Goal: Task Accomplishment & Management: Use online tool/utility

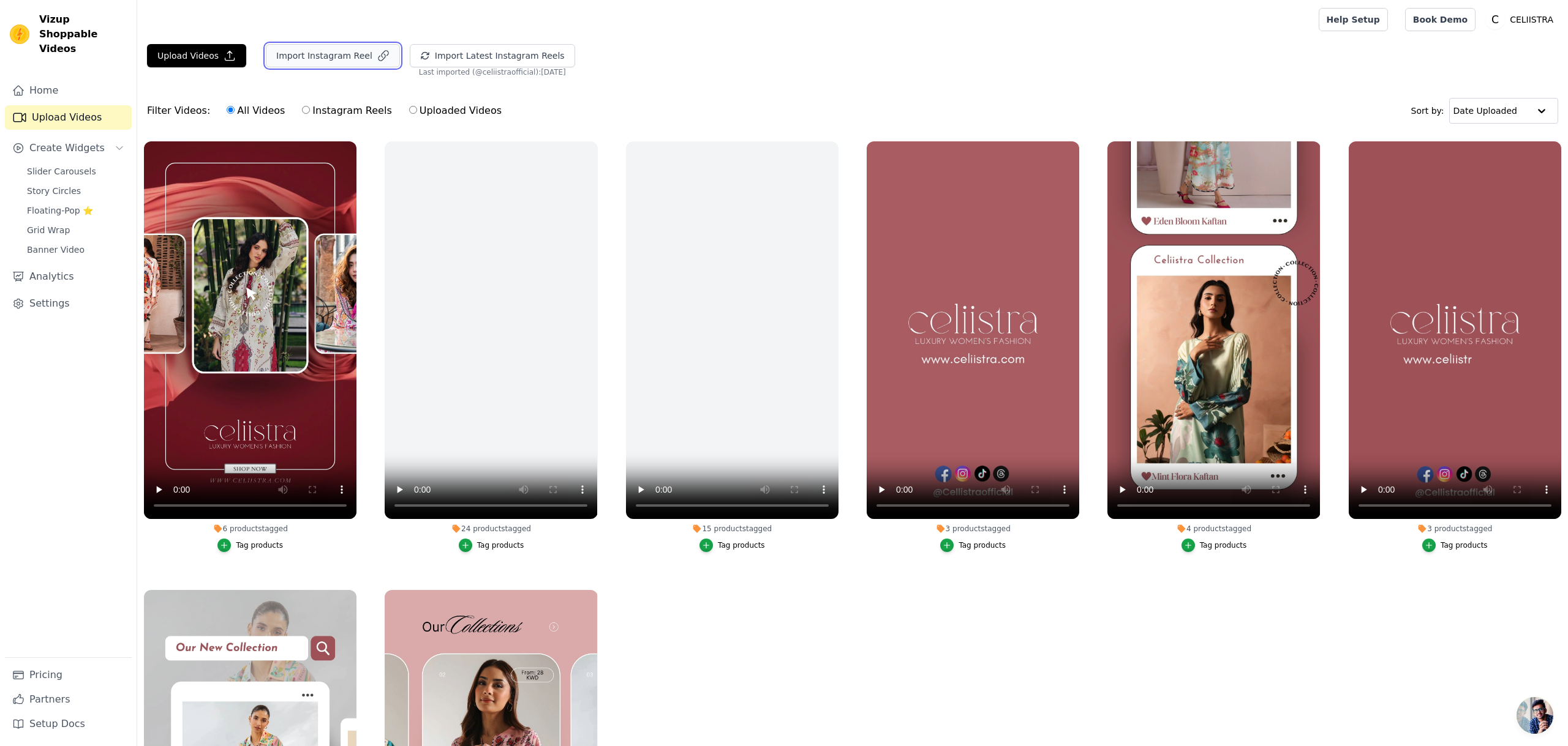
click at [336, 56] on button "Import Instagram Reel" at bounding box center [333, 56] width 134 height 23
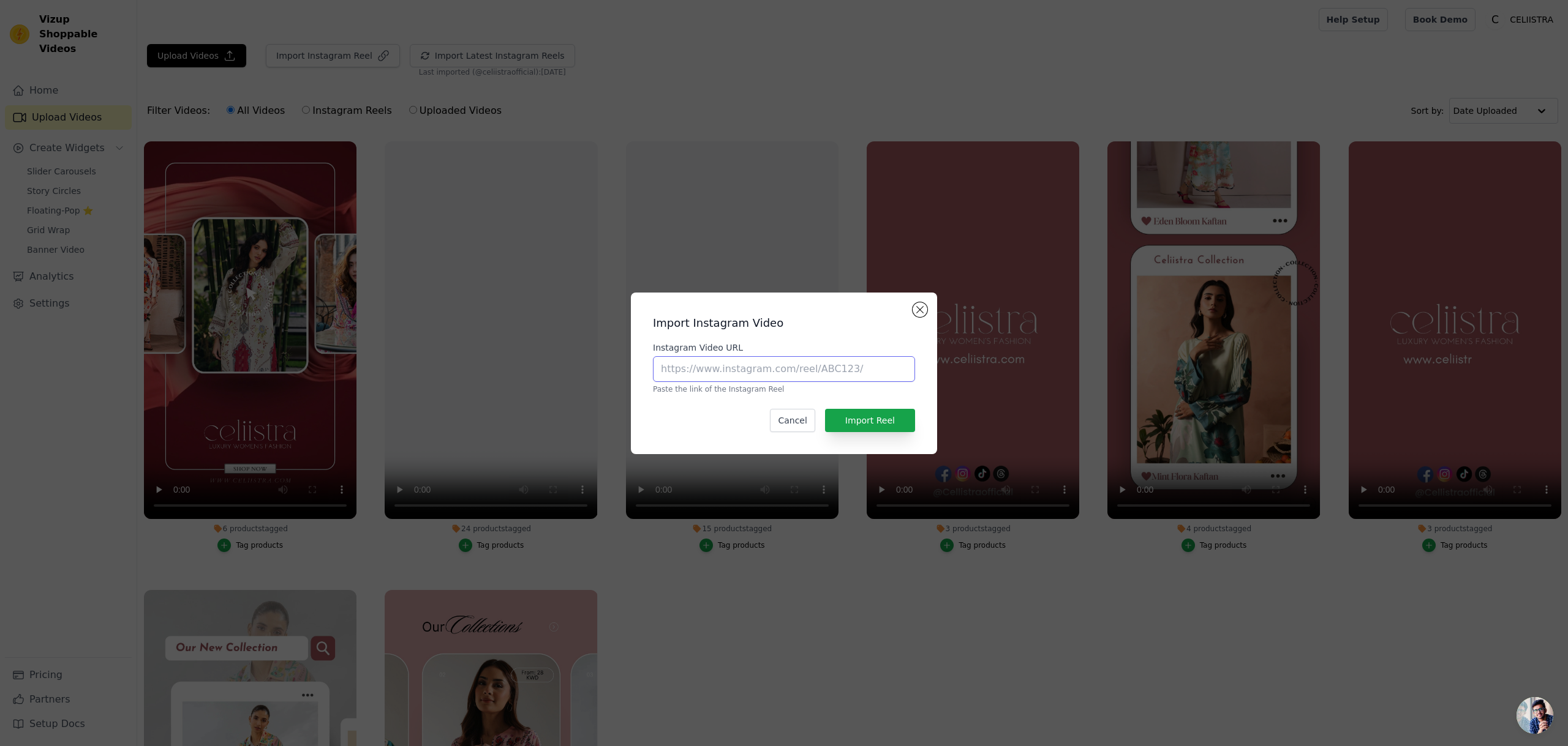
click at [840, 374] on input "Instagram Video URL" at bounding box center [784, 369] width 262 height 26
paste input "https://www.instagram.com/celiistraofficial/reels/"
click at [889, 423] on button "Import Reel" at bounding box center [870, 421] width 90 height 23
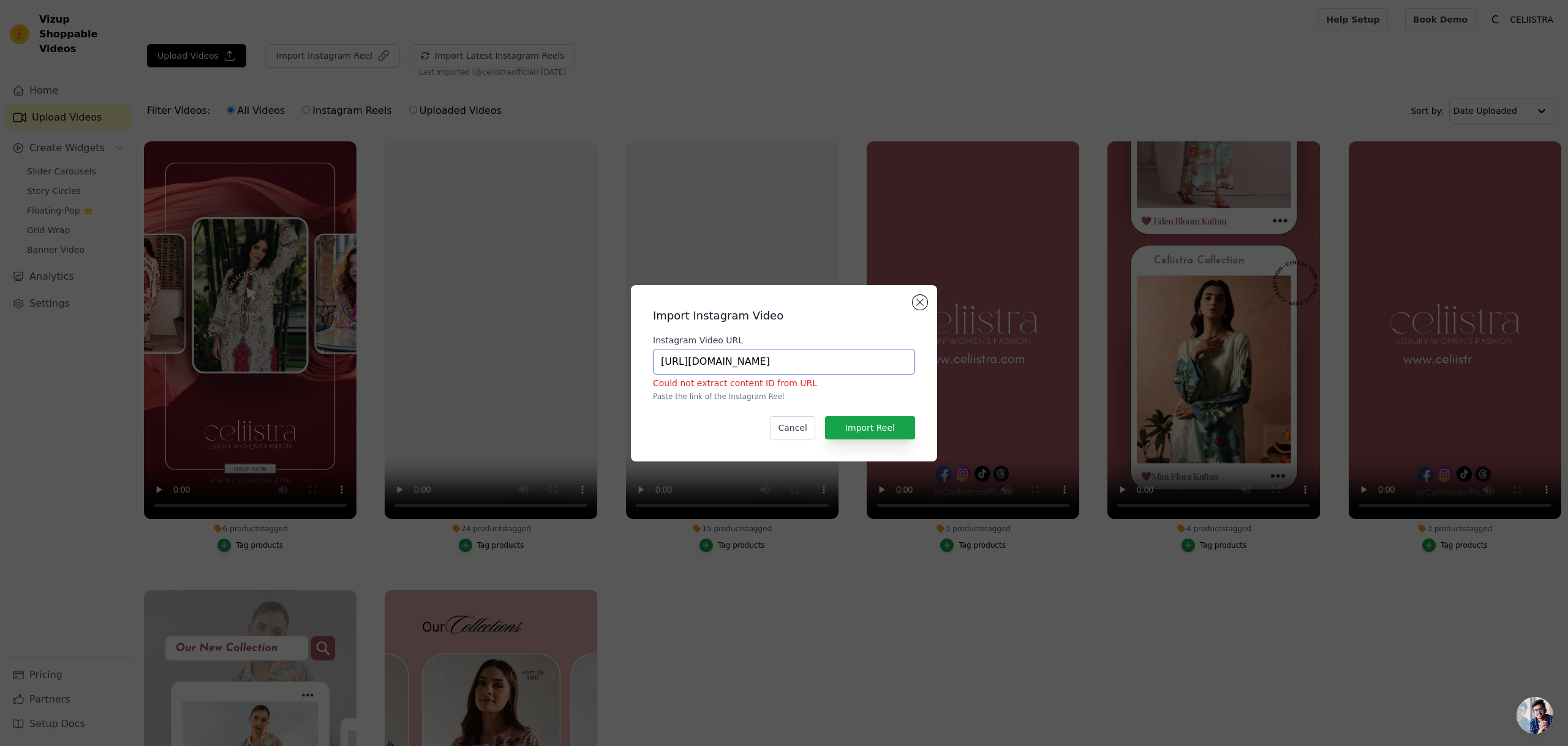
click at [902, 363] on input "https://www.instagram.com/celiistraofficial/reels/" at bounding box center [784, 362] width 262 height 26
type input "https://www.instagram.com/celiistraofficial/reels"
click at [872, 434] on button "Import Reel" at bounding box center [870, 428] width 90 height 23
click at [882, 426] on button "Import Reel" at bounding box center [870, 428] width 90 height 23
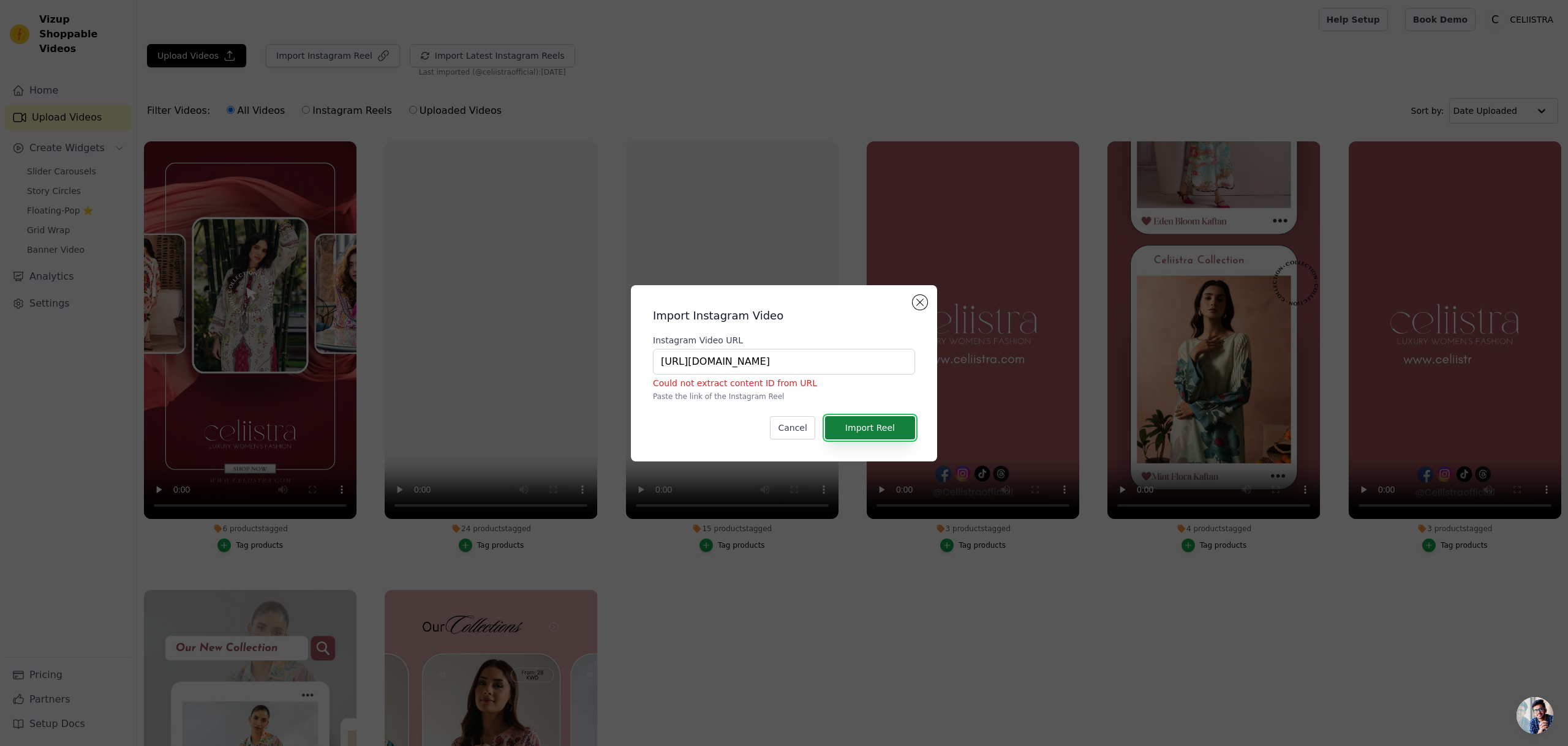
click at [882, 426] on button "Import Reel" at bounding box center [870, 428] width 90 height 23
click at [882, 364] on input "https://www.instagram.com/celiistraofficial/reels" at bounding box center [784, 362] width 262 height 26
click at [887, 363] on input "https://www.instagram.com/celiistraofficial/reels" at bounding box center [784, 362] width 262 height 26
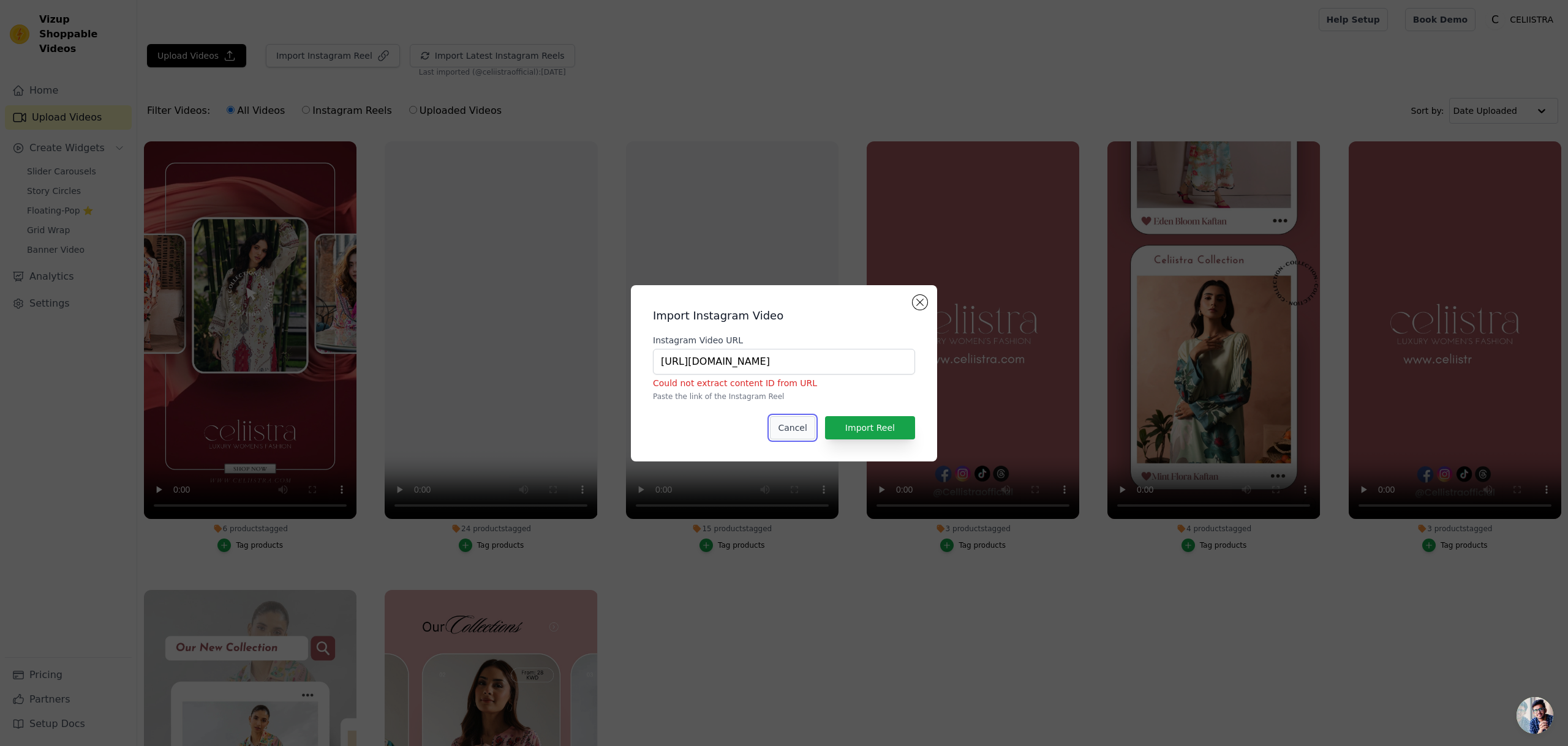
click at [814, 425] on button "Cancel" at bounding box center [792, 428] width 45 height 23
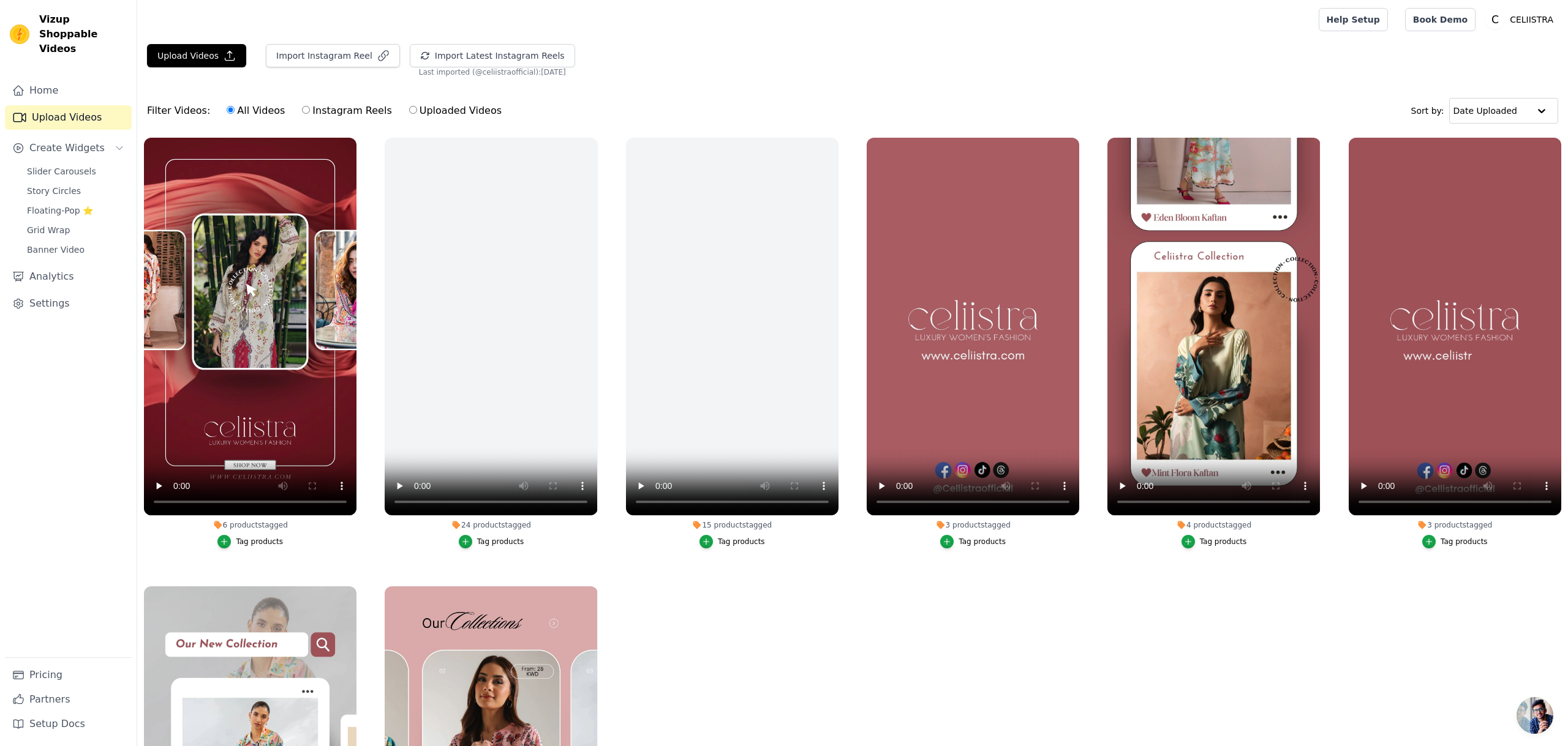
scroll to position [2, 0]
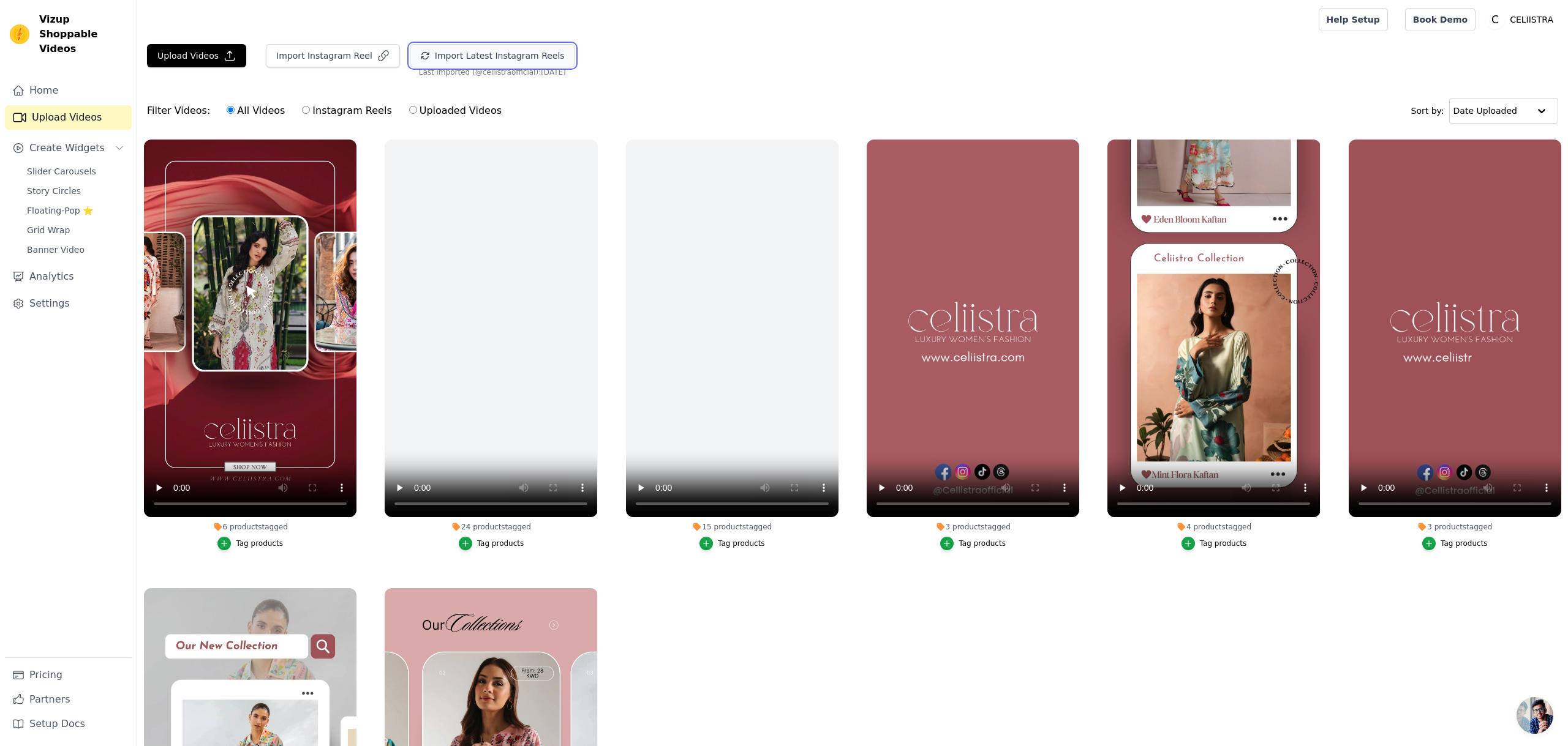
click at [505, 57] on button "Import Latest Instagram Reels" at bounding box center [492, 56] width 165 height 23
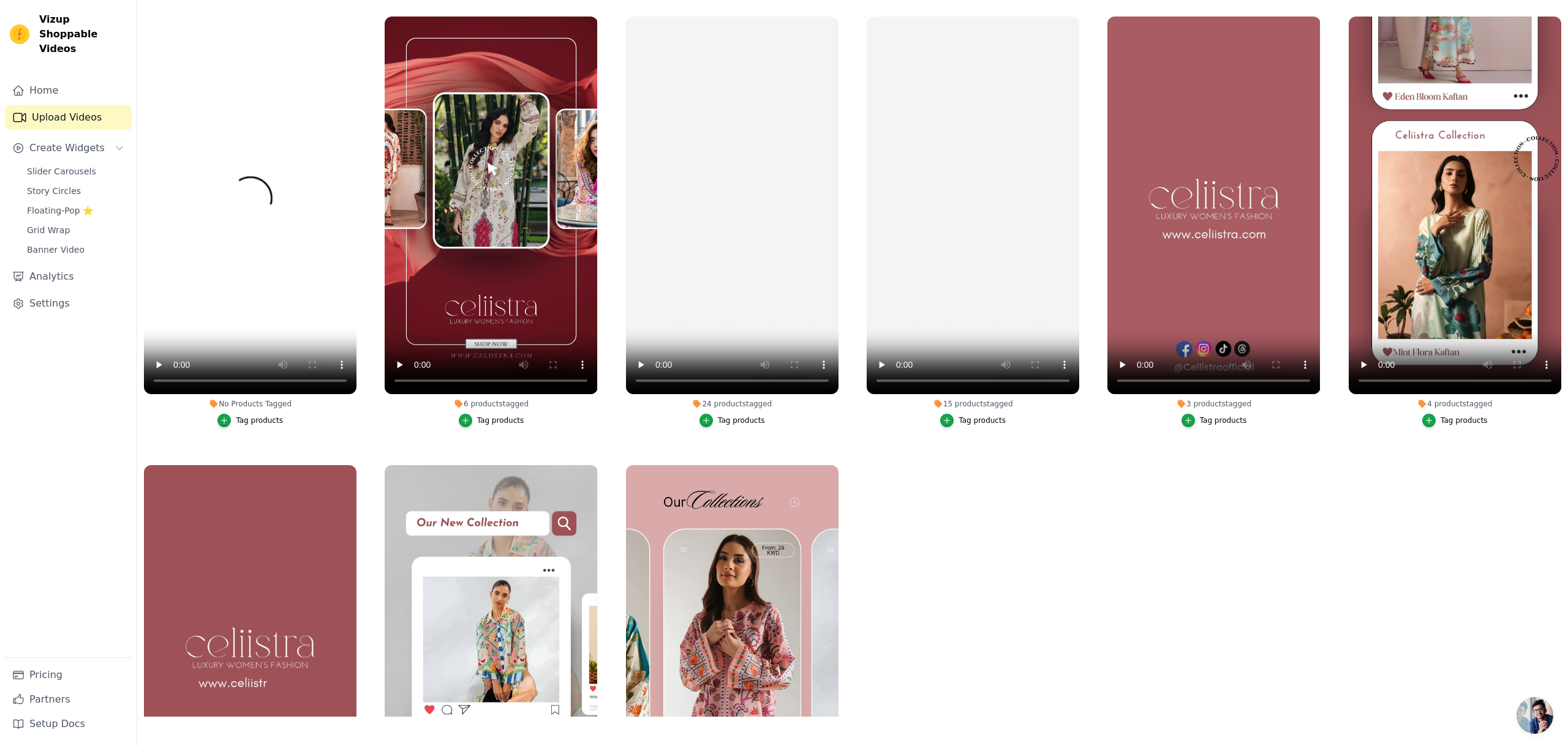
scroll to position [23, 0]
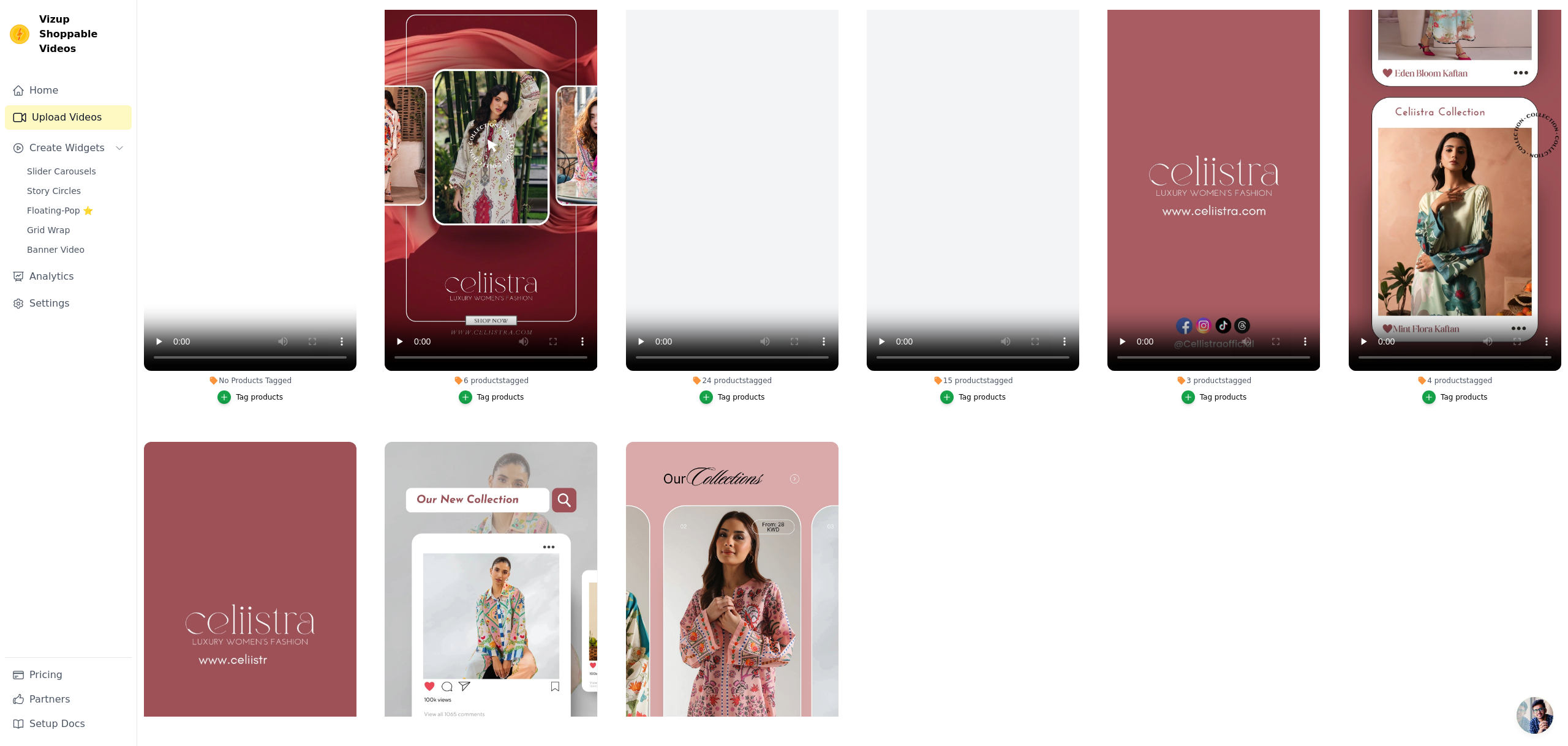
click at [275, 399] on div "Tag products" at bounding box center [259, 397] width 47 height 10
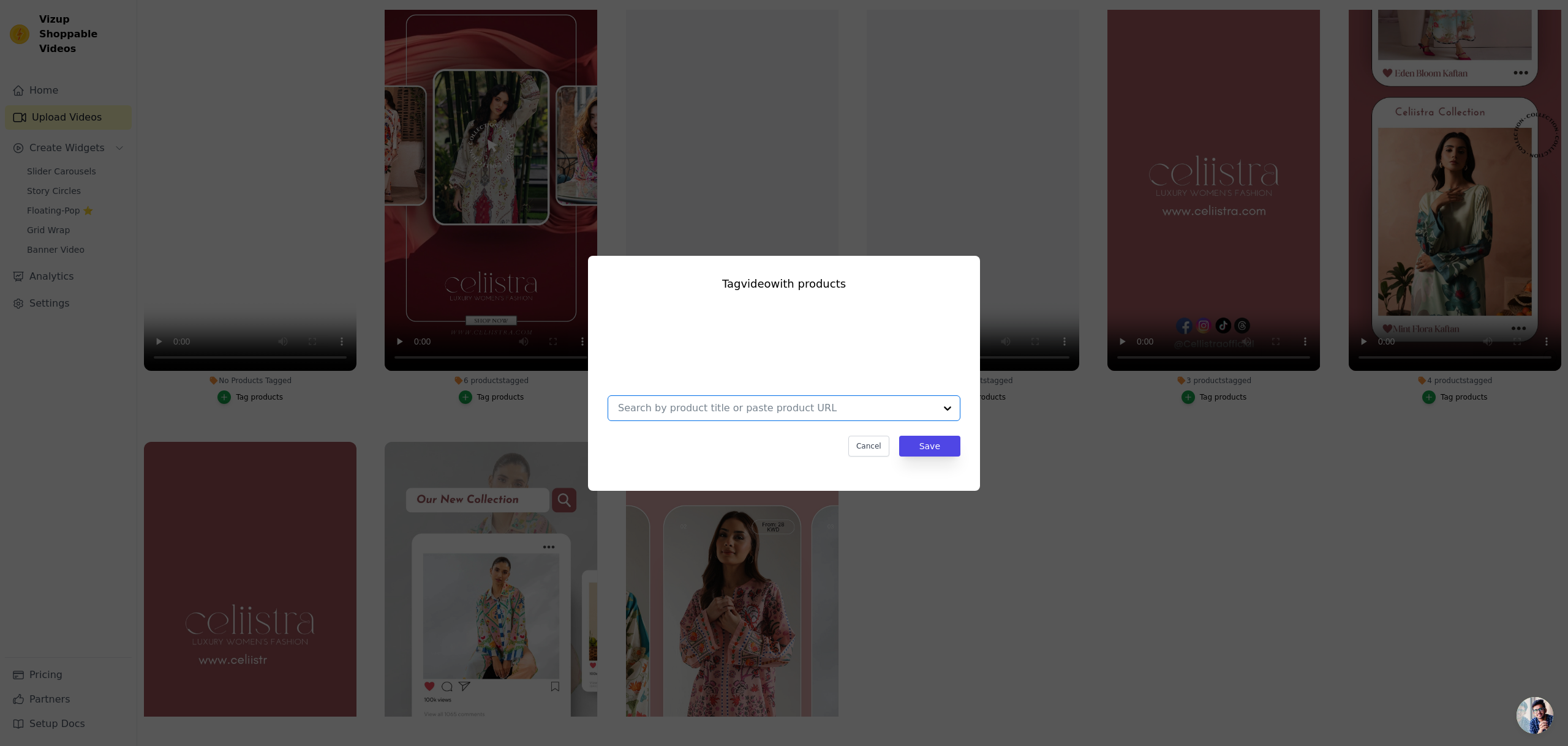
click at [797, 410] on input "No Products Tagged Tag video with products Option undefined, selected. Select i…" at bounding box center [776, 408] width 317 height 12
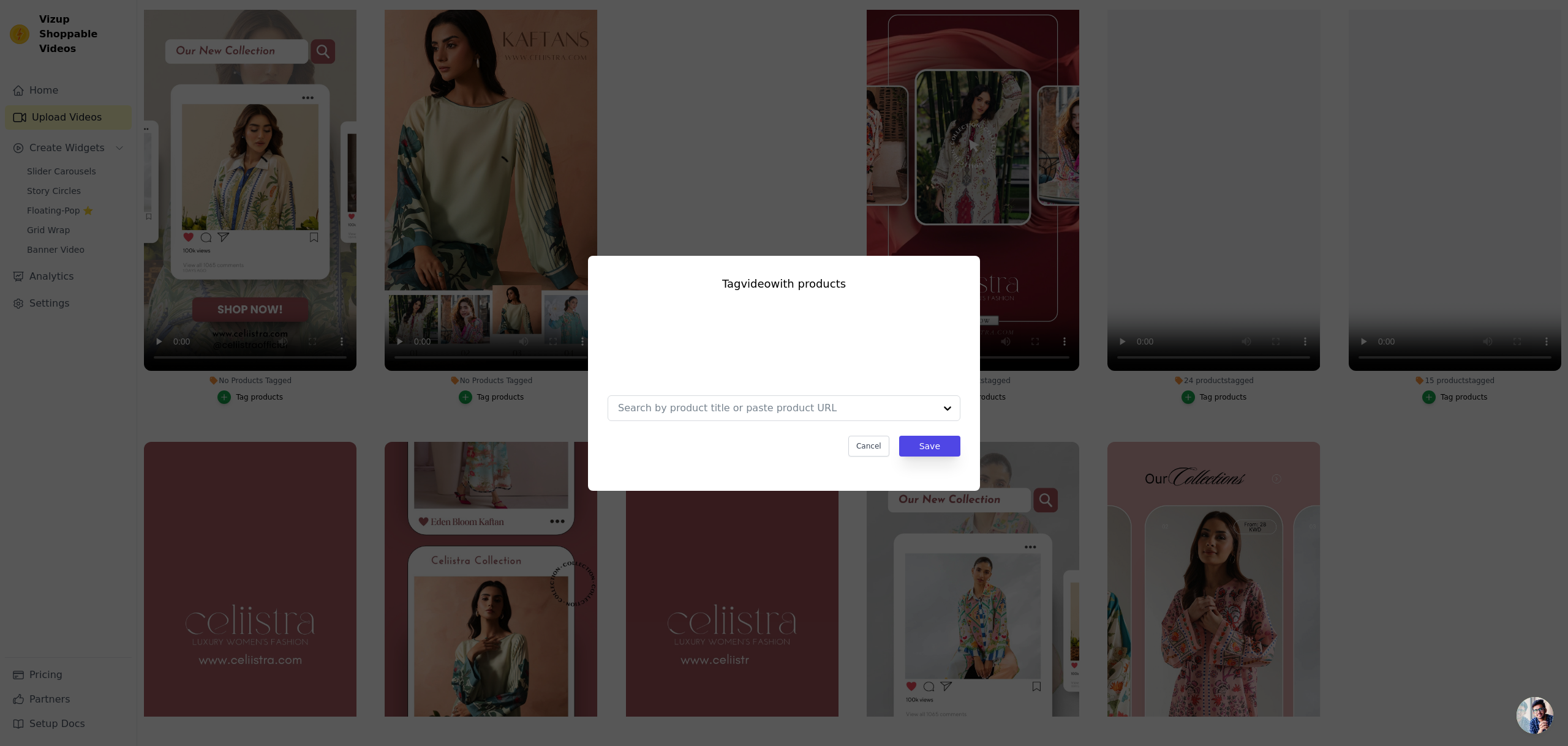
click at [1410, 506] on div "Tag video with products Cancel Save" at bounding box center [784, 373] width 1528 height 274
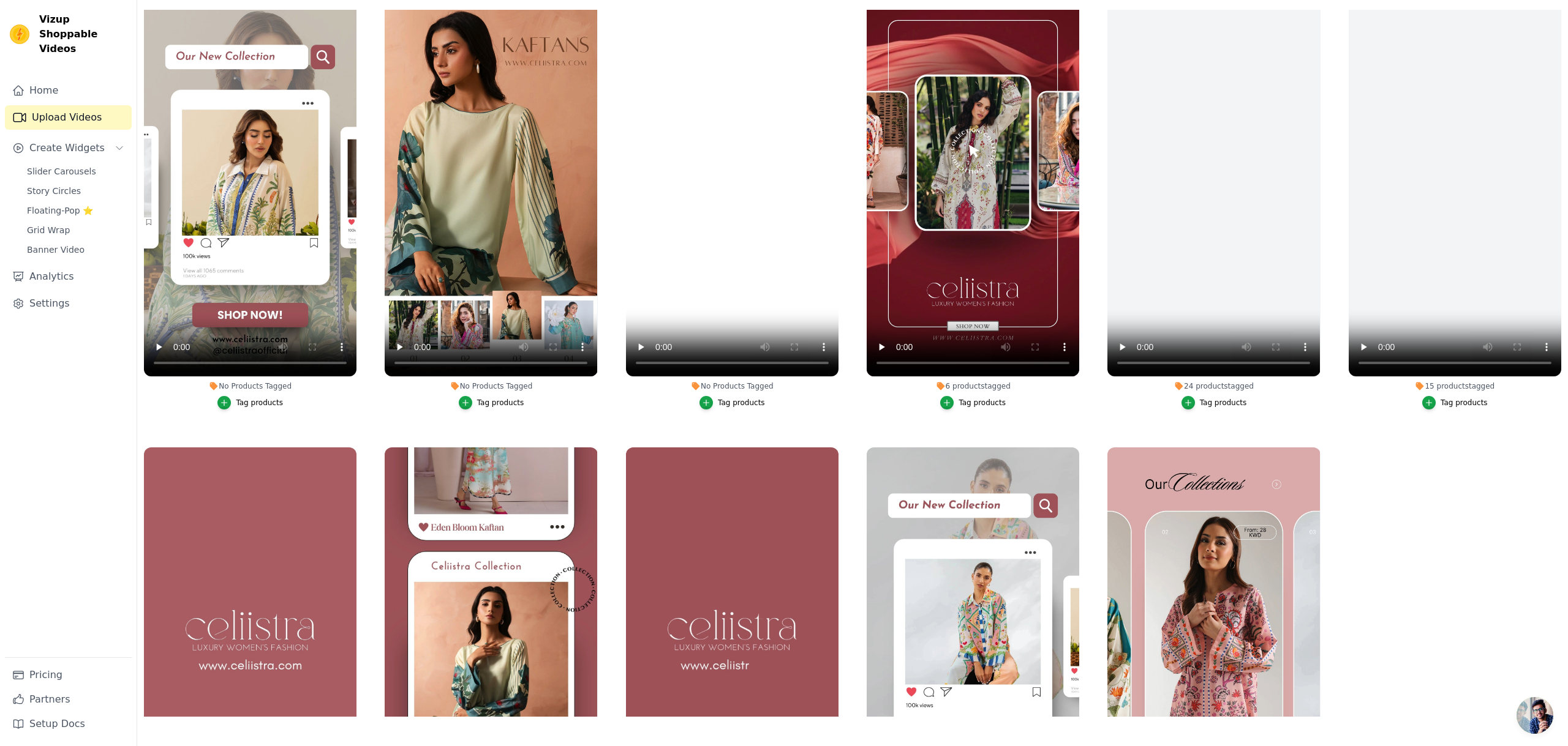
scroll to position [13, 0]
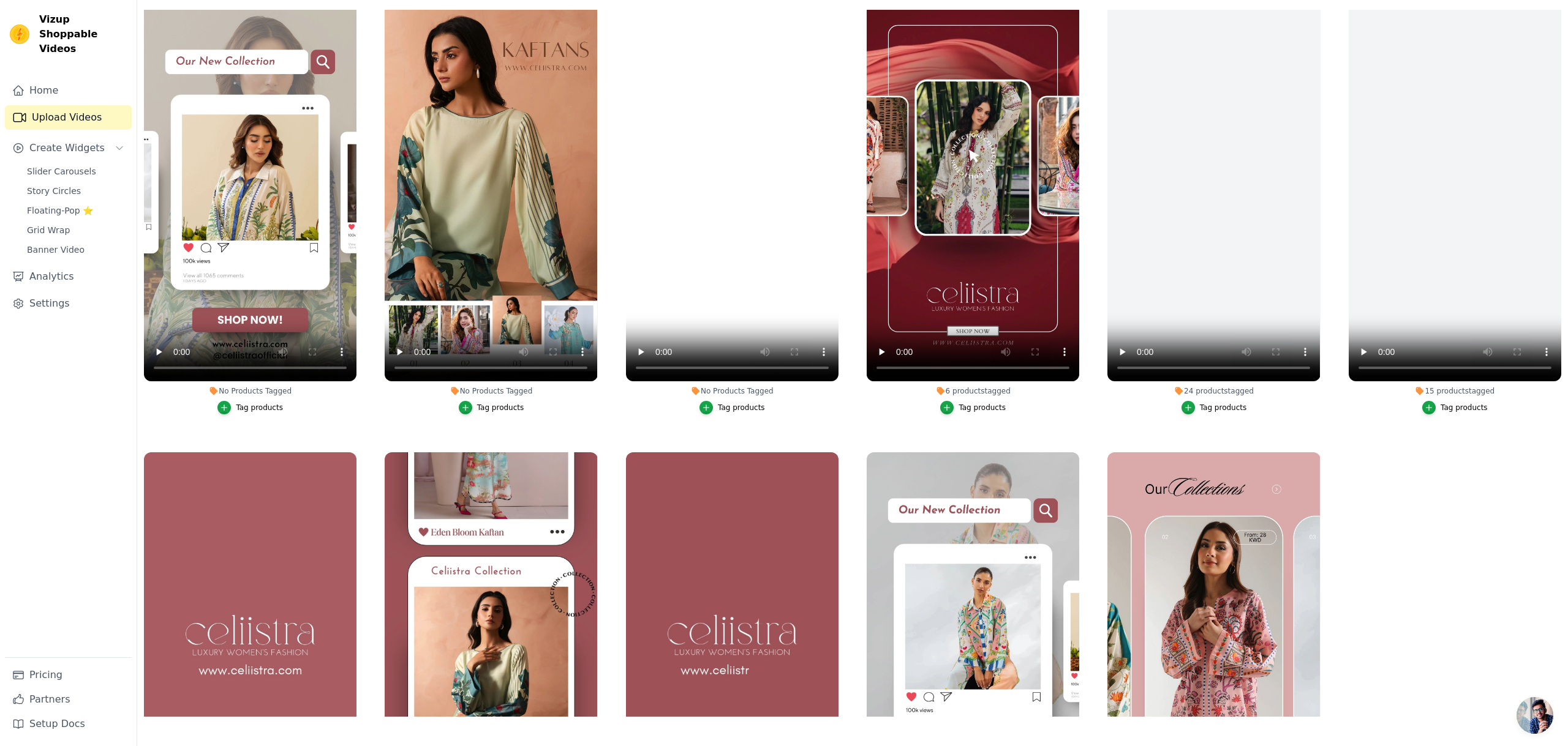
click at [757, 411] on div "Tag products" at bounding box center [741, 408] width 47 height 10
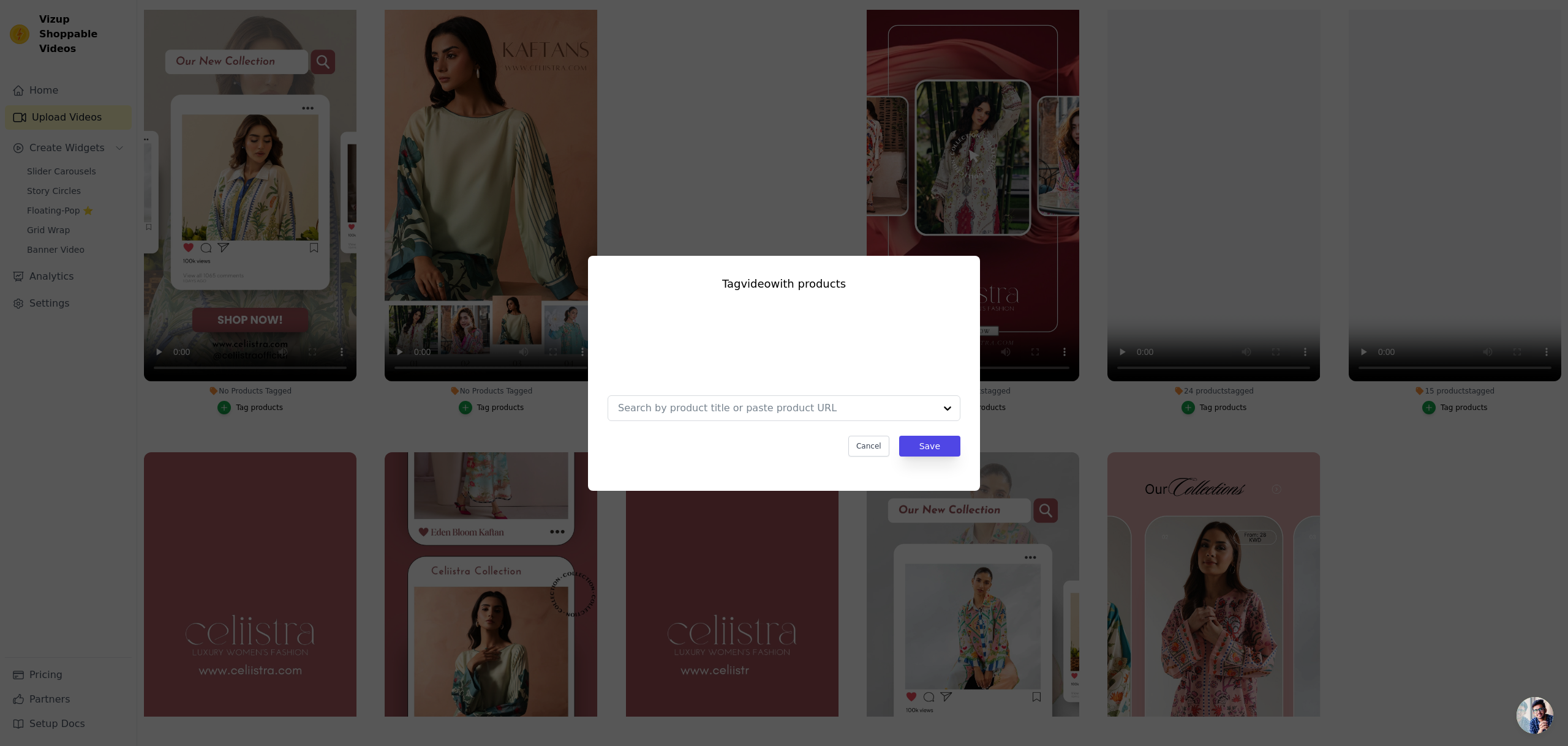
scroll to position [0, 0]
click at [805, 409] on input "No Products Tagged Tag video with products Cancel Save Tag products" at bounding box center [764, 408] width 292 height 12
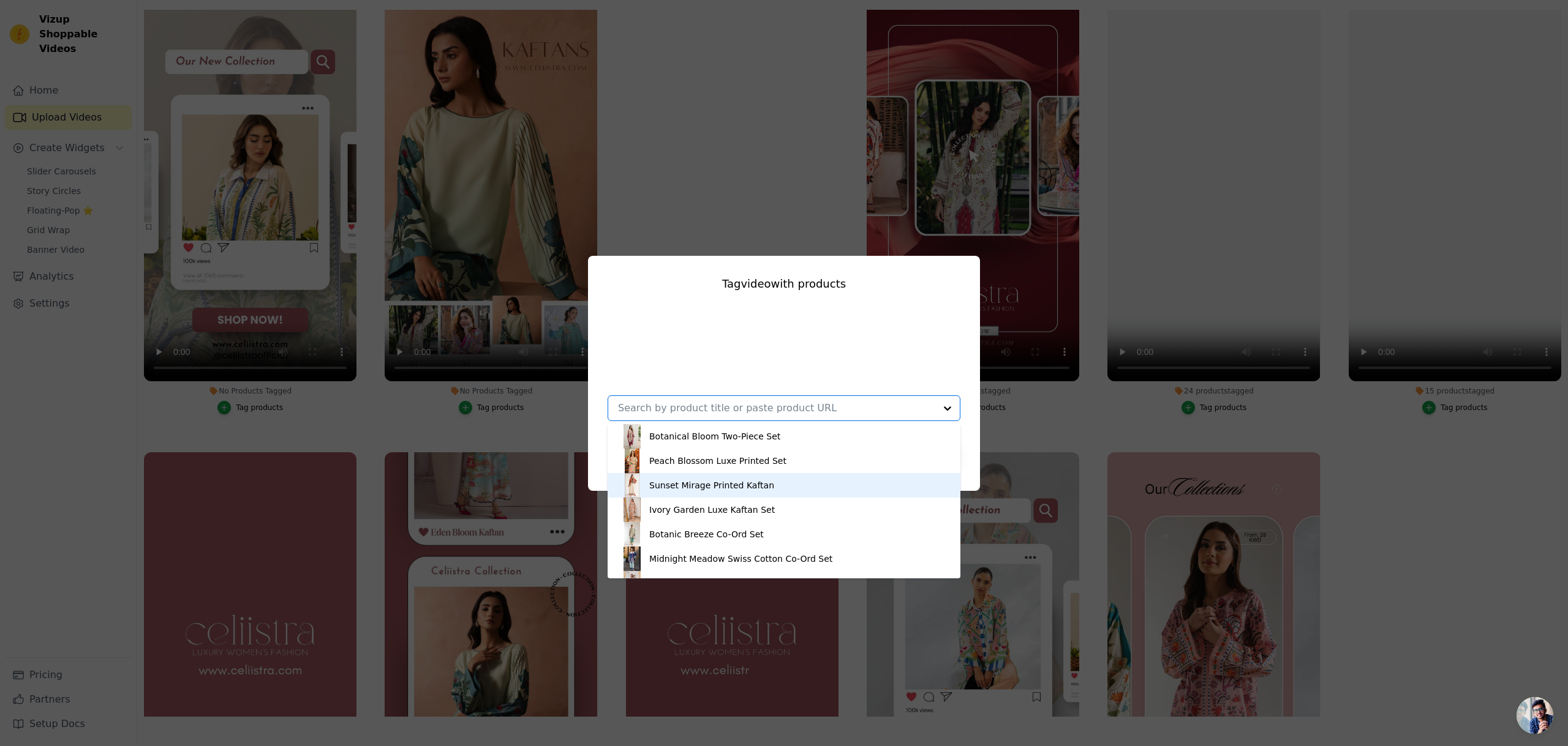
click at [812, 482] on div "Sunset Mirage Printed Kaftan" at bounding box center [783, 486] width 328 height 25
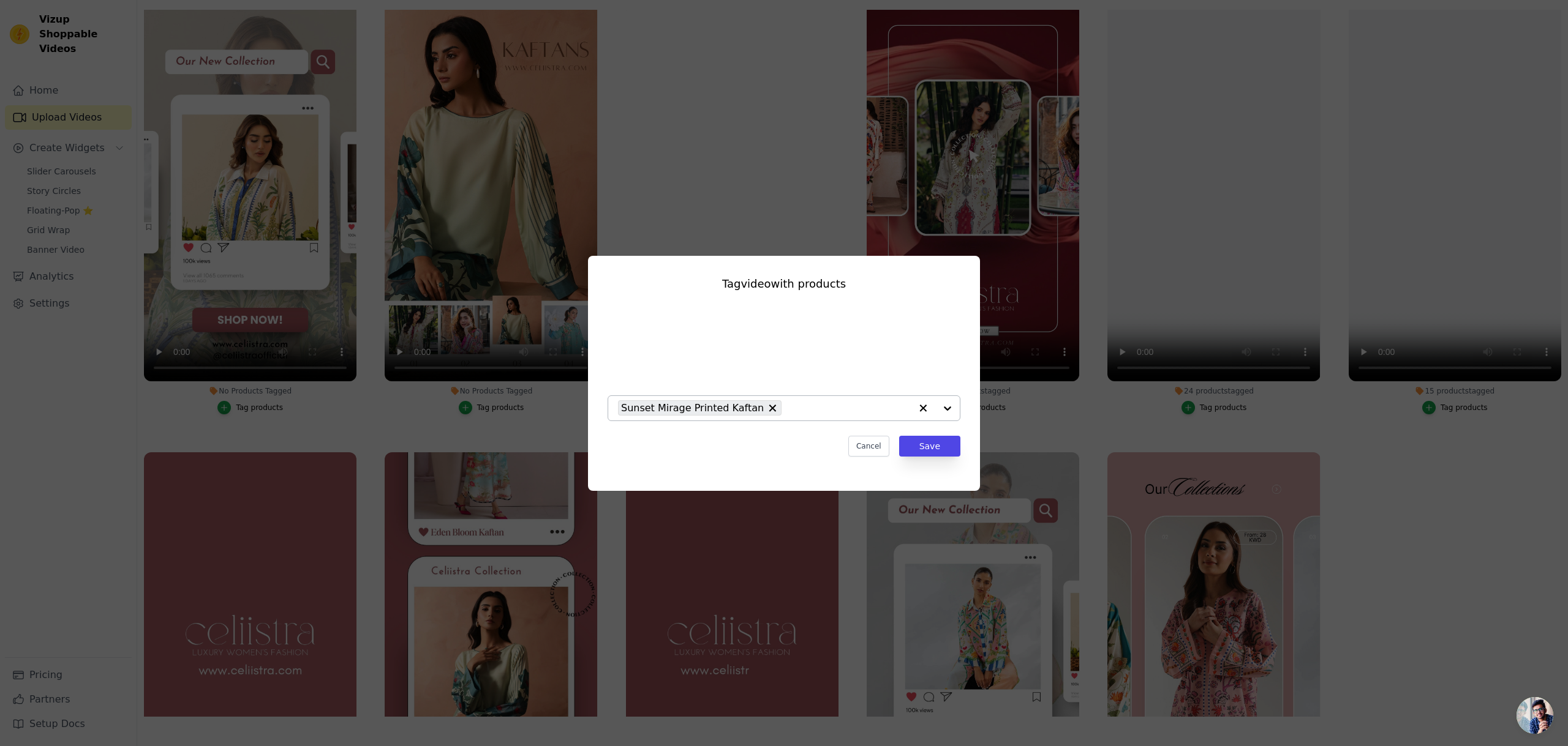
click at [950, 409] on div at bounding box center [935, 409] width 49 height 25
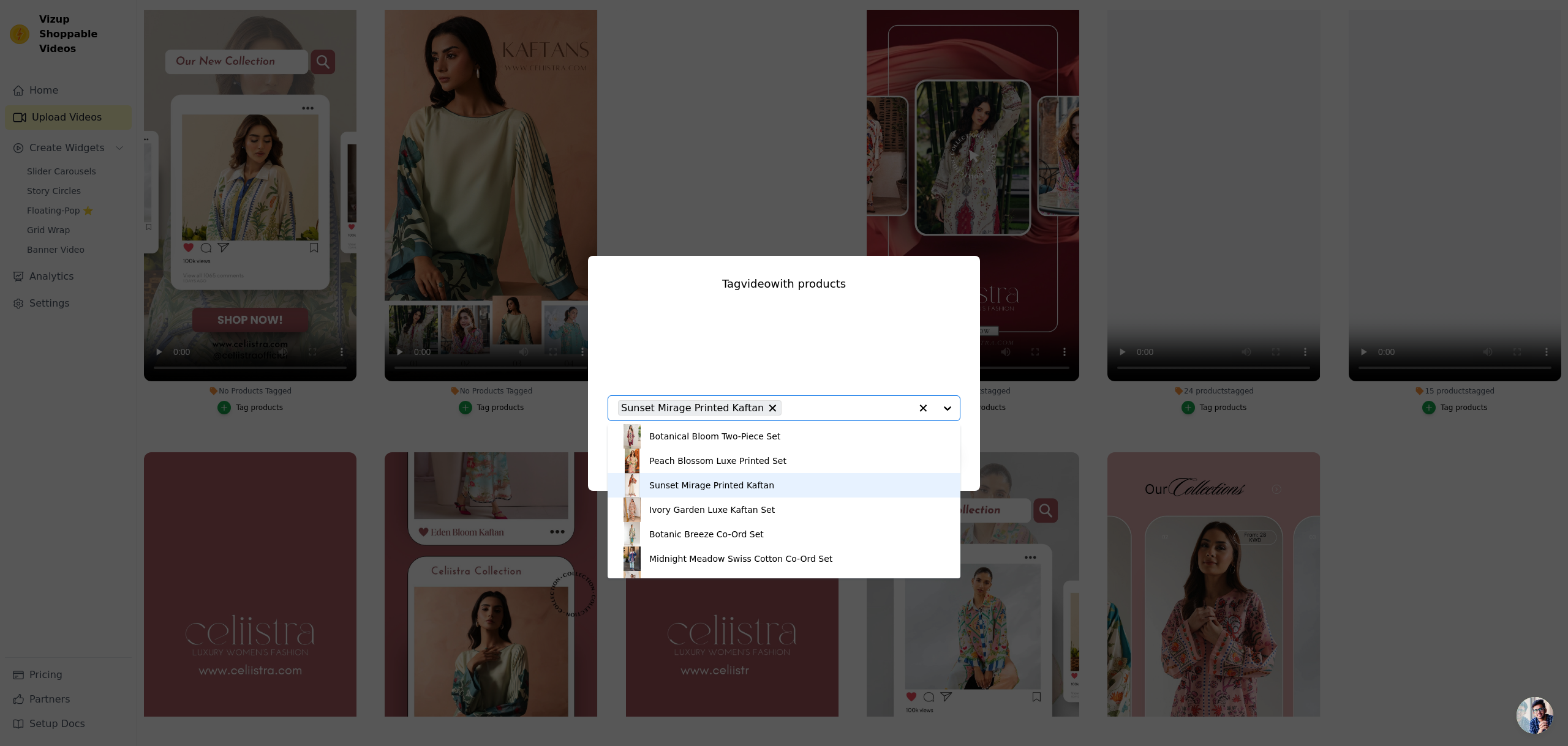
click at [867, 483] on div "Sunset Mirage Printed Kaftan" at bounding box center [783, 486] width 328 height 25
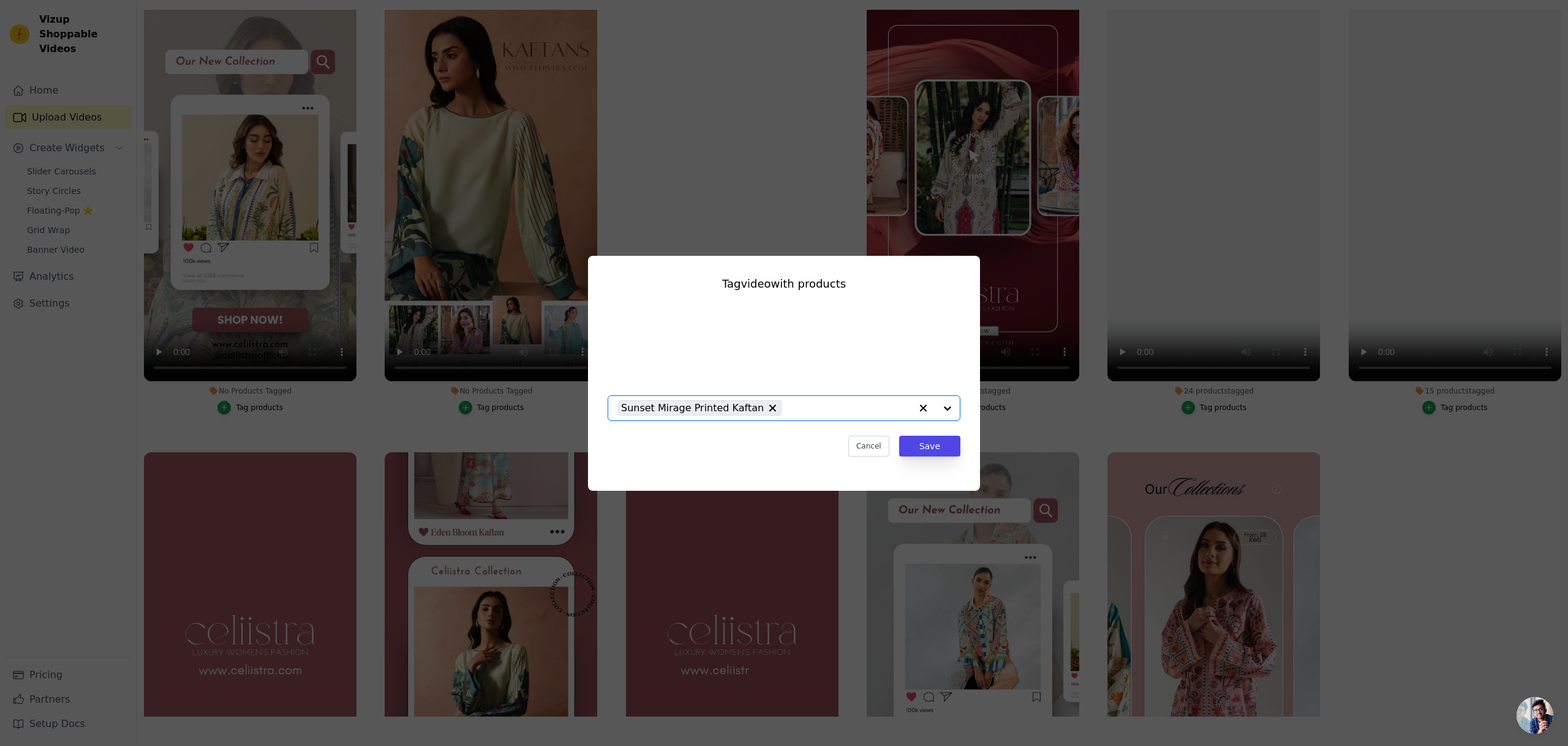
click at [951, 408] on div at bounding box center [935, 409] width 49 height 25
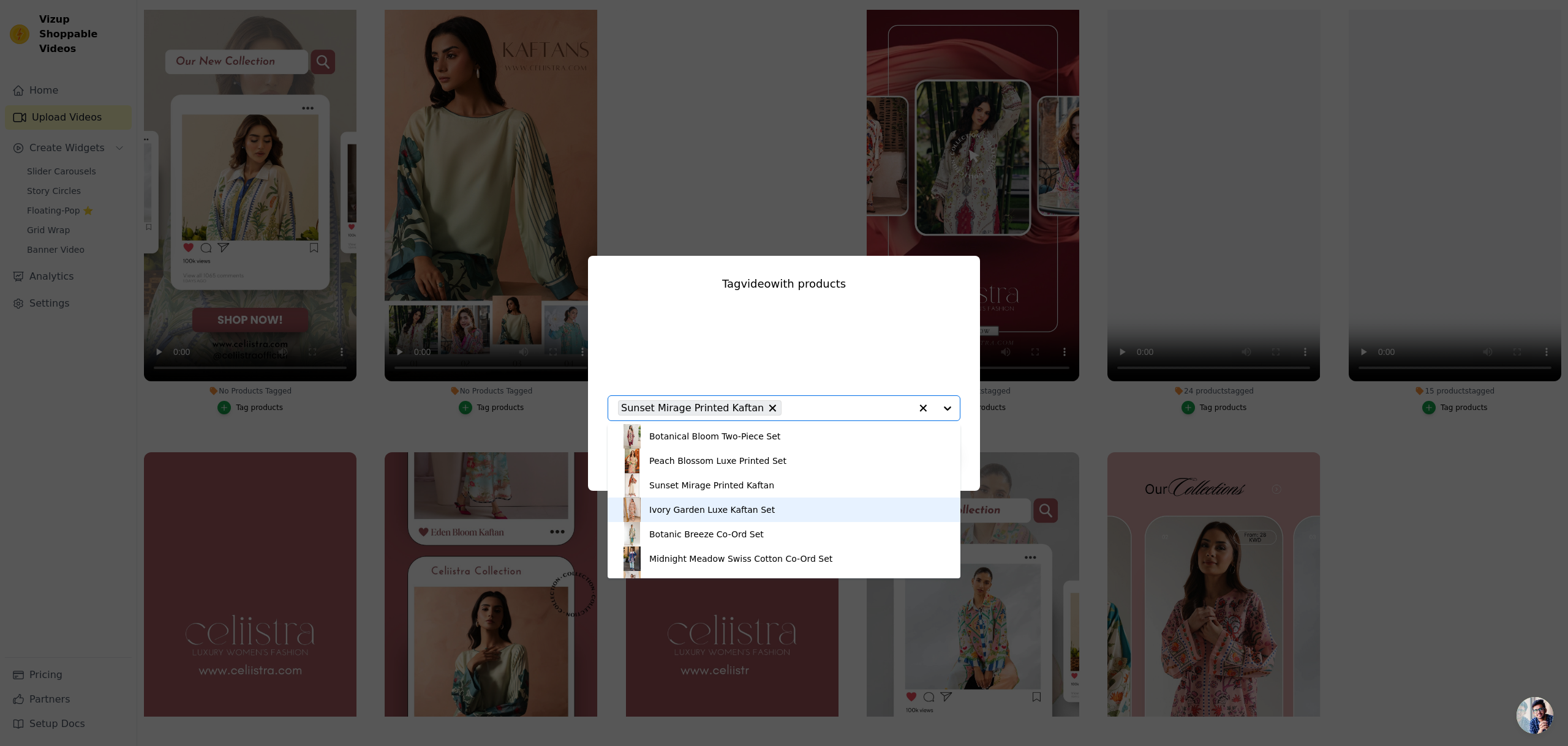
scroll to position [1, 0]
click at [842, 503] on div "Ivory Garden Luxe Kaftan Set" at bounding box center [783, 509] width 328 height 25
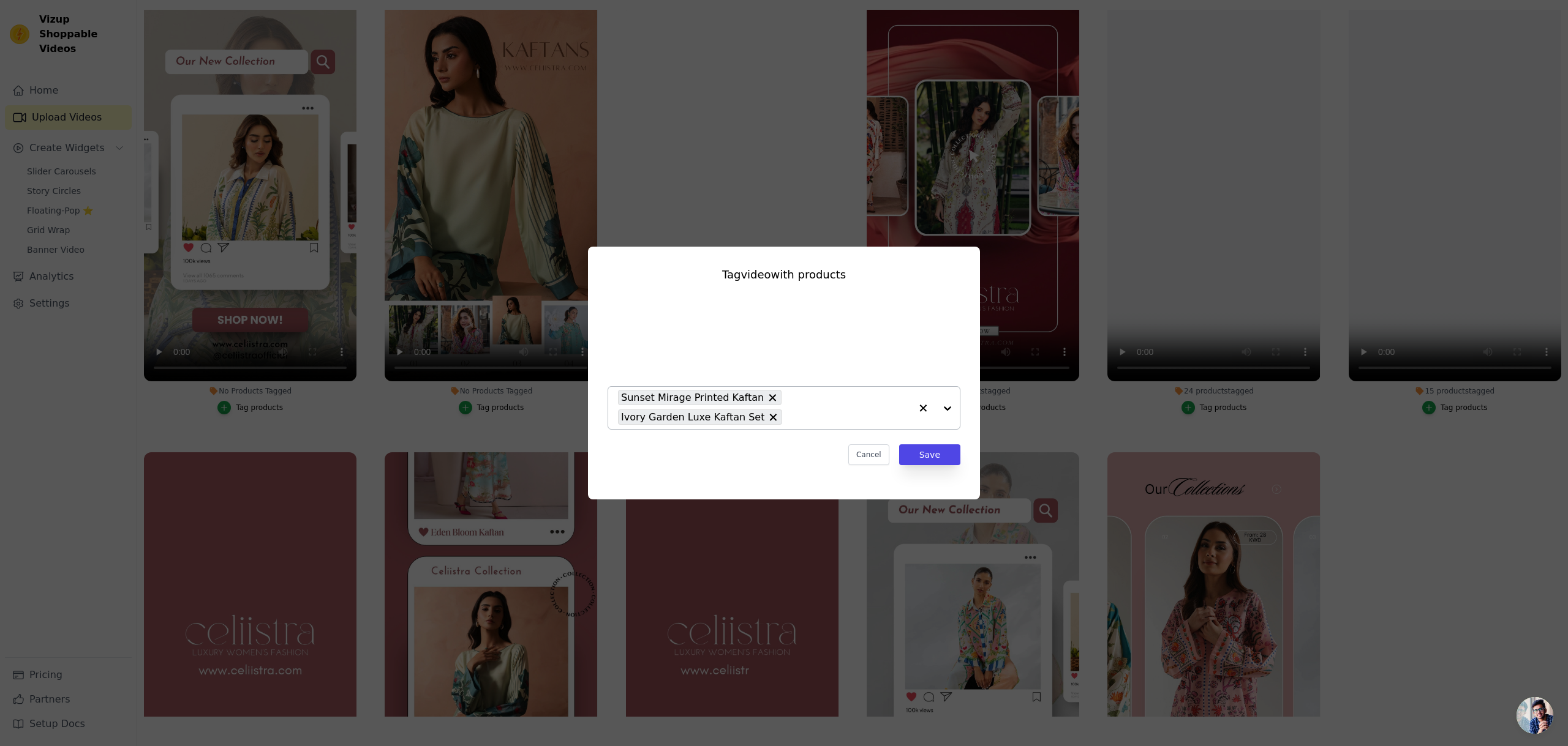
click at [949, 407] on div at bounding box center [935, 408] width 49 height 42
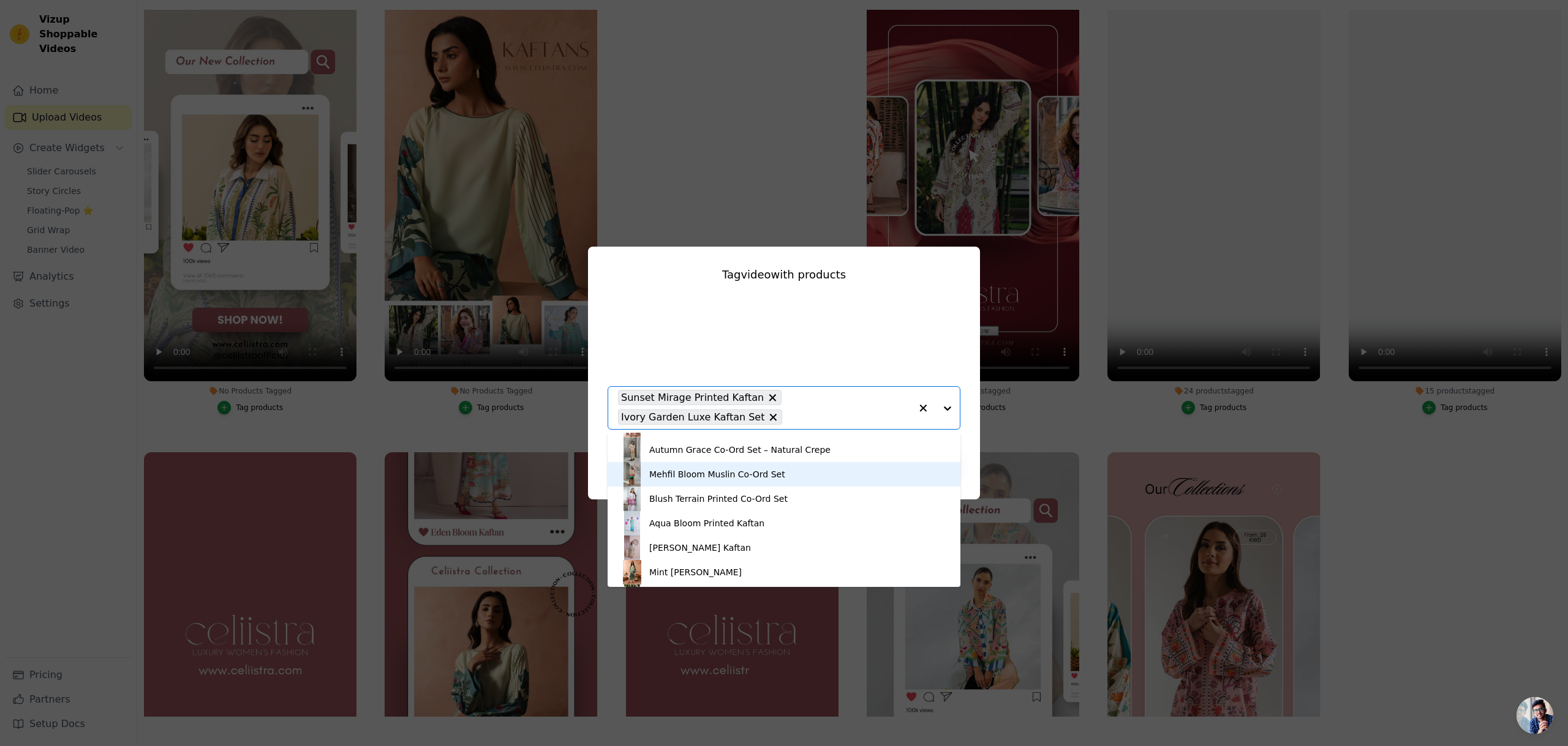
scroll to position [193, 0]
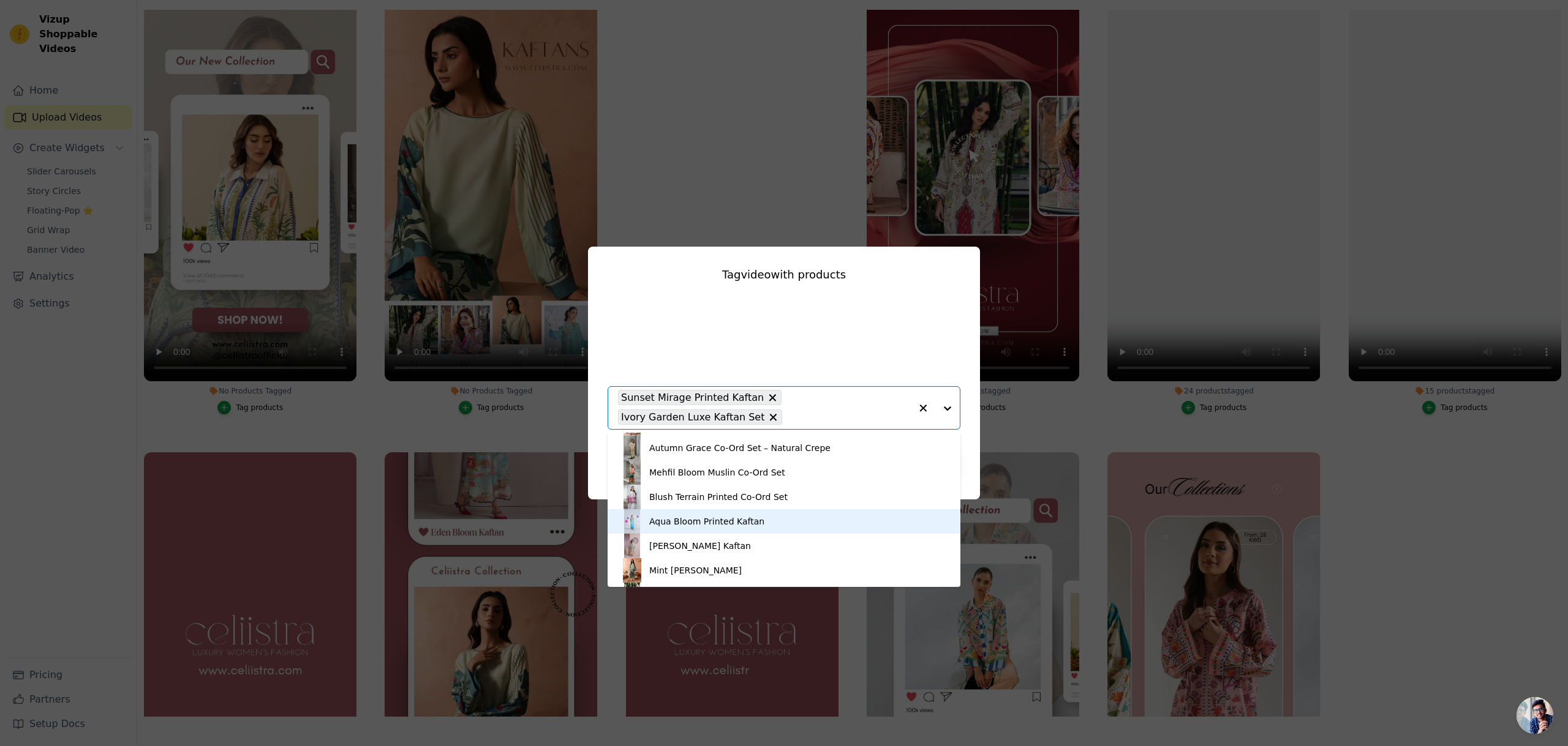
click at [820, 512] on div "Aqua Bloom Printed Kaftan" at bounding box center [783, 522] width 328 height 25
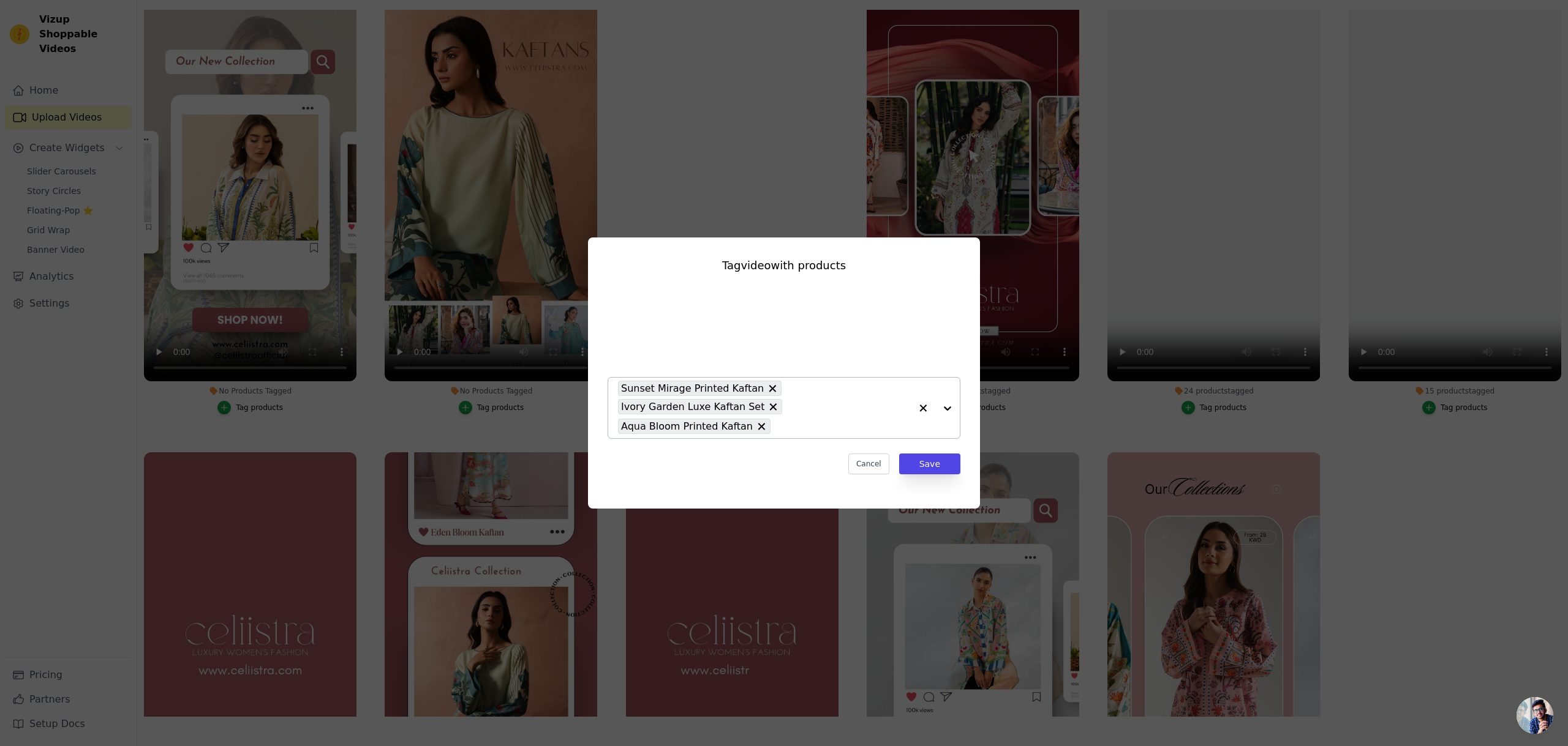
click at [950, 405] on div at bounding box center [935, 408] width 49 height 61
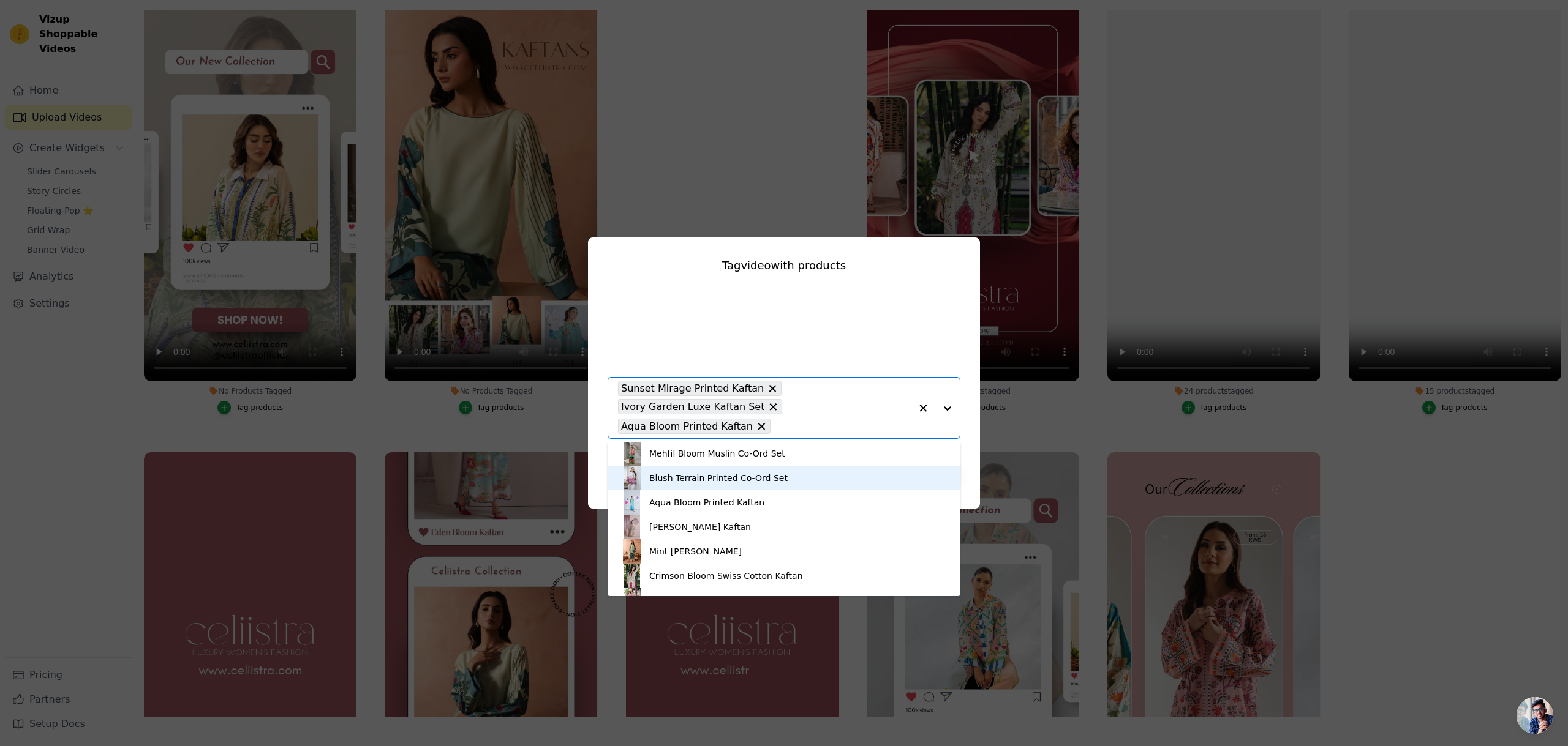
scroll to position [223, 0]
click at [848, 528] on div "Eden Bloom Kaftan" at bounding box center [783, 526] width 328 height 25
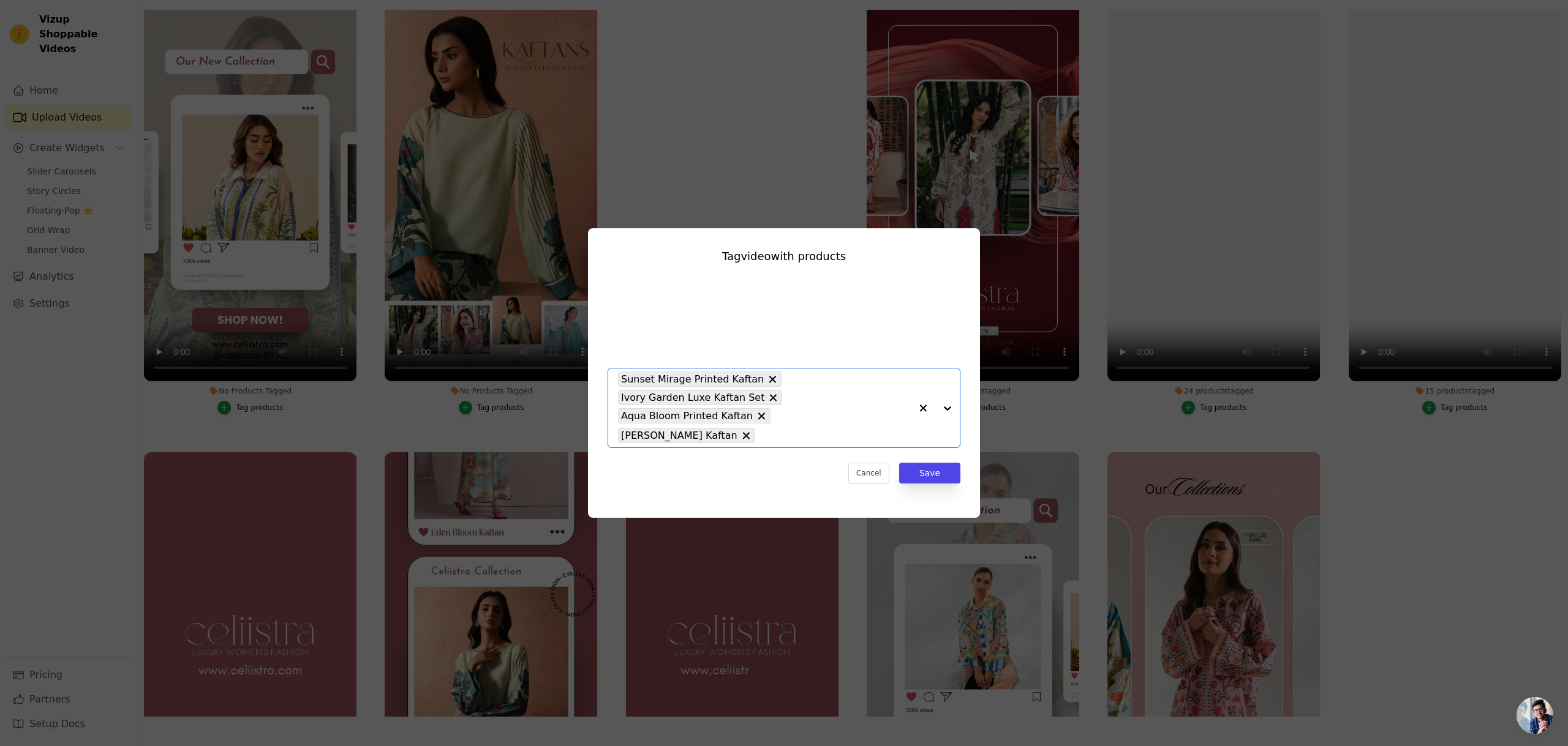
click at [947, 408] on div at bounding box center [935, 408] width 49 height 79
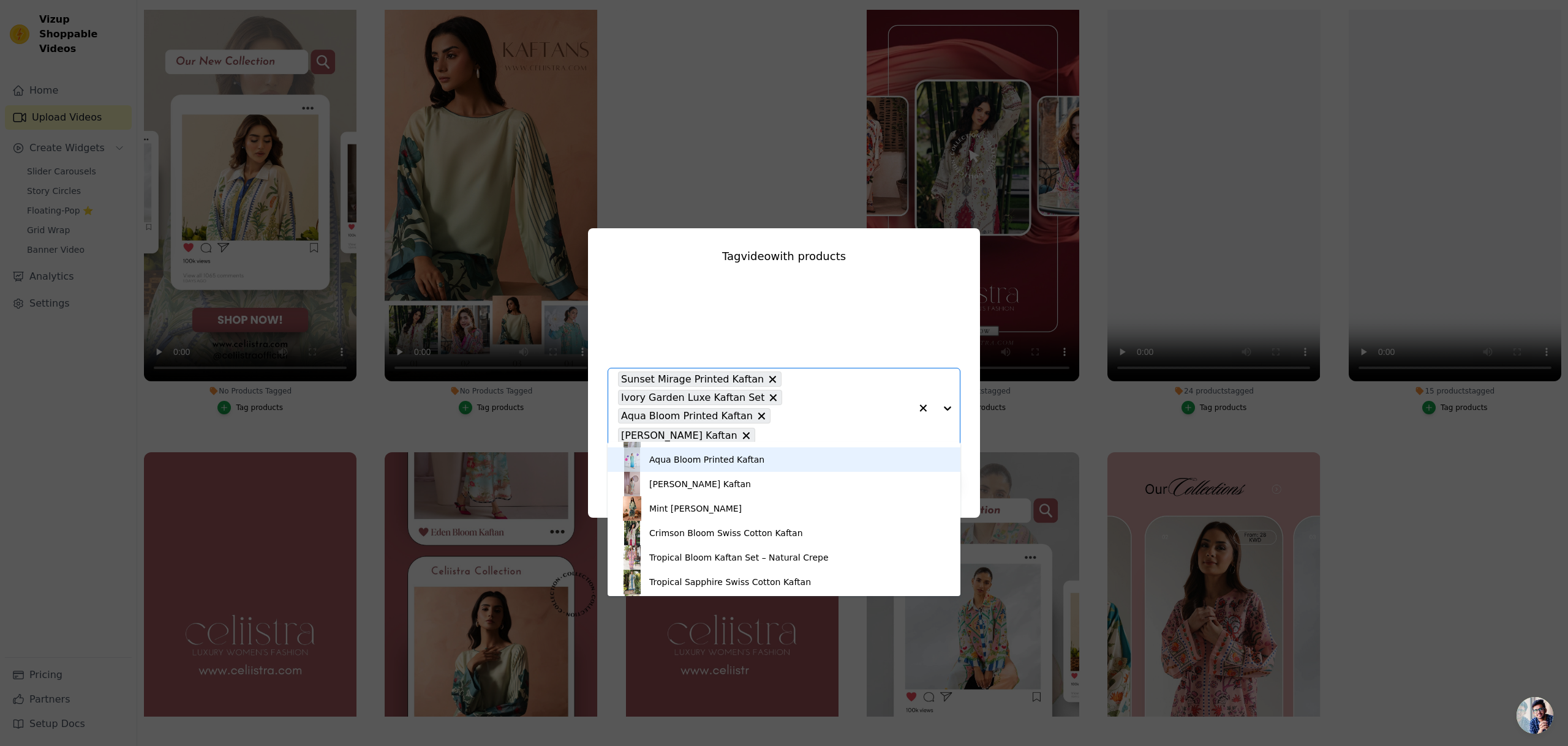
scroll to position [265, 0]
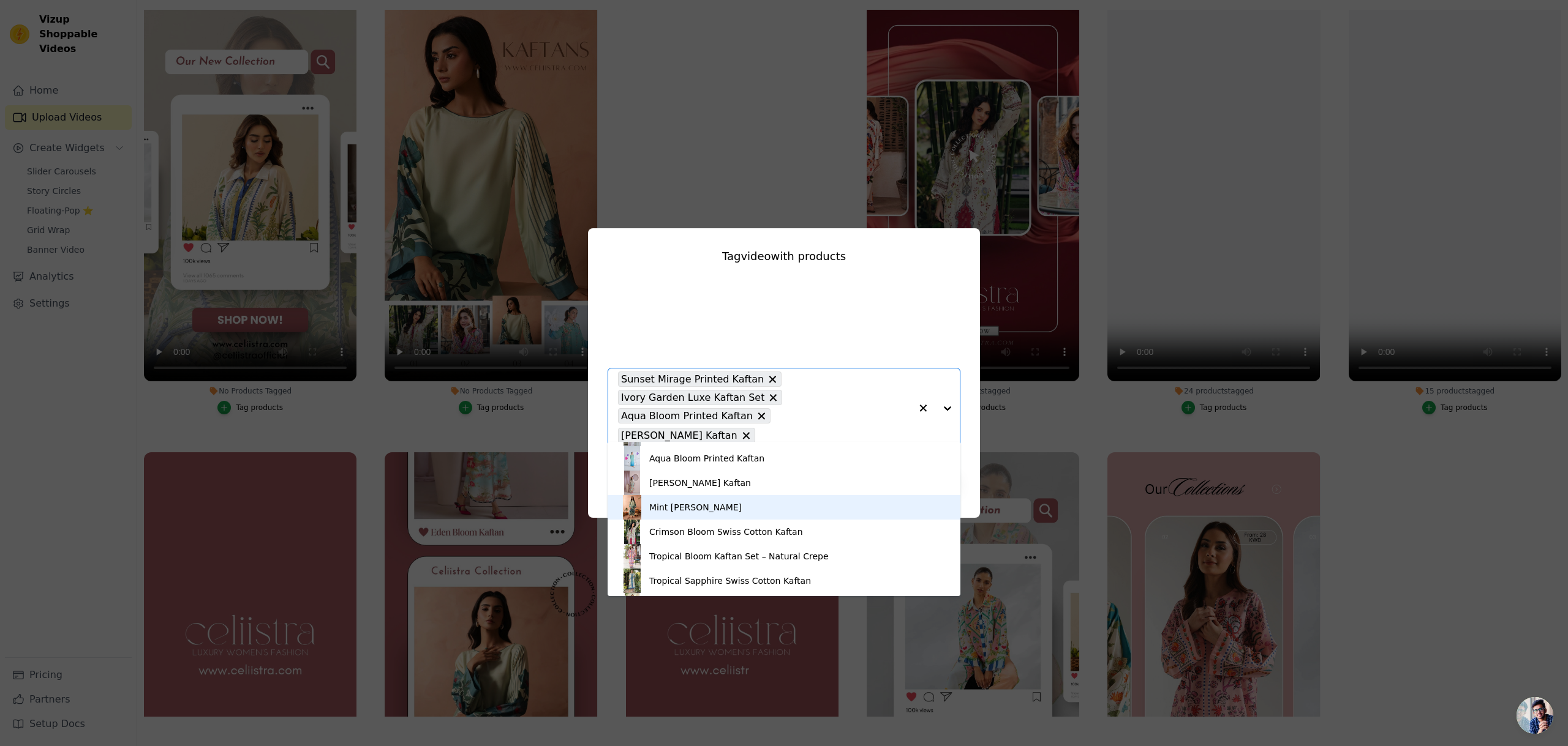
click at [739, 512] on div "Mint Flora Kaftan" at bounding box center [783, 507] width 328 height 25
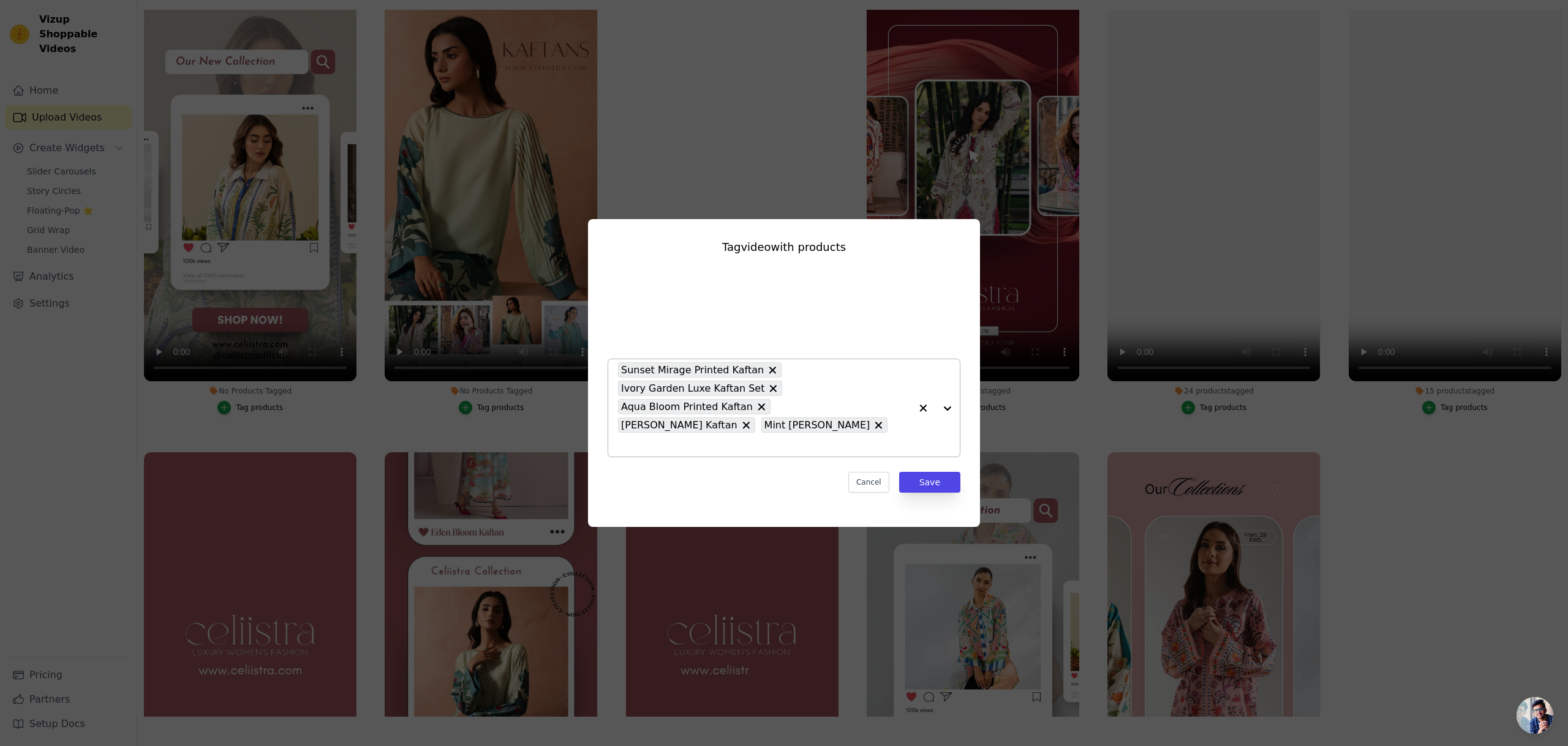
click at [950, 410] on div at bounding box center [935, 407] width 49 height 97
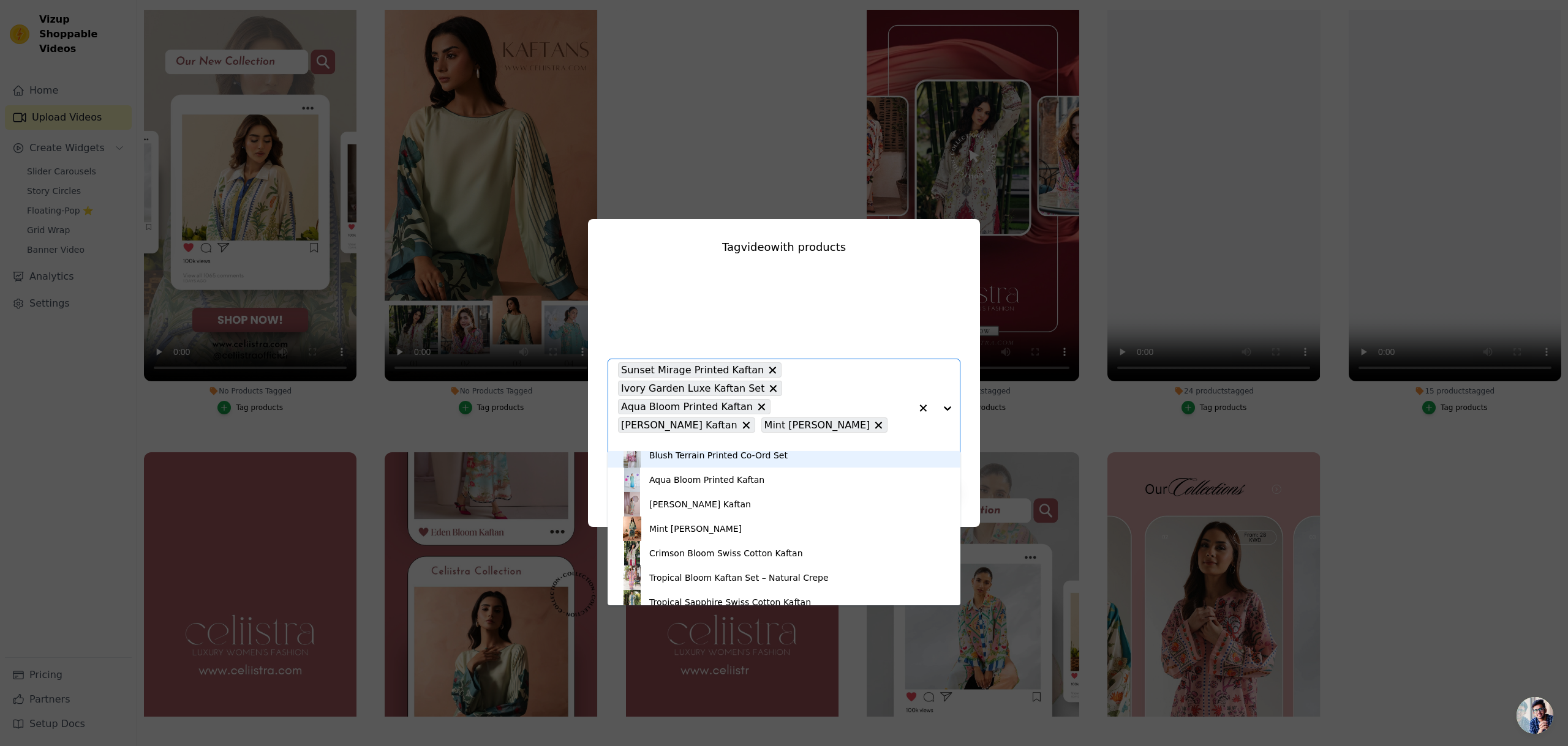
scroll to position [261, 0]
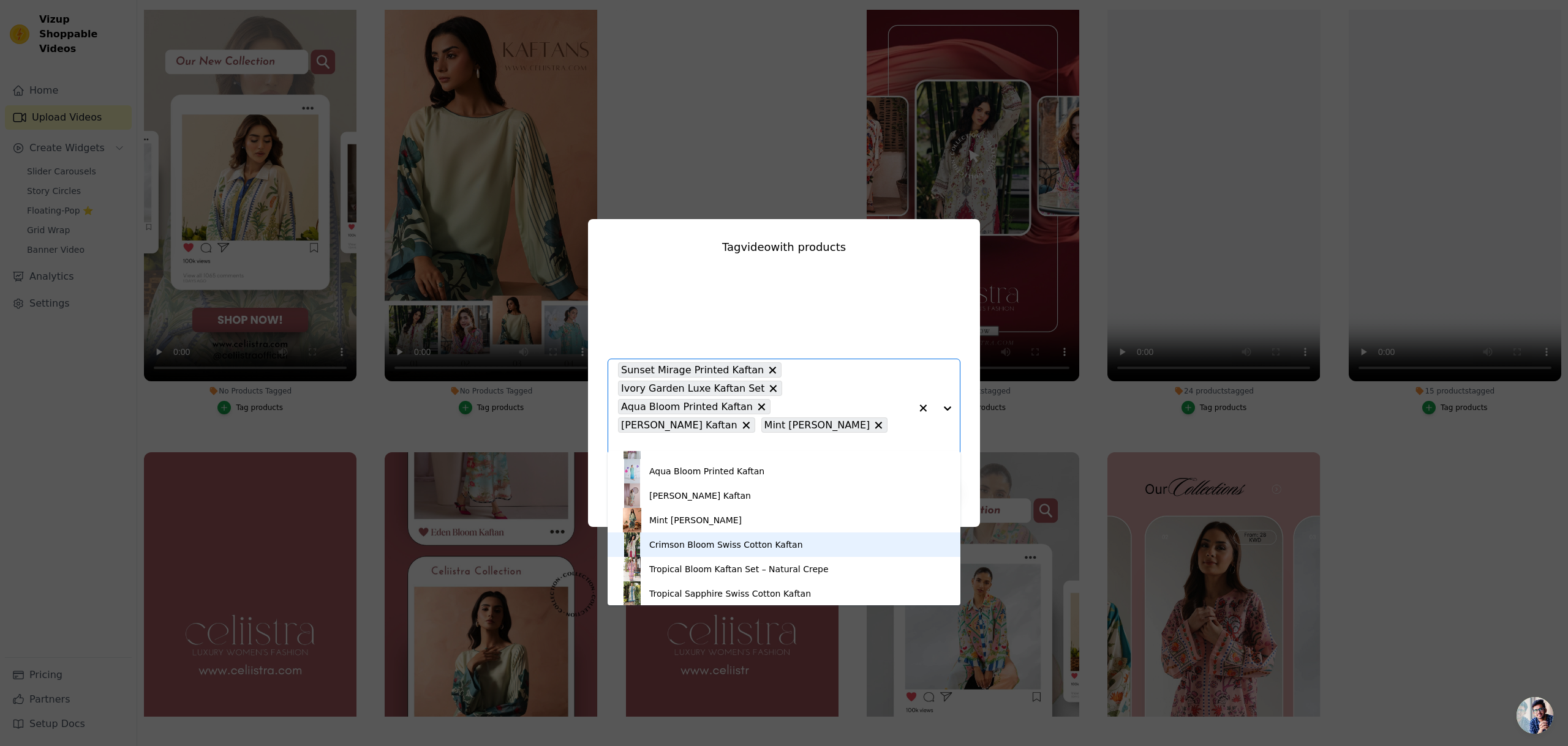
click at [761, 549] on div "Crimson Bloom Swiss Cotton Kaftan" at bounding box center [726, 545] width 154 height 12
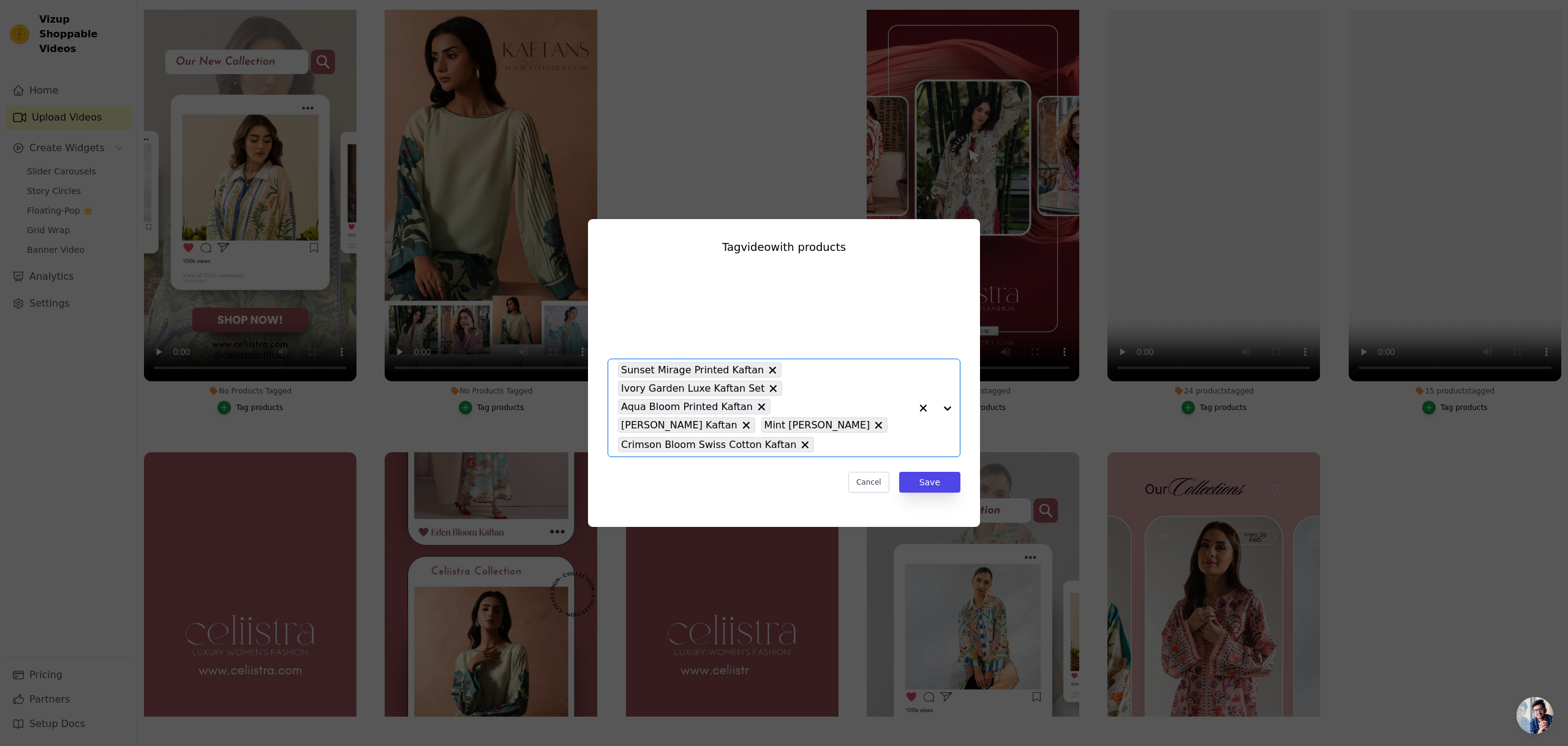
click at [945, 410] on div at bounding box center [935, 407] width 49 height 97
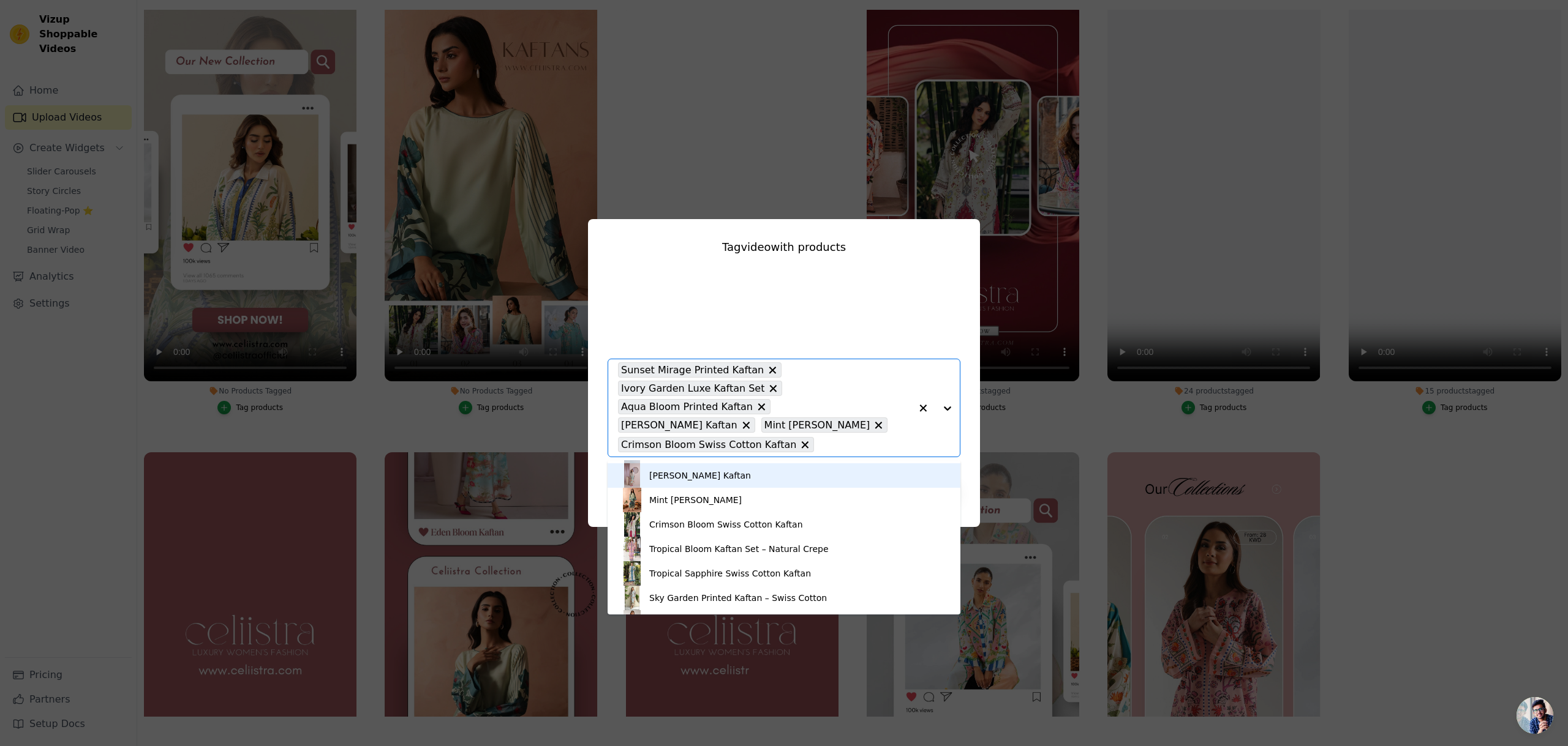
scroll to position [292, 0]
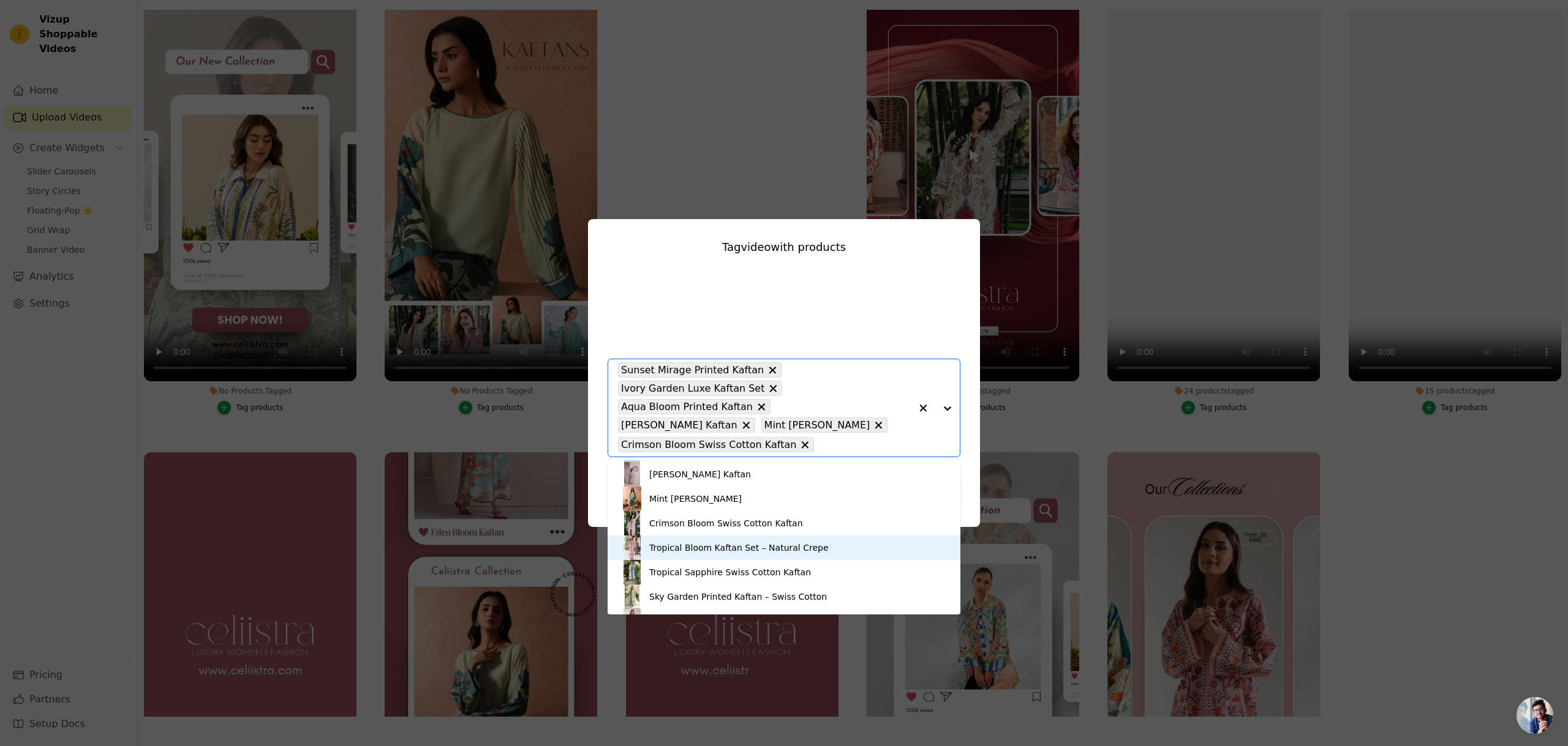
click at [699, 546] on div "Tropical Bloom Kaftan Set – Natural Crepe" at bounding box center [739, 548] width 179 height 12
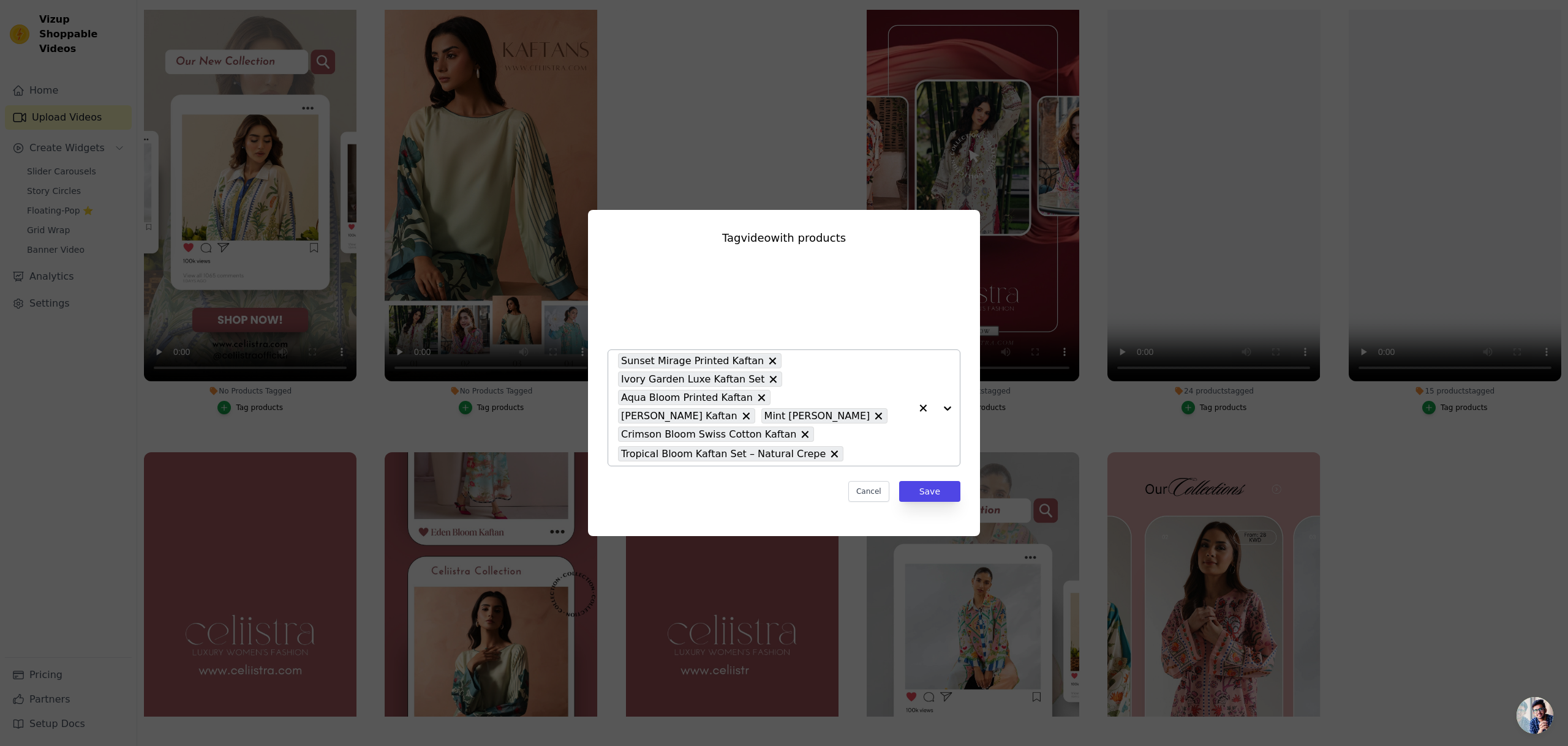
click at [946, 409] on div at bounding box center [935, 408] width 49 height 116
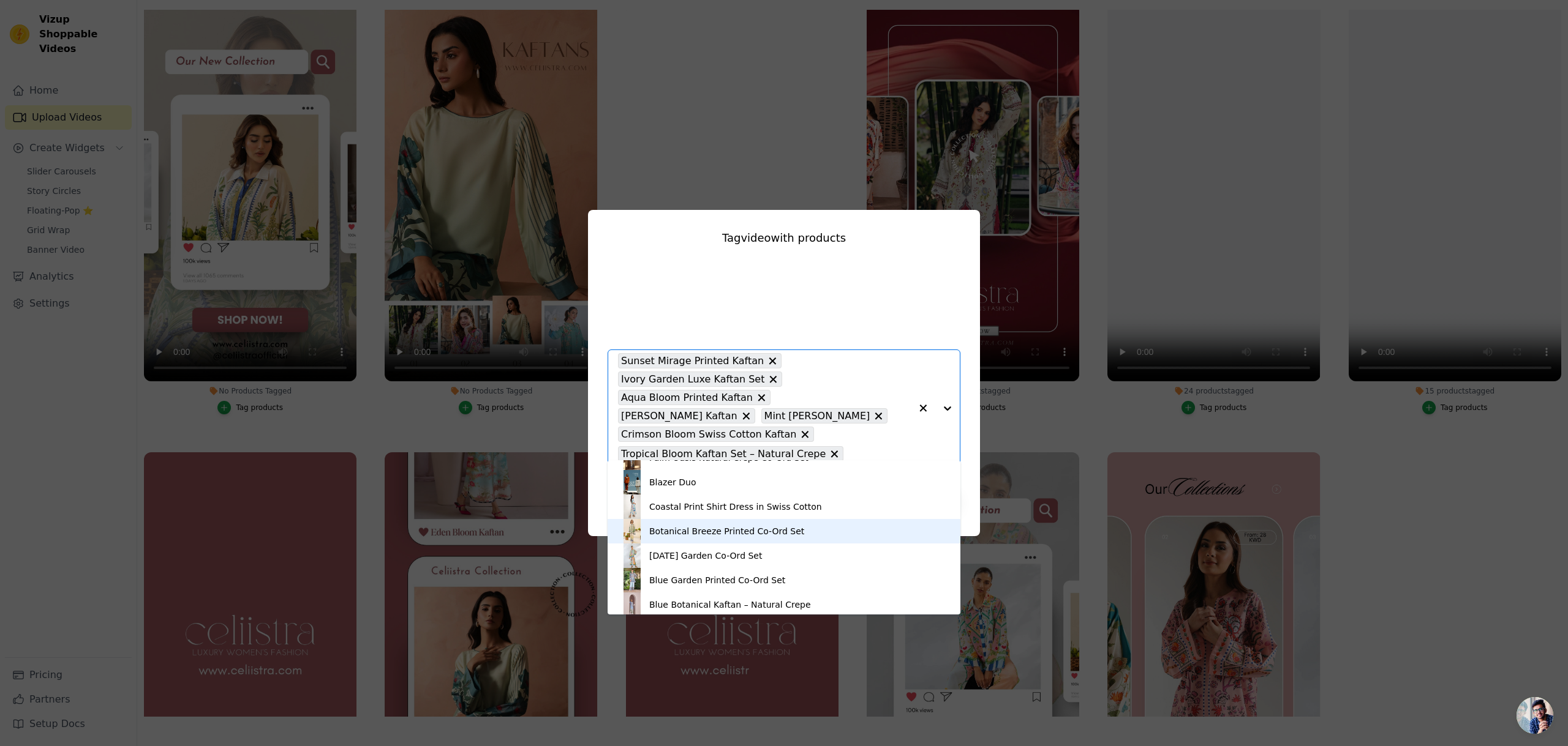
scroll to position [483, 0]
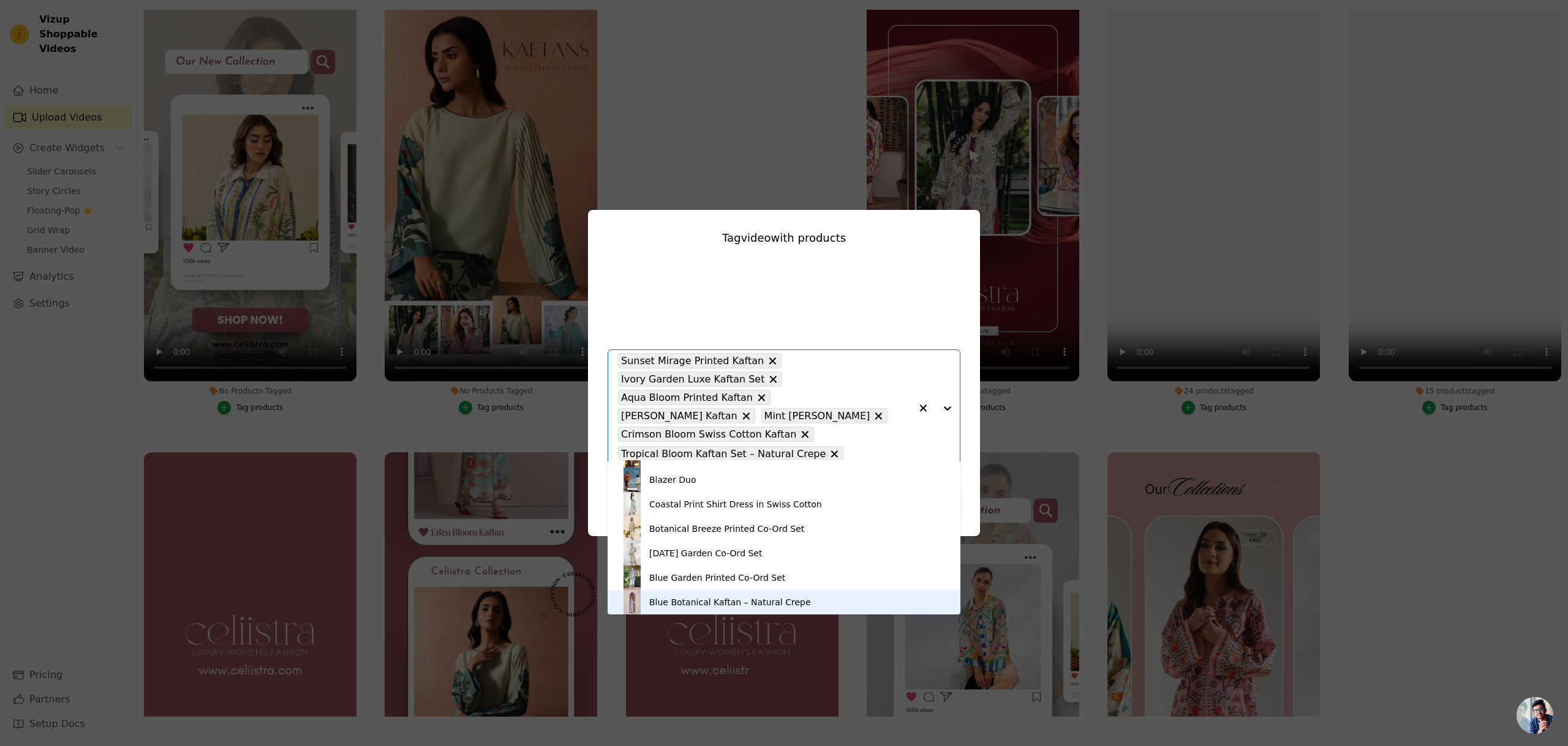
click at [784, 603] on div "Blue Botanical Kaftan – Natural Crepe" at bounding box center [730, 603] width 161 height 12
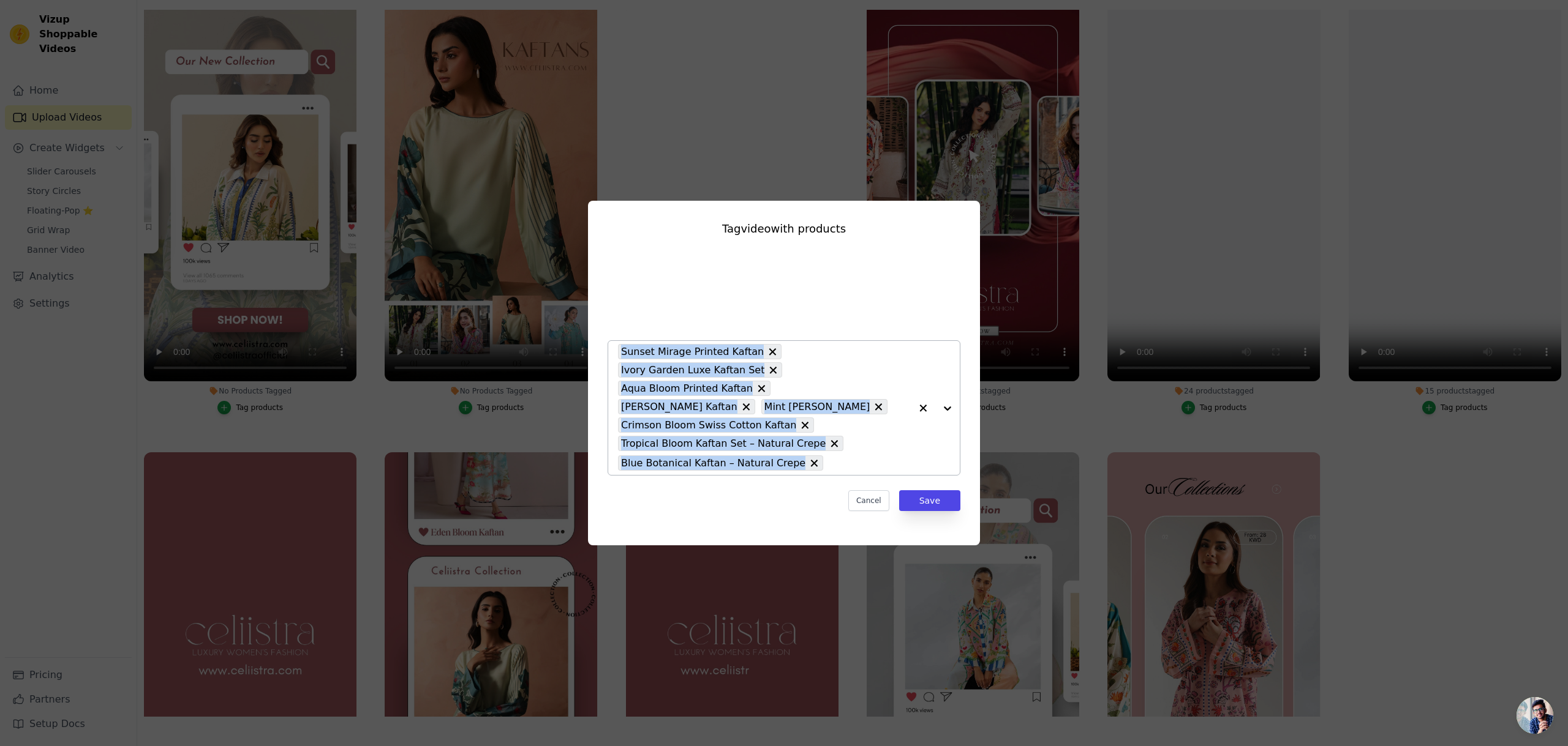
drag, startPoint x: 871, startPoint y: 462, endPoint x: 602, endPoint y: 345, distance: 293.3
click at [602, 345] on div "Tag video with products Sunset Mirage Printed Kaftan Ivory Garden Luxe Kaftan S…" at bounding box center [784, 366] width 372 height 310
copy div "Sunset Mirage Printed Kaftan Ivory Garden Luxe Kaftan Set Aqua Bloom Printed Ka…"
click at [937, 490] on button "Save" at bounding box center [929, 501] width 61 height 21
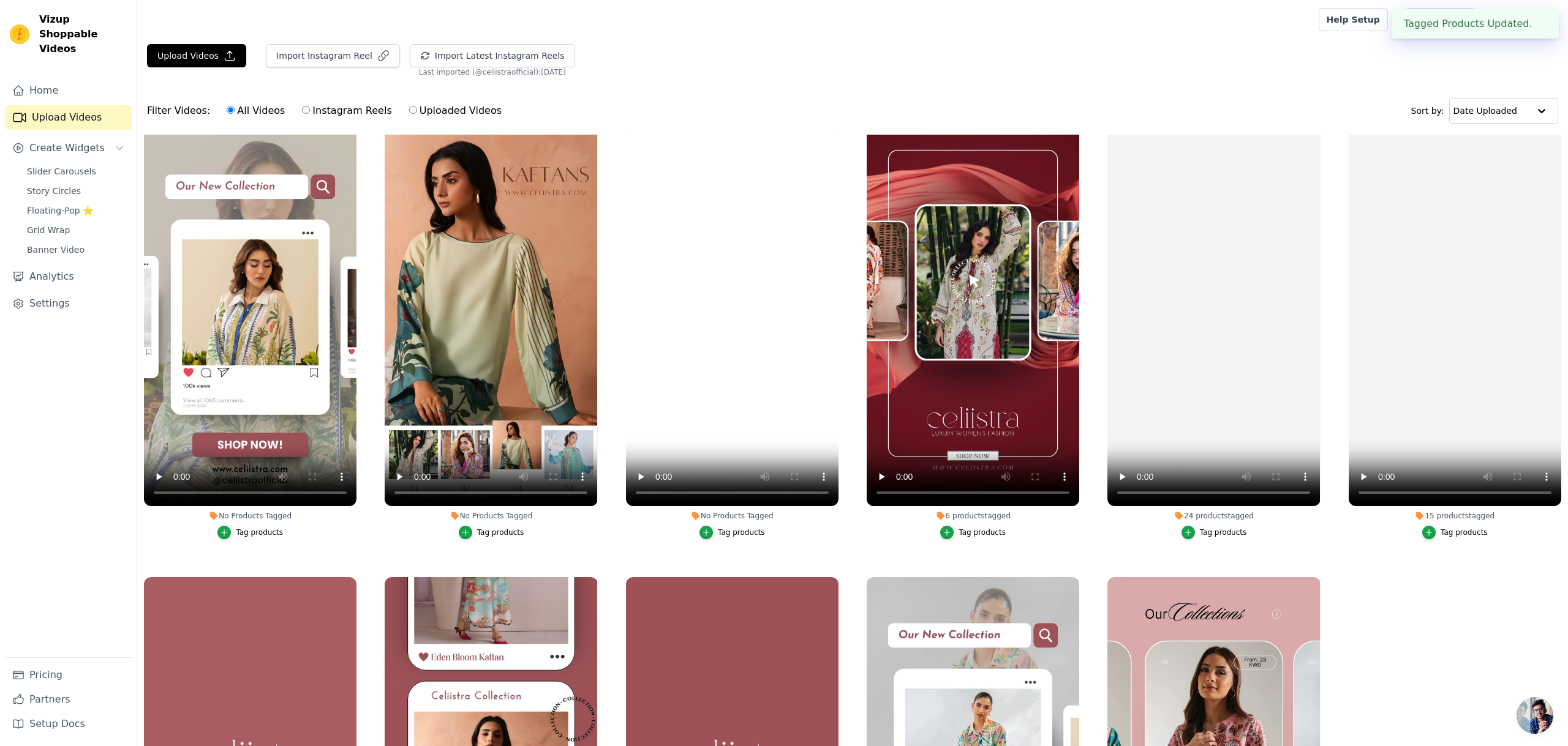
scroll to position [125, 0]
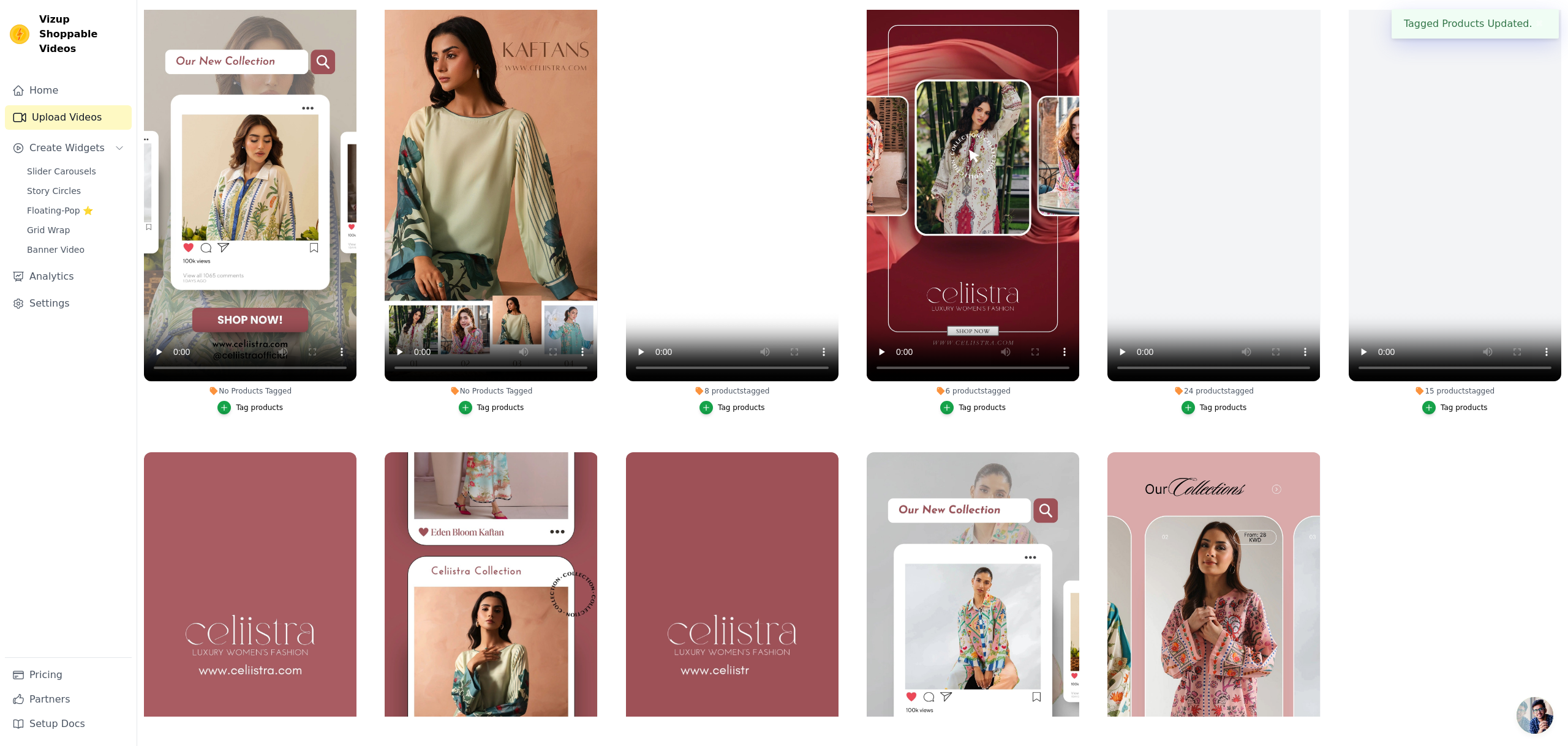
click at [496, 409] on div "Tag products" at bounding box center [501, 408] width 47 height 10
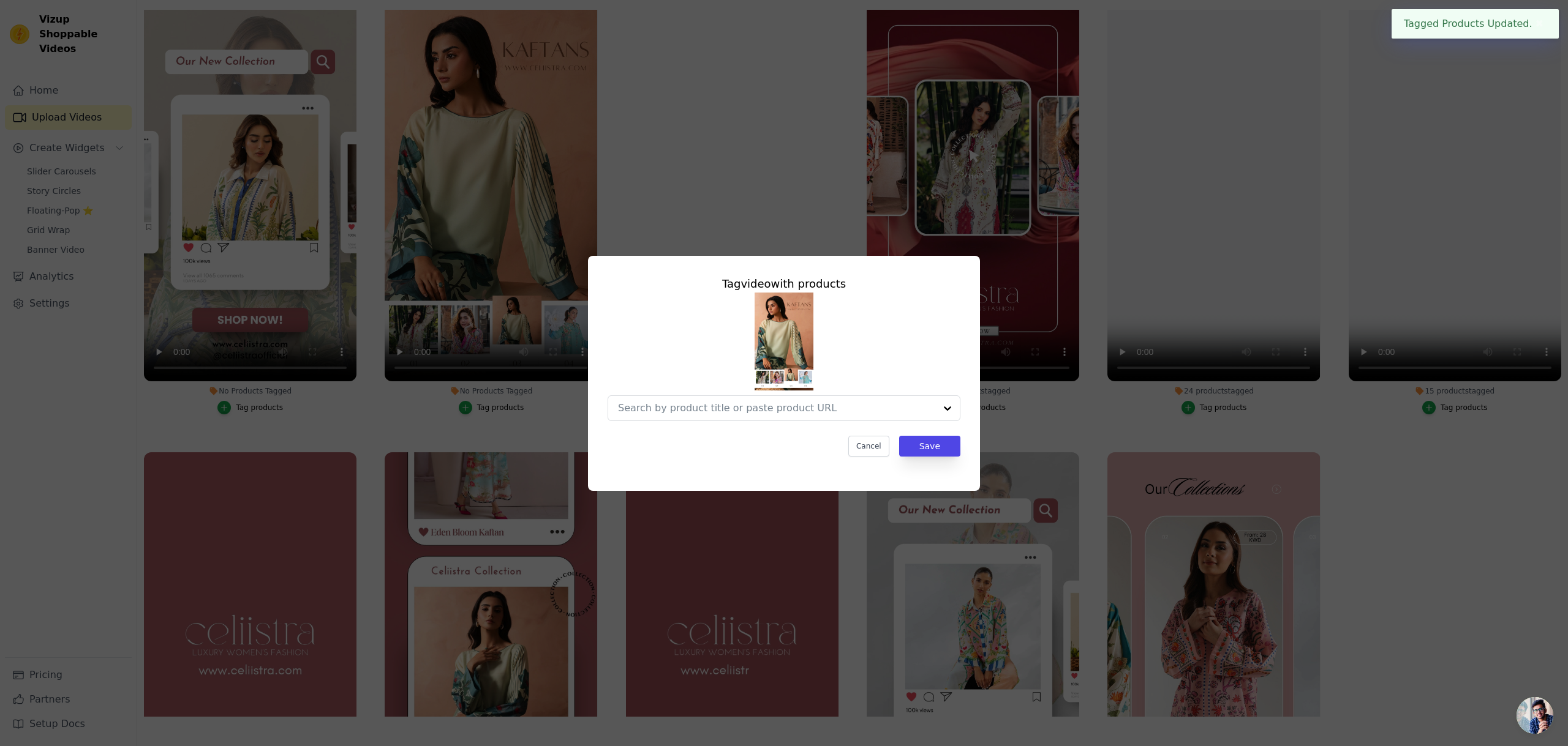
scroll to position [0, 0]
click at [676, 412] on input "No Products Tagged Tag video with products Cancel Save Tag products" at bounding box center [764, 408] width 292 height 12
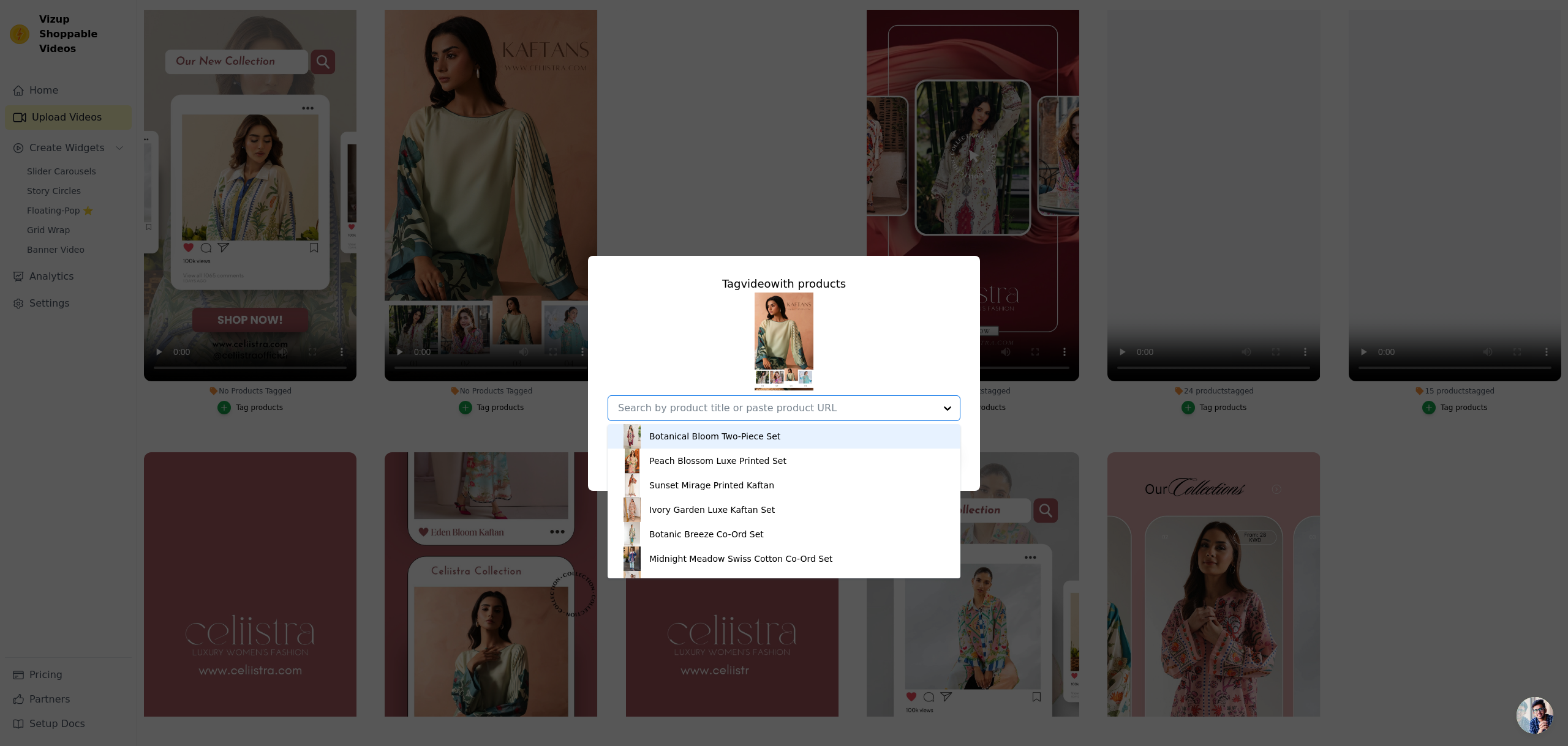
click at [688, 399] on div at bounding box center [776, 409] width 317 height 25
paste input "Sunset Mirage Printed Kaftan Ivory Garden Luxe Kaftan Set Aqua Bloom Printed Ka…"
type input "Sunset Mirage Printed Kaftan Ivory Garden Luxe Kaftan Set Aqua Bloom Printed Ka…"
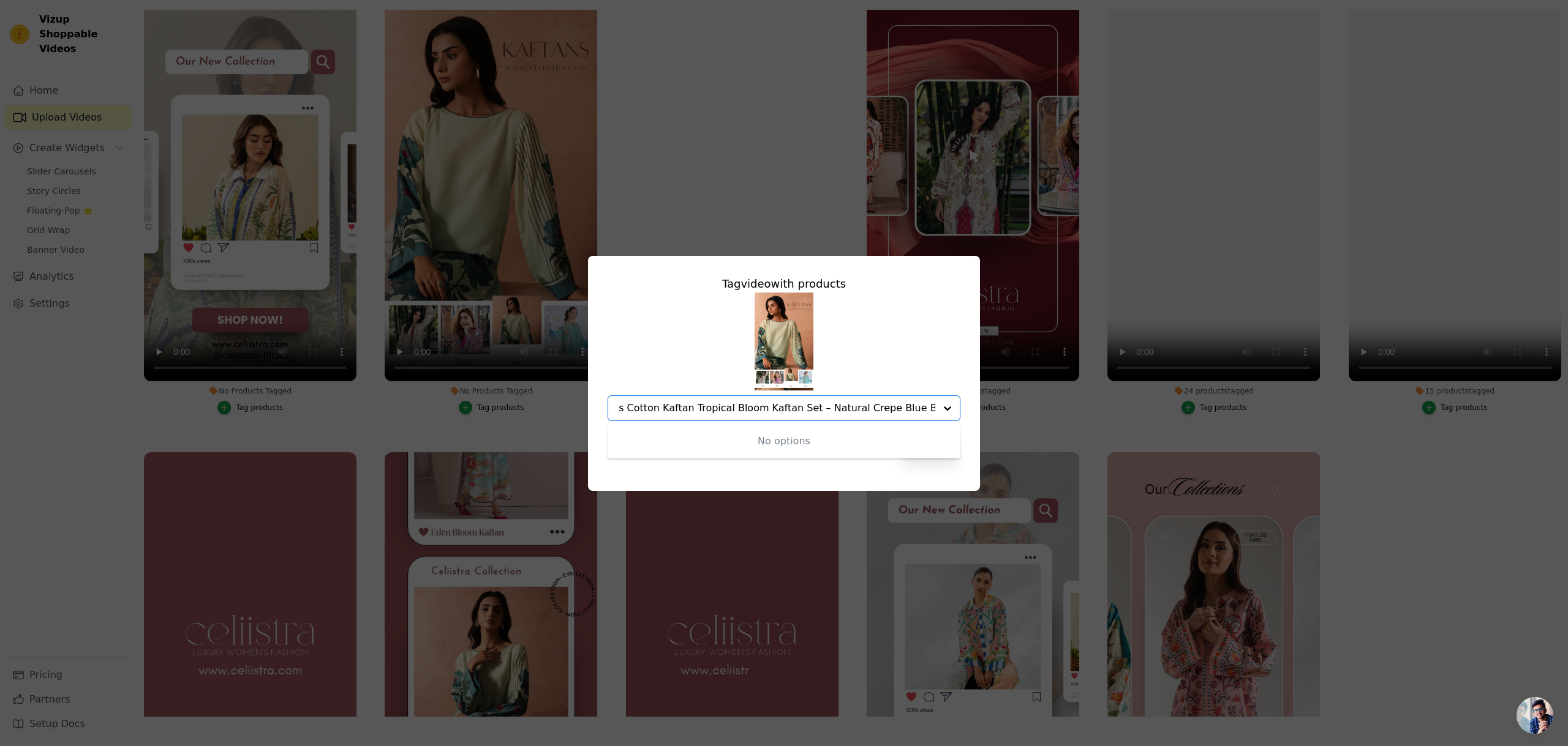
click at [752, 404] on input "Sunset Mirage Printed Kaftan Ivory Garden Luxe Kaftan Set Aqua Bloom Printed Ka…" at bounding box center [776, 408] width 317 height 12
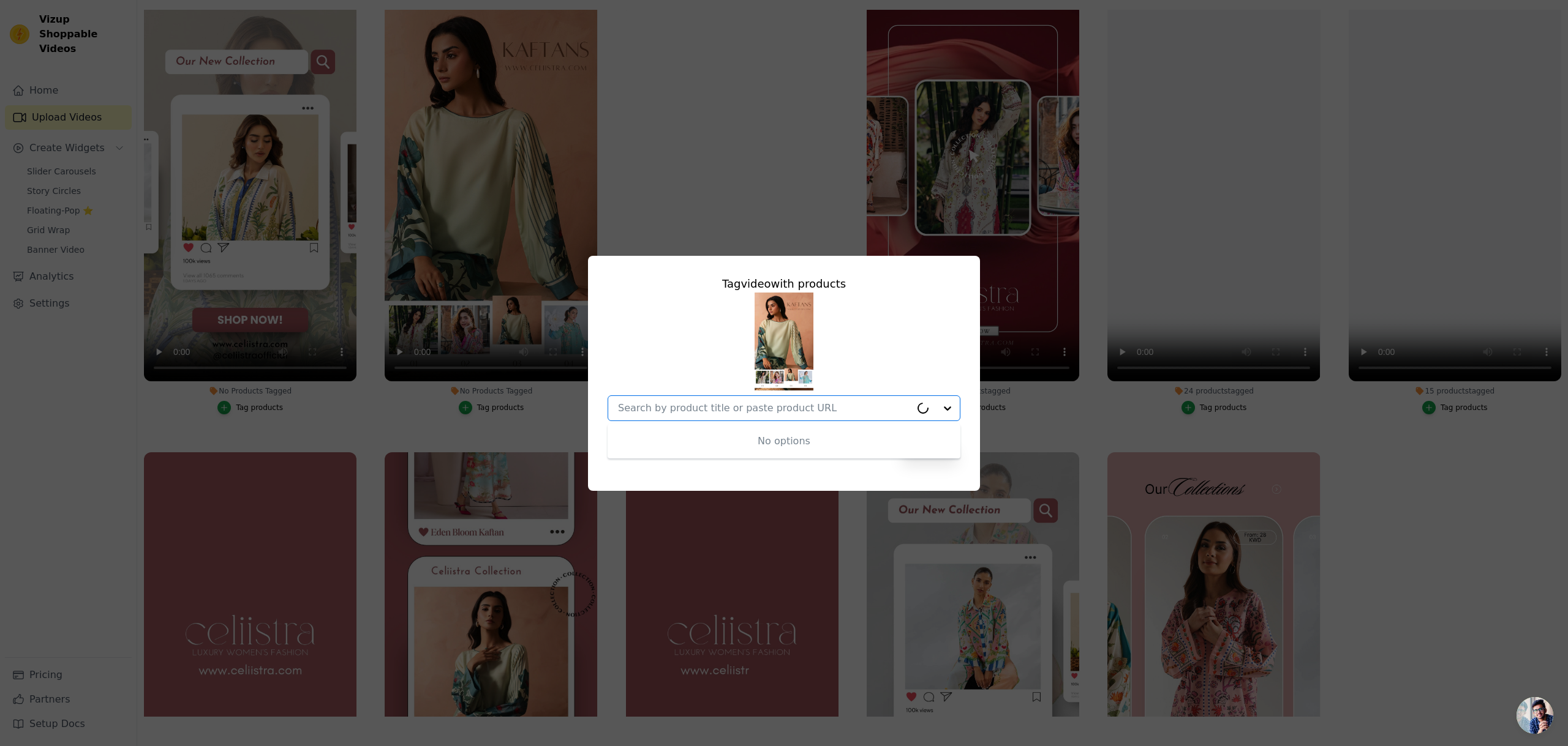
click at [951, 408] on div at bounding box center [935, 409] width 49 height 25
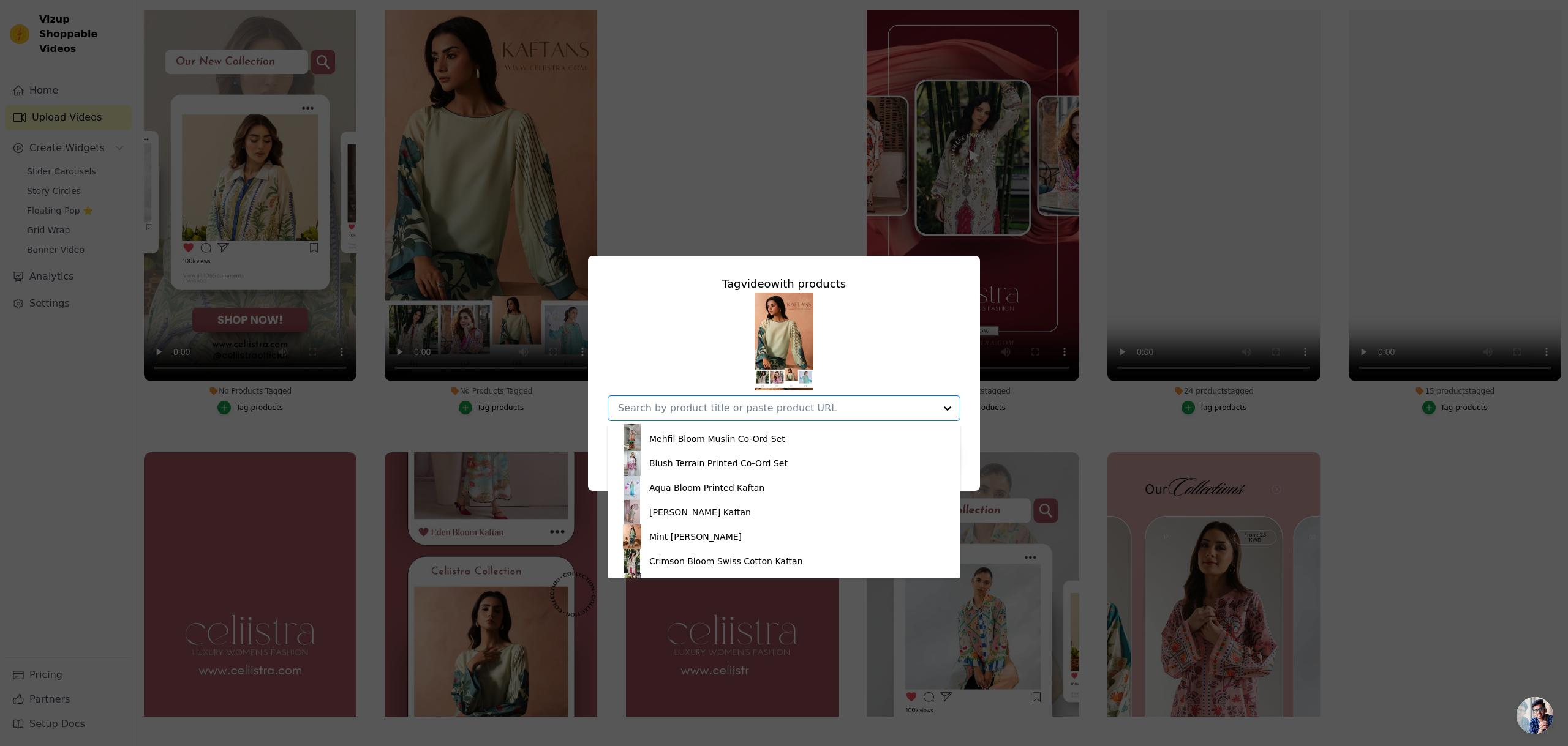
scroll to position [221, 0]
click at [716, 534] on div "Mint Flora Kaftan" at bounding box center [696, 534] width 93 height 12
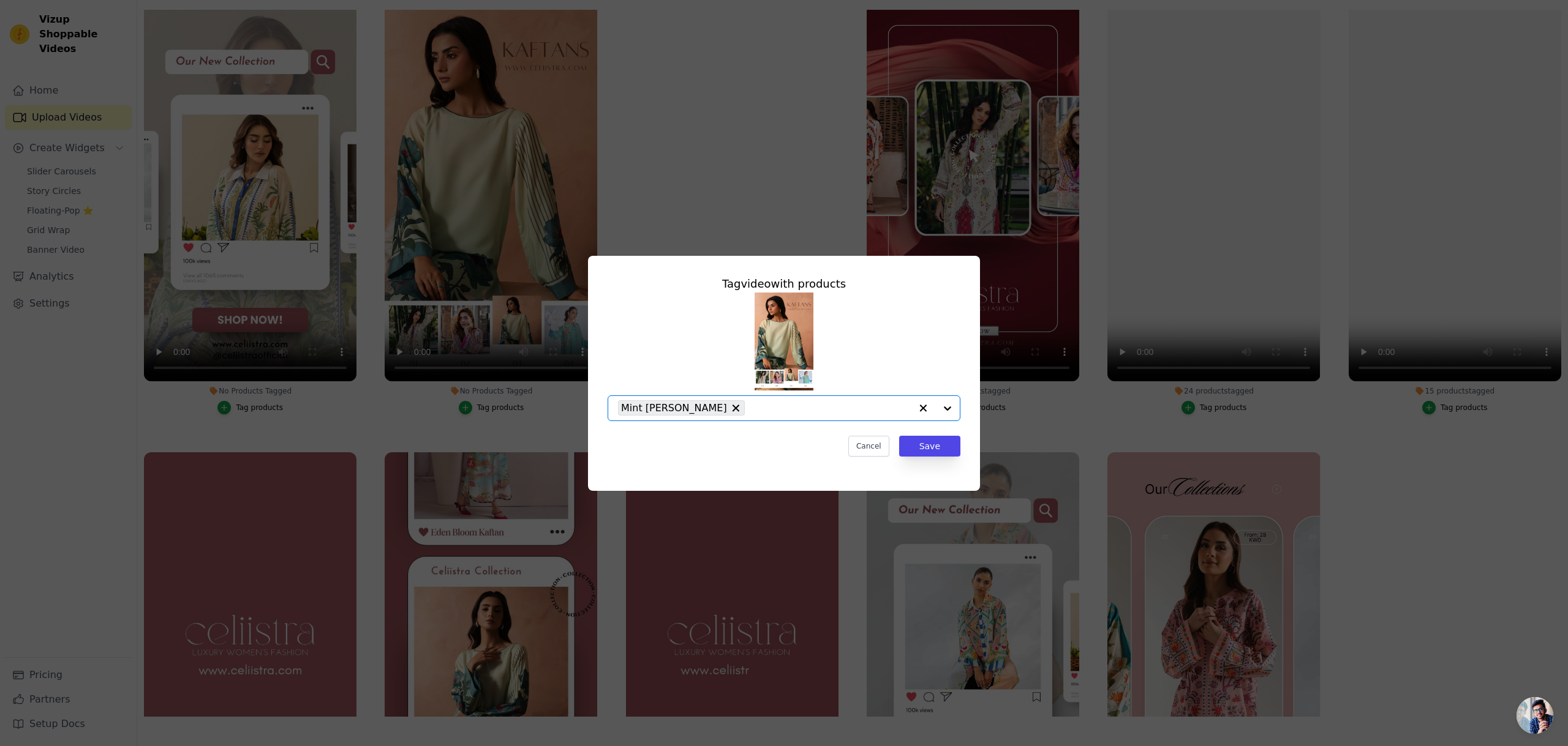
click at [947, 404] on div at bounding box center [935, 409] width 49 height 25
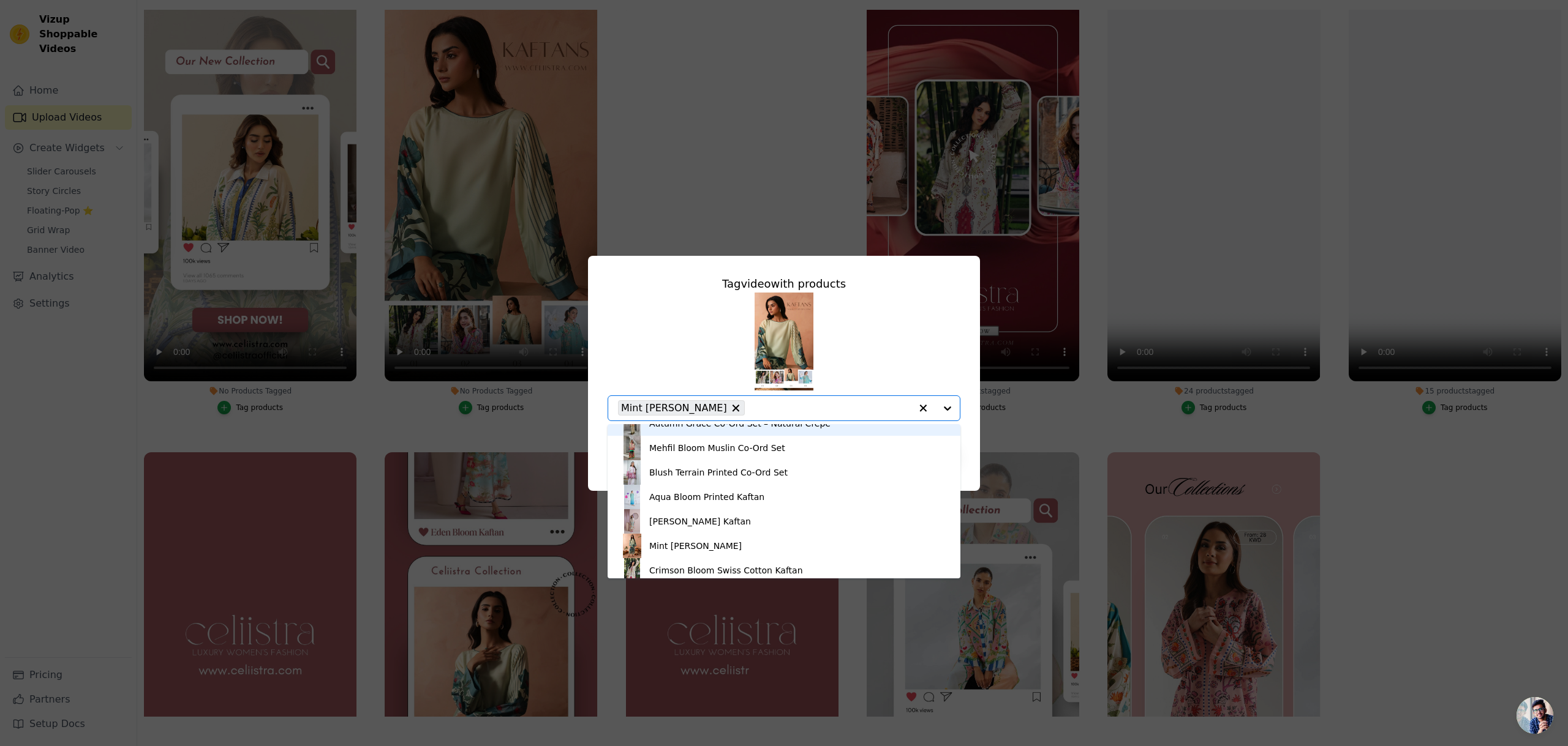
scroll to position [219, 0]
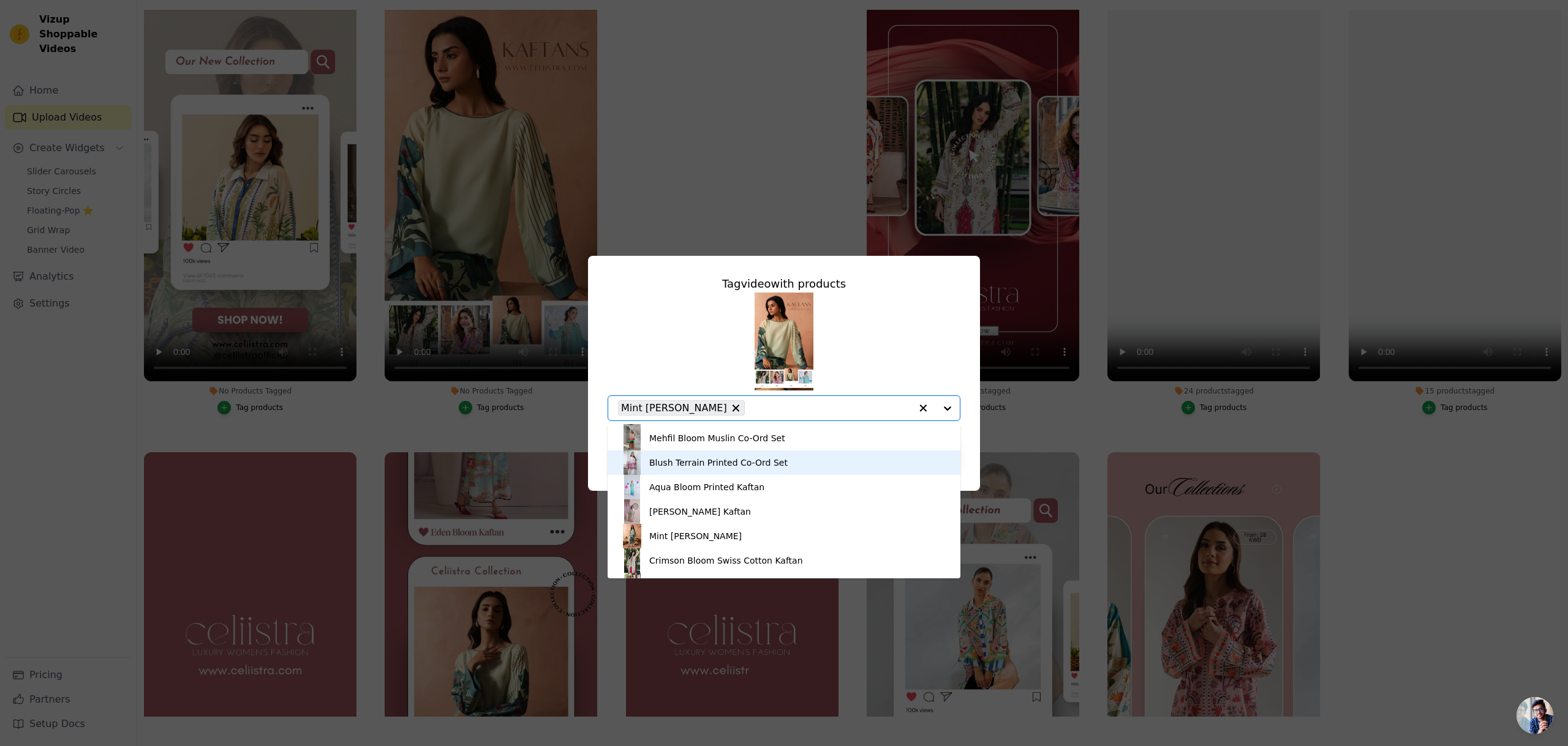
click at [763, 459] on div "Blush Terrain Printed Co-Ord Set" at bounding box center [718, 463] width 138 height 12
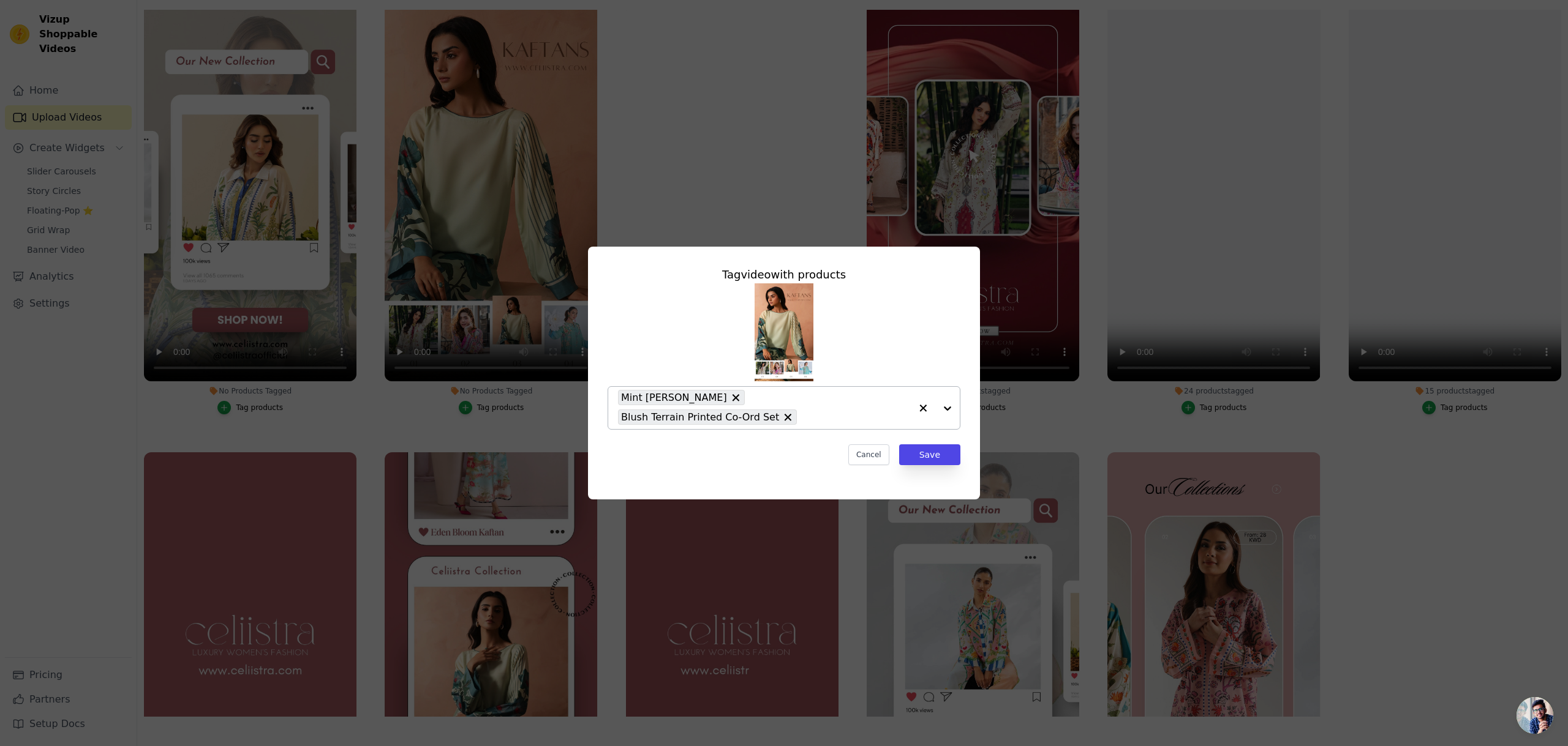
click at [948, 407] on div at bounding box center [935, 408] width 49 height 42
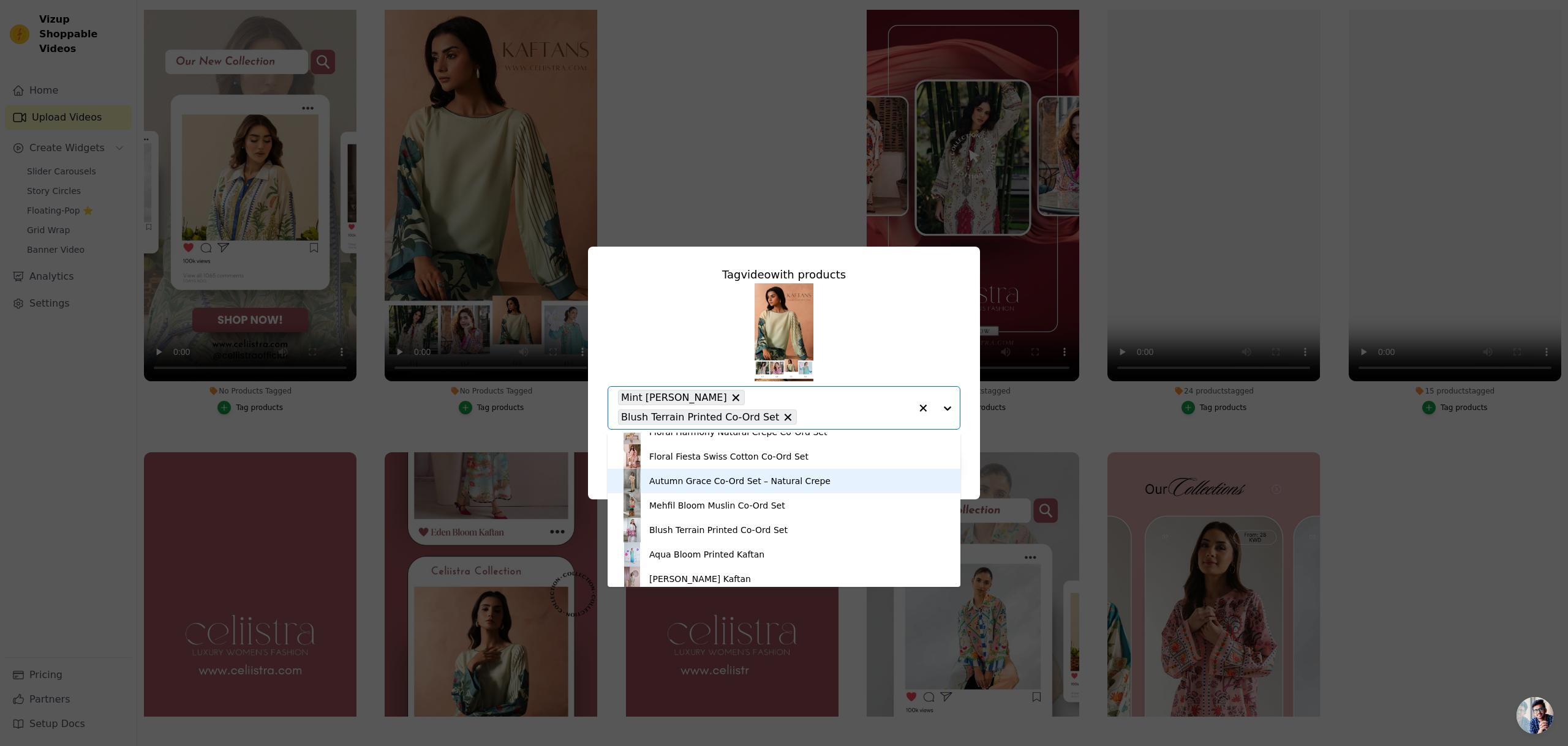
scroll to position [178, 0]
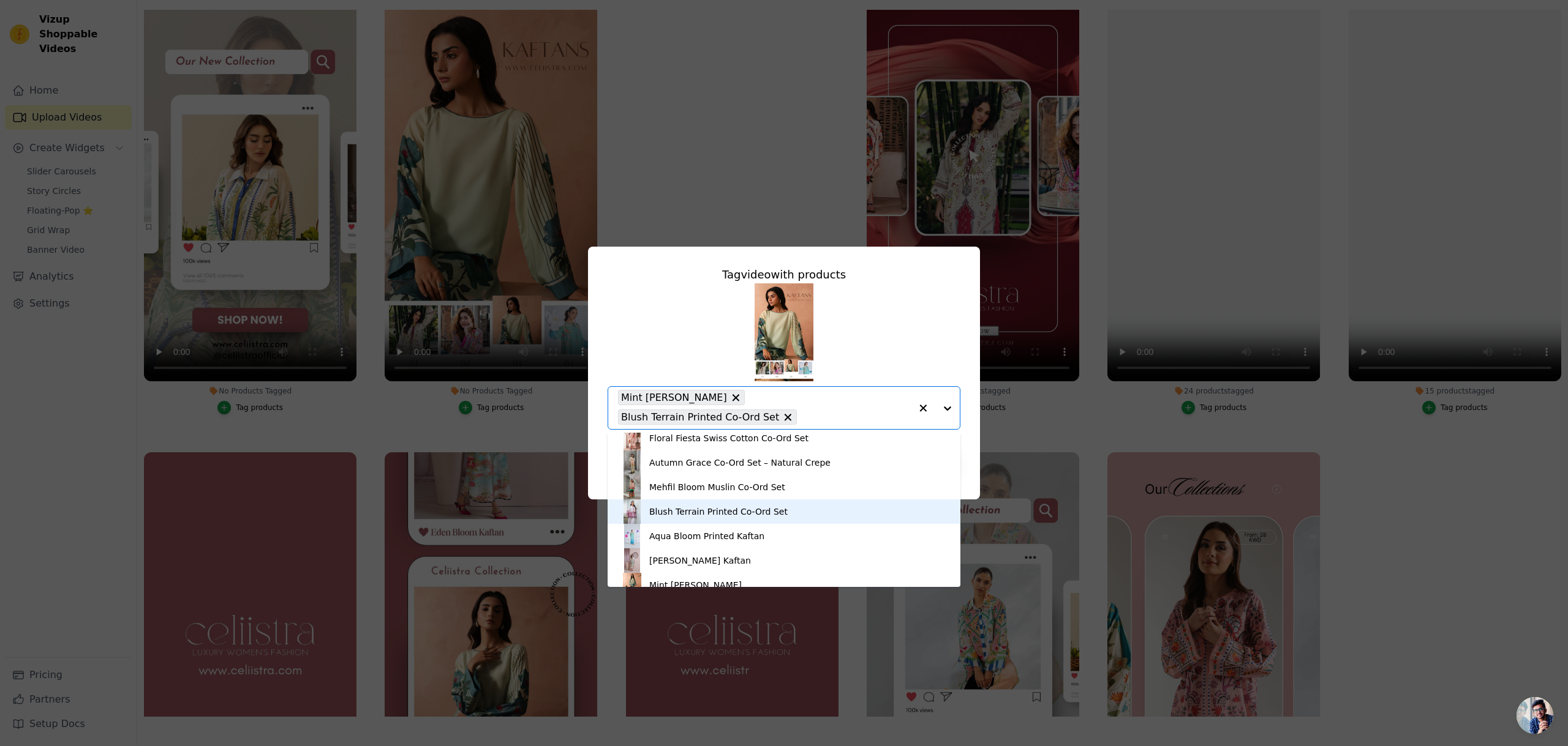
click at [710, 517] on div "Blush Terrain Printed Co-Ord Set" at bounding box center [718, 512] width 138 height 12
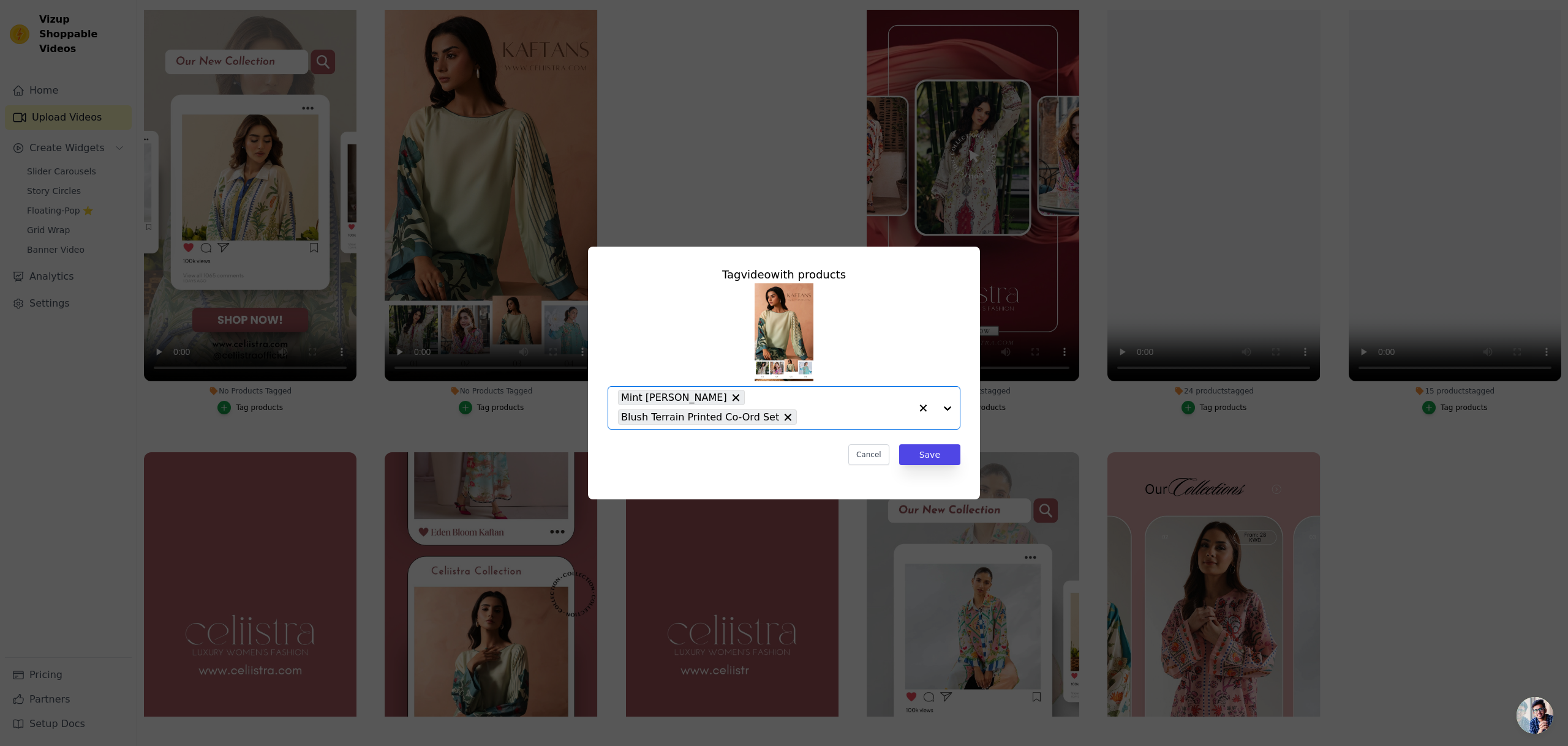
click at [947, 409] on div at bounding box center [935, 408] width 49 height 42
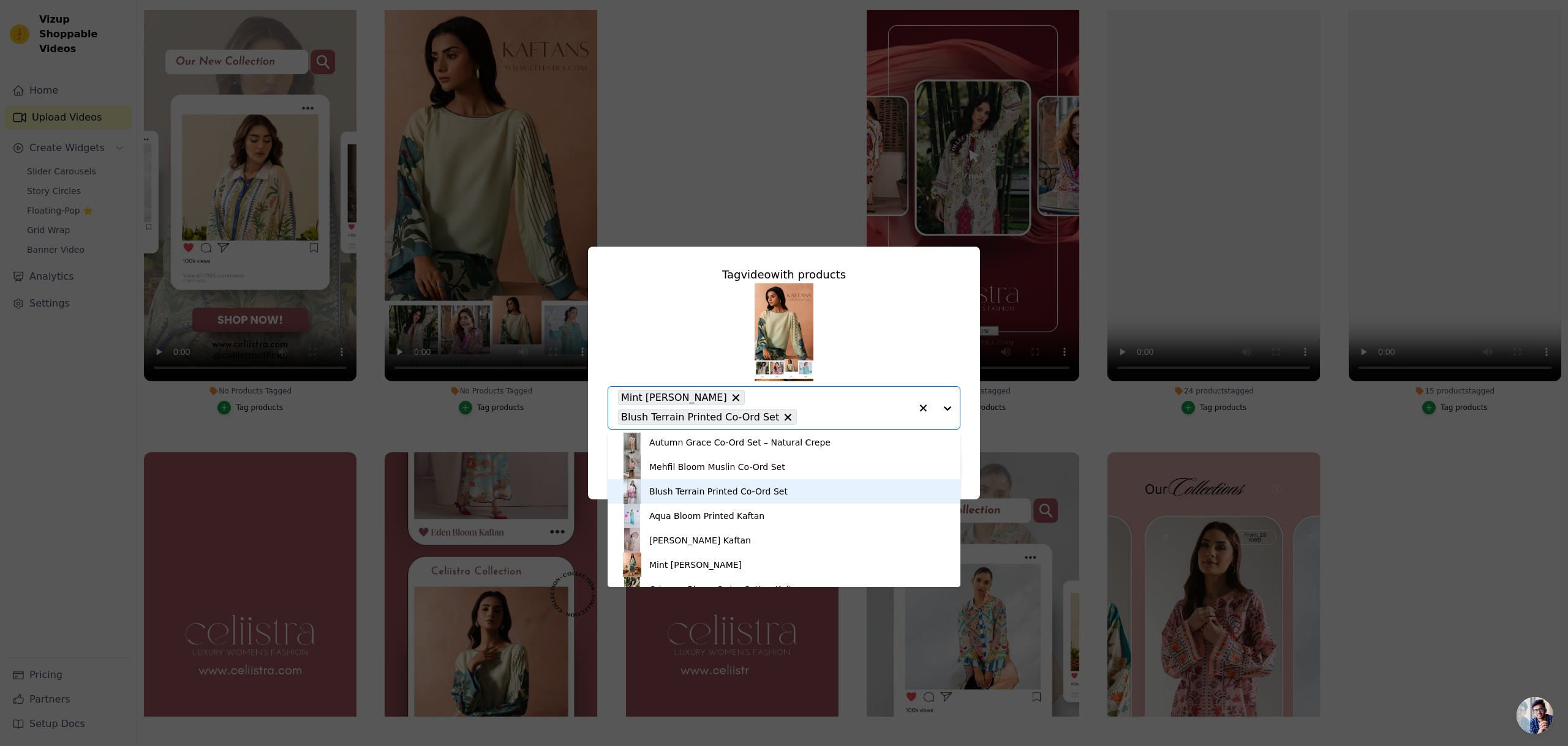
scroll to position [204, 0]
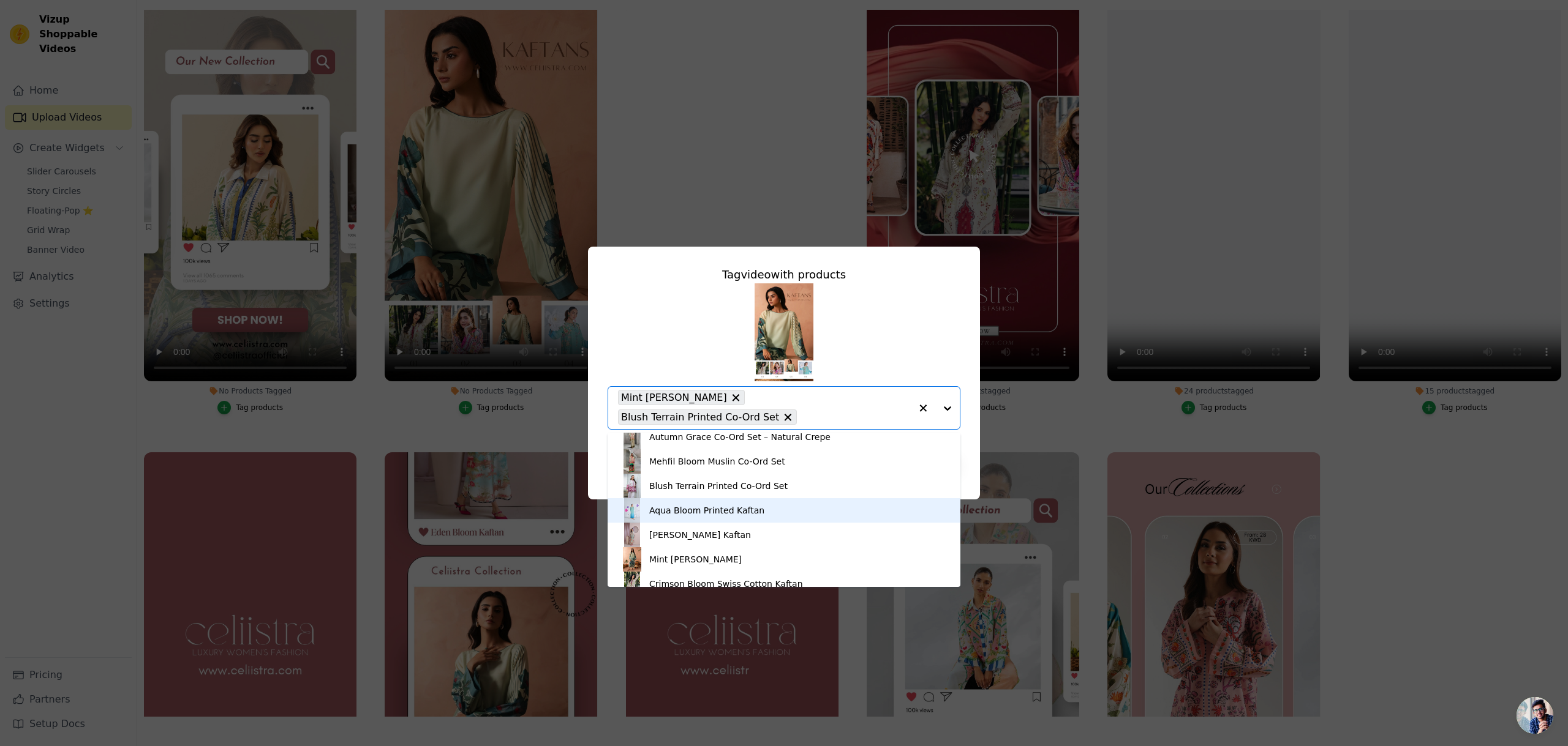
click at [706, 512] on div "Aqua Bloom Printed Kaftan" at bounding box center [707, 511] width 115 height 12
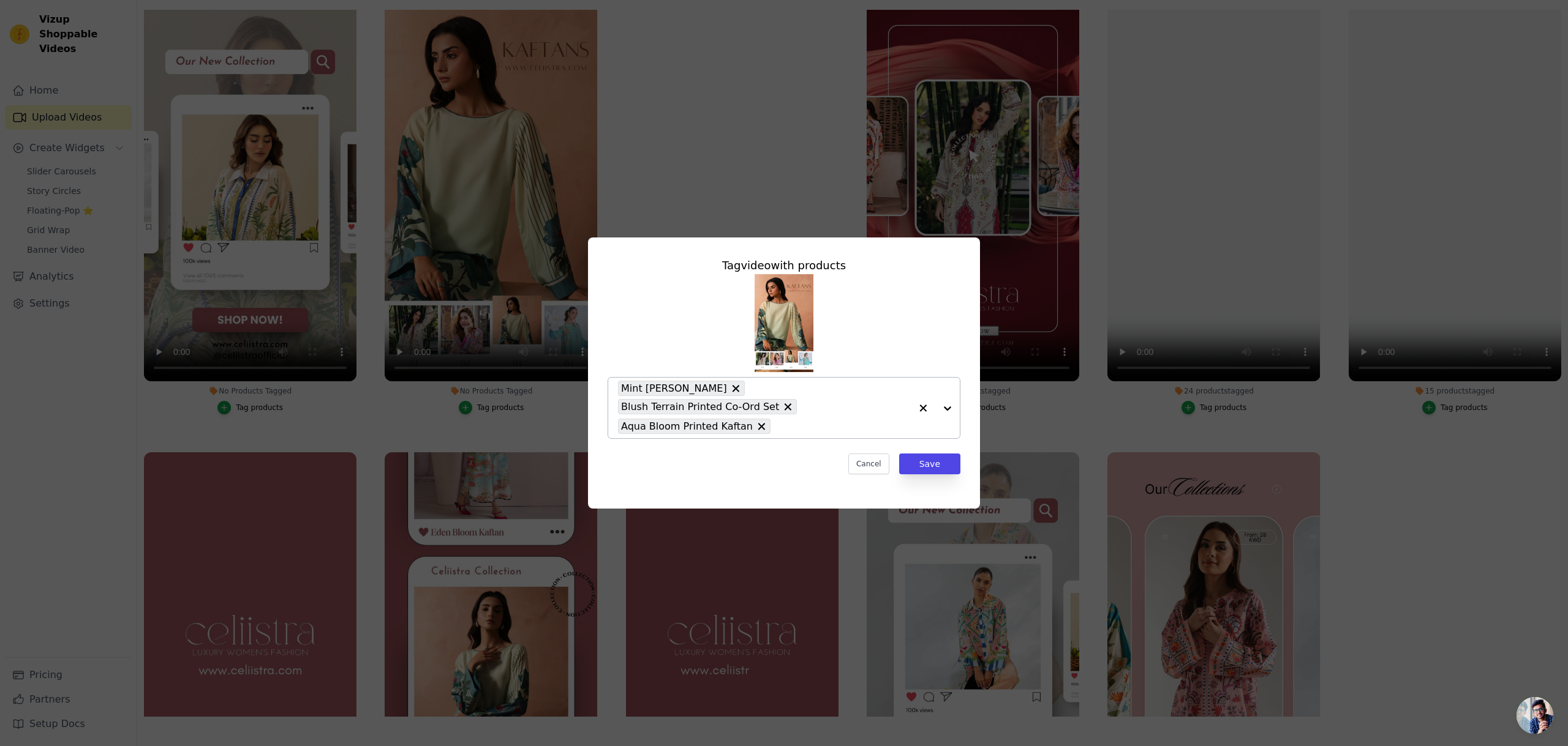
click at [947, 410] on div at bounding box center [935, 408] width 49 height 61
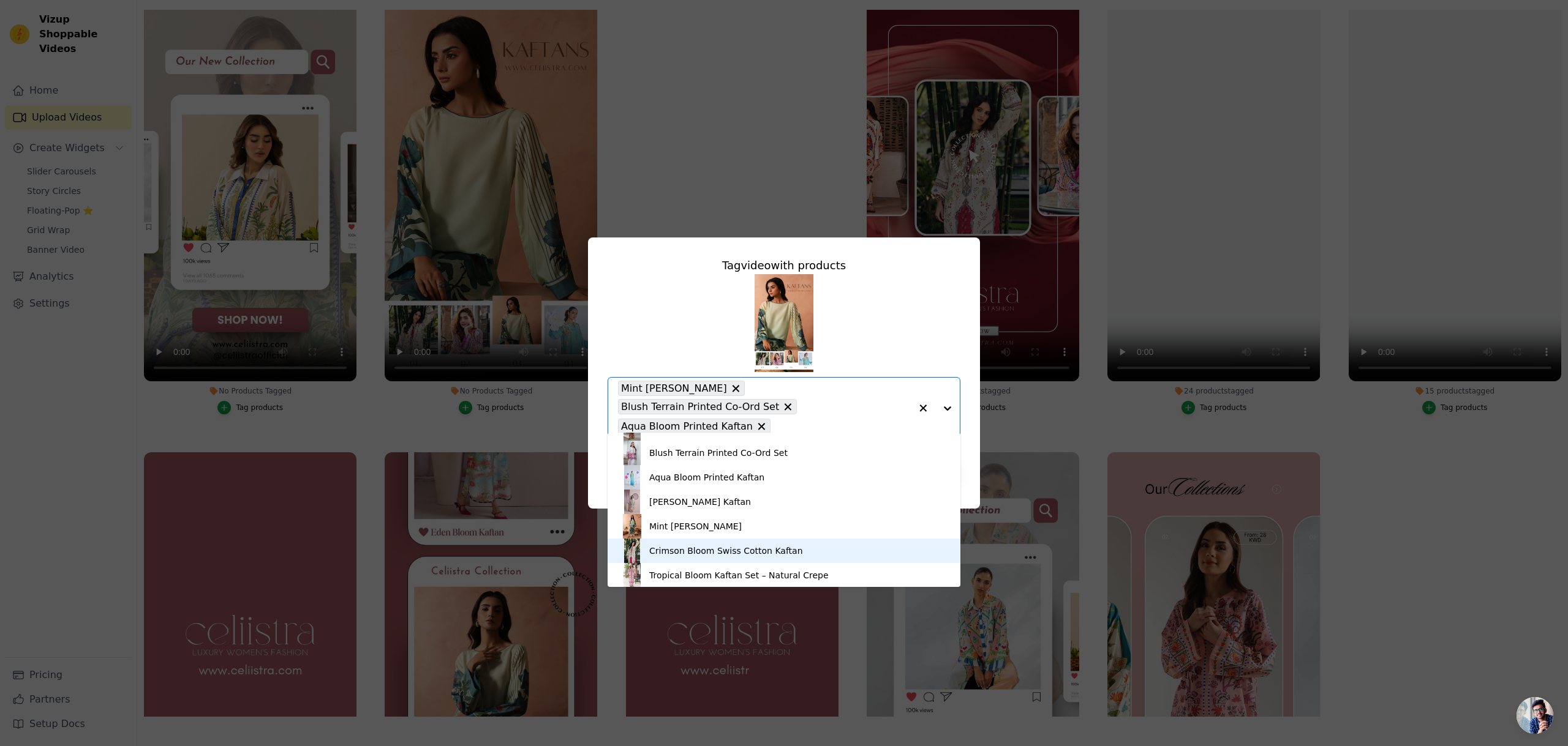
scroll to position [240, 0]
click at [780, 551] on div "Crimson Bloom Swiss Cotton Kaftan" at bounding box center [726, 548] width 154 height 12
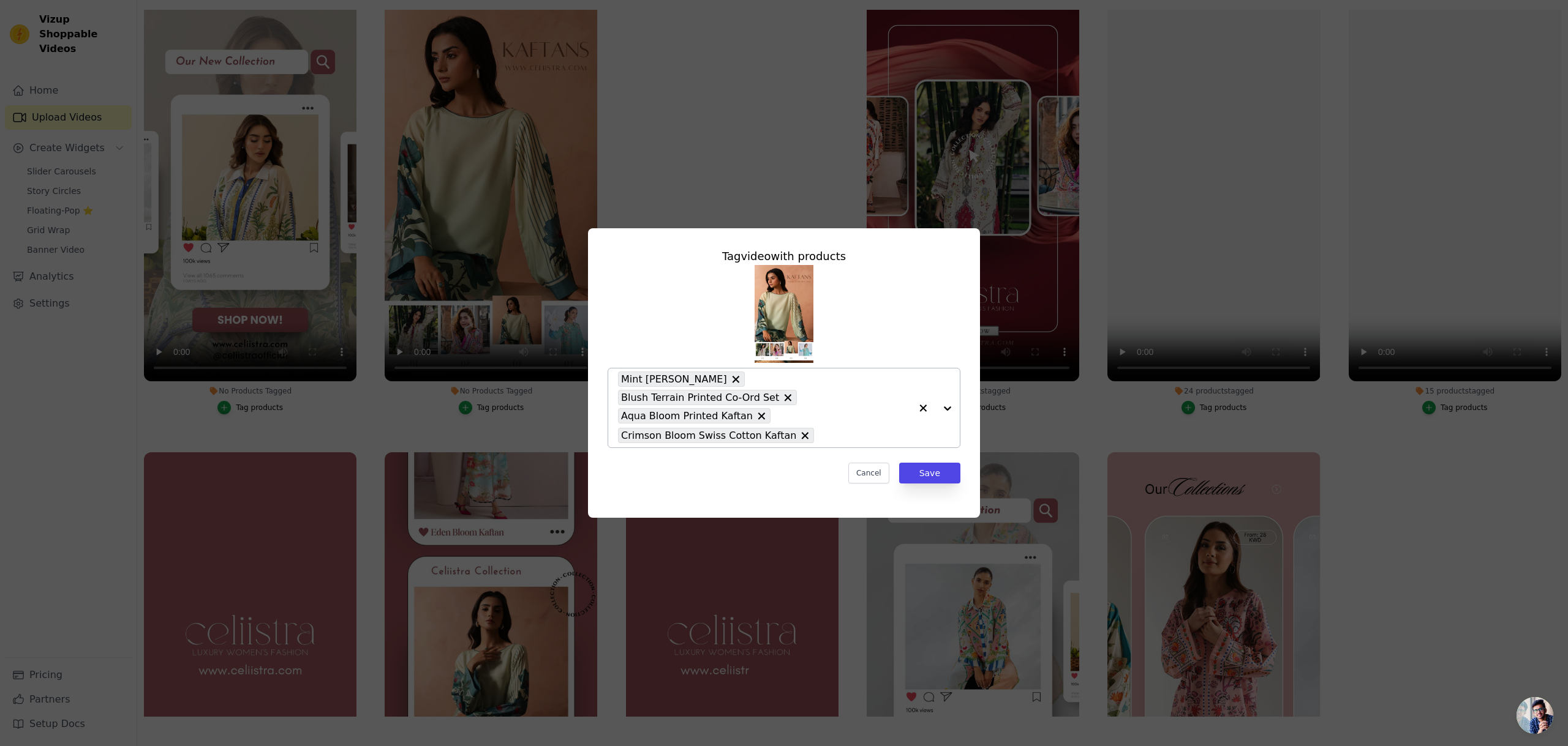
click at [946, 409] on div at bounding box center [935, 408] width 49 height 79
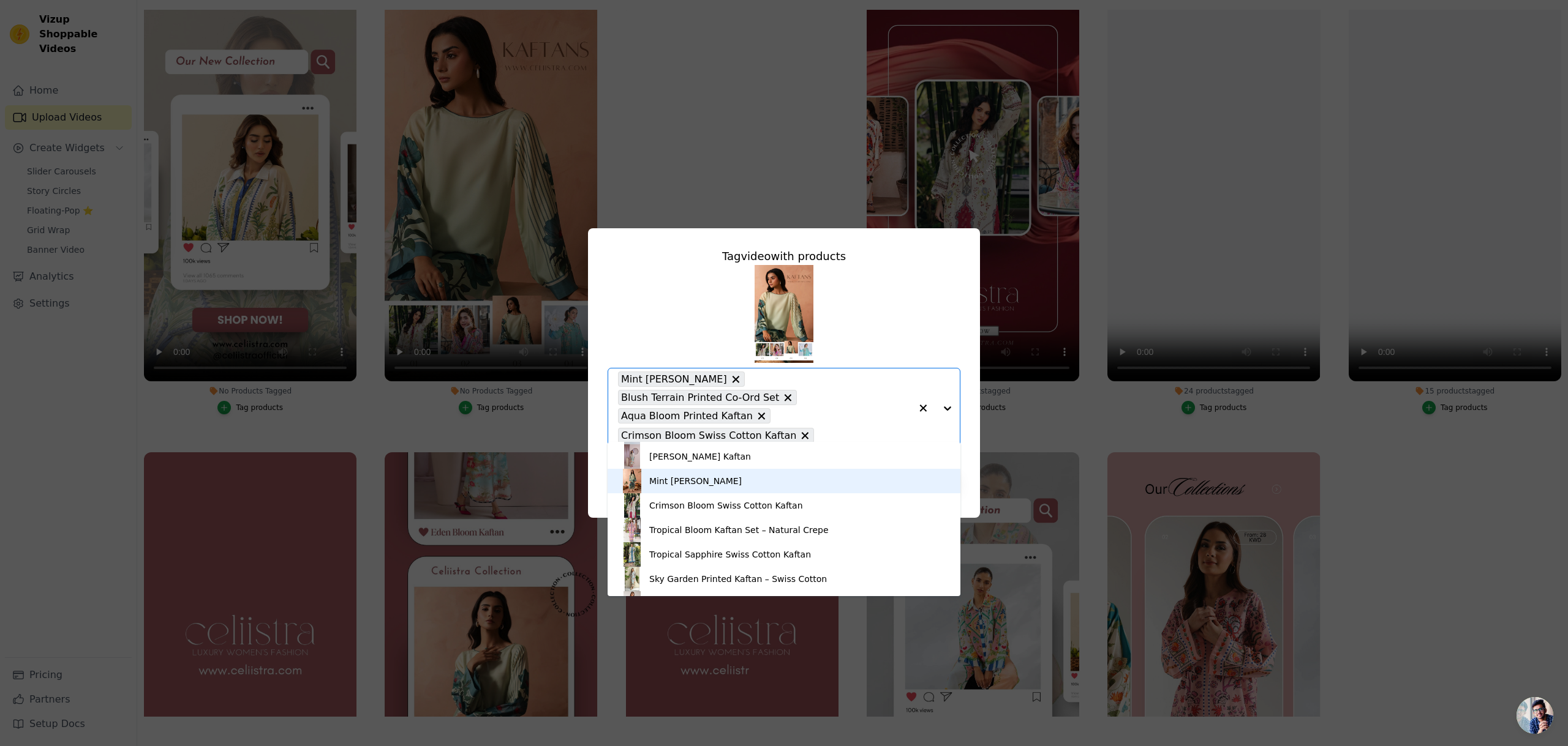
scroll to position [292, 0]
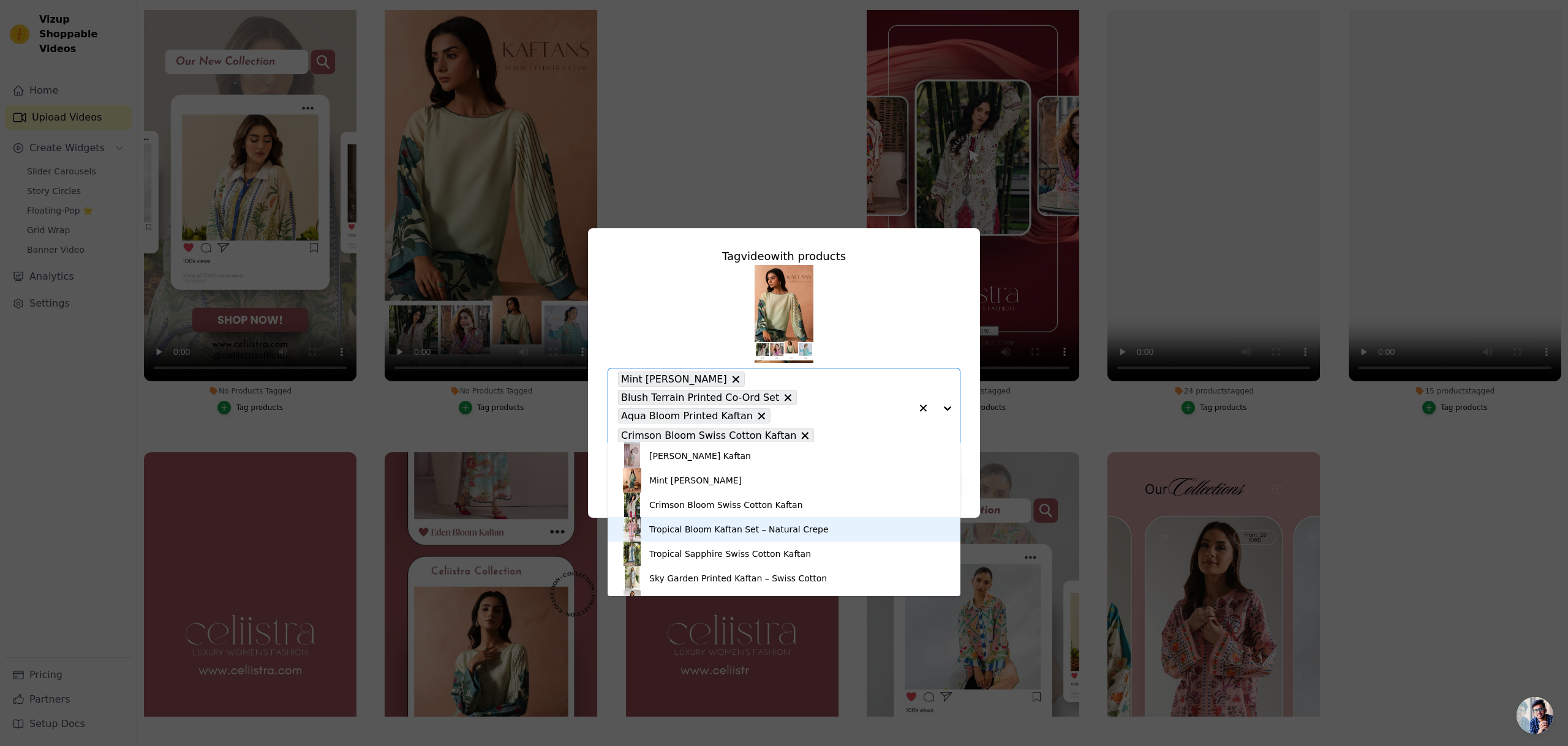
click at [777, 530] on div "Tropical Bloom Kaftan Set – Natural Crepe" at bounding box center [739, 530] width 179 height 12
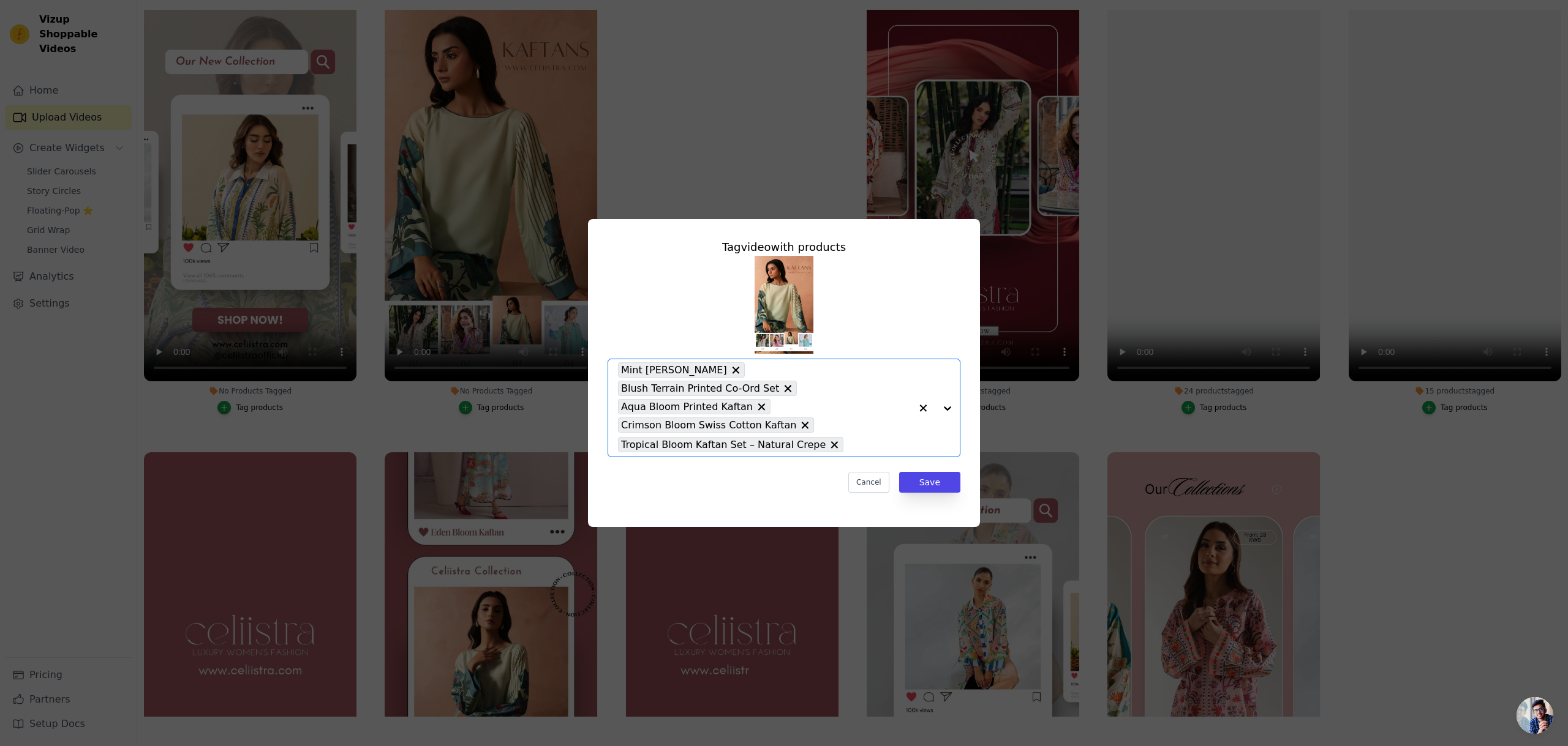
click at [942, 412] on div at bounding box center [935, 407] width 49 height 97
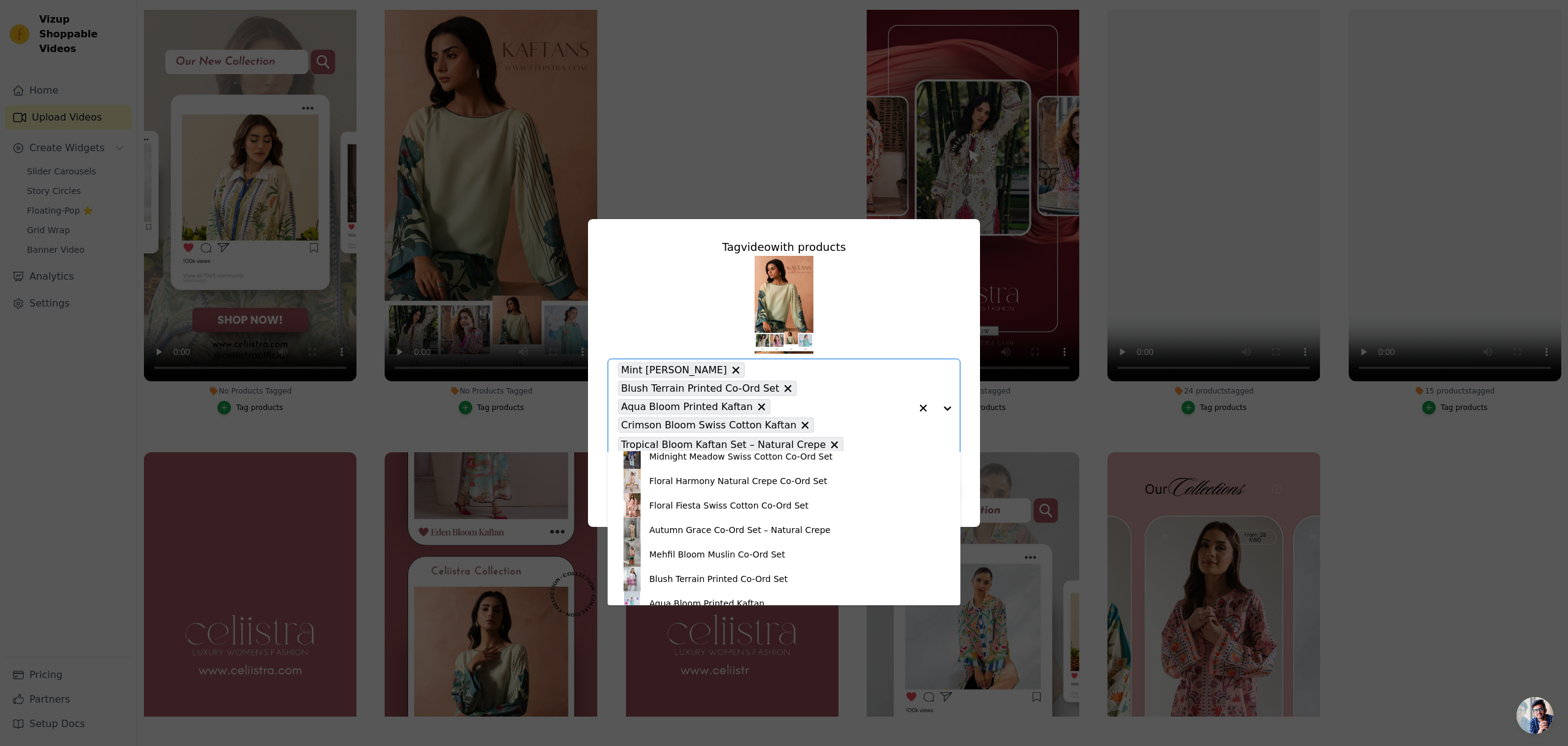
scroll to position [139, 0]
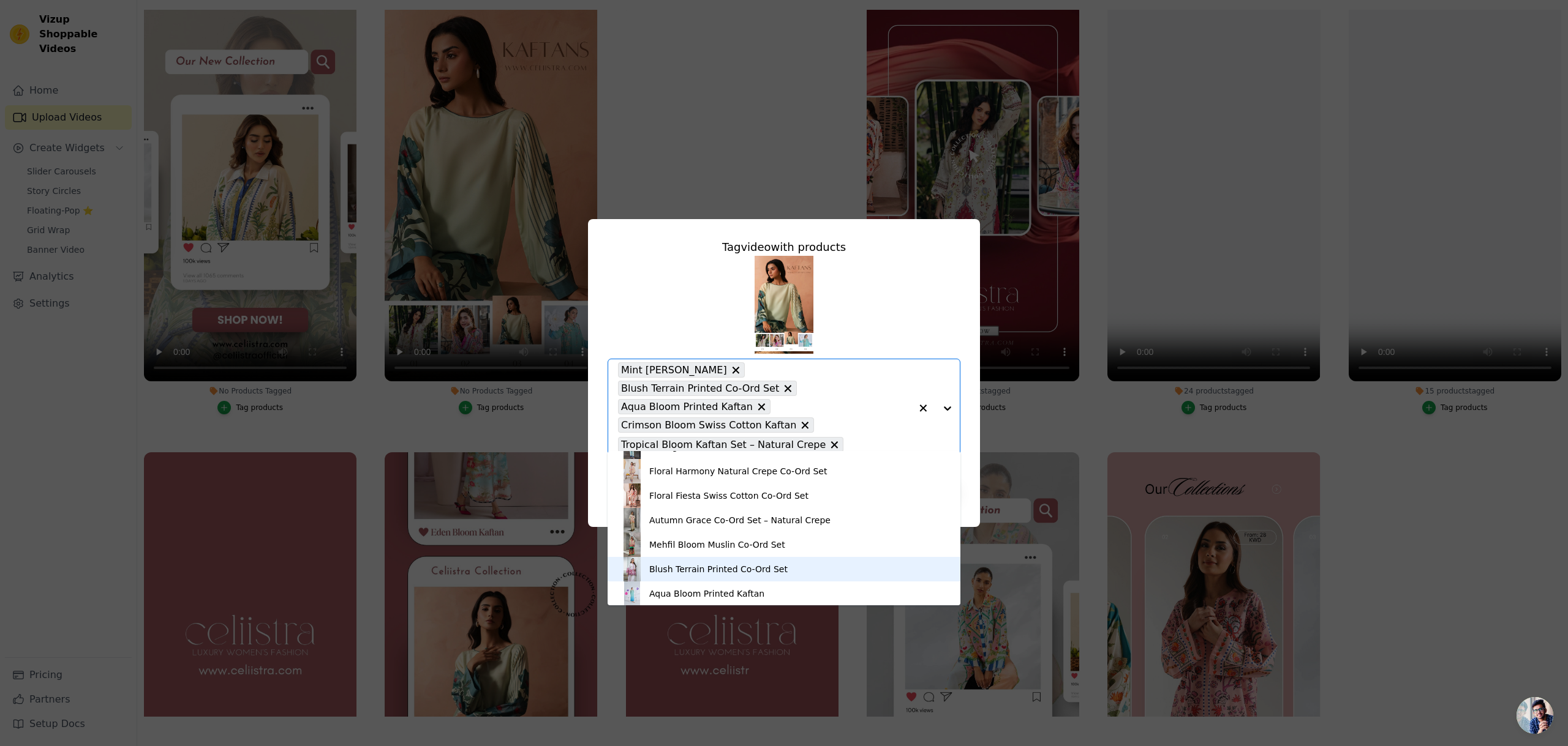
click at [754, 562] on div "Blush Terrain Printed Co-Ord Set" at bounding box center [783, 569] width 328 height 25
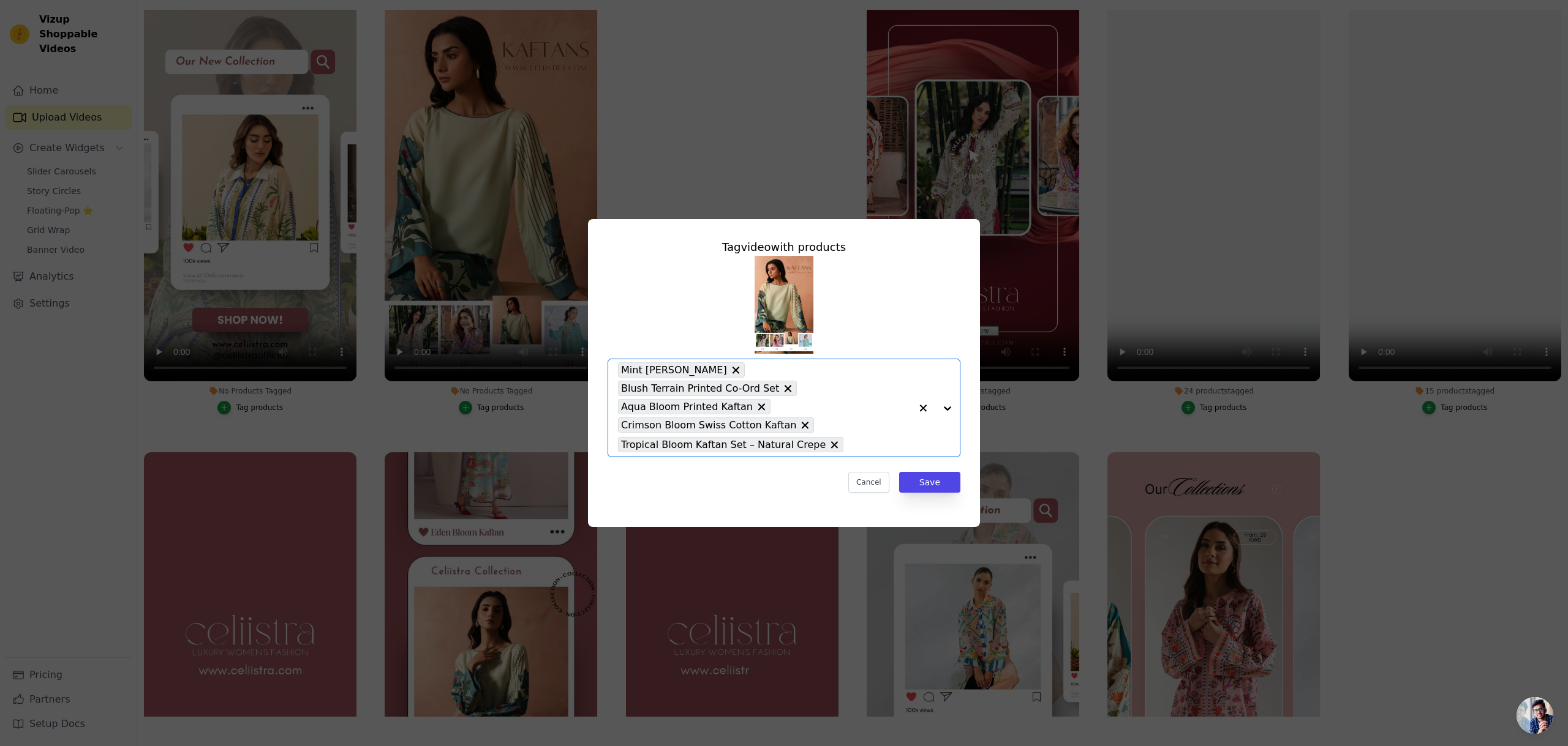
click at [949, 410] on div at bounding box center [935, 407] width 49 height 97
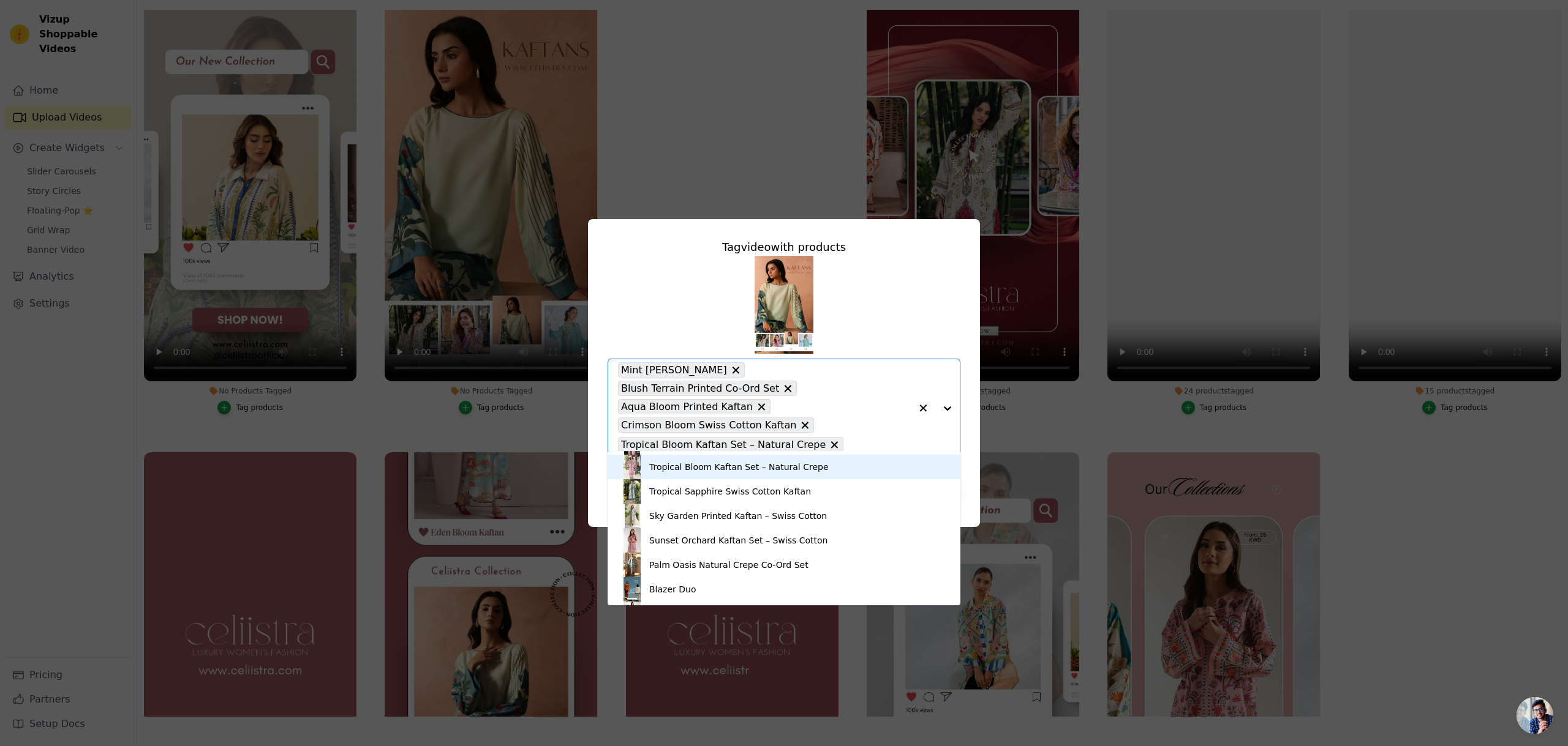
scroll to position [365, 0]
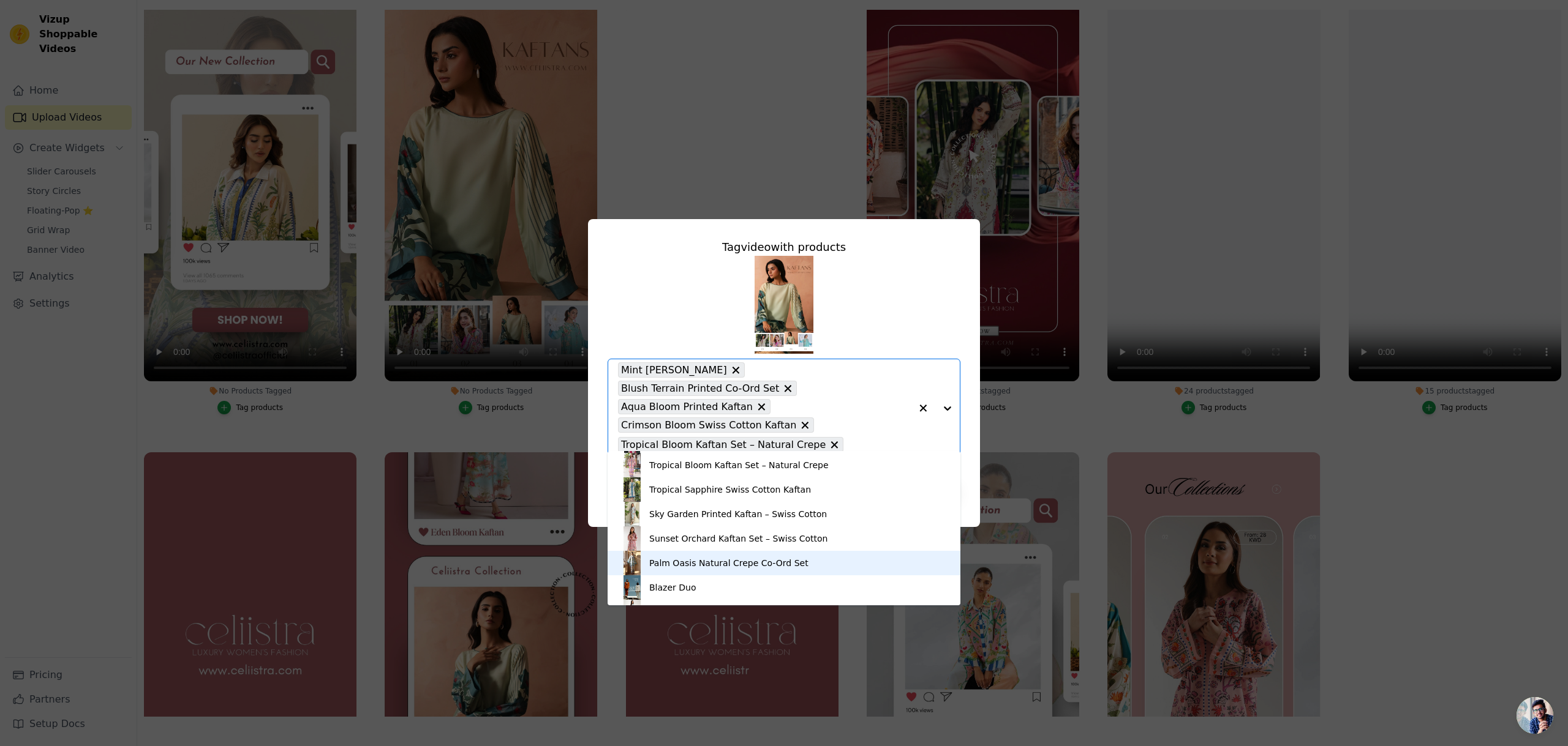
click at [756, 562] on div "Palm Oasis Natural Crepe Co-Ord Set" at bounding box center [729, 563] width 160 height 12
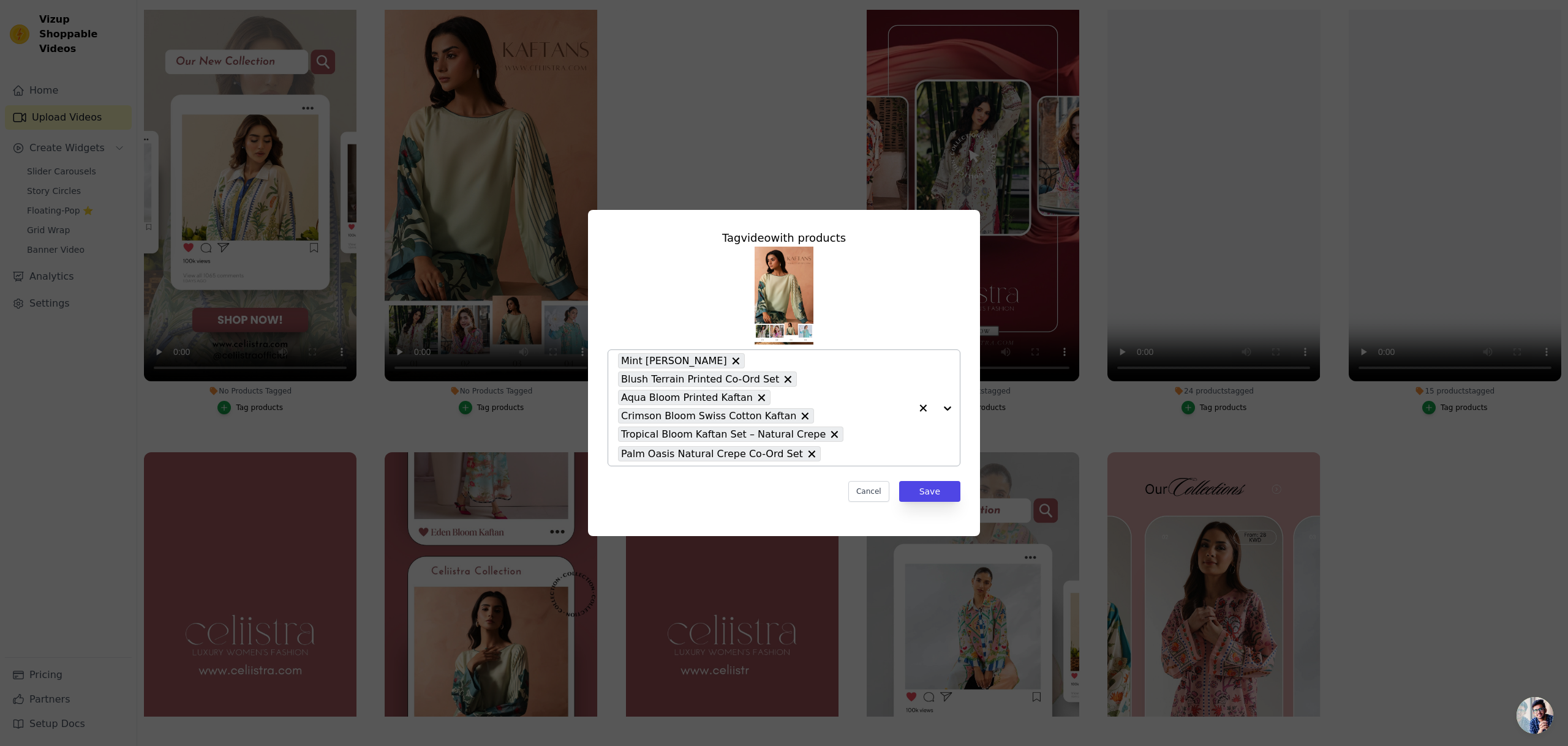
click at [947, 406] on div at bounding box center [935, 408] width 49 height 116
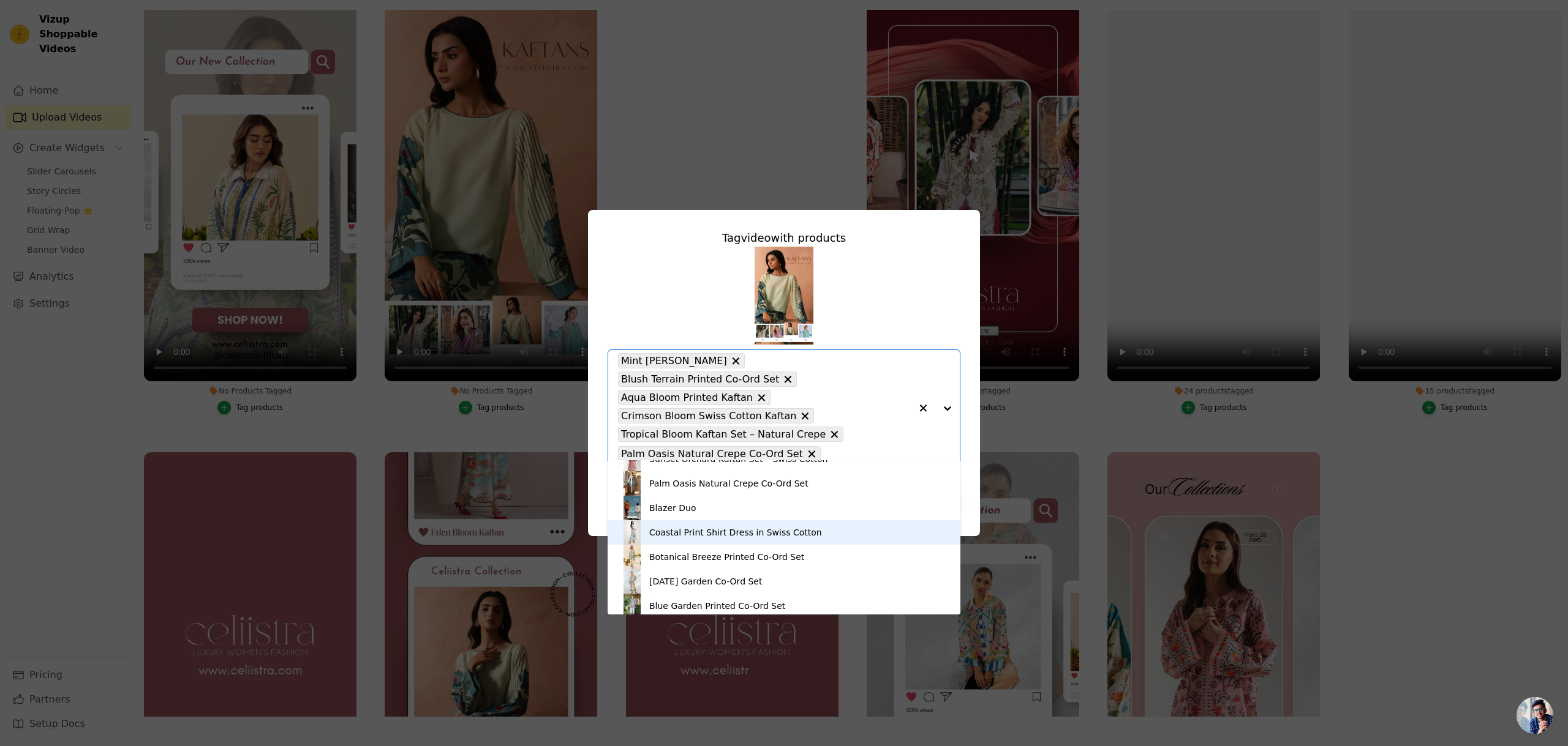
scroll to position [455, 0]
click at [778, 556] on div "Botanical Breeze Printed Co-Ord Set" at bounding box center [726, 556] width 155 height 12
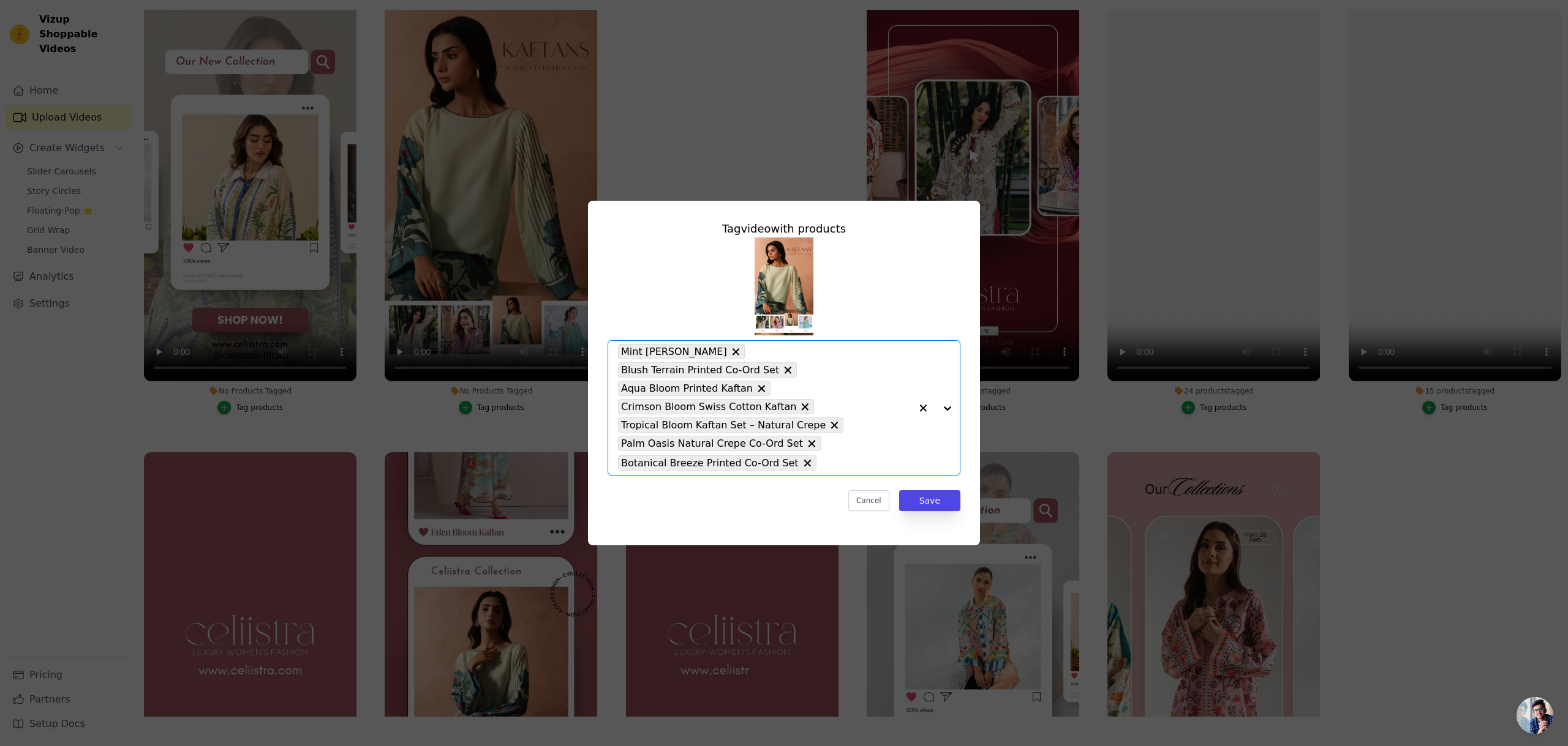
click at [942, 406] on div at bounding box center [935, 408] width 49 height 134
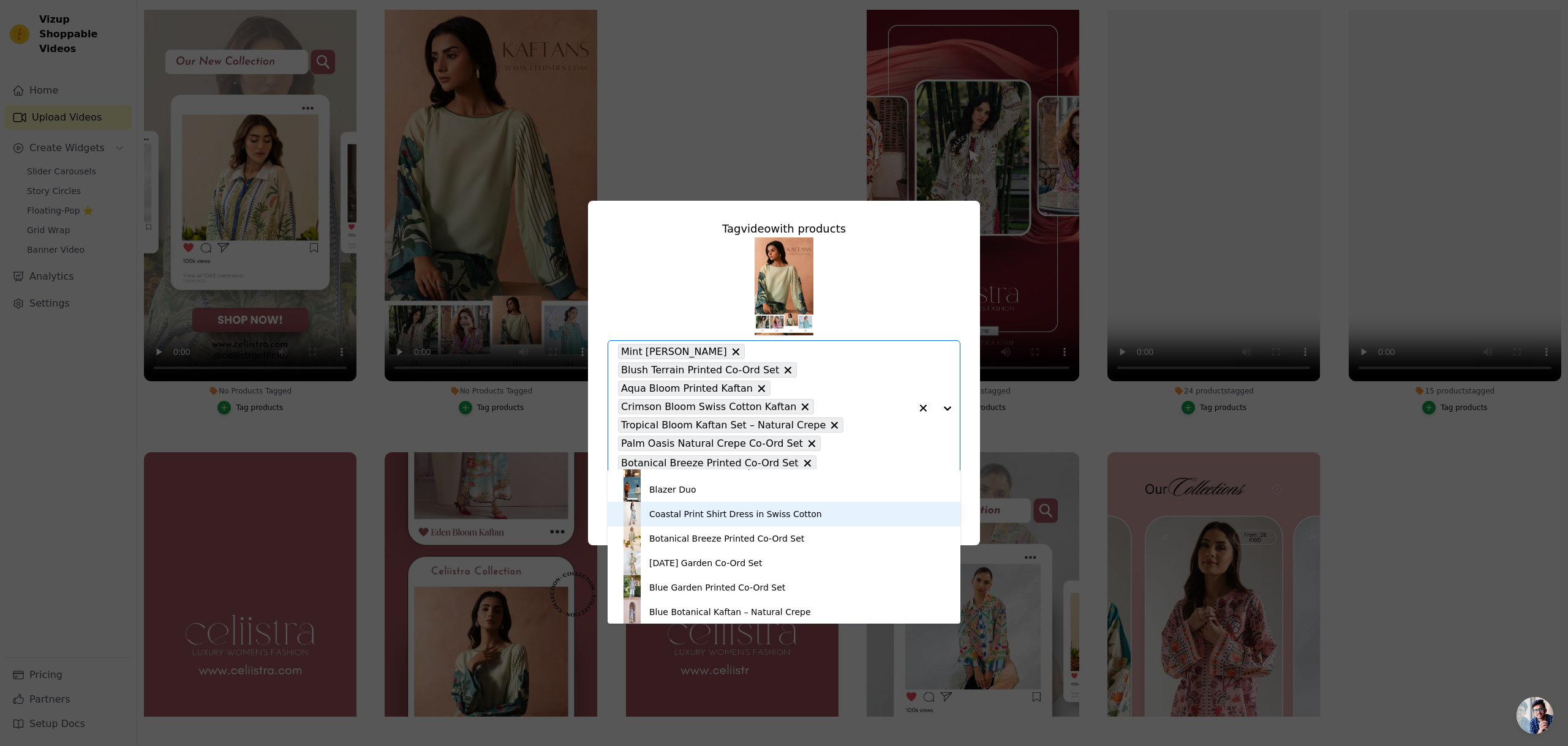
scroll to position [483, 0]
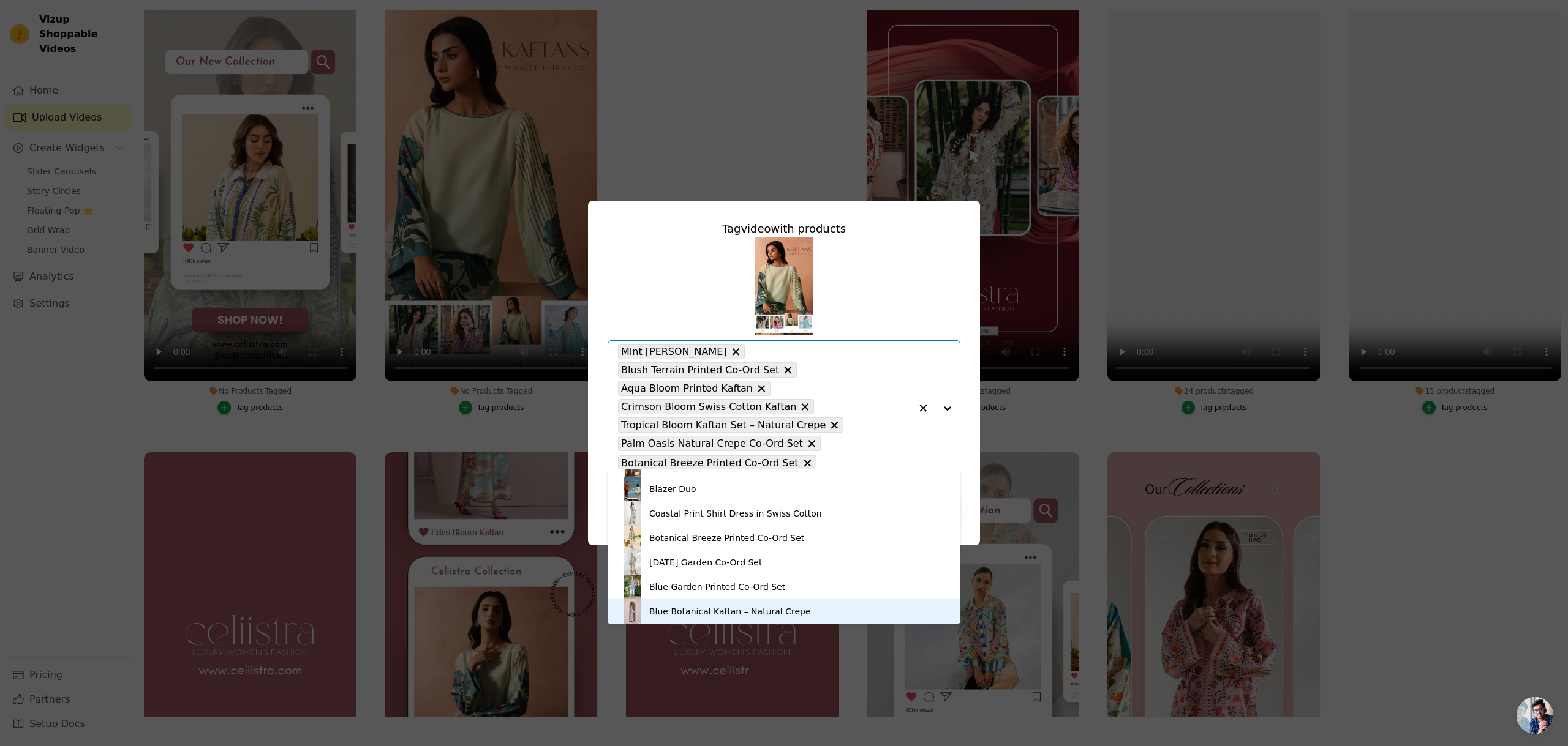
click at [740, 605] on div "Blue Botanical Kaftan – Natural Crepe" at bounding box center [783, 612] width 328 height 25
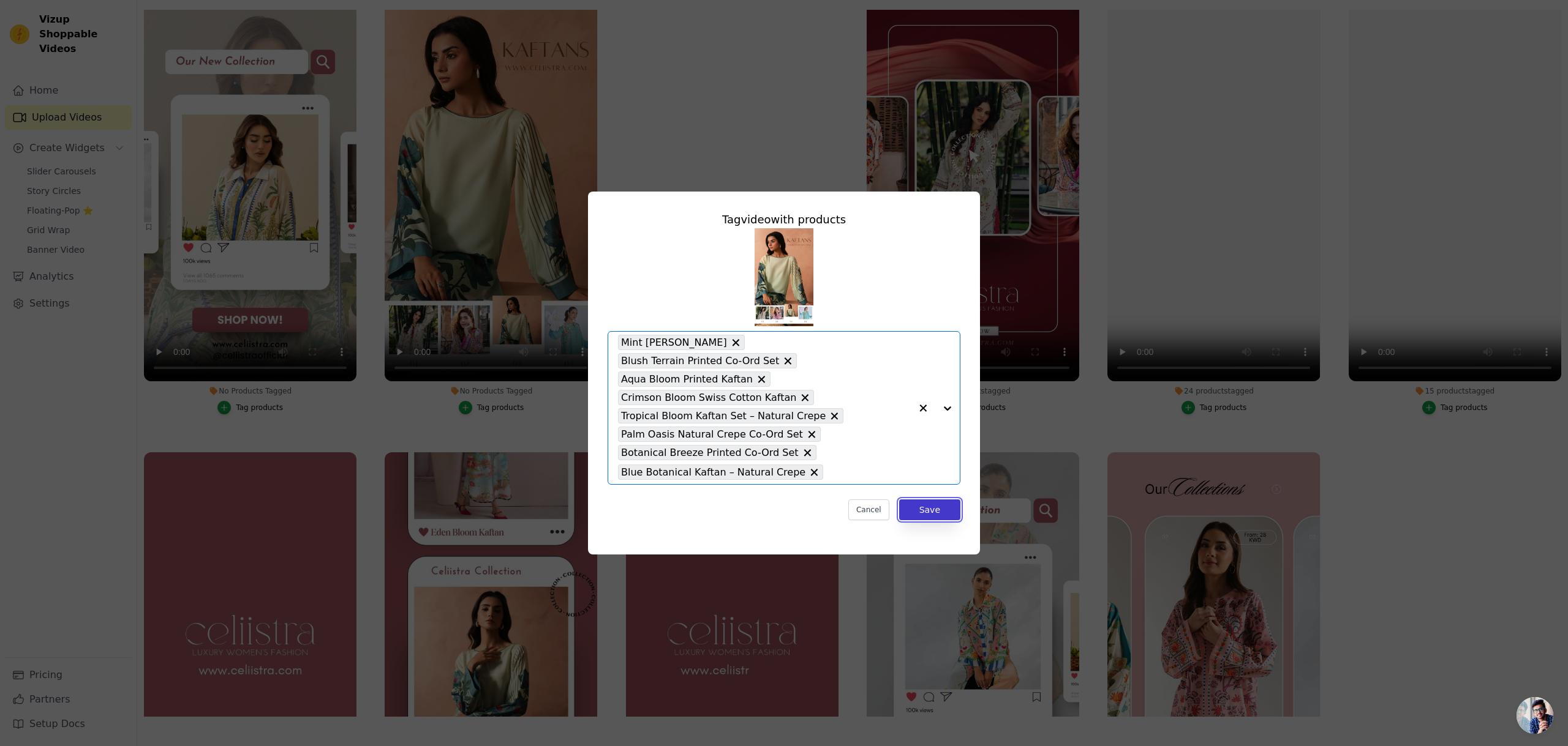
click at [935, 506] on button "Save" at bounding box center [929, 510] width 61 height 21
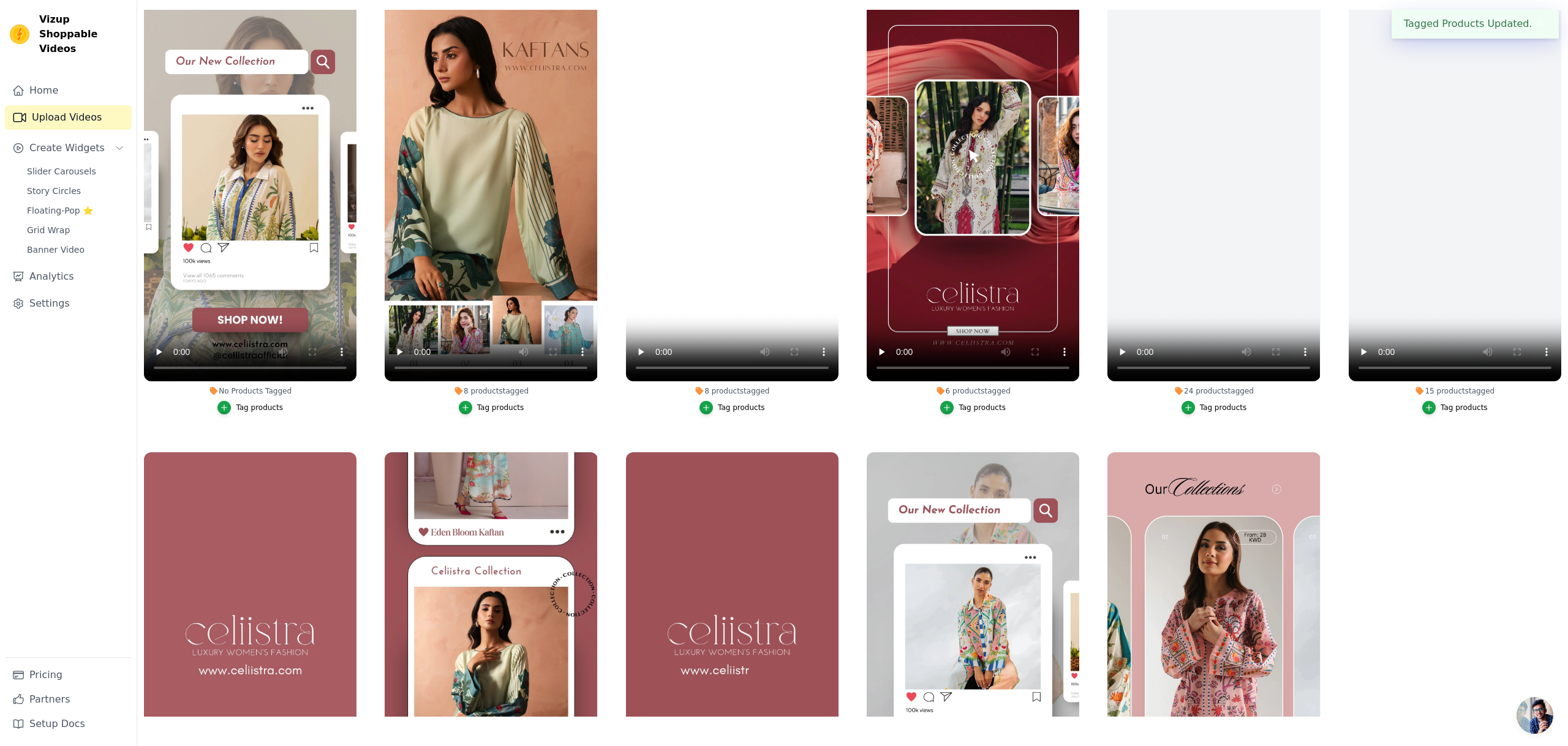
click at [247, 408] on div "Tag products" at bounding box center [259, 408] width 47 height 10
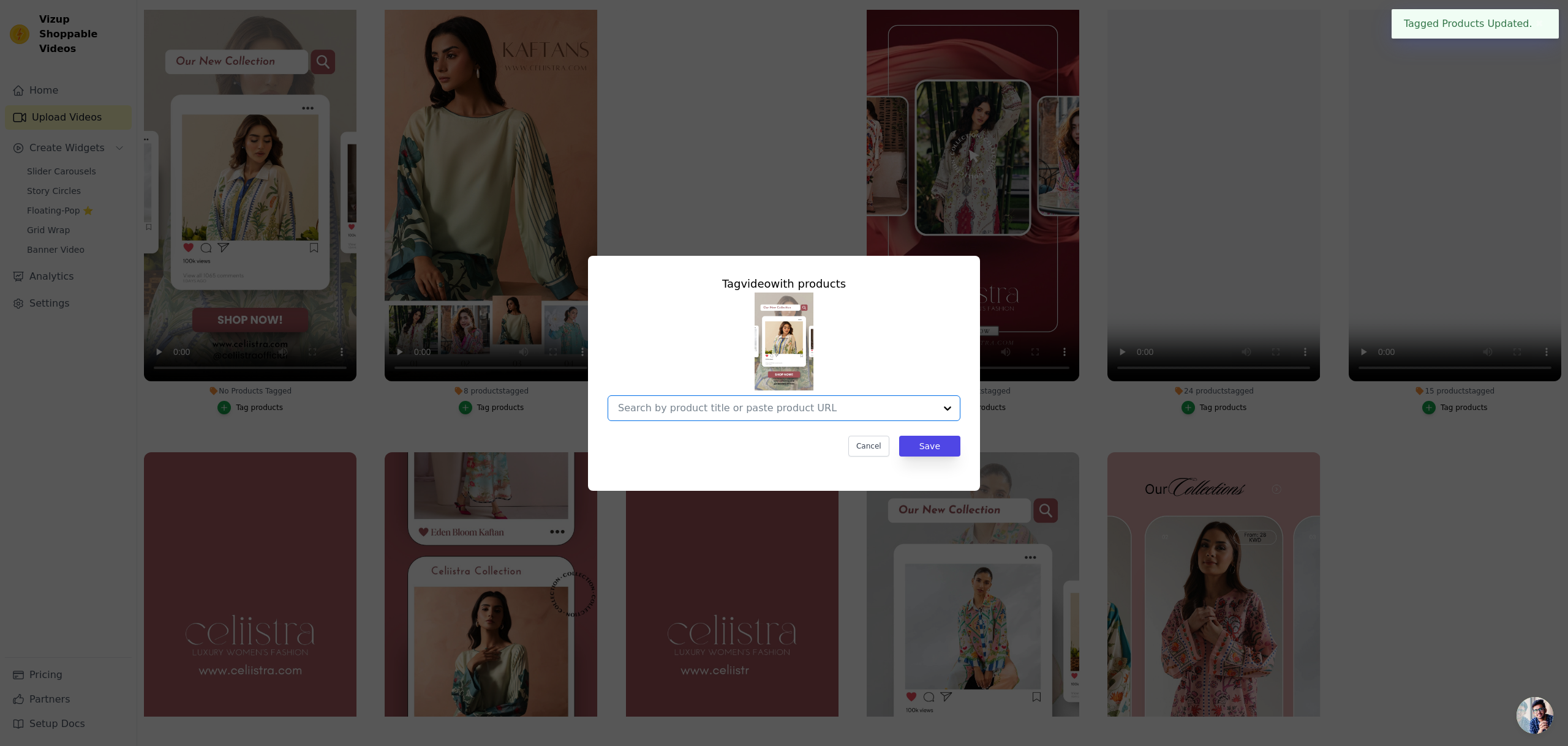
click at [866, 412] on input "No Products Tagged Tag video with products Option undefined, selected. Select i…" at bounding box center [776, 408] width 317 height 12
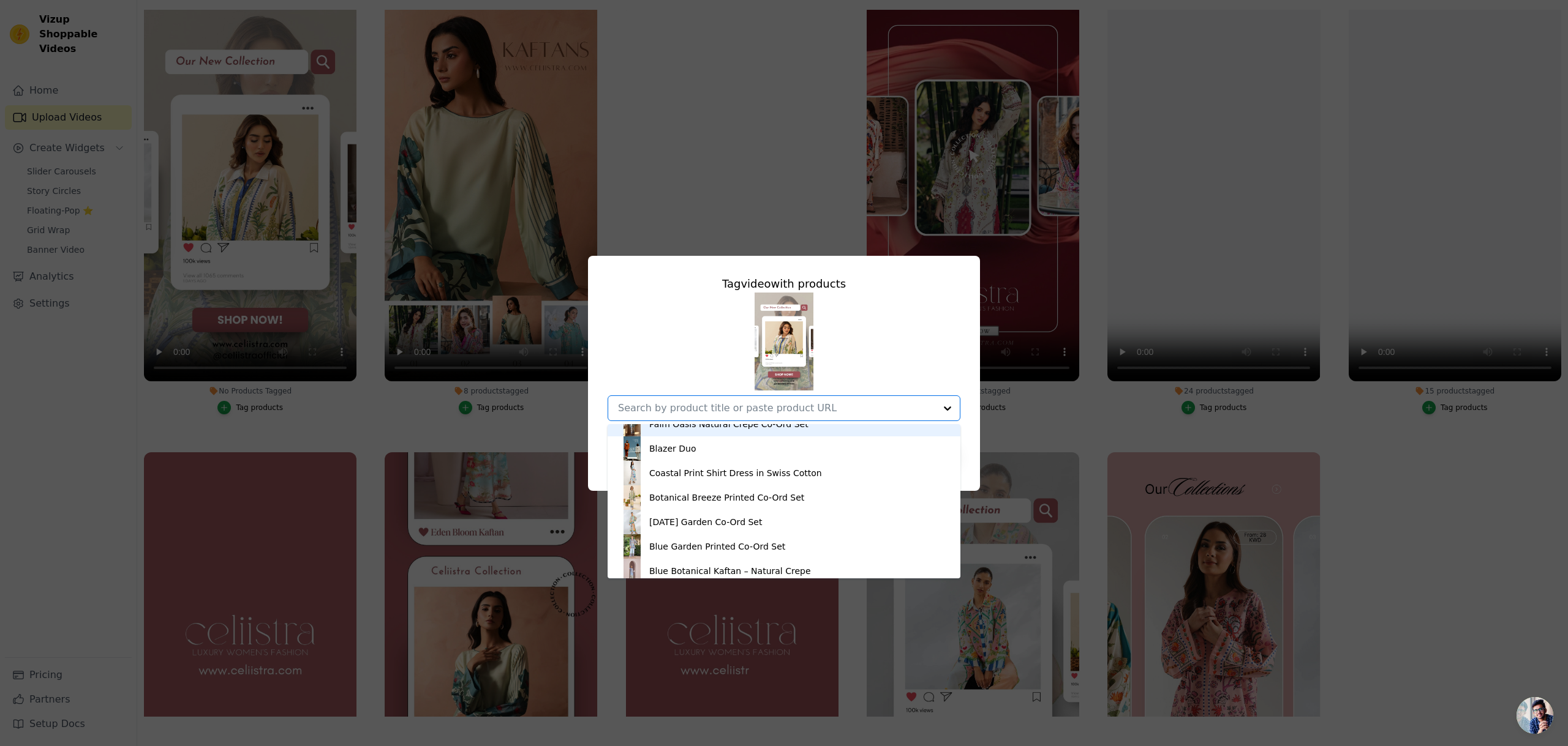
scroll to position [479, 0]
click at [789, 494] on div "Botanical Breeze Printed Co-Ord Set" at bounding box center [726, 496] width 155 height 12
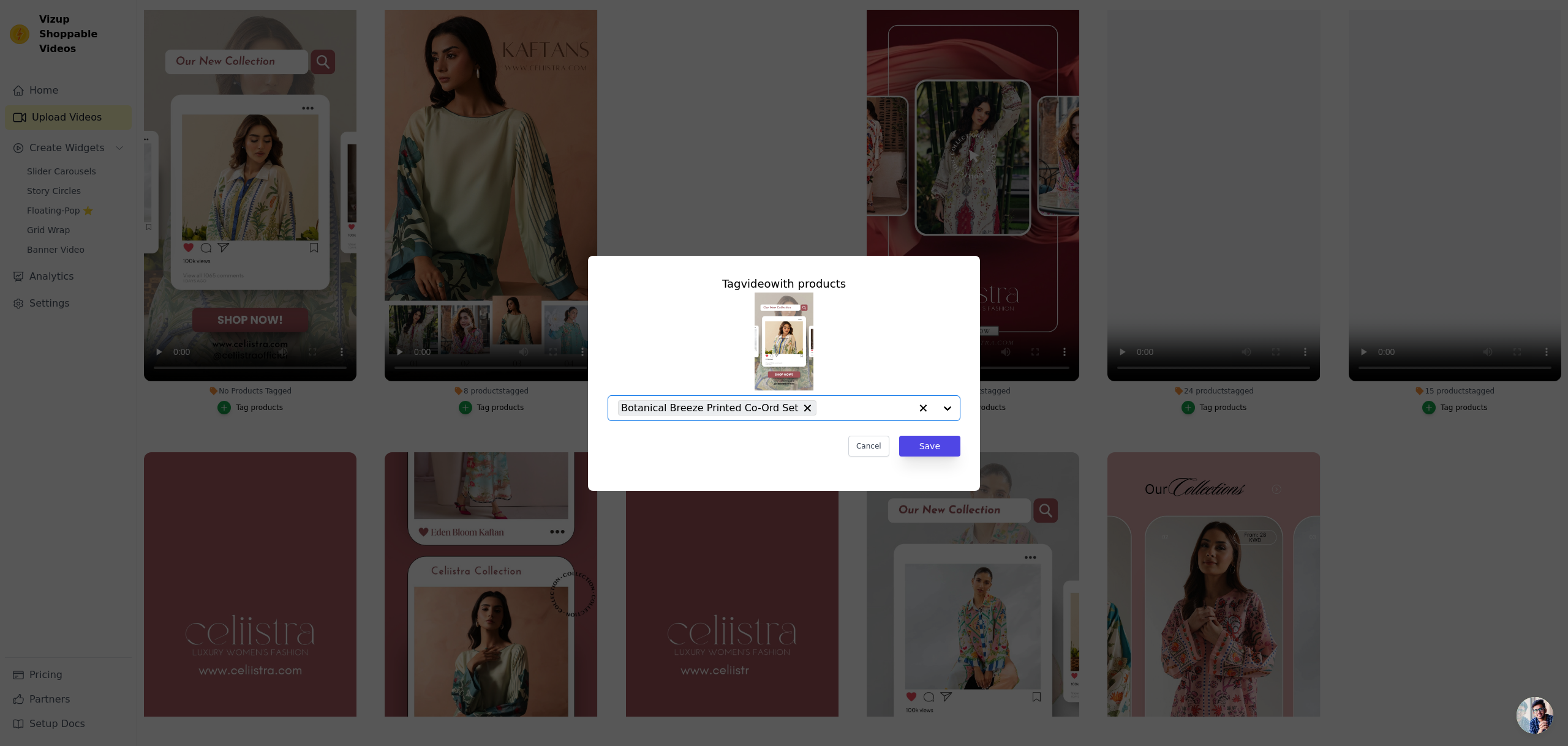
click at [951, 409] on div at bounding box center [935, 409] width 49 height 25
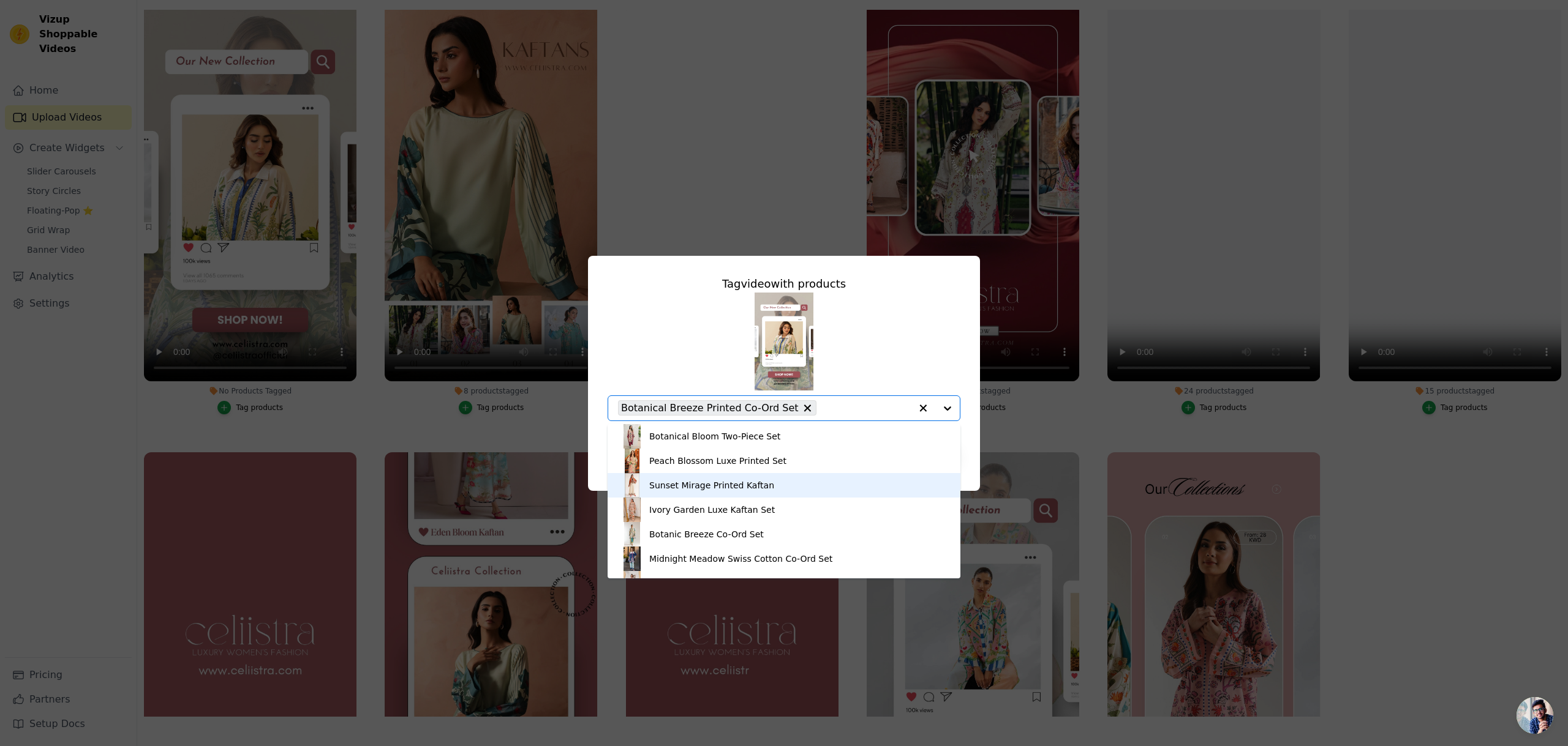
click at [767, 481] on div "Sunset Mirage Printed Kaftan" at bounding box center [783, 486] width 328 height 25
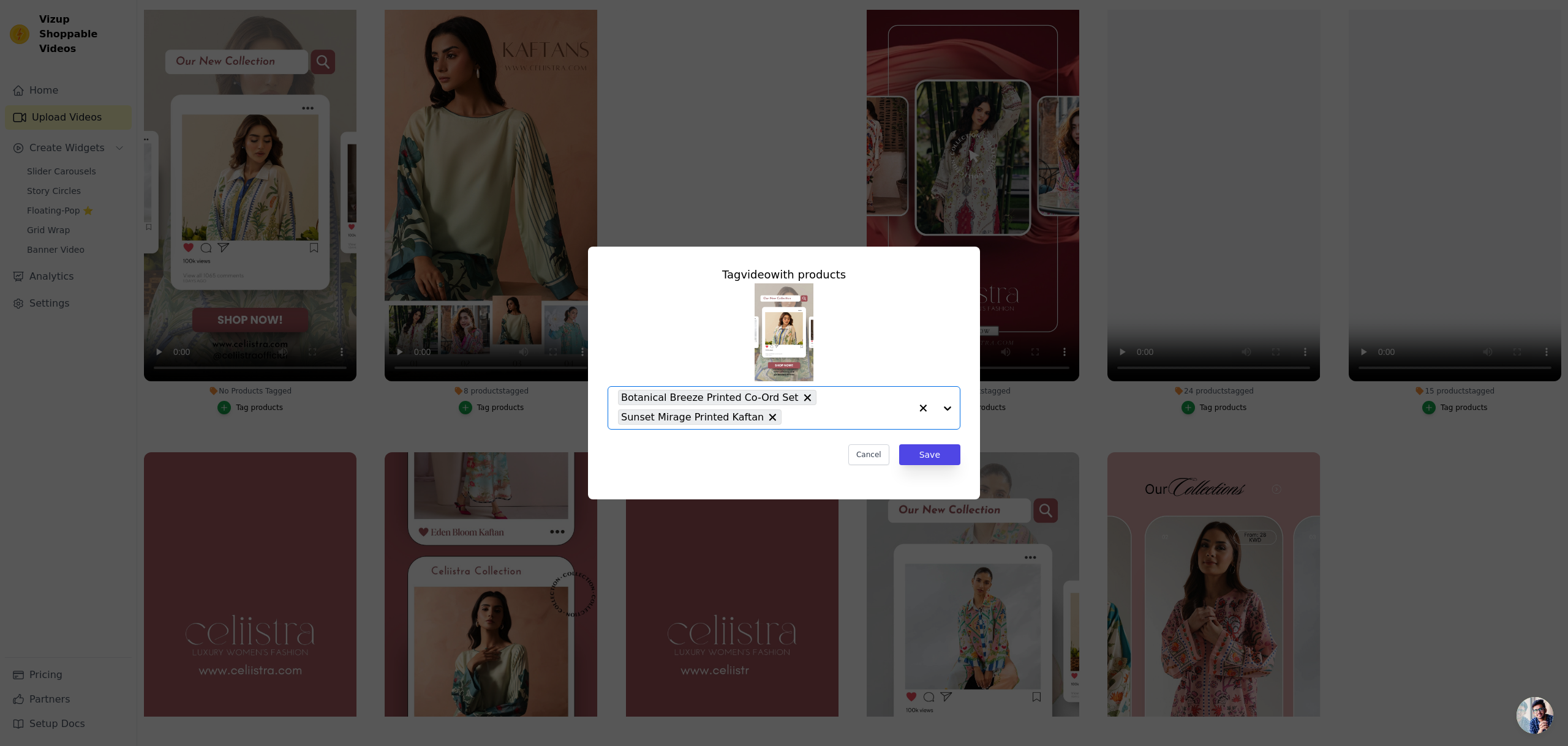
click at [953, 405] on div at bounding box center [935, 408] width 49 height 42
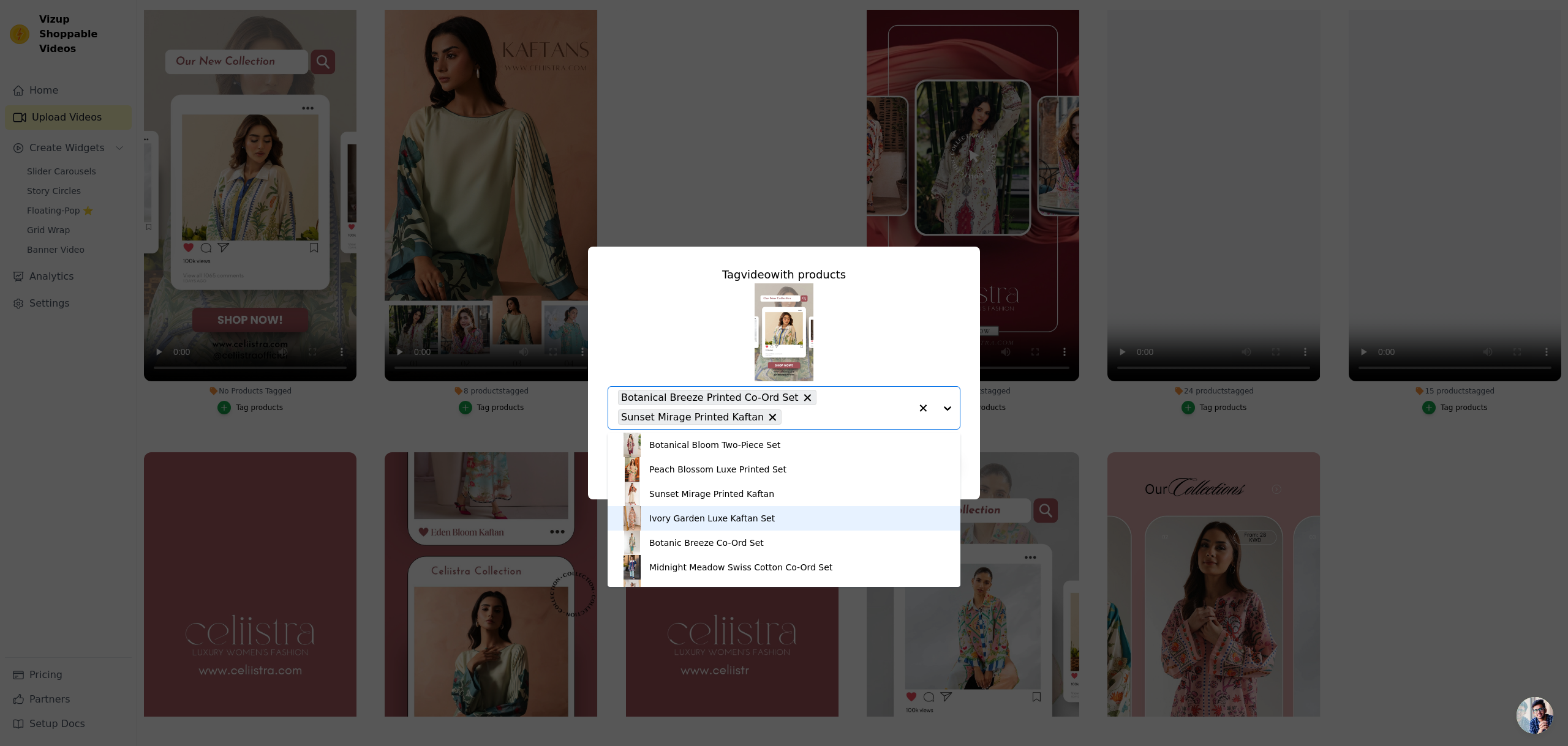
click at [833, 515] on div "Ivory Garden Luxe Kaftan Set" at bounding box center [783, 519] width 328 height 25
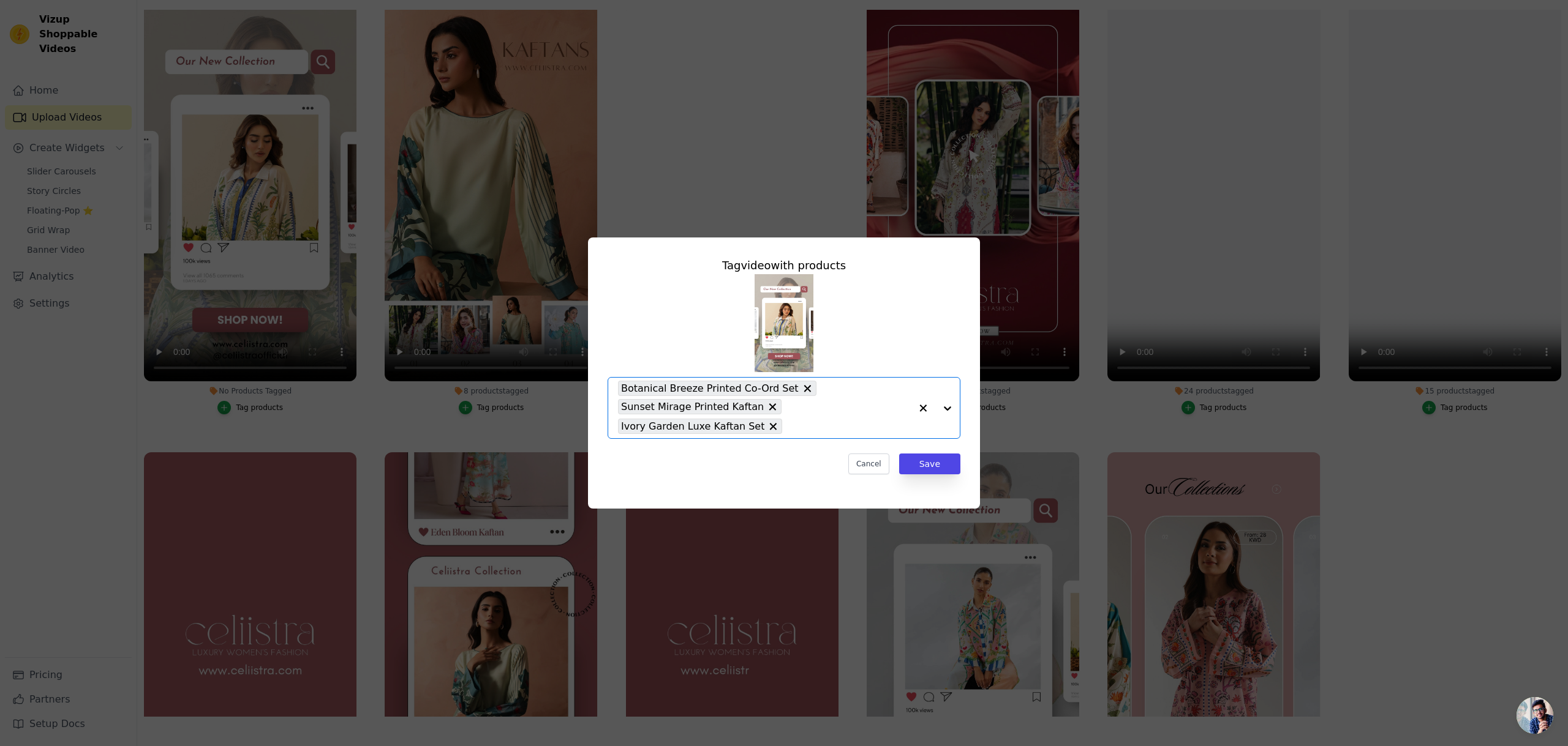
click at [948, 407] on div at bounding box center [935, 408] width 49 height 61
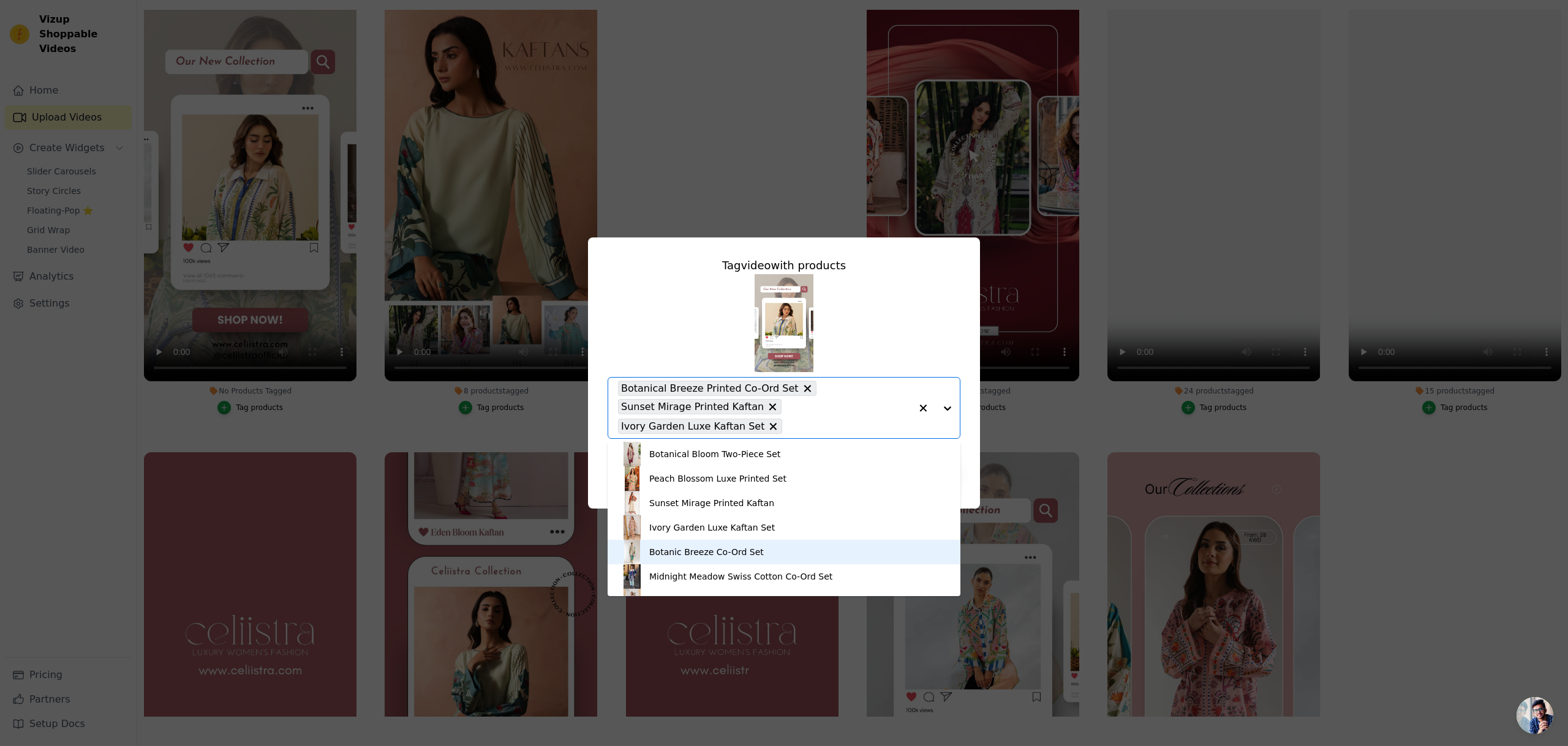
click at [749, 559] on div "Botanic Breeze Co-Ord Set" at bounding box center [783, 553] width 328 height 25
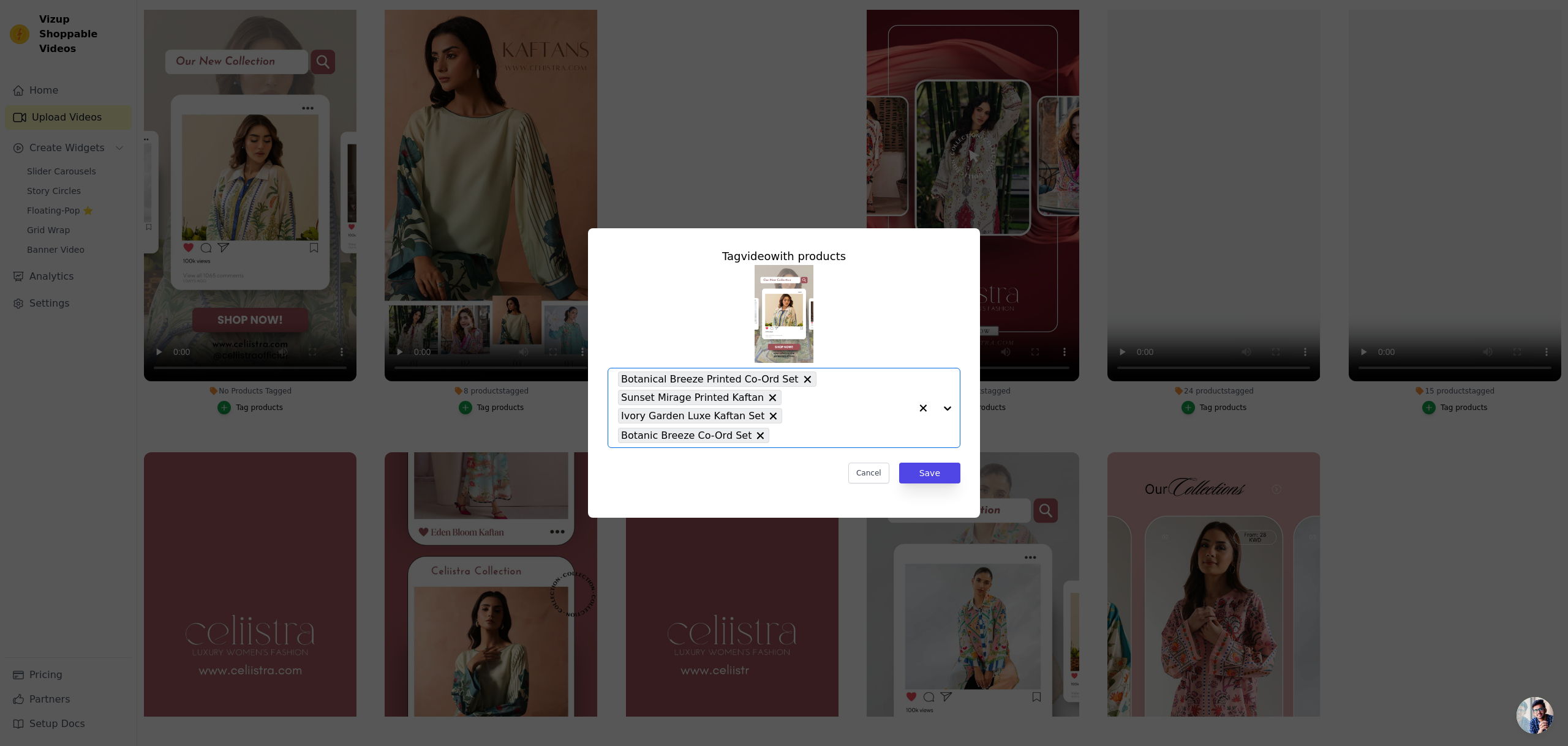
click at [953, 405] on div at bounding box center [935, 408] width 49 height 79
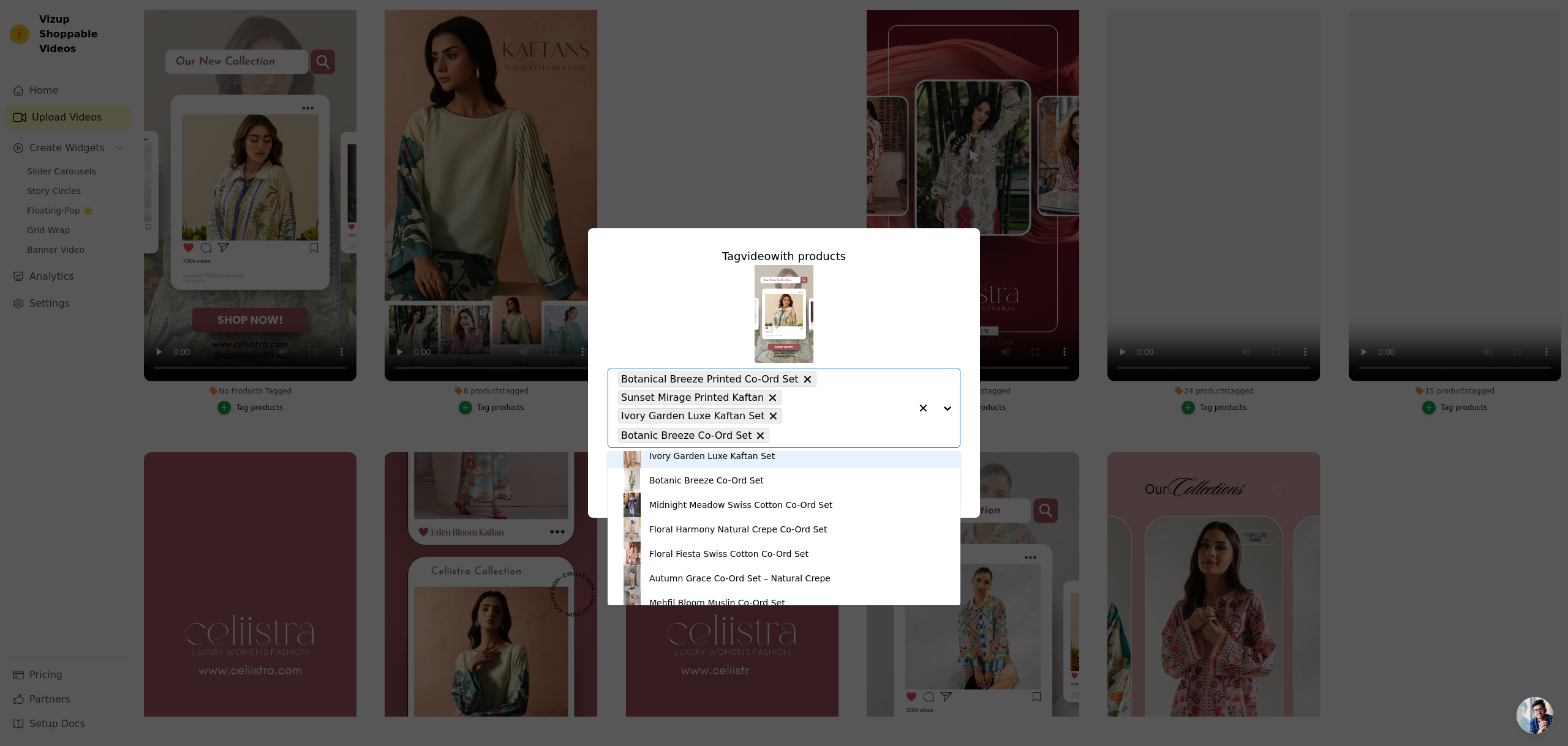
scroll to position [82, 0]
click at [788, 535] on div "Floral Harmony Natural Crepe Co-Ord Set" at bounding box center [783, 528] width 328 height 25
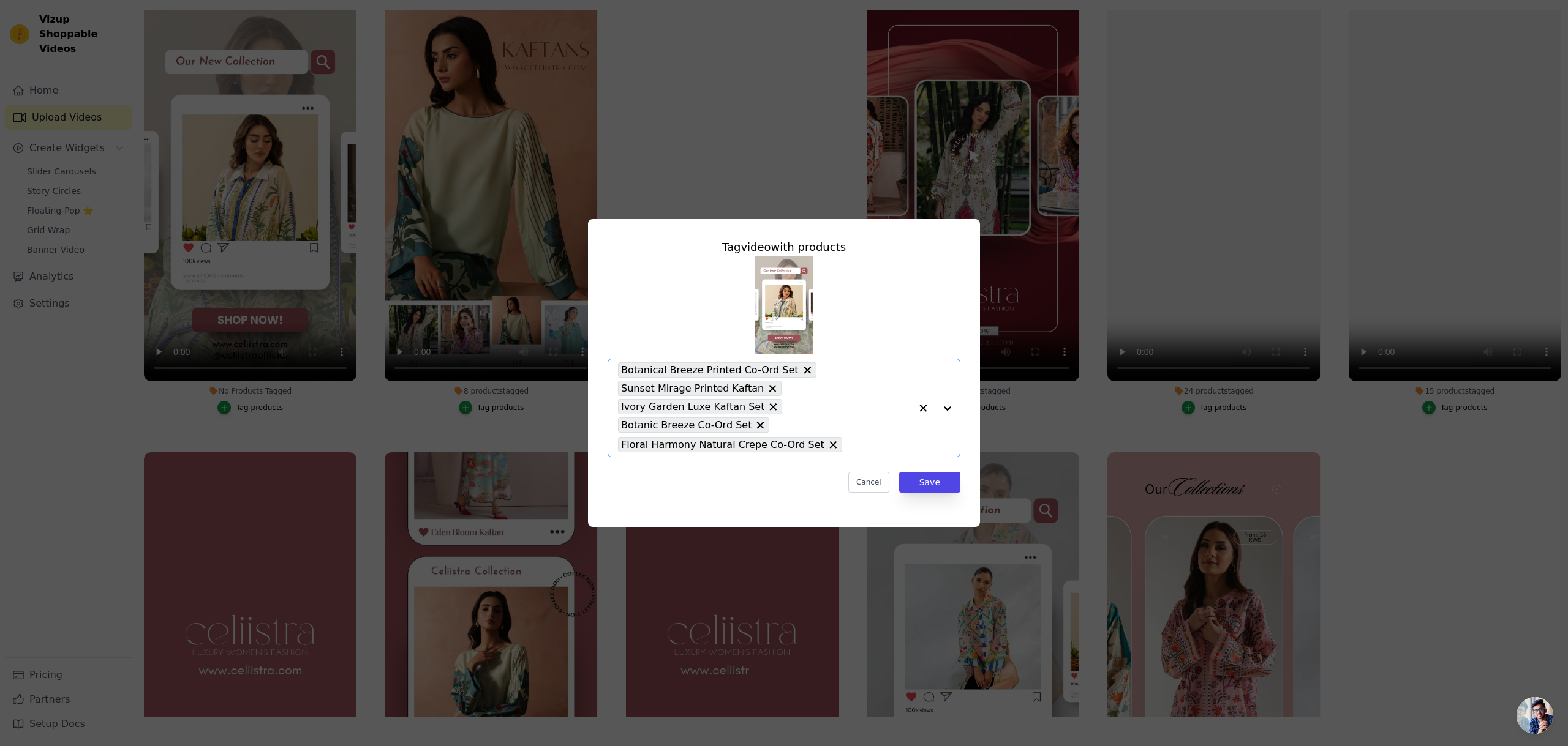
click at [948, 408] on div at bounding box center [935, 407] width 49 height 97
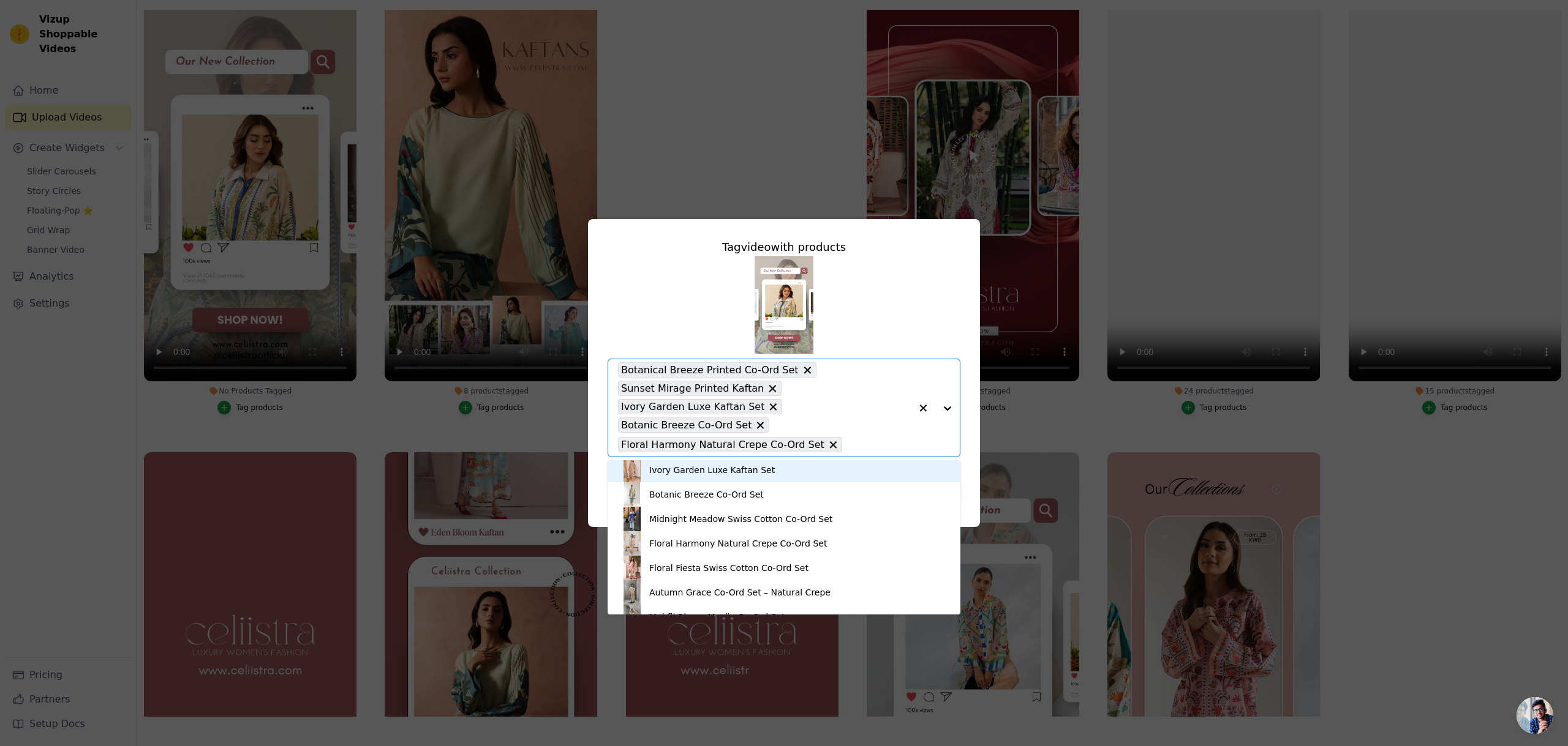
scroll to position [81, 0]
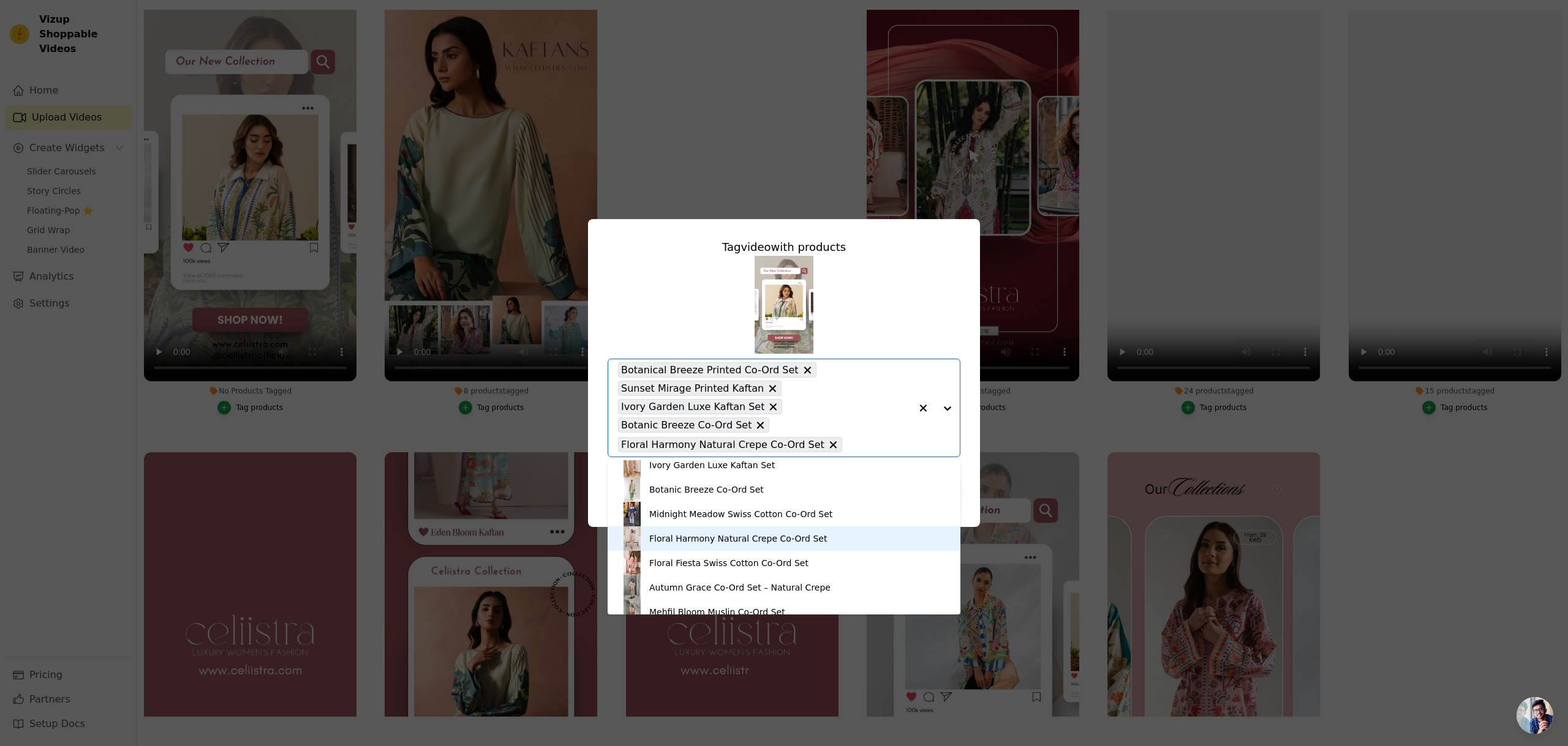
click at [705, 537] on div "Floral Harmony Natural Crepe Co-Ord Set" at bounding box center [738, 539] width 177 height 12
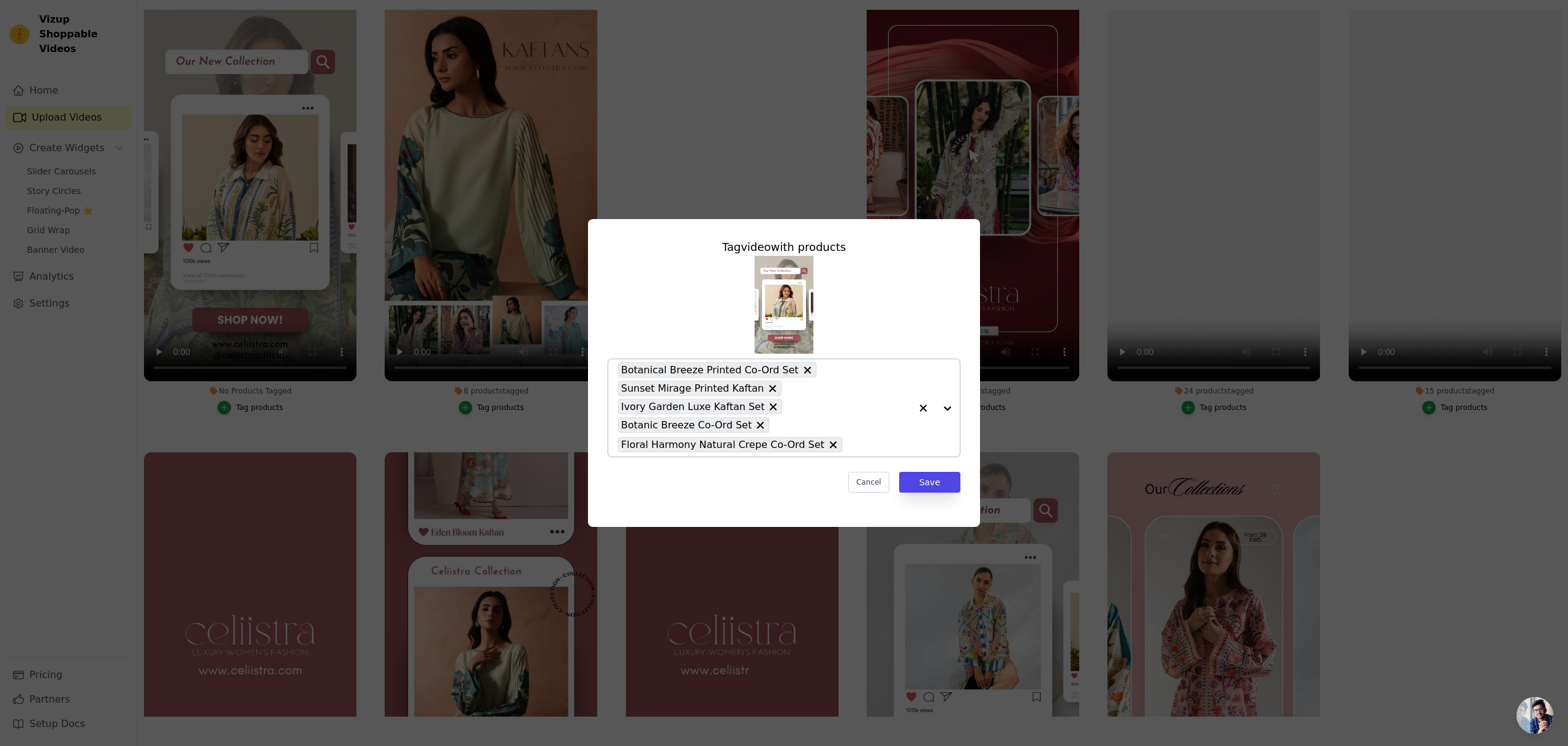
click at [947, 410] on div at bounding box center [935, 407] width 49 height 97
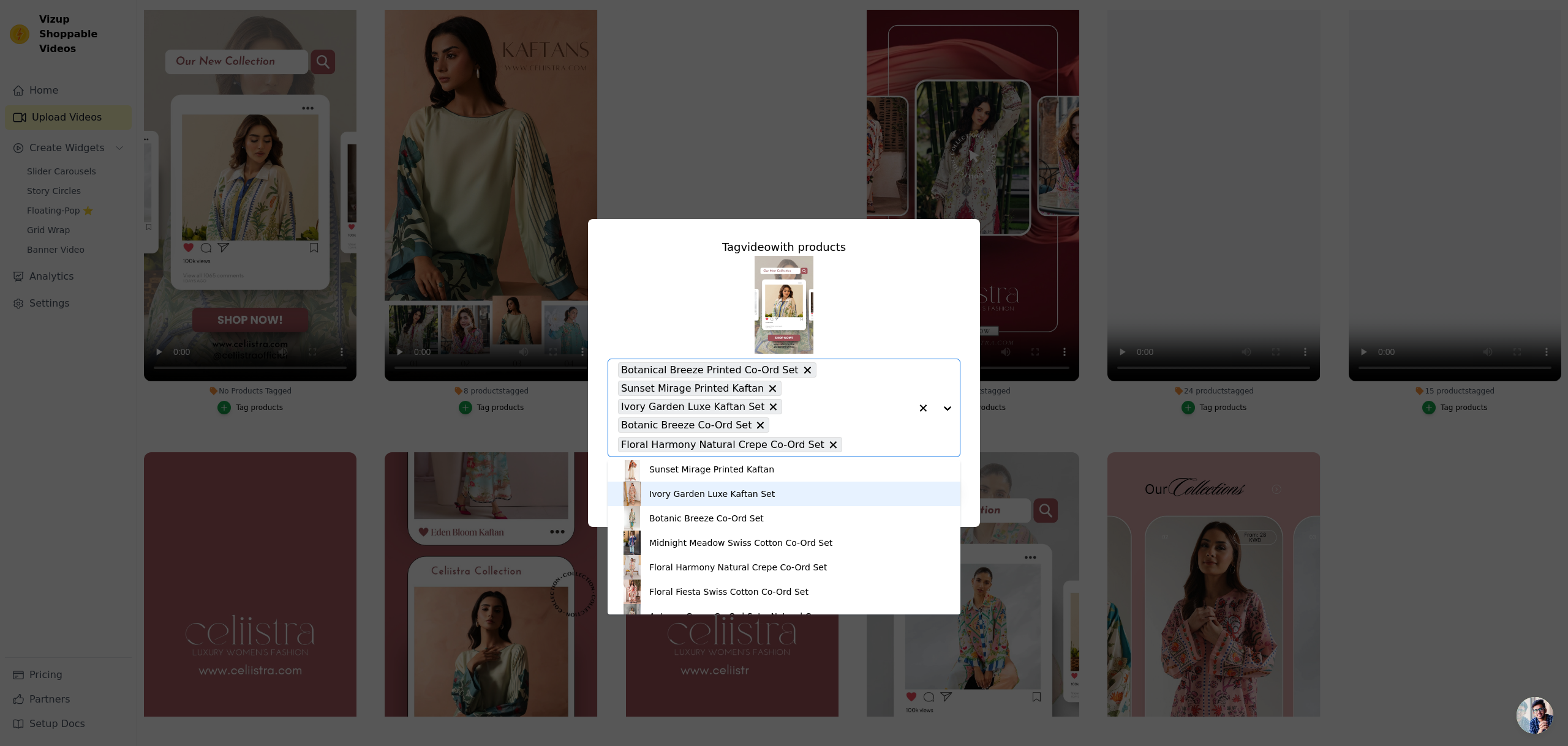
scroll to position [58, 0]
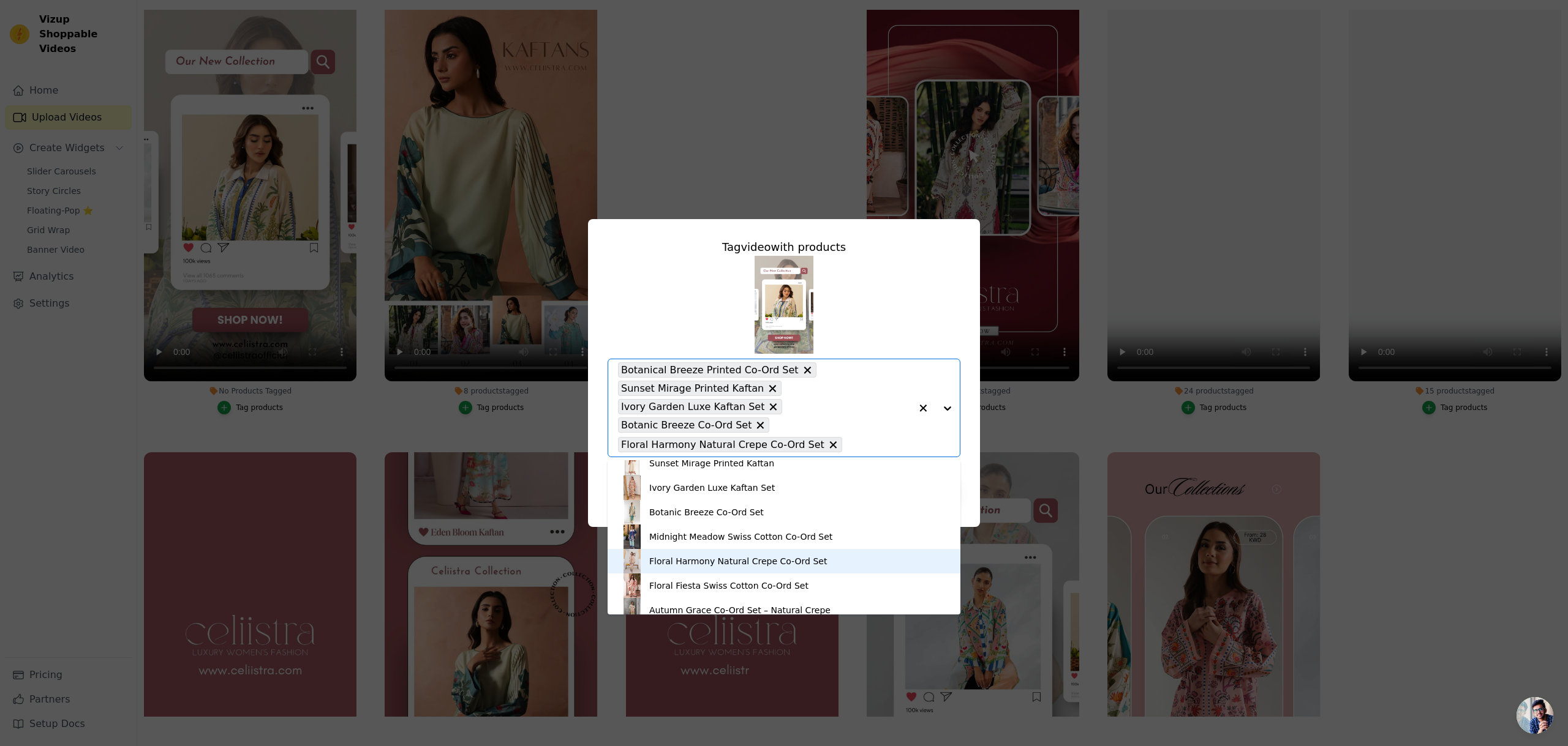
click at [697, 557] on div "Floral Harmony Natural Crepe Co-Ord Set" at bounding box center [738, 561] width 177 height 12
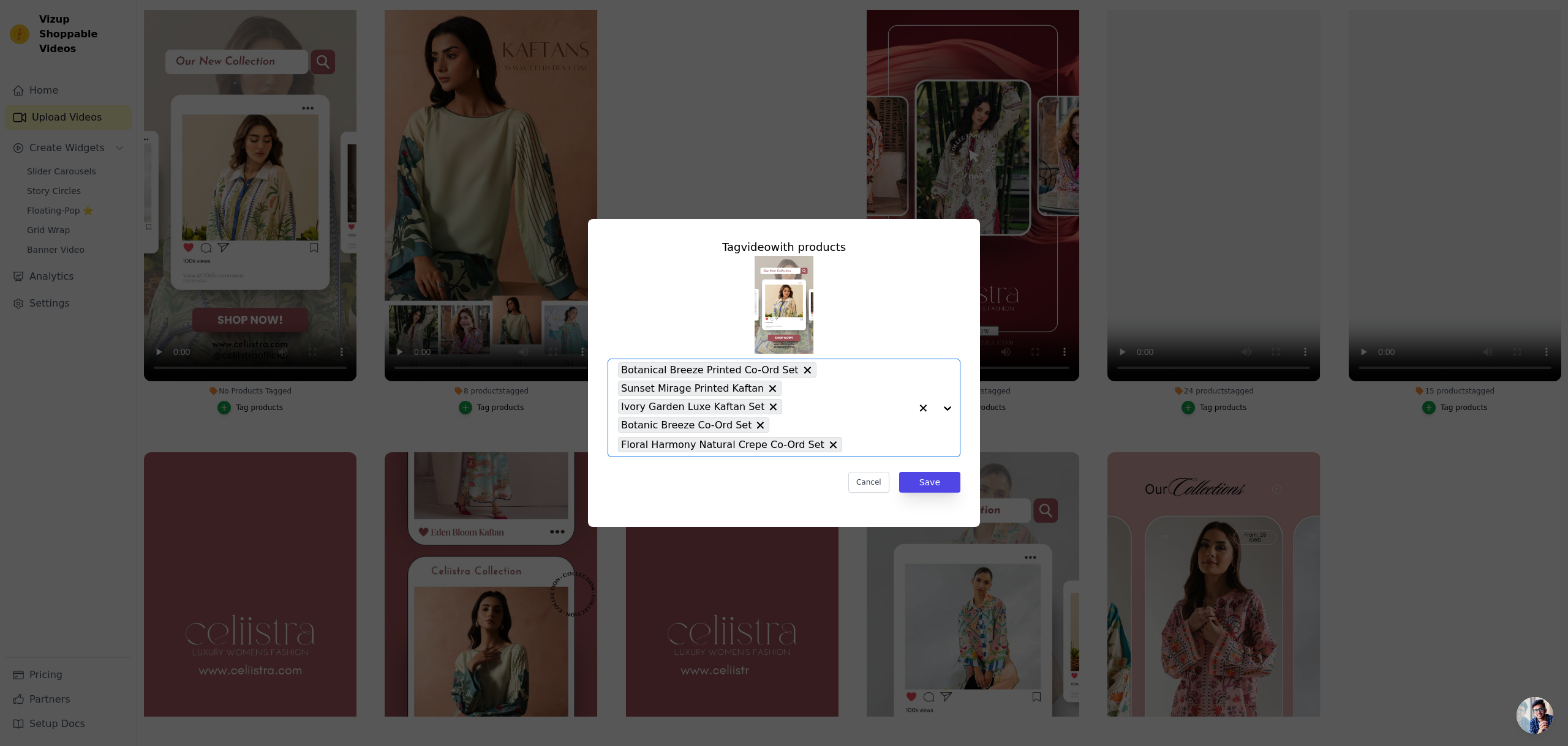
click at [948, 411] on div at bounding box center [935, 407] width 49 height 97
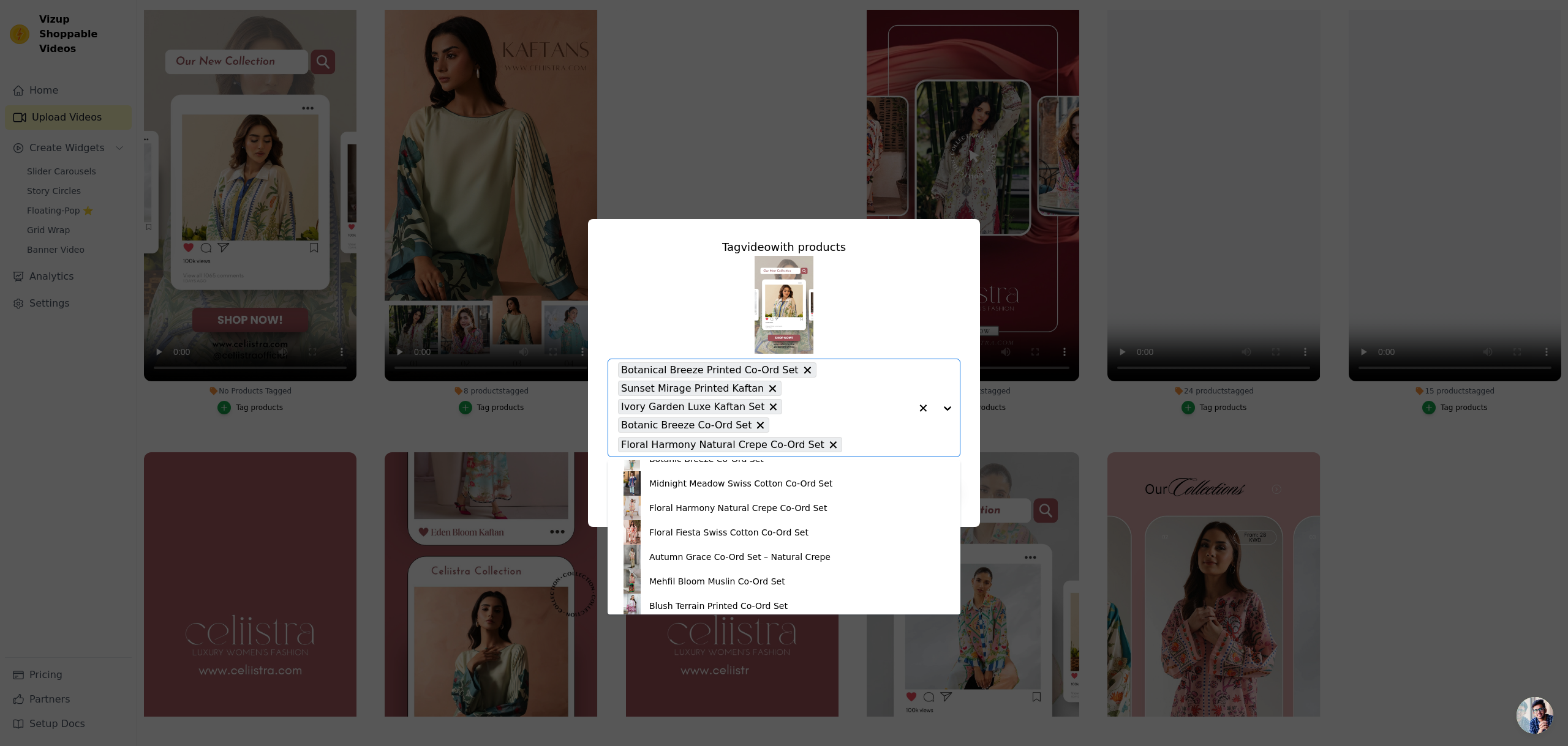
scroll to position [115, 0]
click at [730, 531] on div "Floral Fiesta Swiss Cotton Co-Ord Set" at bounding box center [729, 529] width 160 height 12
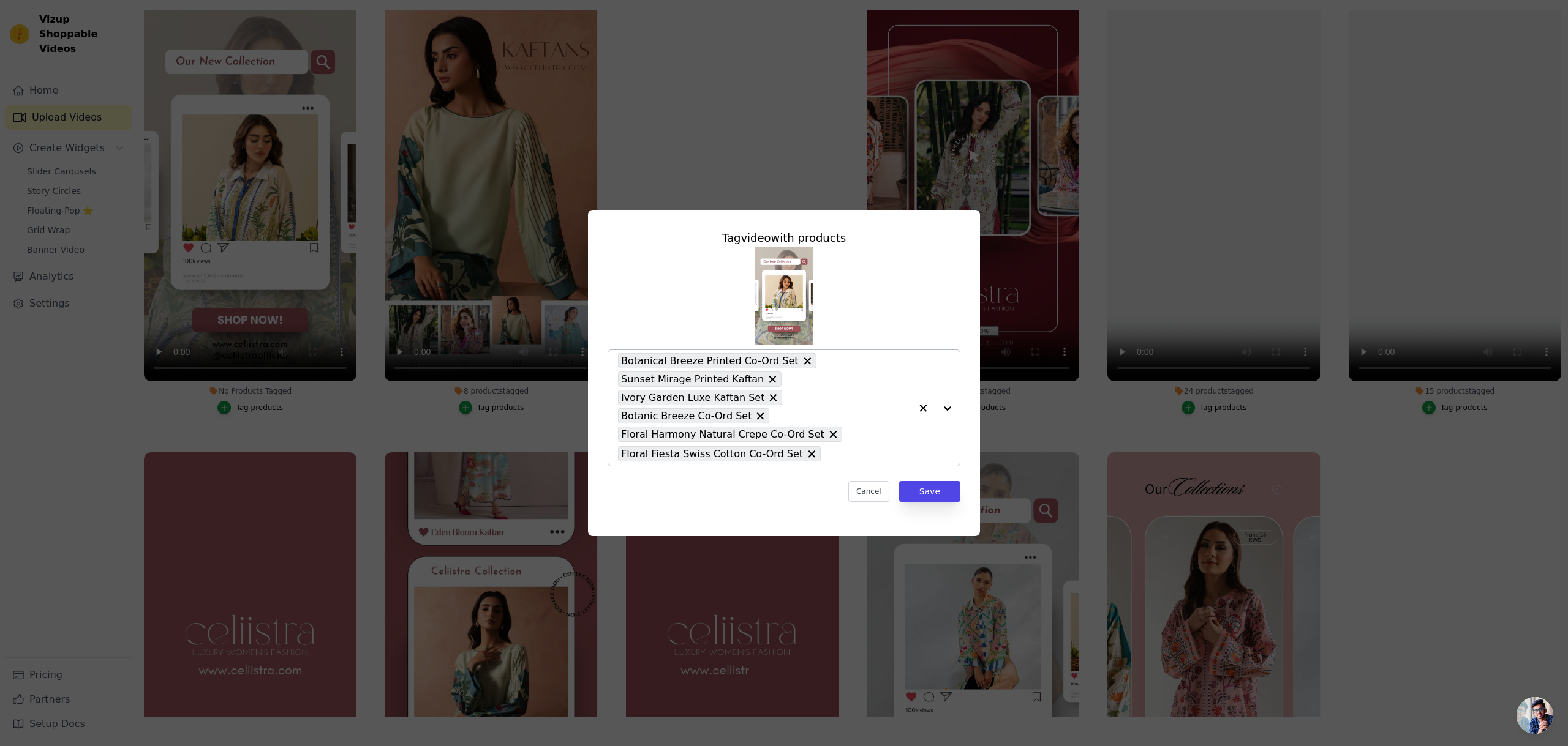
click at [947, 409] on div at bounding box center [935, 408] width 49 height 116
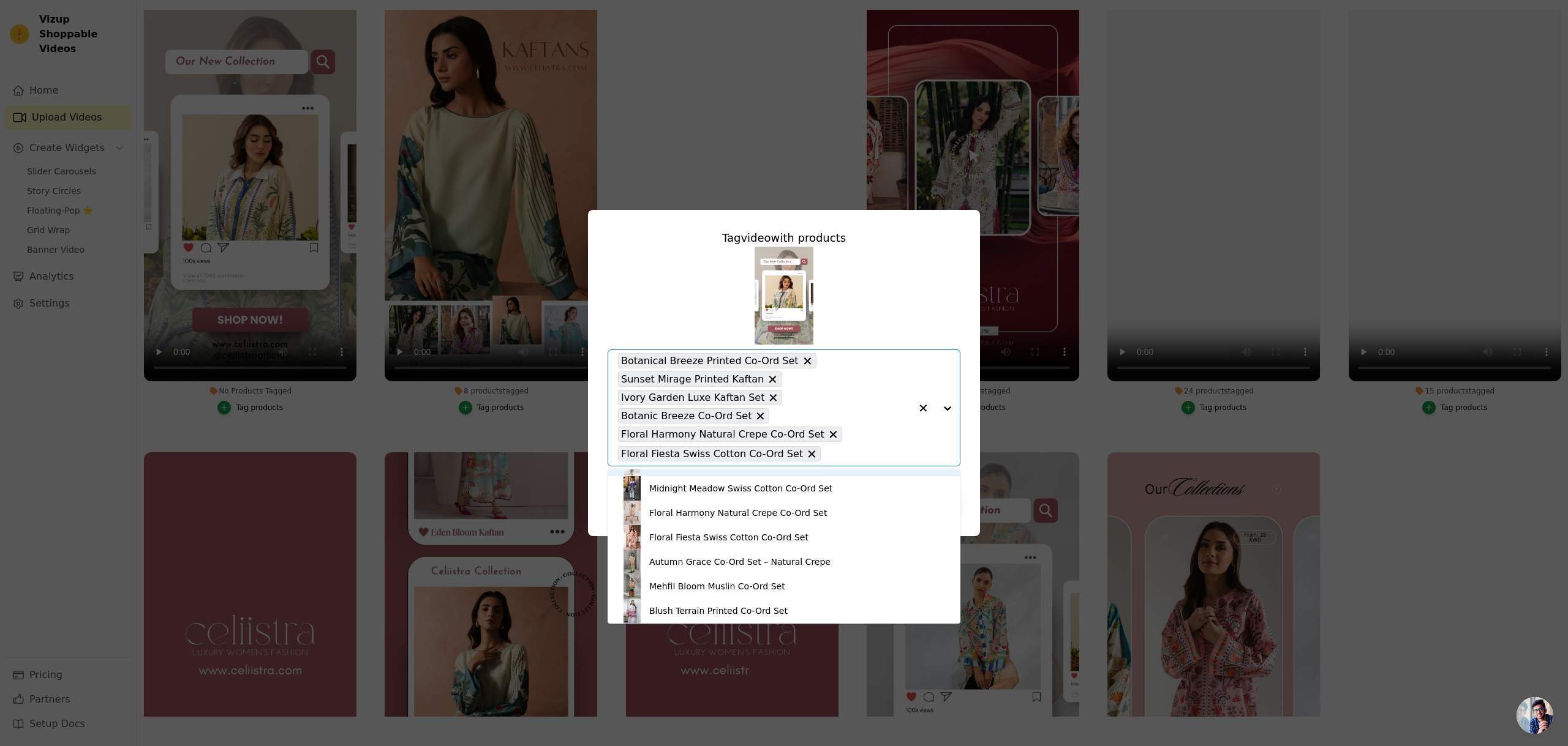
scroll to position [129, 0]
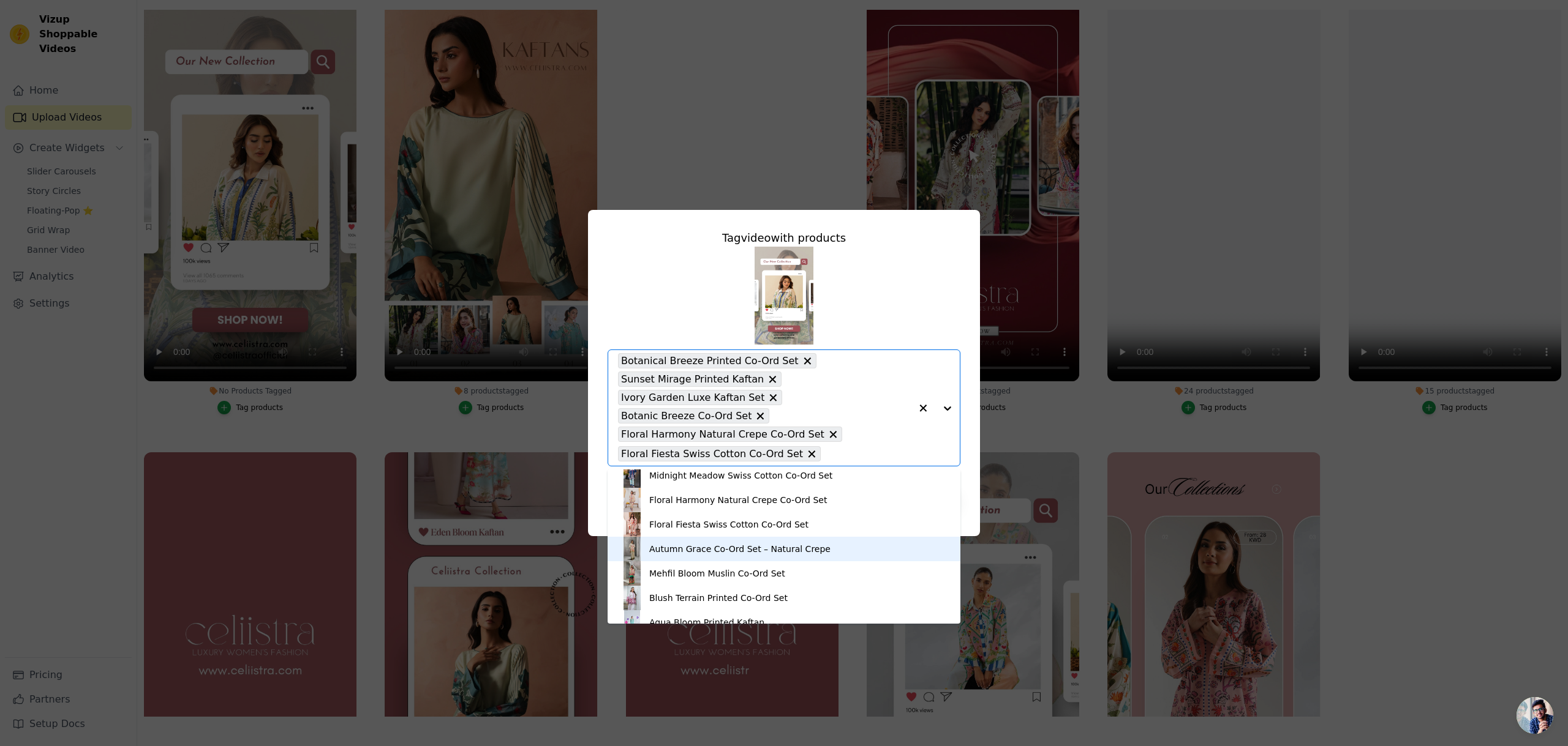
click at [811, 554] on div "Autumn Grace Co-Ord Set – Natural Crepe" at bounding box center [739, 549] width 181 height 12
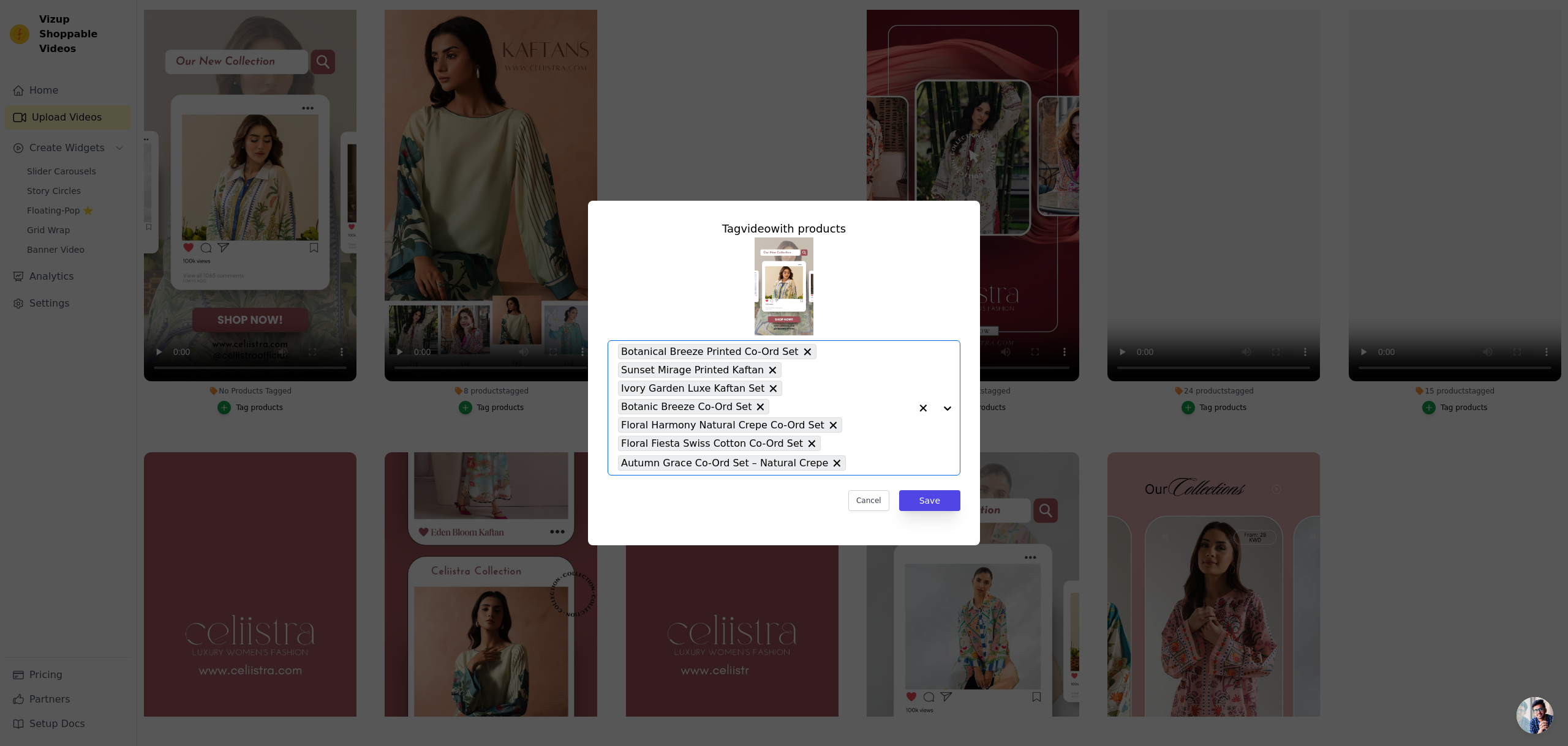
click at [950, 408] on div at bounding box center [935, 408] width 49 height 134
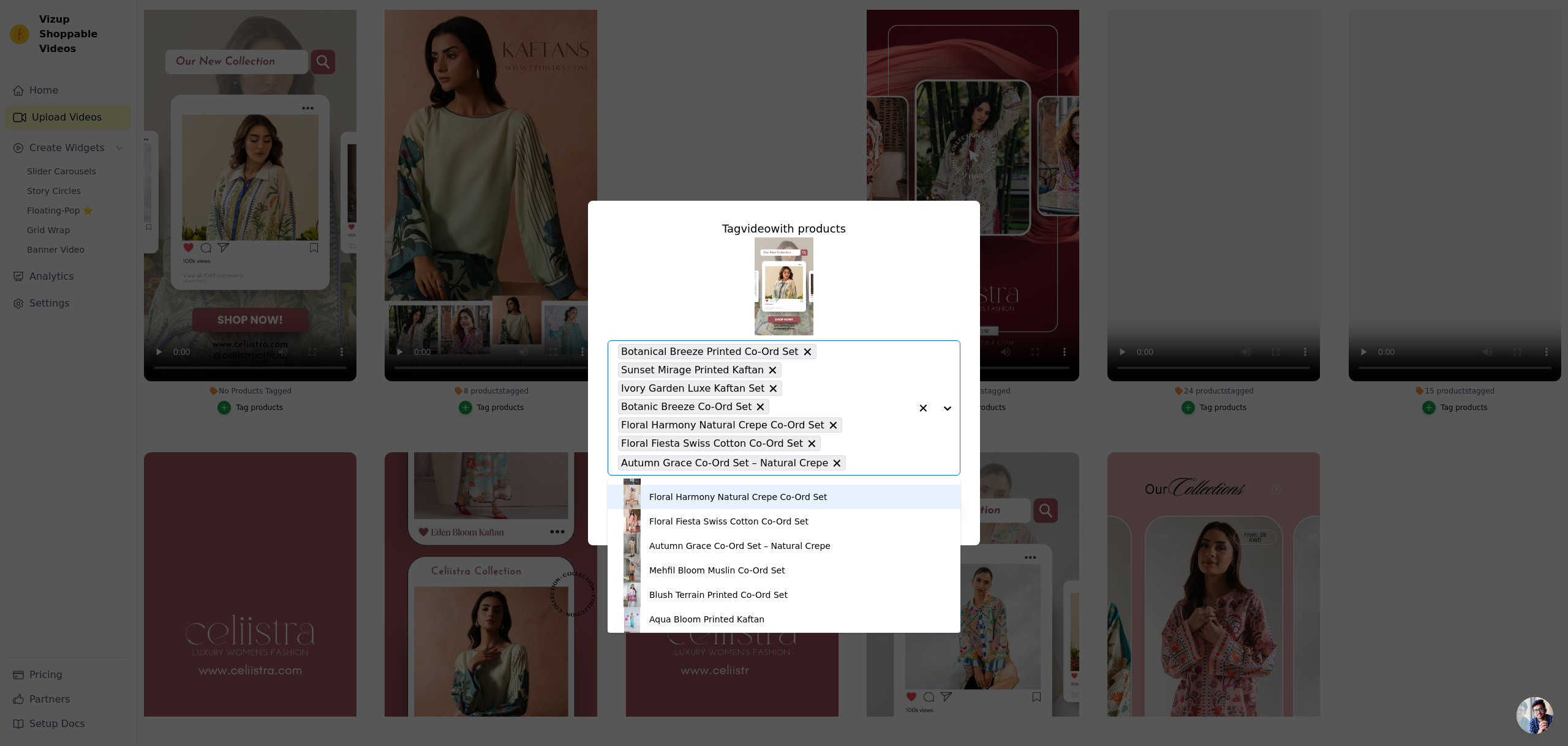
scroll to position [156, 0]
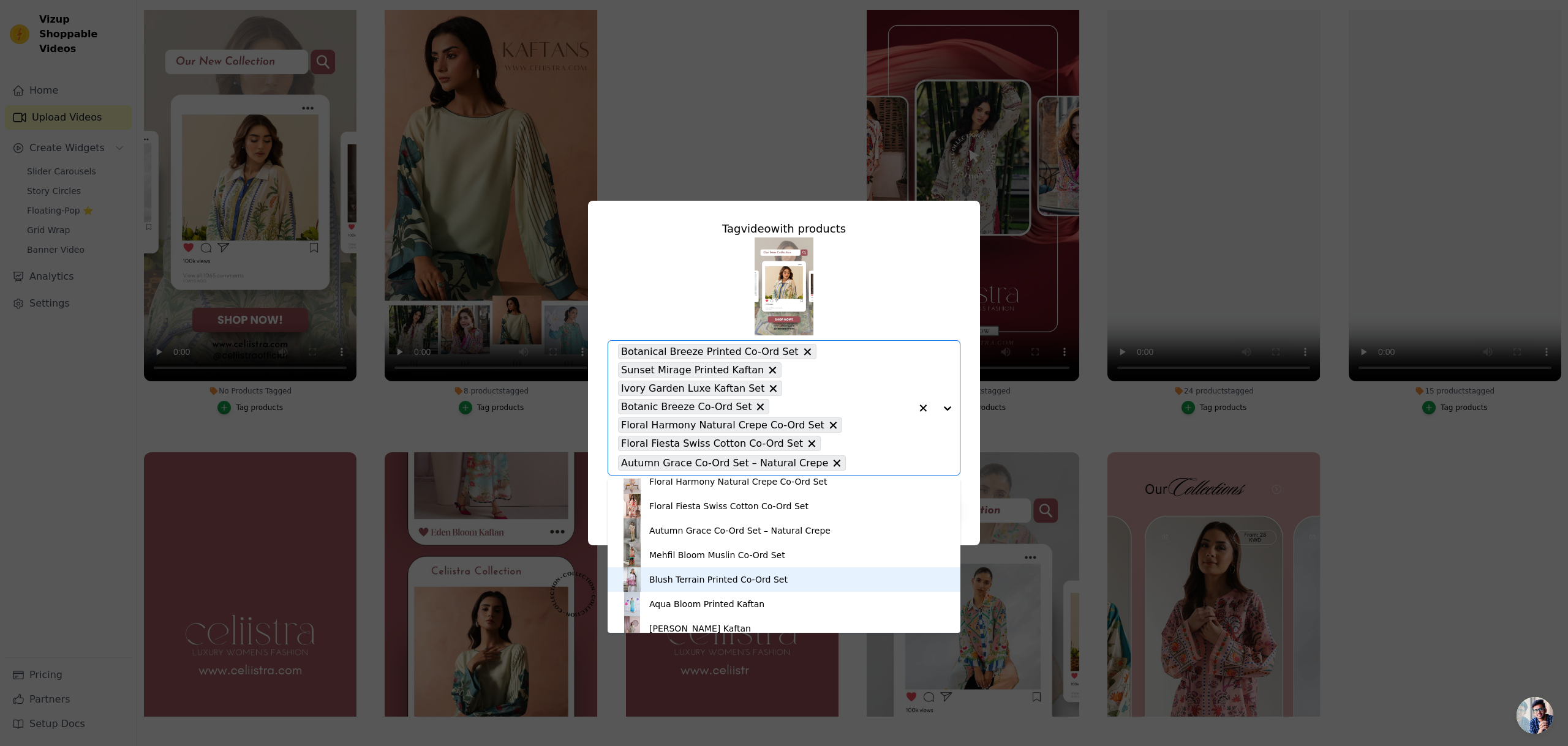
click at [780, 579] on div "Blush Terrain Printed Co-Ord Set" at bounding box center [783, 580] width 328 height 25
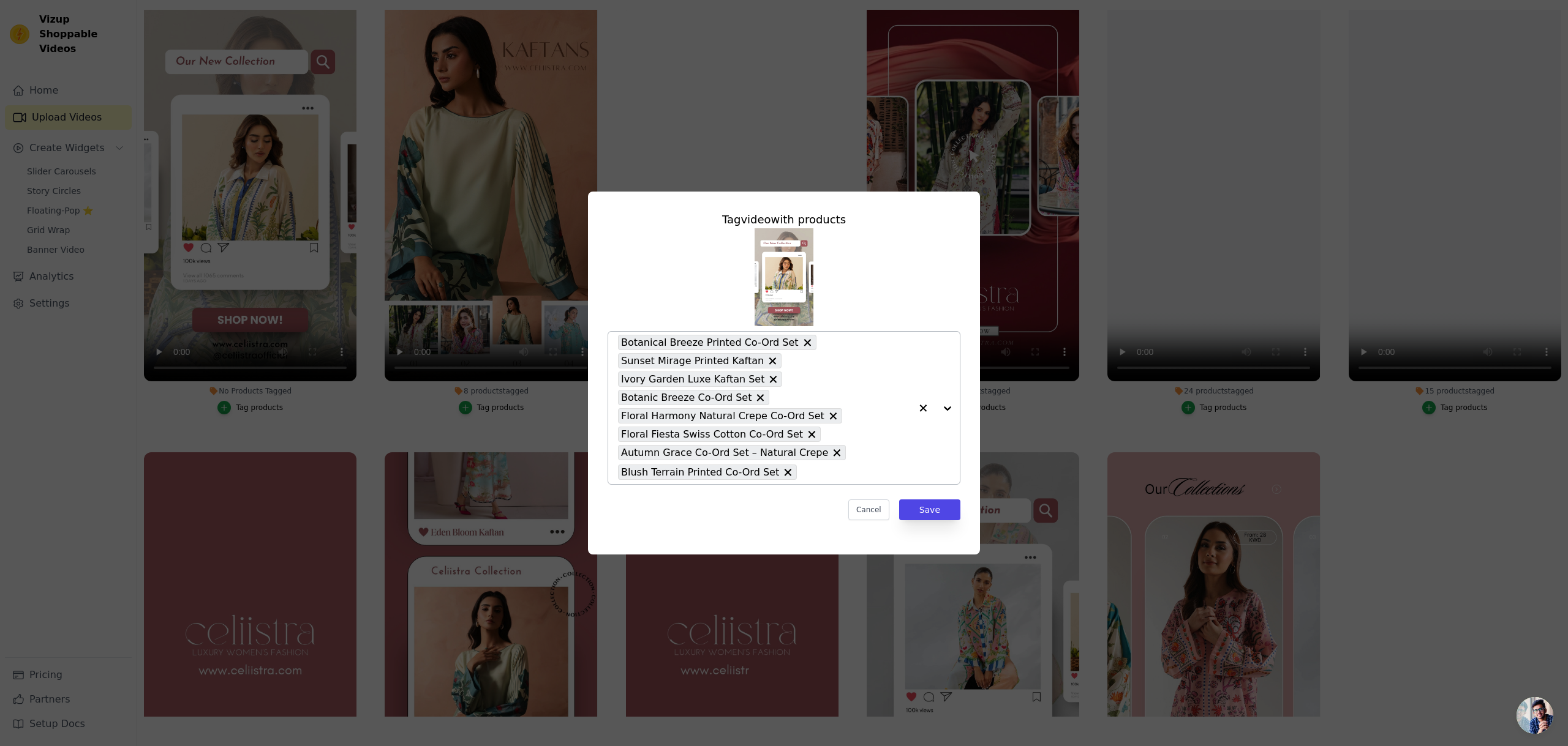
click at [948, 412] on div at bounding box center [935, 408] width 49 height 153
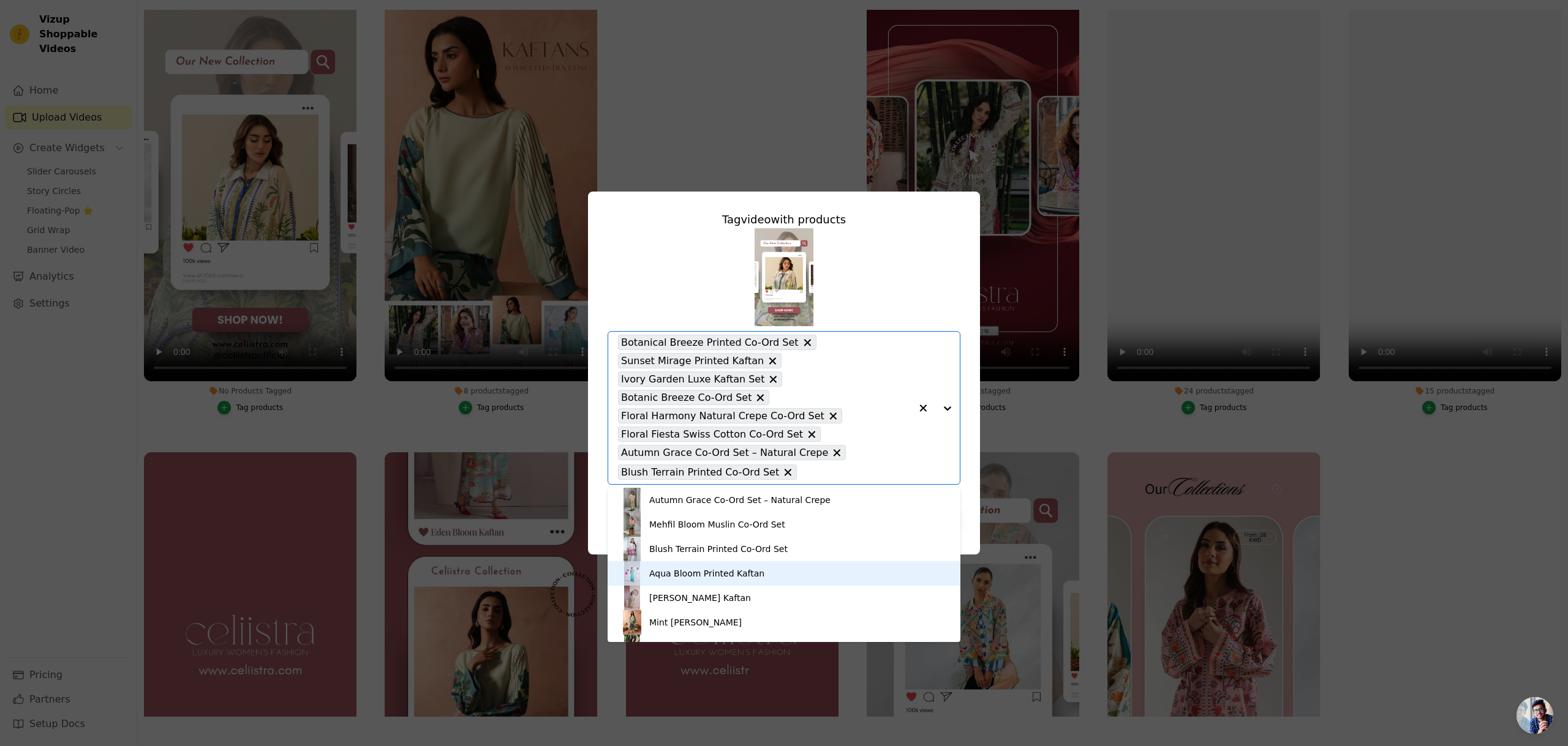
scroll to position [211, 0]
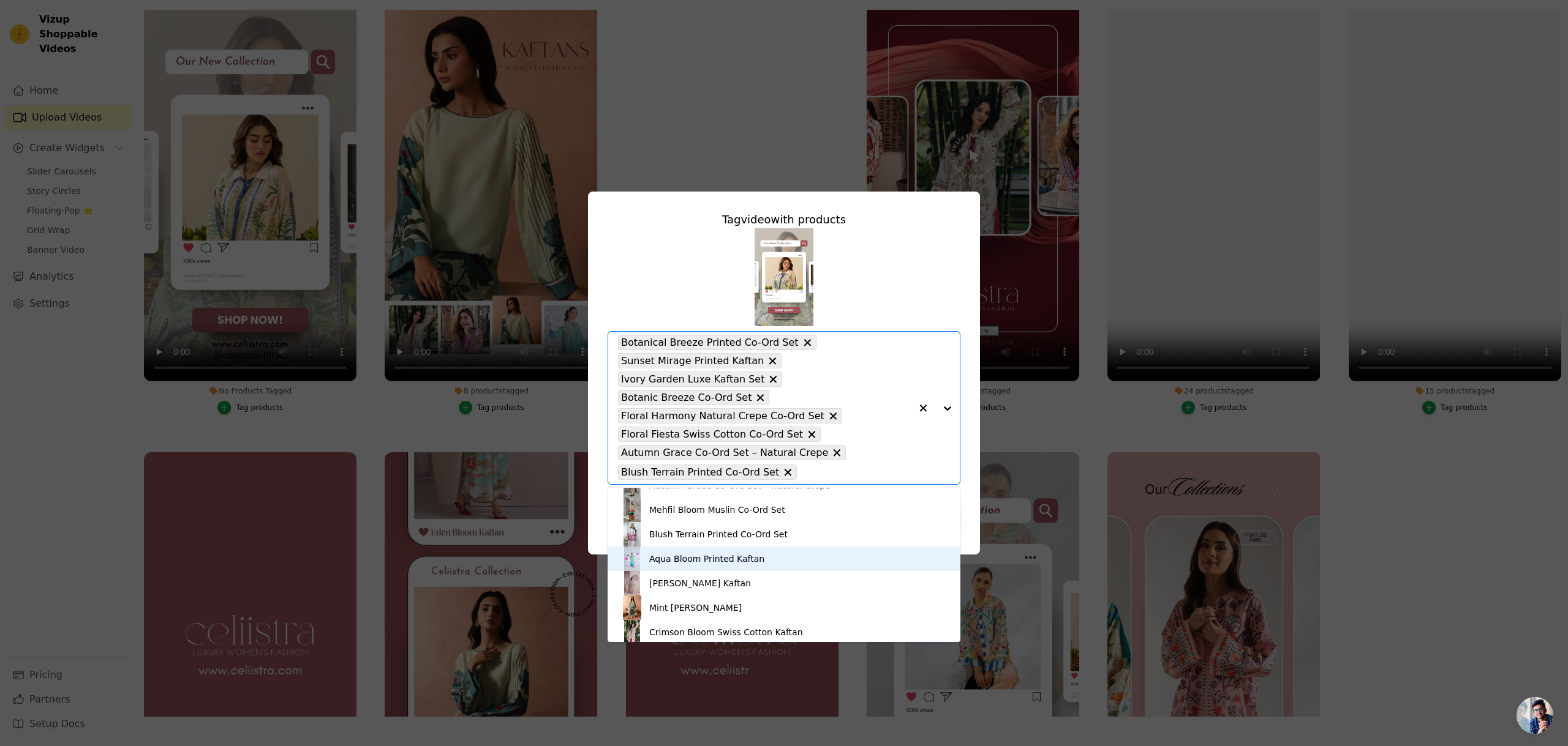
click at [741, 562] on div "Aqua Bloom Printed Kaftan" at bounding box center [707, 559] width 115 height 12
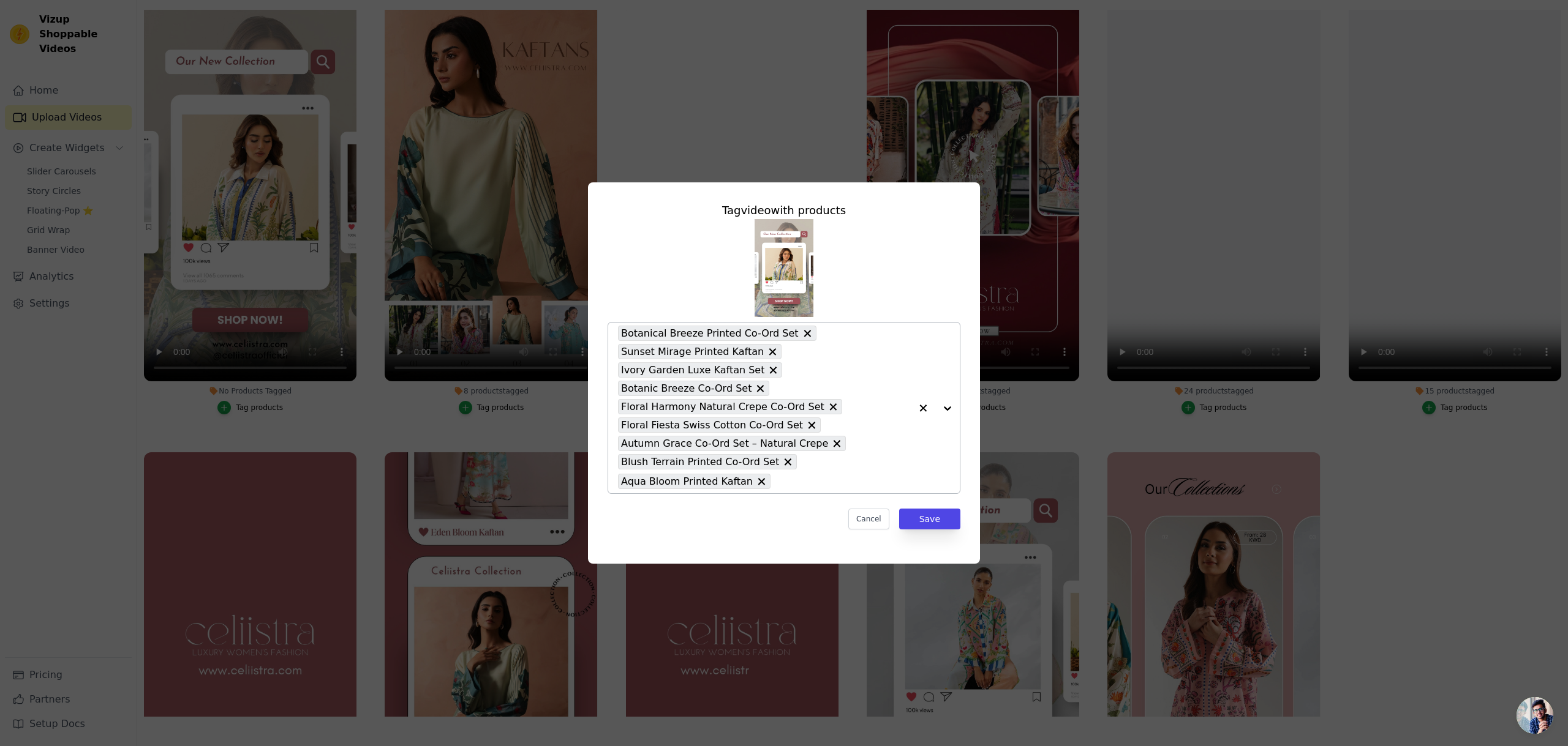
click at [949, 409] on div at bounding box center [935, 408] width 49 height 171
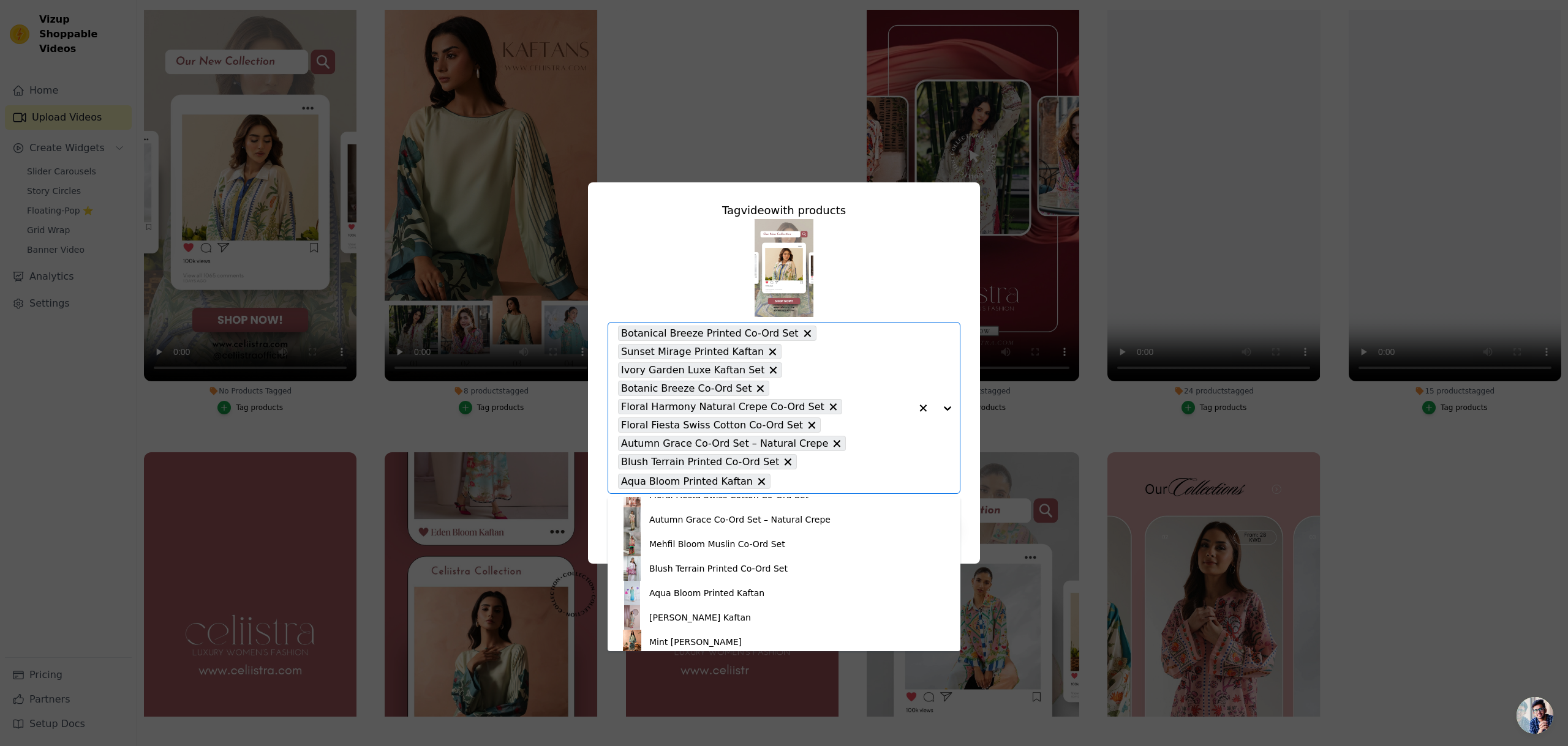
scroll to position [197, 0]
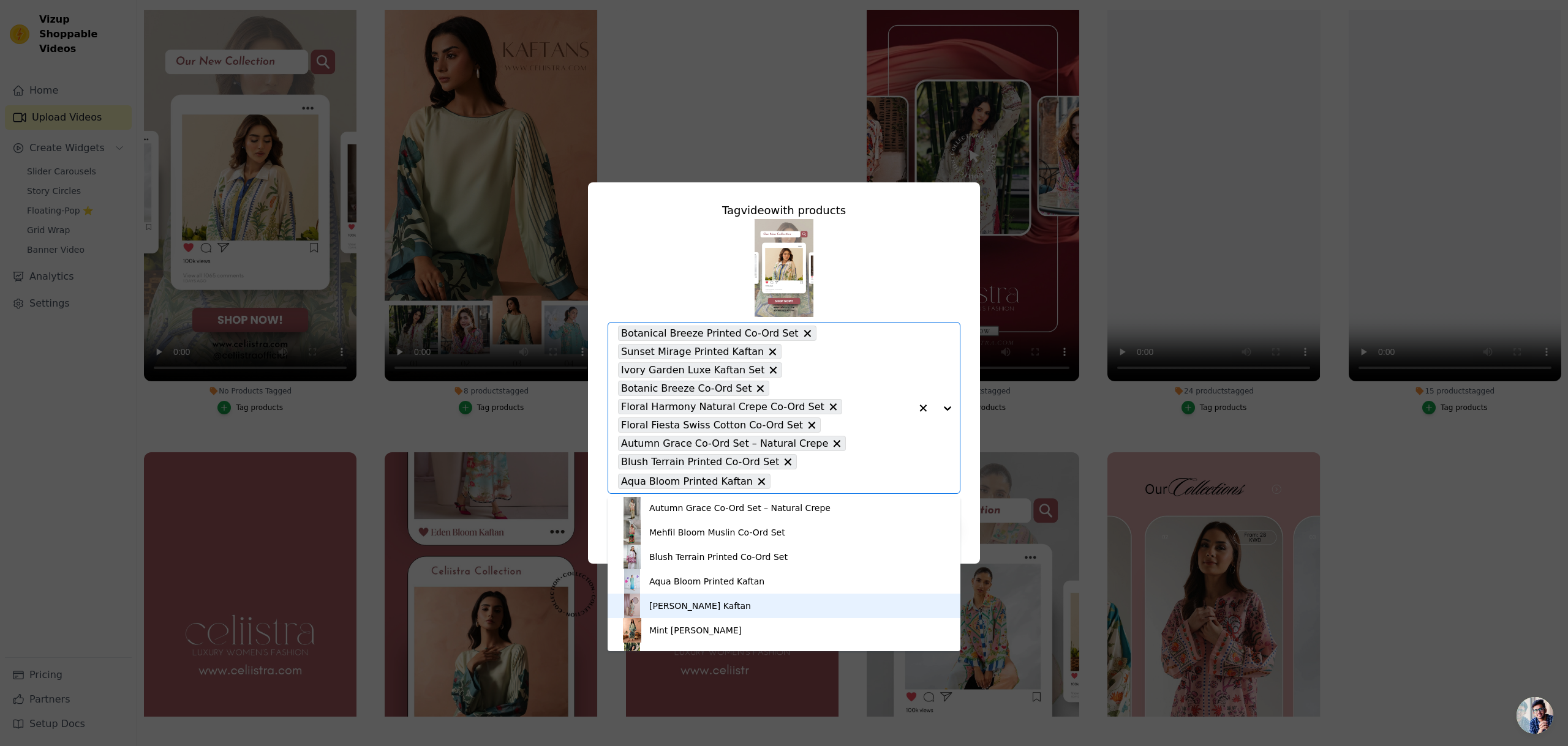
click at [758, 601] on div "Eden Bloom Kaftan" at bounding box center [783, 606] width 328 height 25
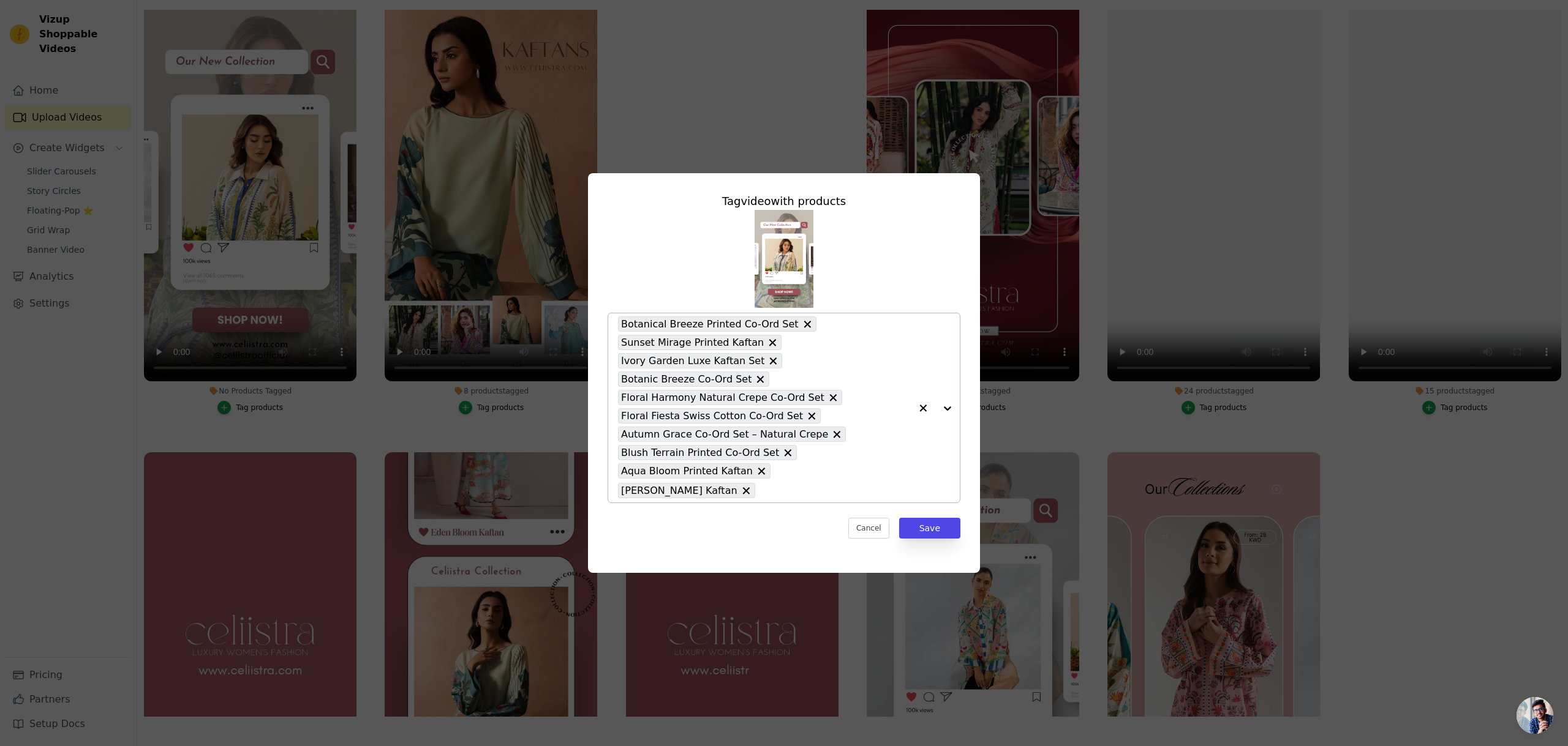
click at [947, 408] on div at bounding box center [935, 408] width 49 height 189
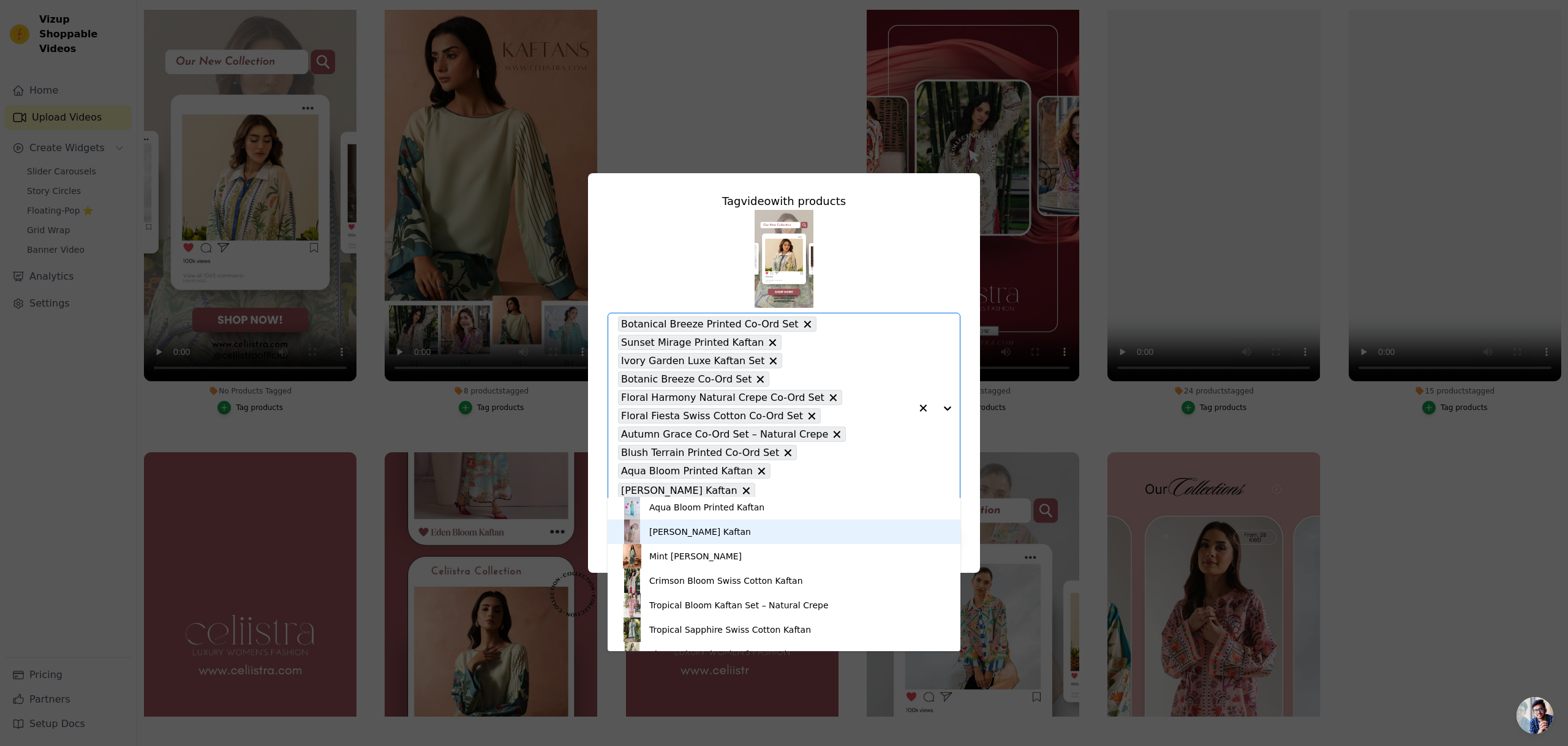
scroll to position [273, 0]
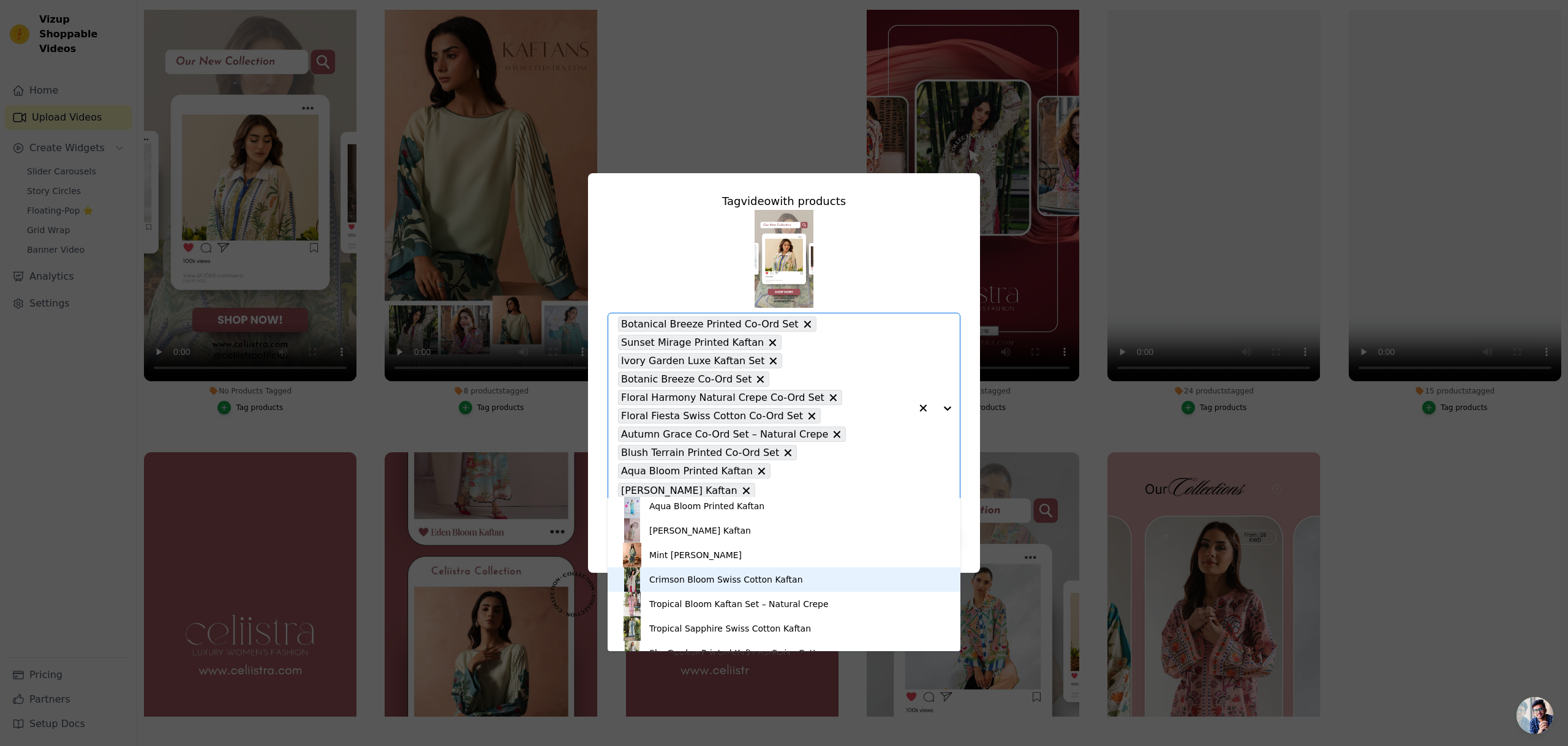
click at [757, 583] on div "Crimson Bloom Swiss Cotton Kaftan" at bounding box center [726, 580] width 154 height 12
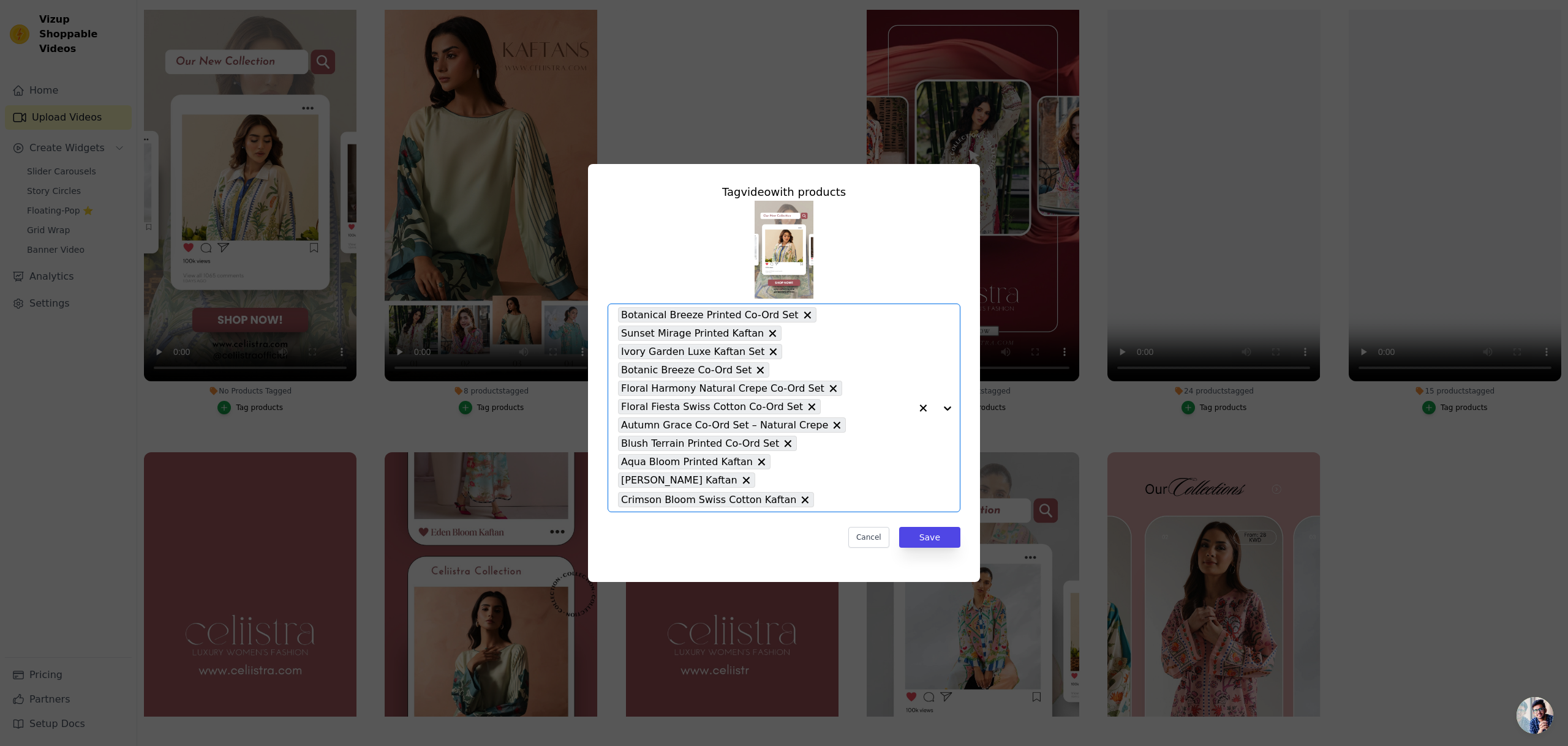
click at [950, 411] on div at bounding box center [935, 408] width 49 height 208
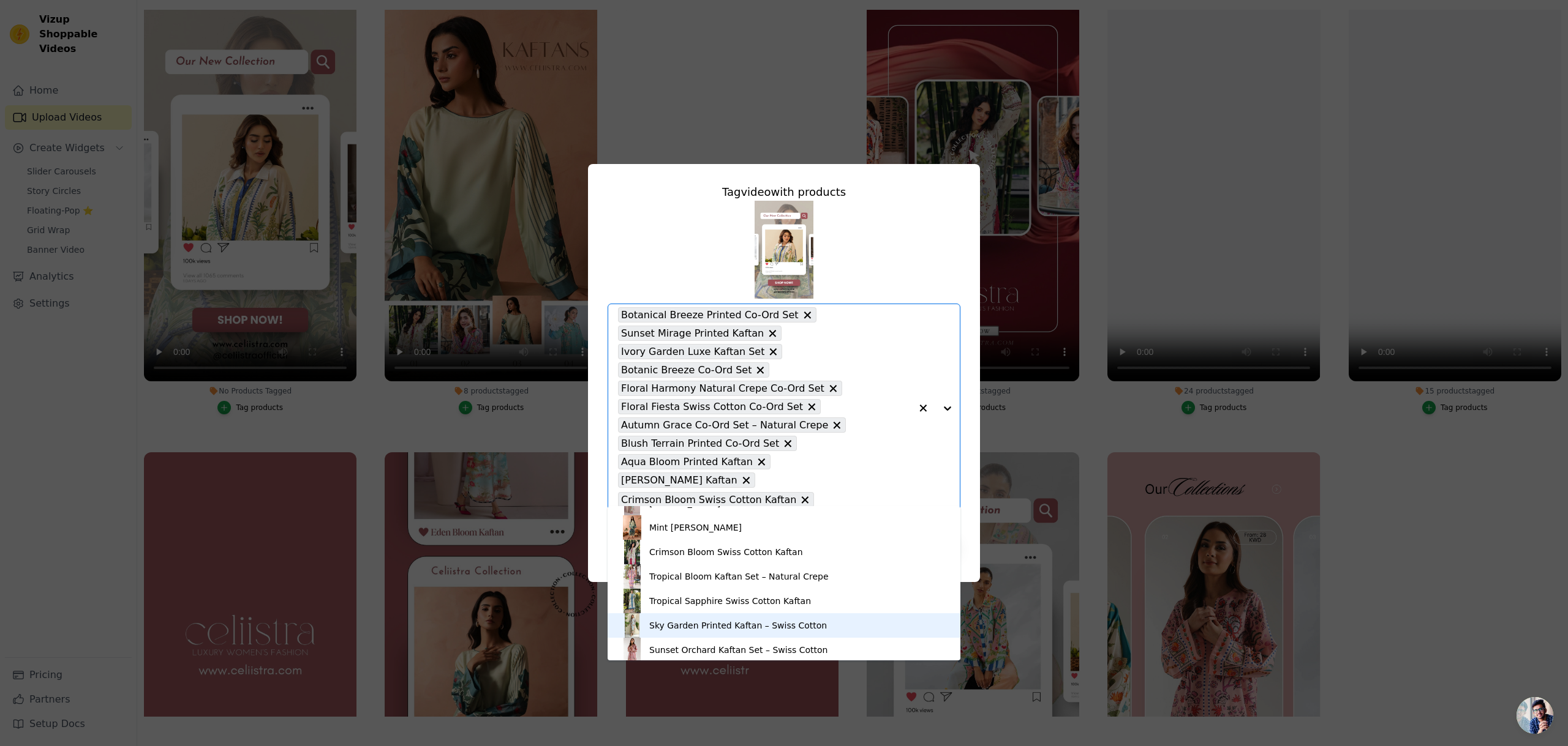
scroll to position [311, 0]
click at [760, 640] on div "Sunset Orchard Kaftan Set – Swiss Cotton" at bounding box center [783, 648] width 328 height 25
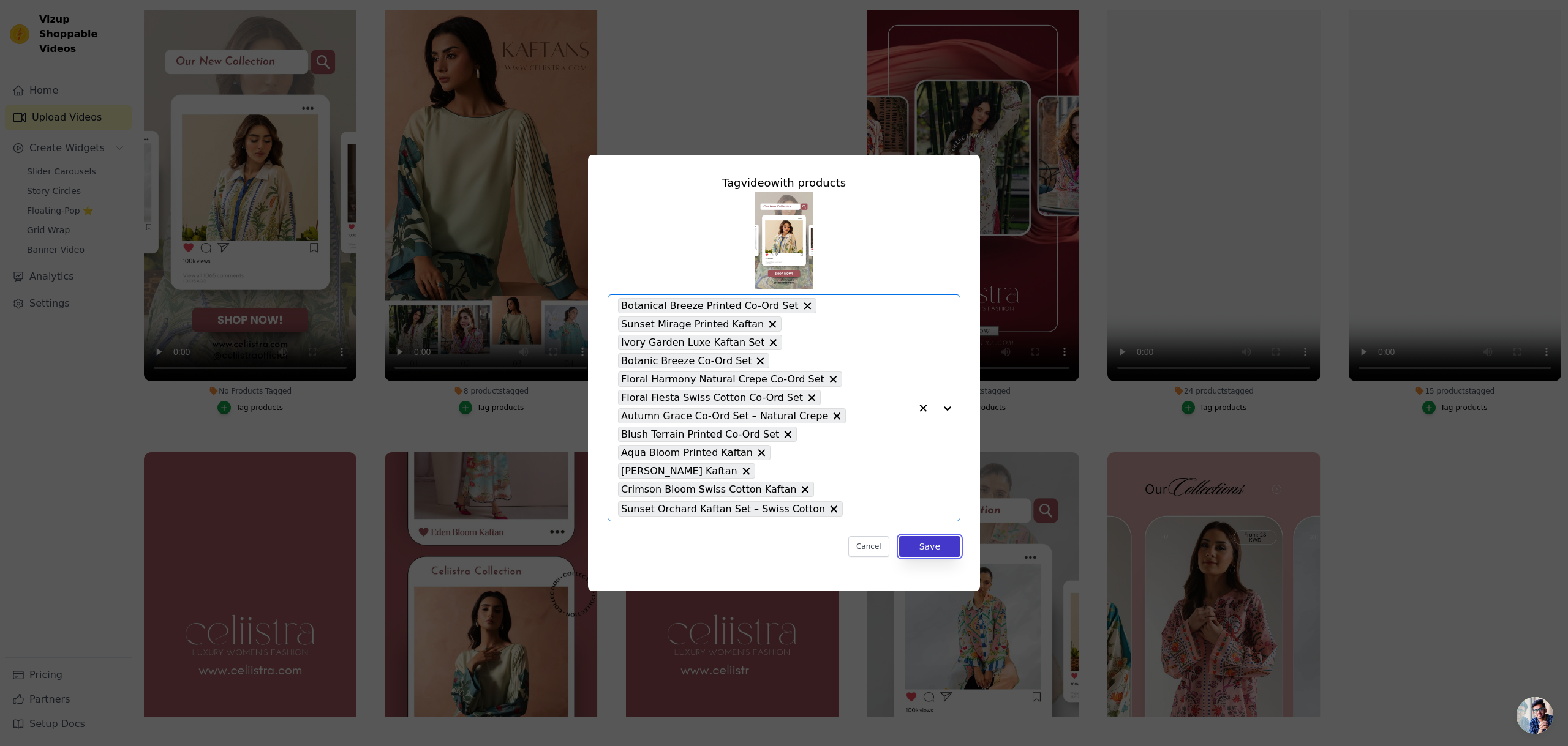
click at [921, 536] on button "Save" at bounding box center [929, 547] width 61 height 21
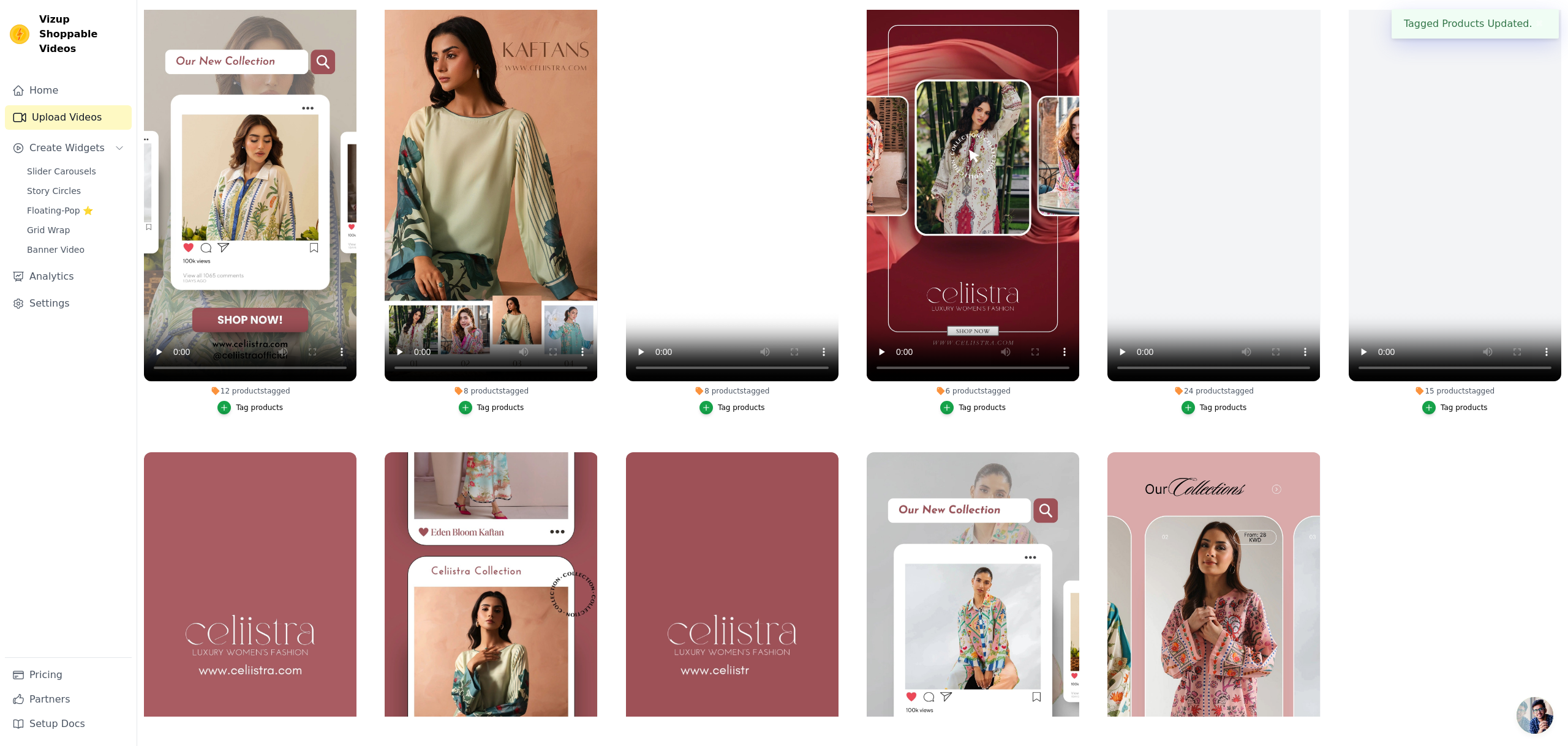
scroll to position [0, 0]
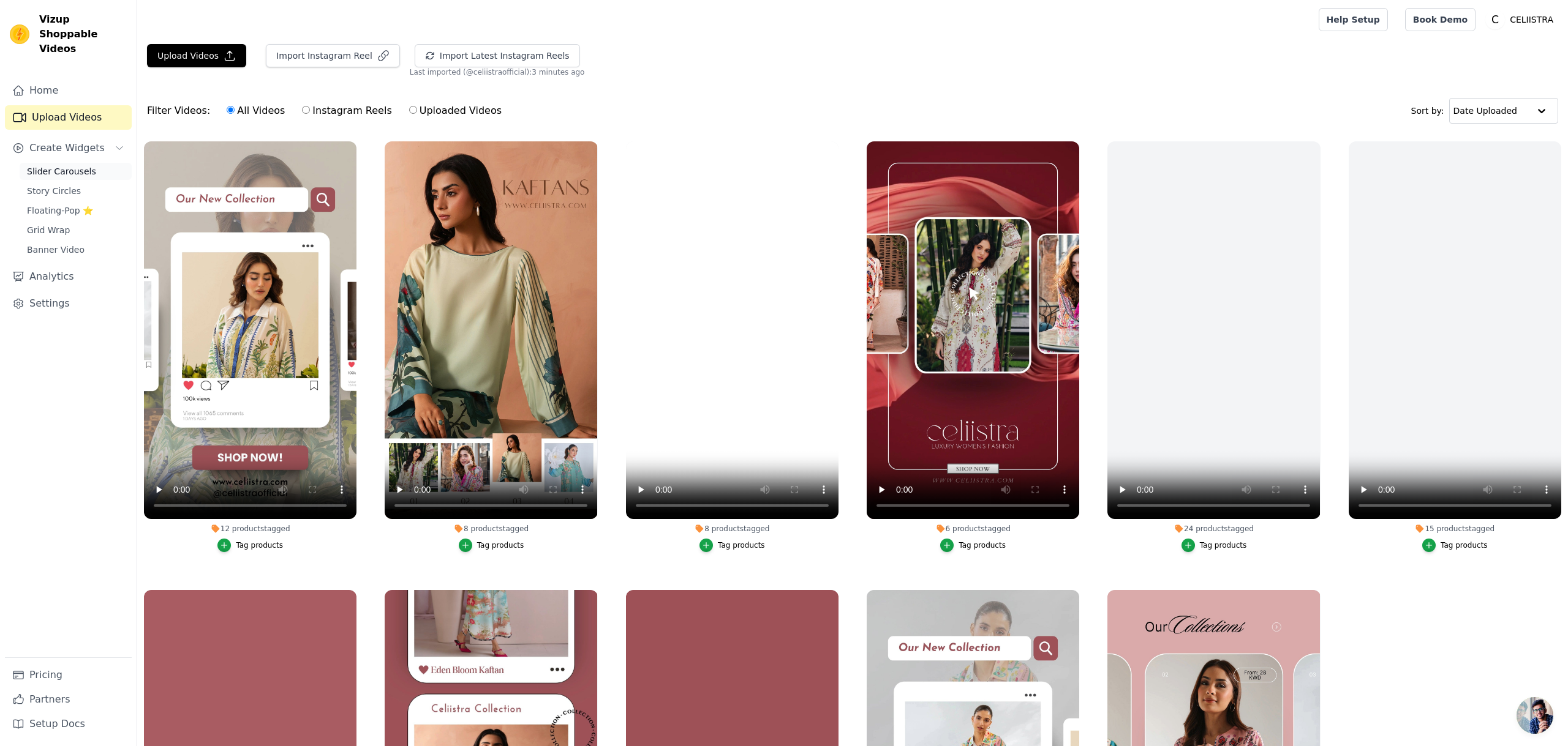
click at [56, 163] on link "Slider Carousels" at bounding box center [75, 171] width 112 height 17
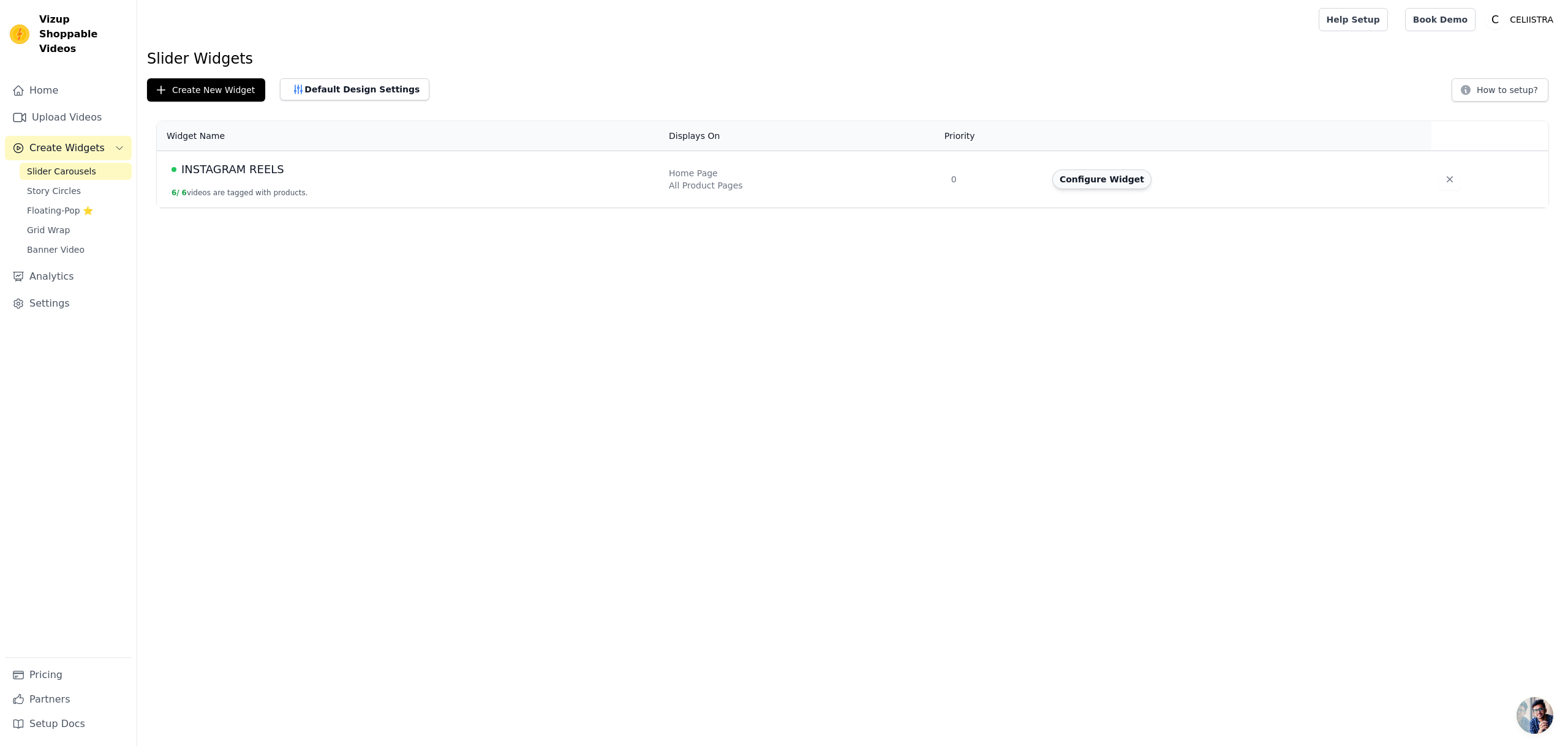
click at [1110, 183] on button "Configure Widget" at bounding box center [1102, 179] width 99 height 20
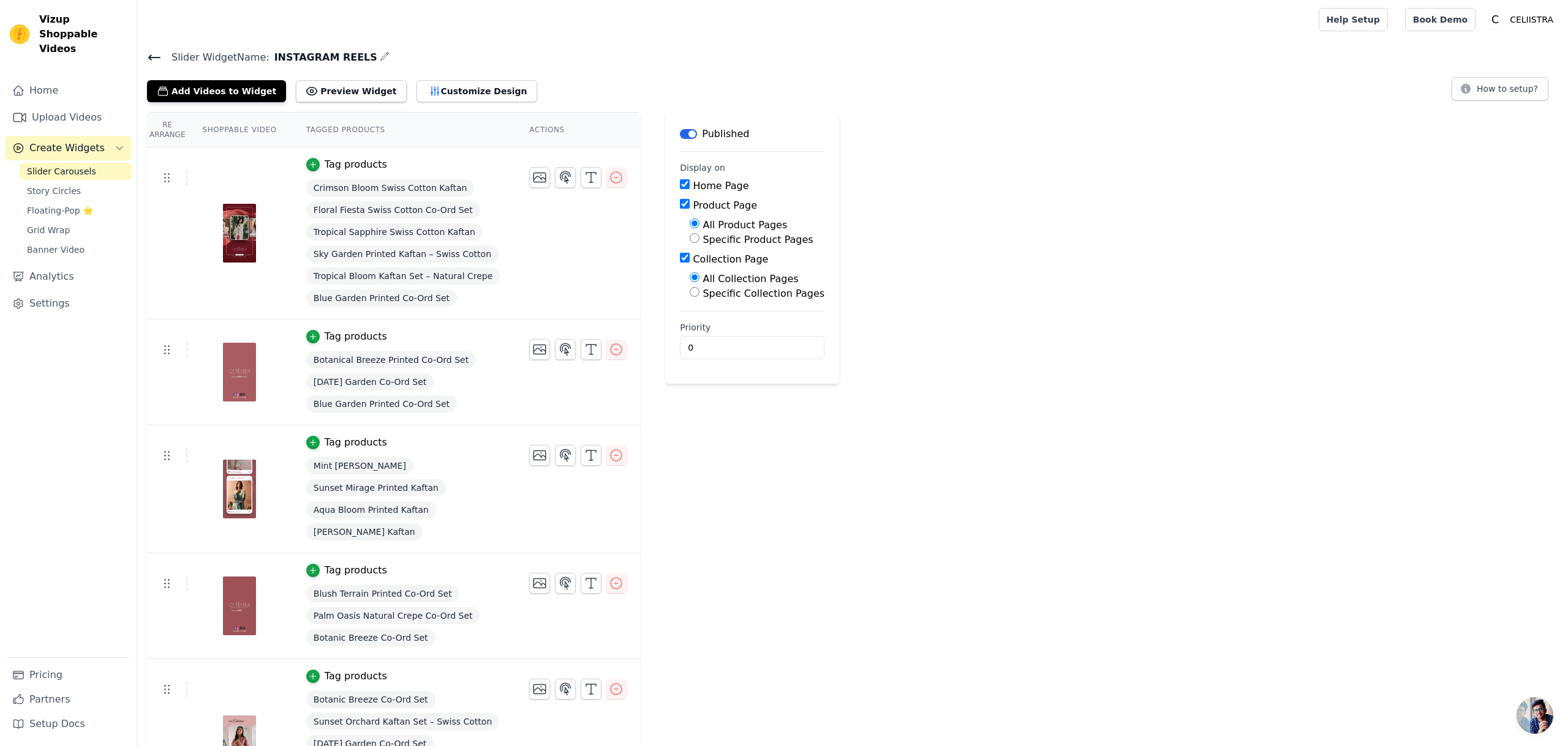
click at [145, 55] on div "Slider Widget Name: INSTAGRAM REELS Add Videos to Widget Preview Widget Customi…" at bounding box center [853, 75] width 1431 height 53
click at [154, 55] on icon at bounding box center [155, 57] width 15 height 15
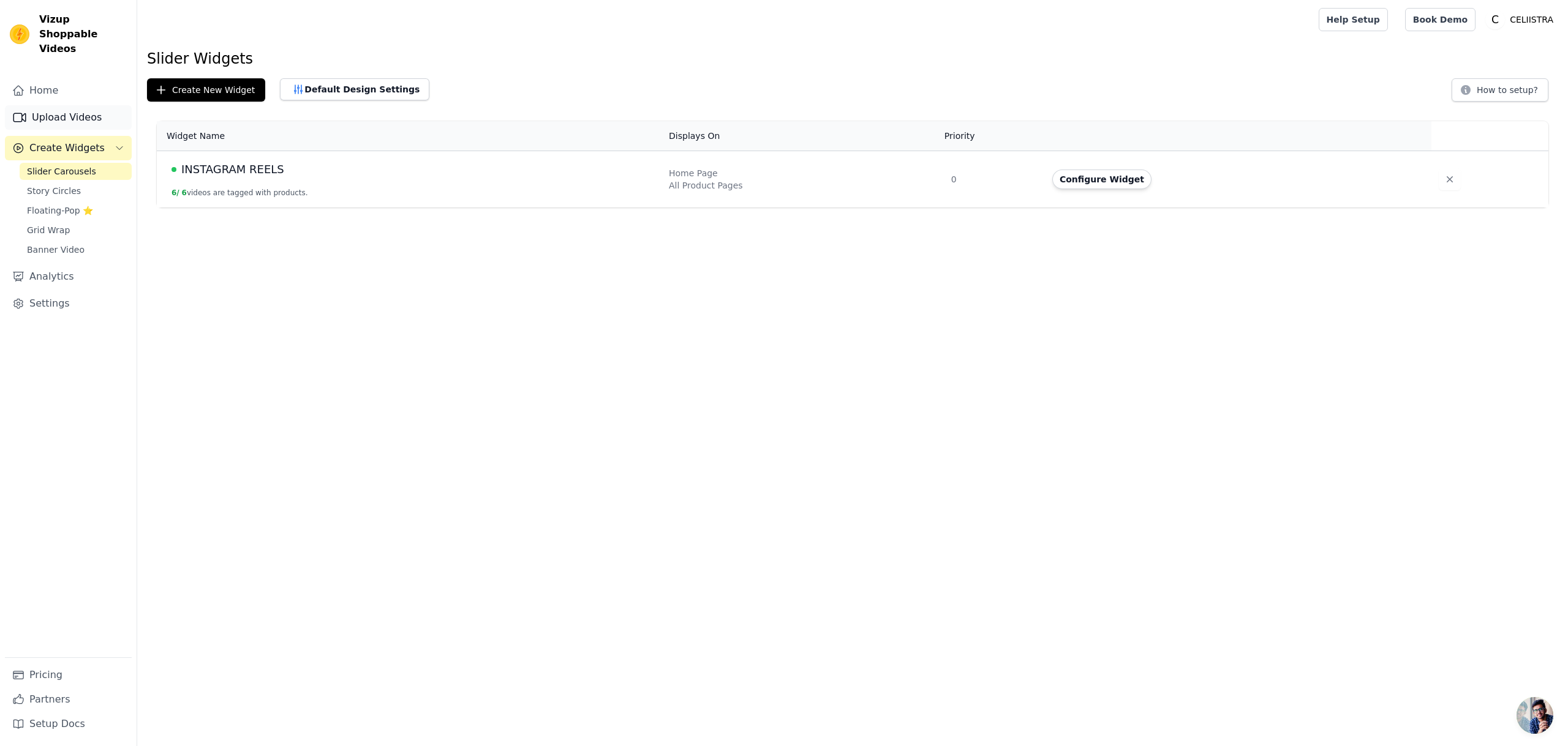
click at [76, 106] on link "Upload Videos" at bounding box center [68, 117] width 127 height 25
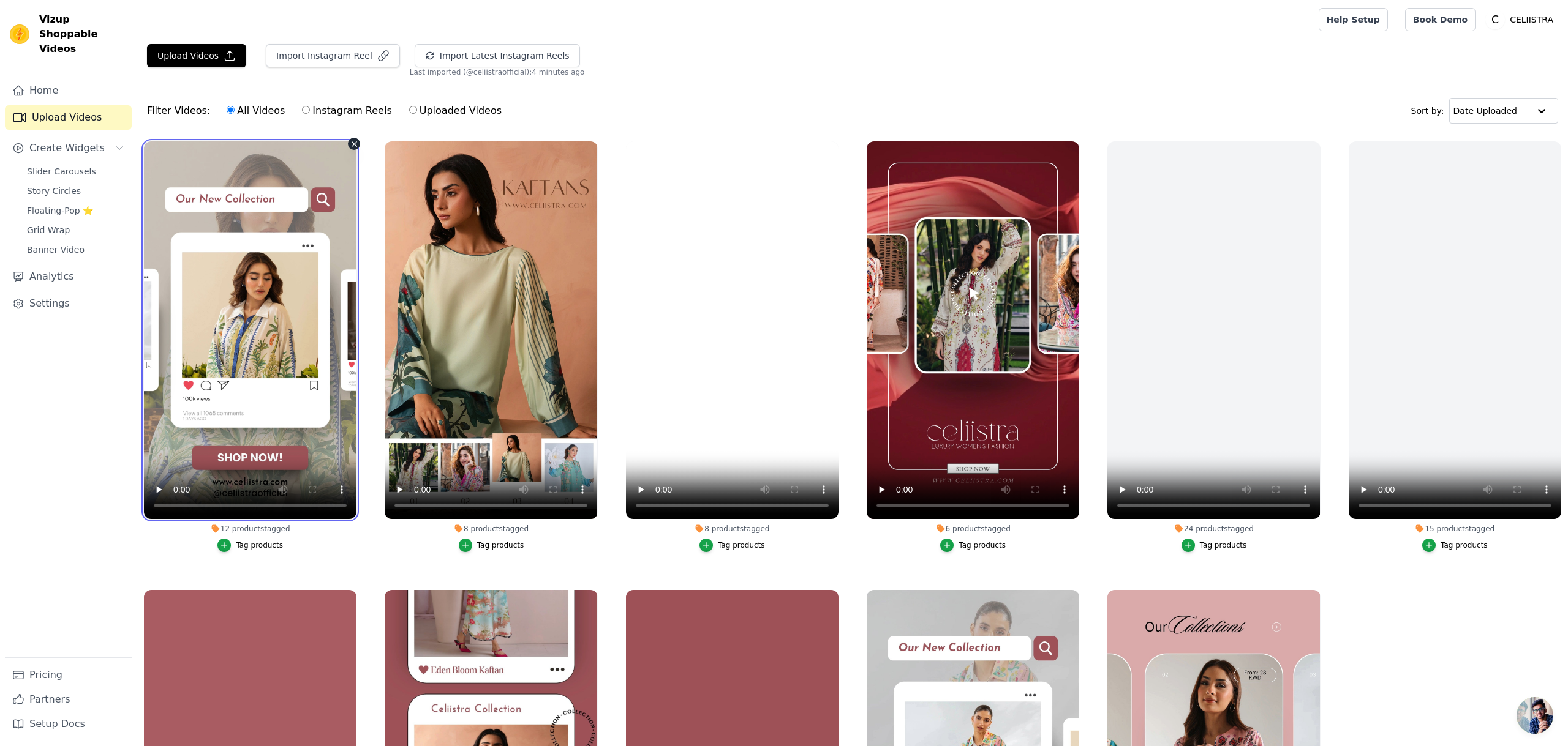
click at [239, 255] on video at bounding box center [250, 330] width 213 height 378
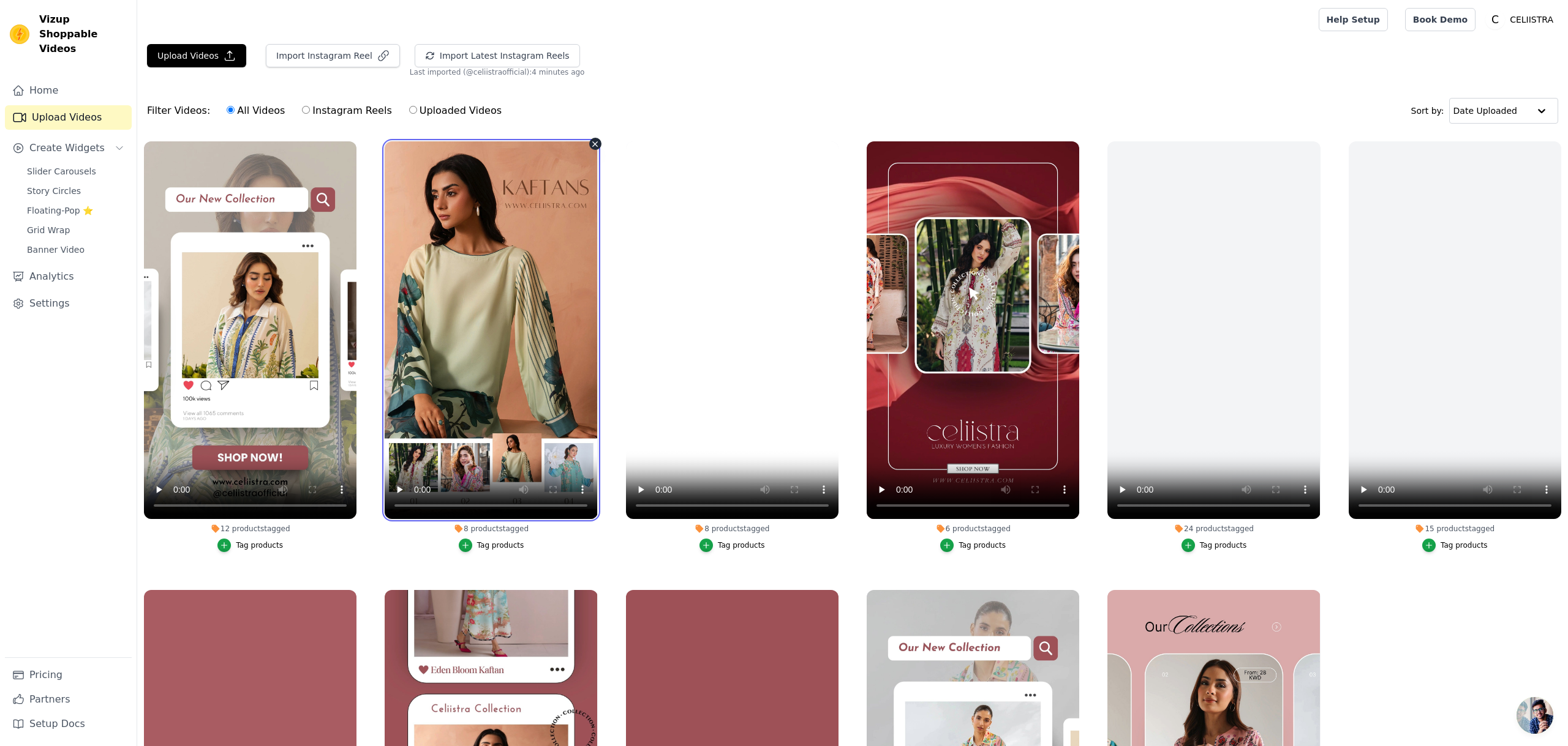
click at [482, 290] on video at bounding box center [491, 330] width 213 height 378
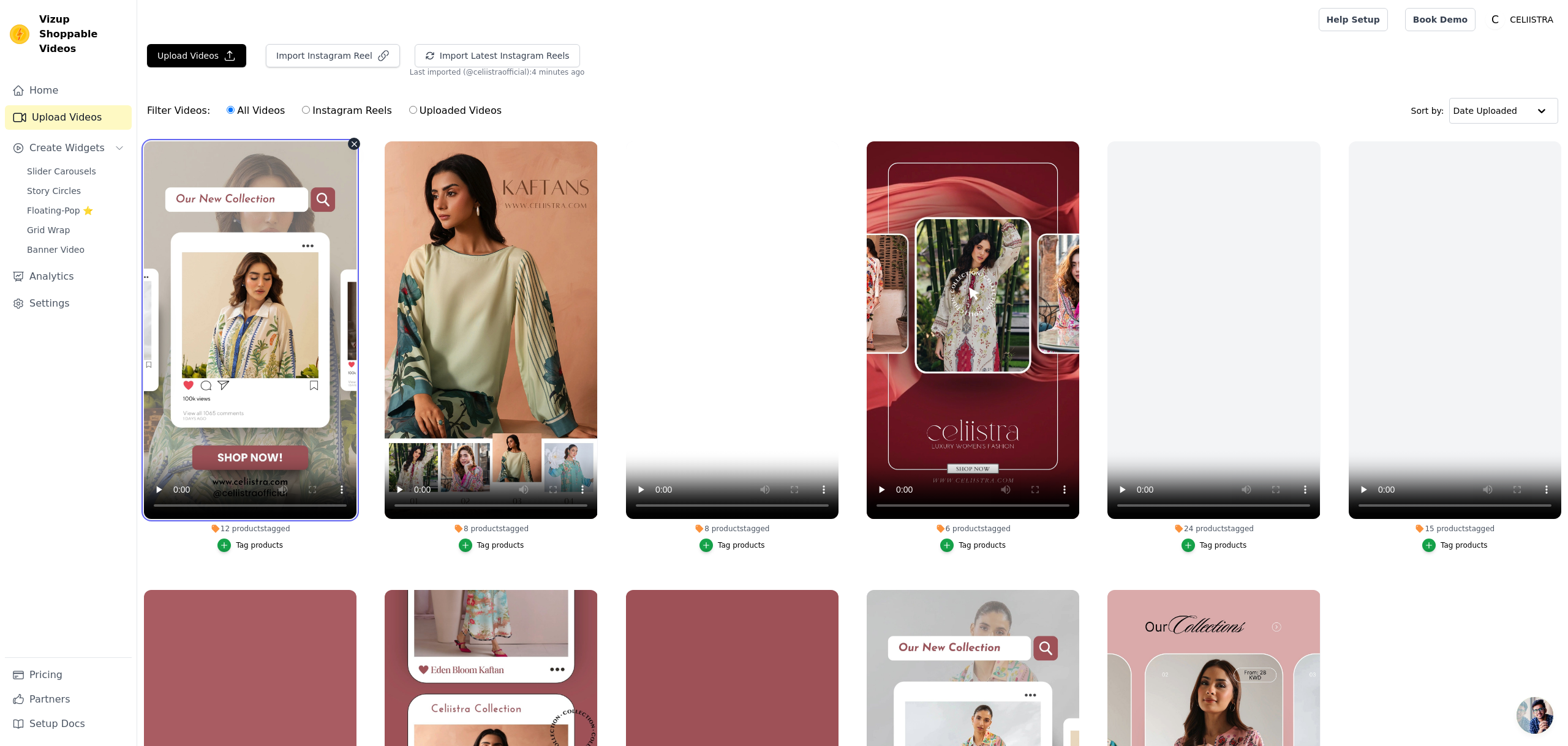
drag, startPoint x: 266, startPoint y: 259, endPoint x: 168, endPoint y: 225, distance: 103.7
click at [266, 259] on video at bounding box center [250, 330] width 213 height 378
click at [79, 165] on span "Slider Carousels" at bounding box center [62, 171] width 69 height 12
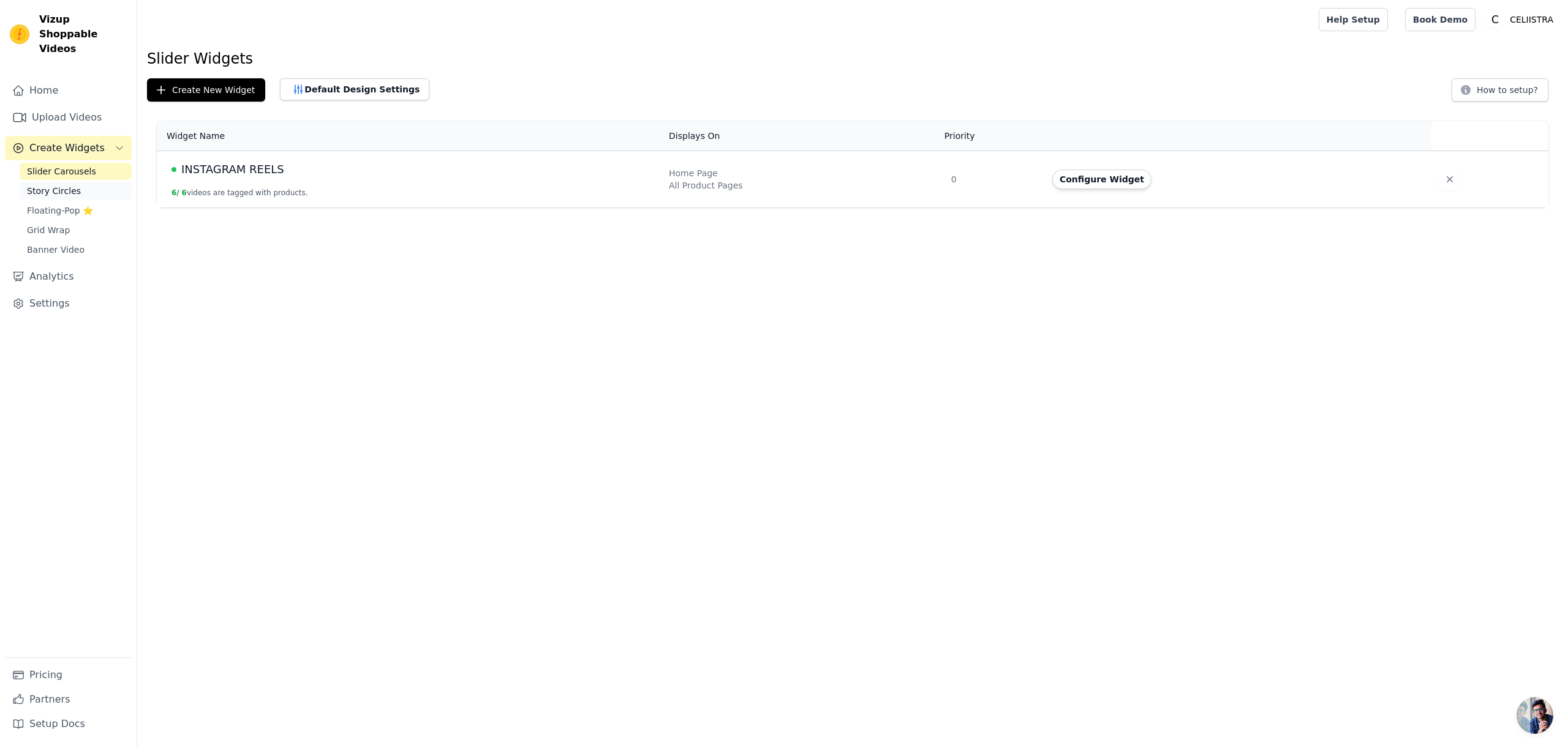
click at [62, 185] on span "Story Circles" at bounding box center [54, 191] width 54 height 12
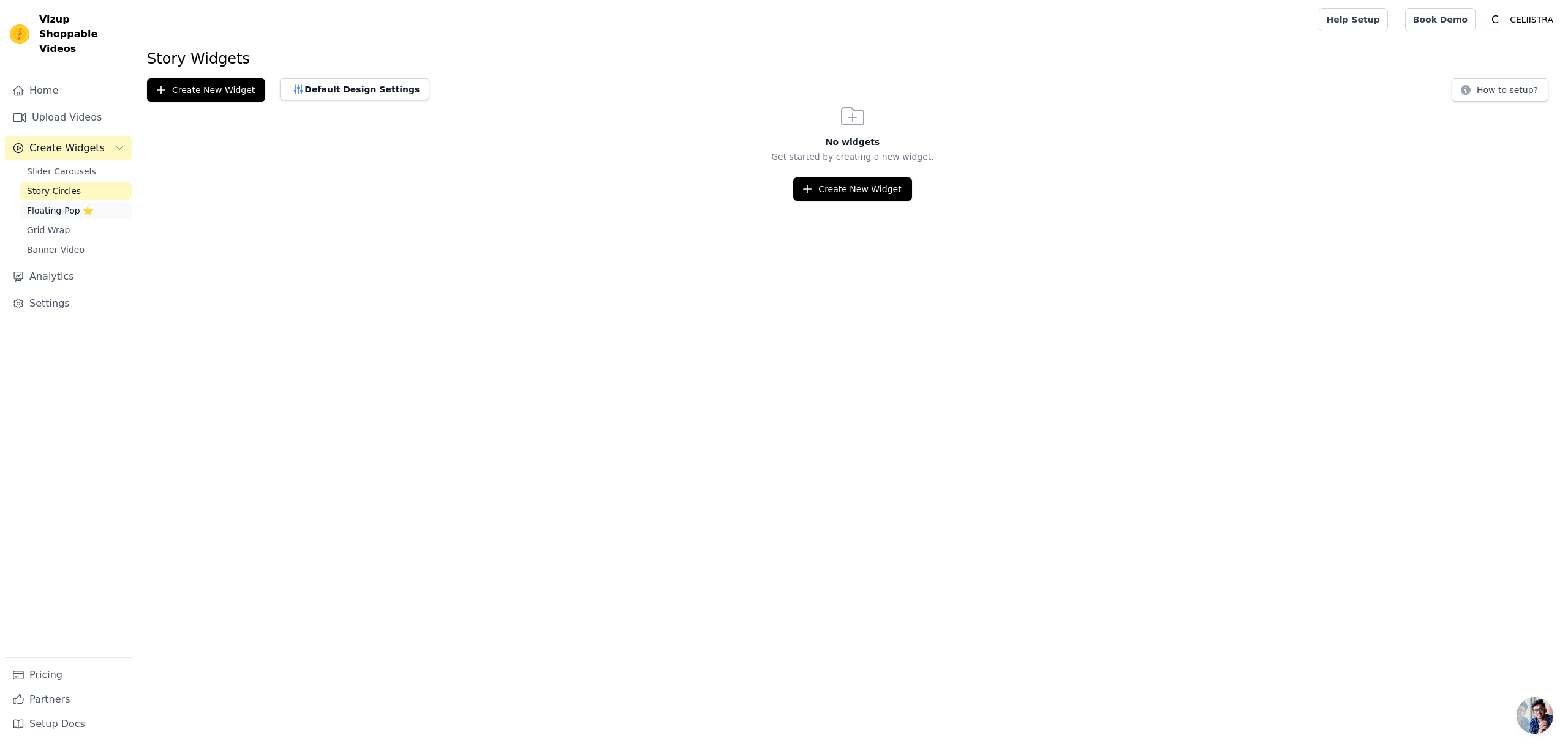
click at [82, 204] on link "Floating-Pop ⭐" at bounding box center [75, 211] width 112 height 17
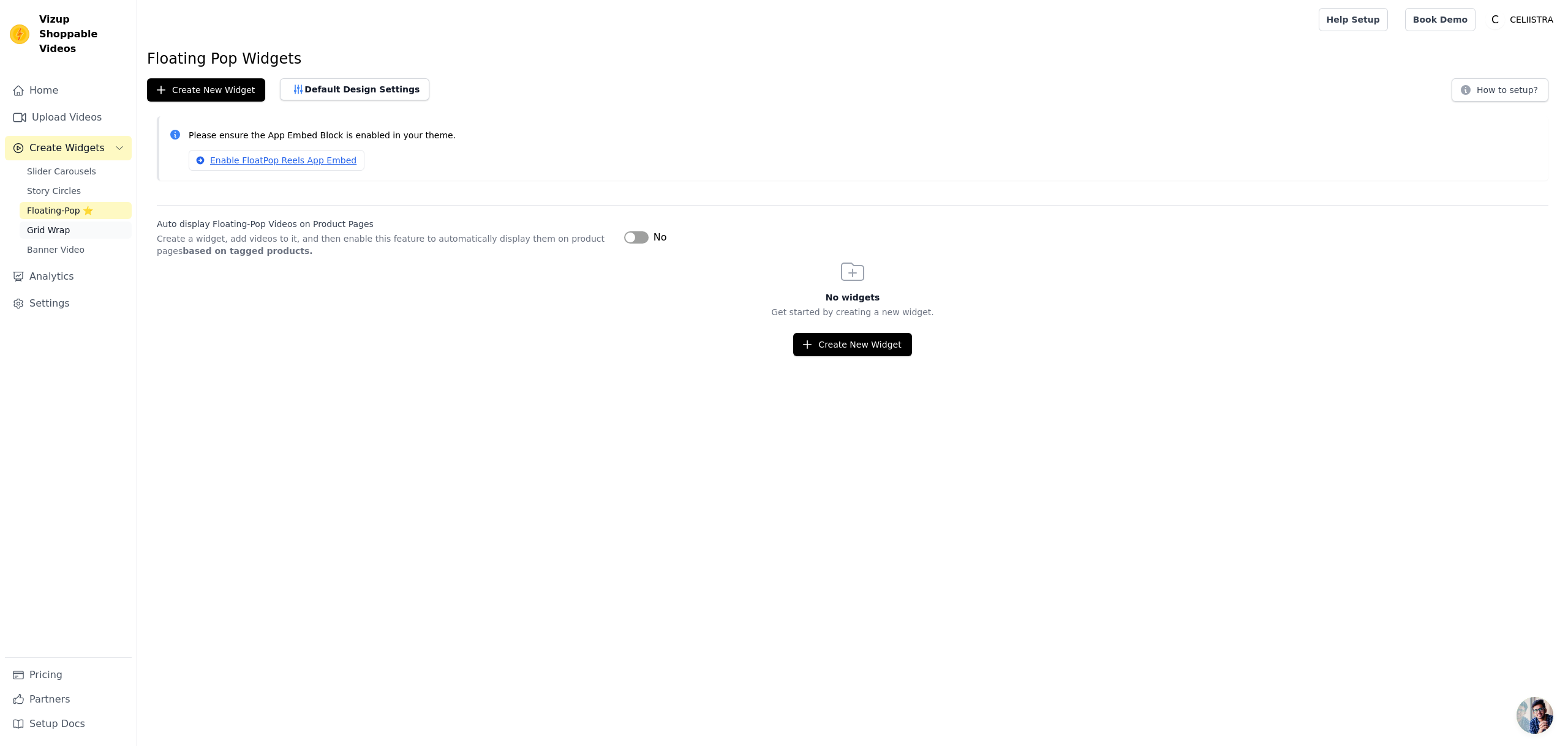
click at [66, 224] on span "Grid Wrap" at bounding box center [48, 231] width 43 height 12
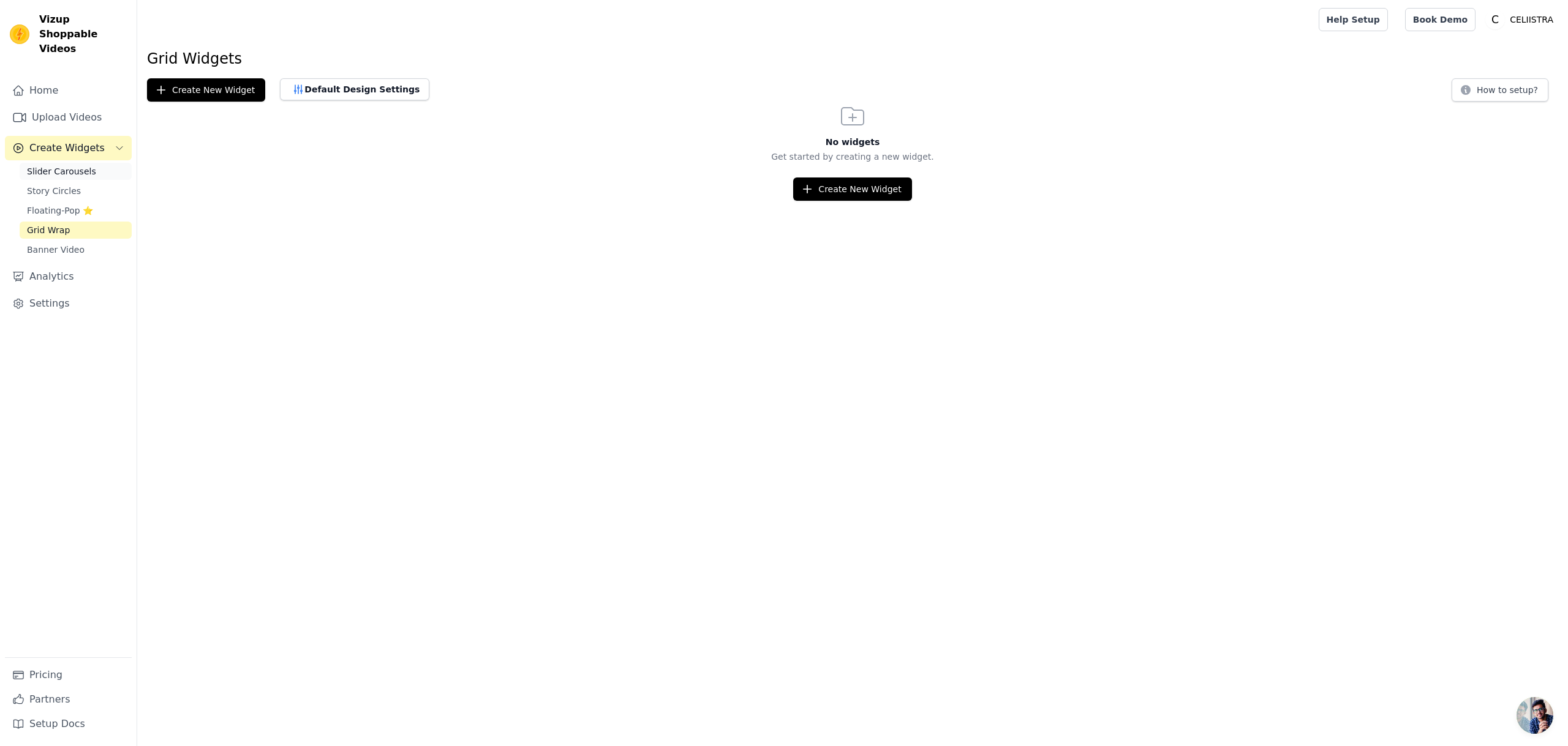
click at [78, 165] on span "Slider Carousels" at bounding box center [62, 171] width 69 height 12
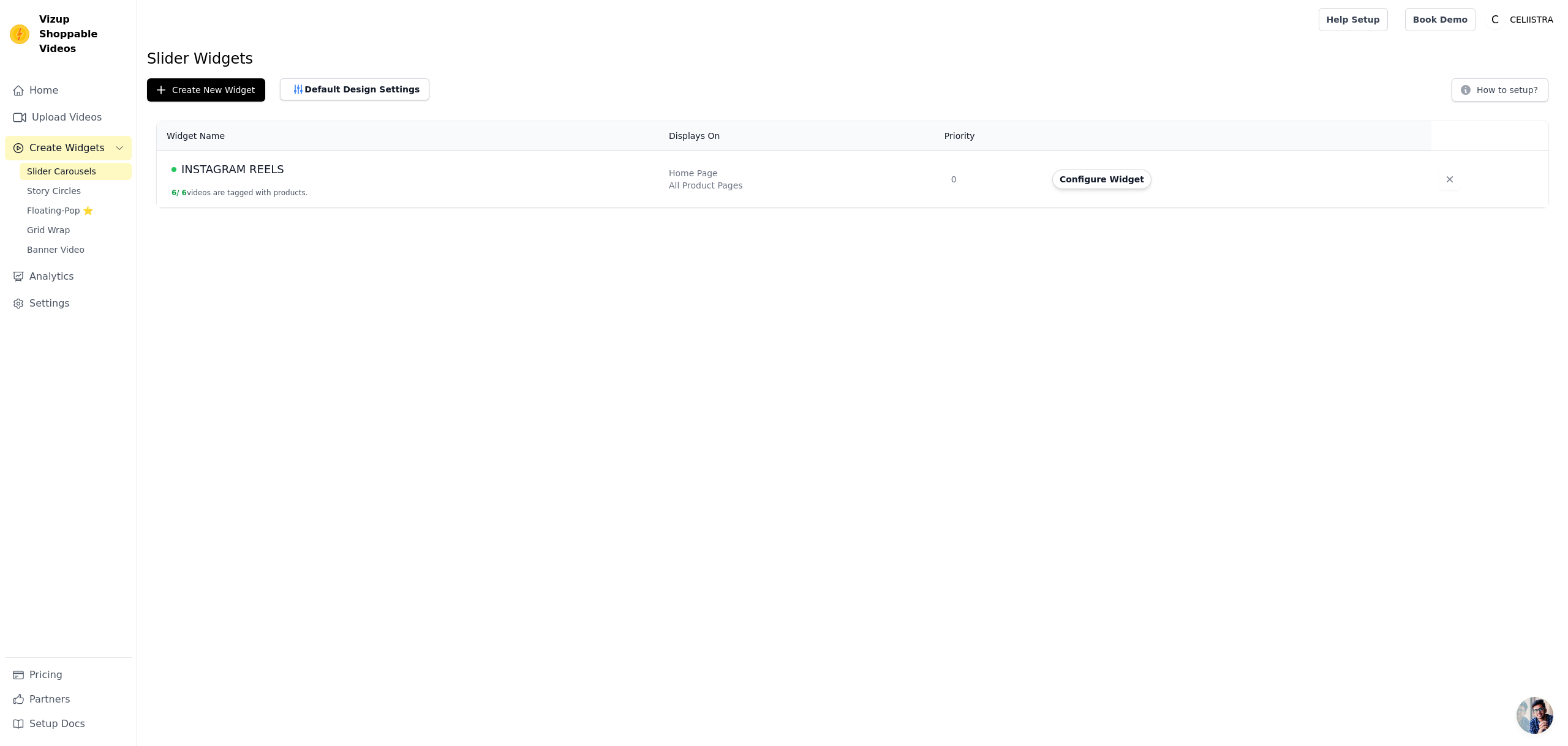
click at [688, 187] on div "All Product Pages" at bounding box center [803, 185] width 268 height 12
click at [372, 88] on button "Default Design Settings" at bounding box center [355, 90] width 150 height 22
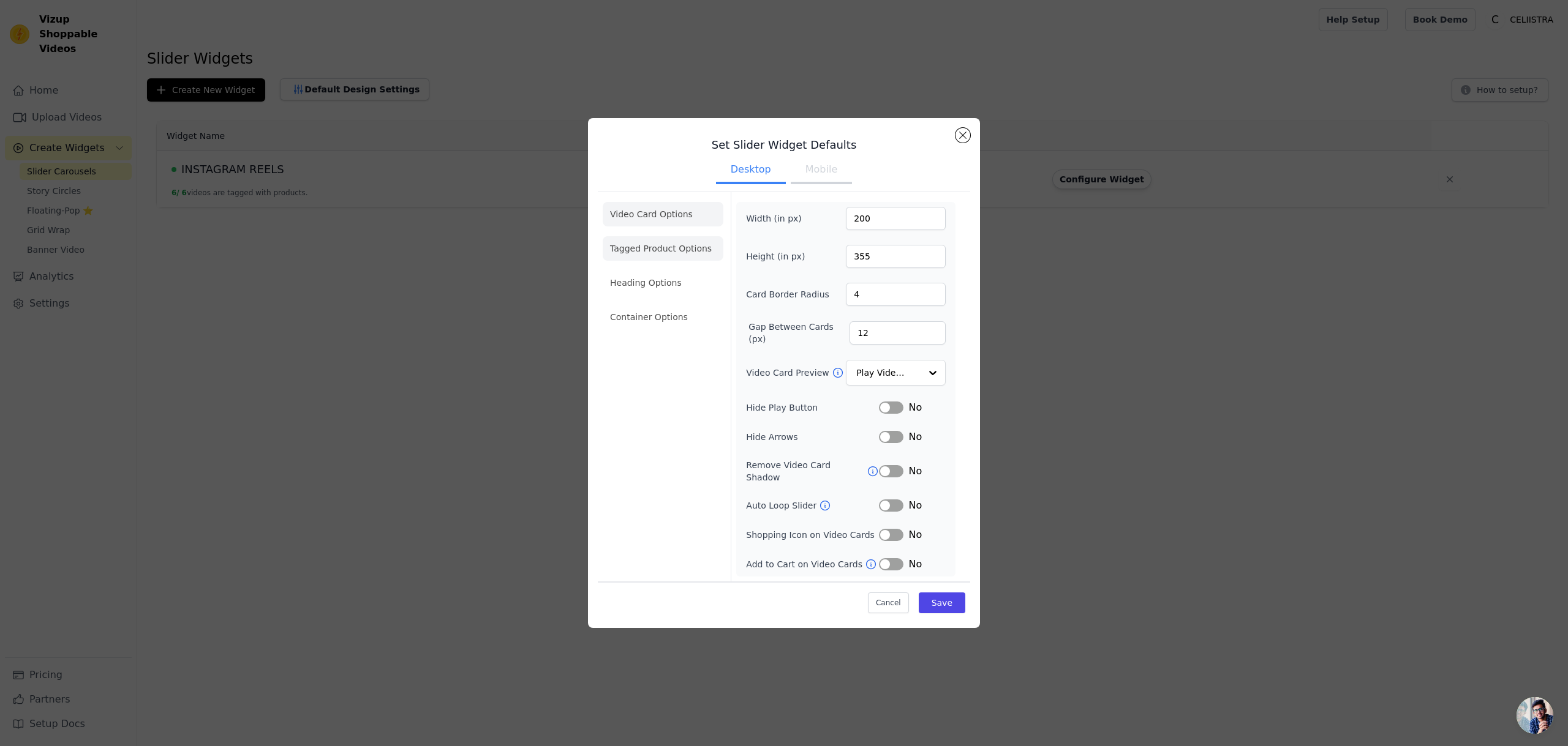
click at [655, 305] on li "Tagged Product Options" at bounding box center [663, 317] width 121 height 25
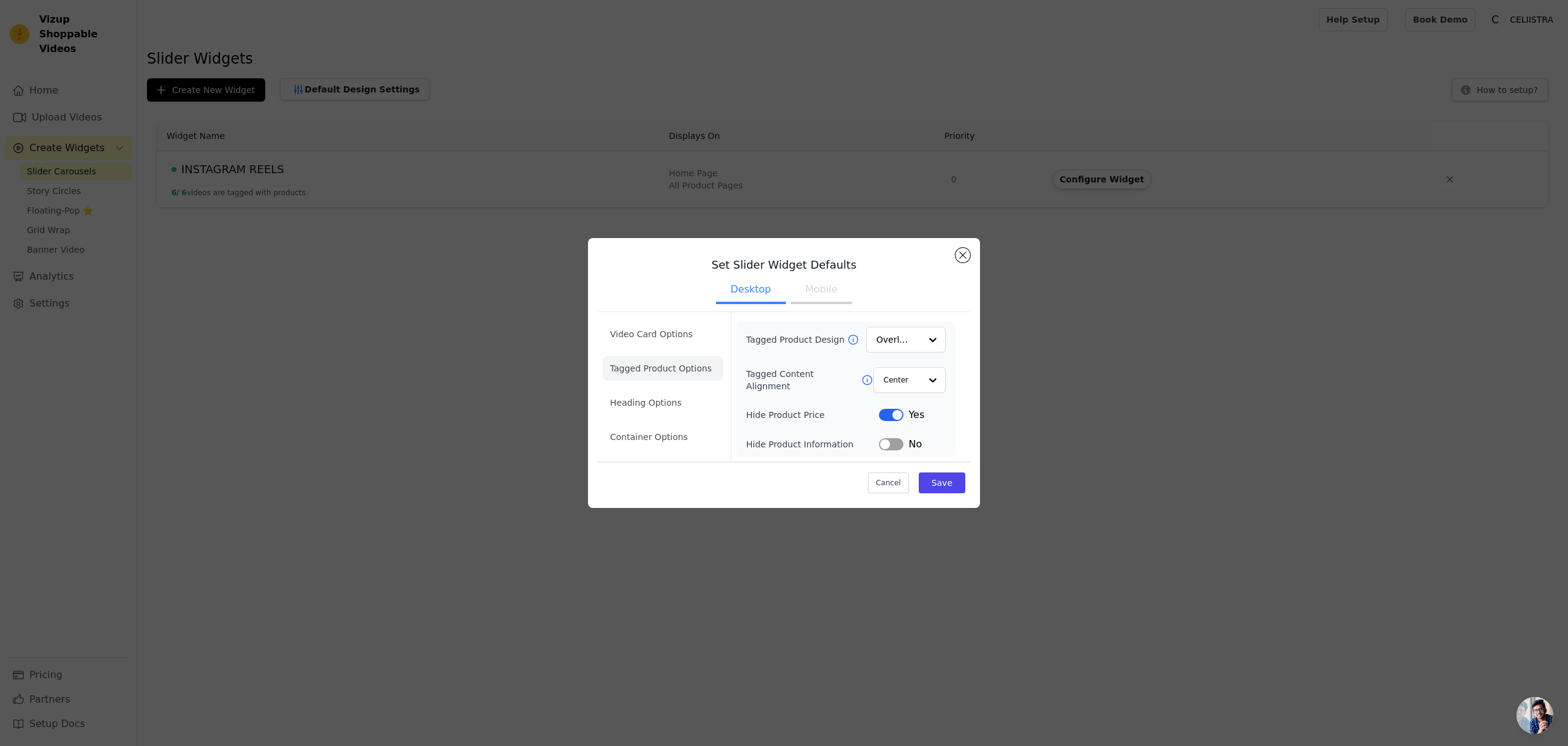
click at [671, 389] on ul "Video Card Options Tagged Product Options Heading Options Container Options" at bounding box center [663, 386] width 121 height 137
click at [668, 397] on li "Heading Options" at bounding box center [663, 403] width 121 height 25
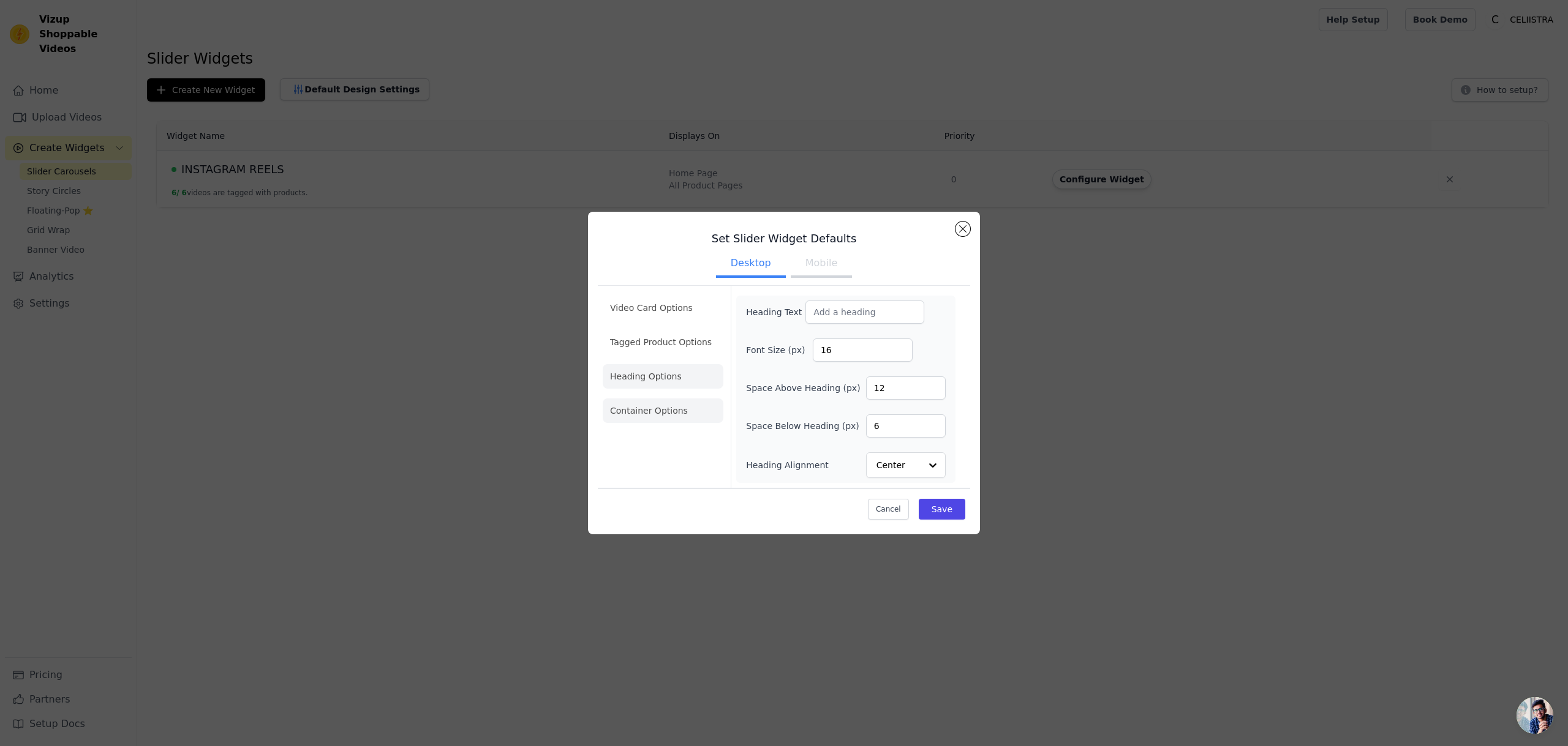
click at [668, 415] on li "Container Options" at bounding box center [663, 411] width 121 height 25
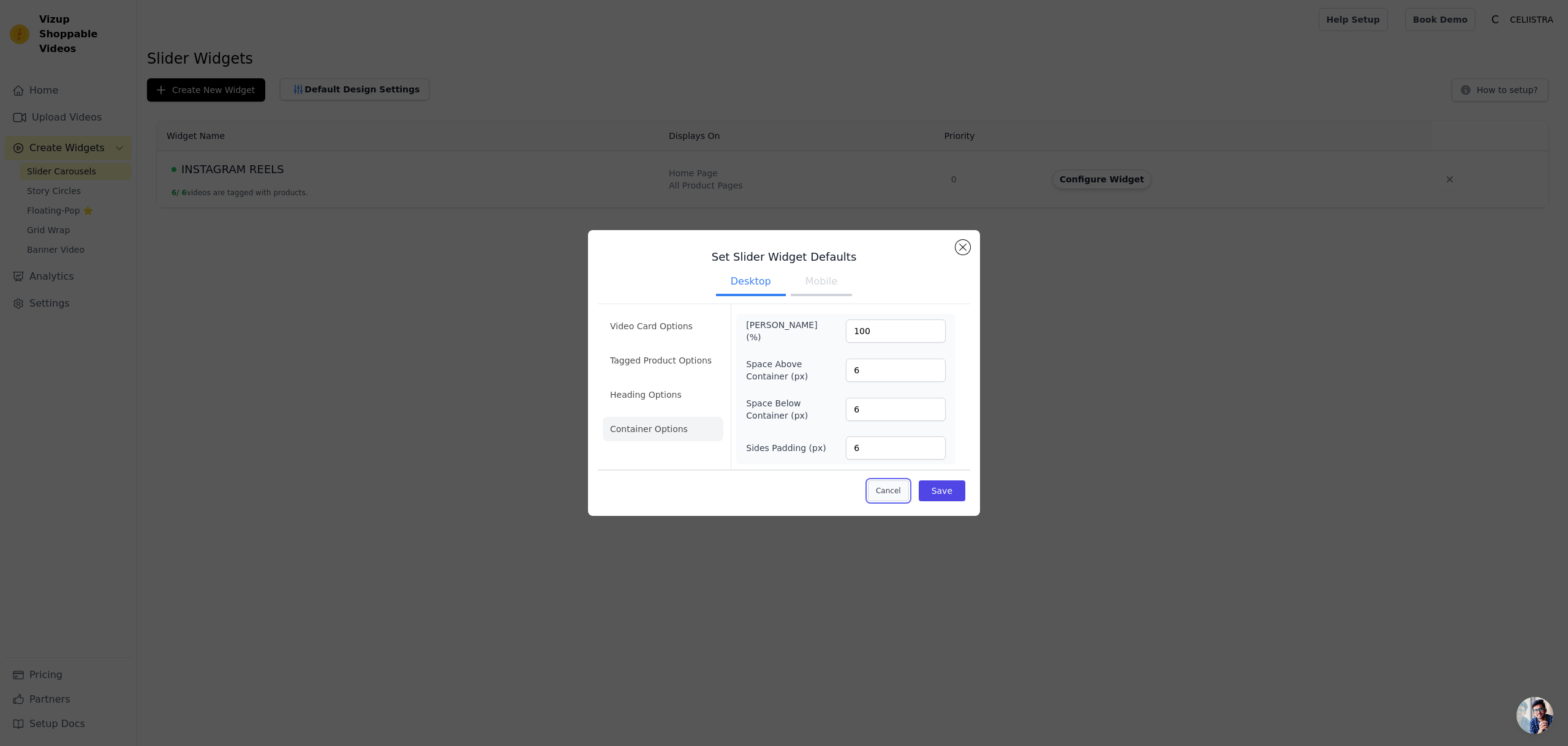
click at [896, 496] on button "Cancel" at bounding box center [888, 491] width 41 height 21
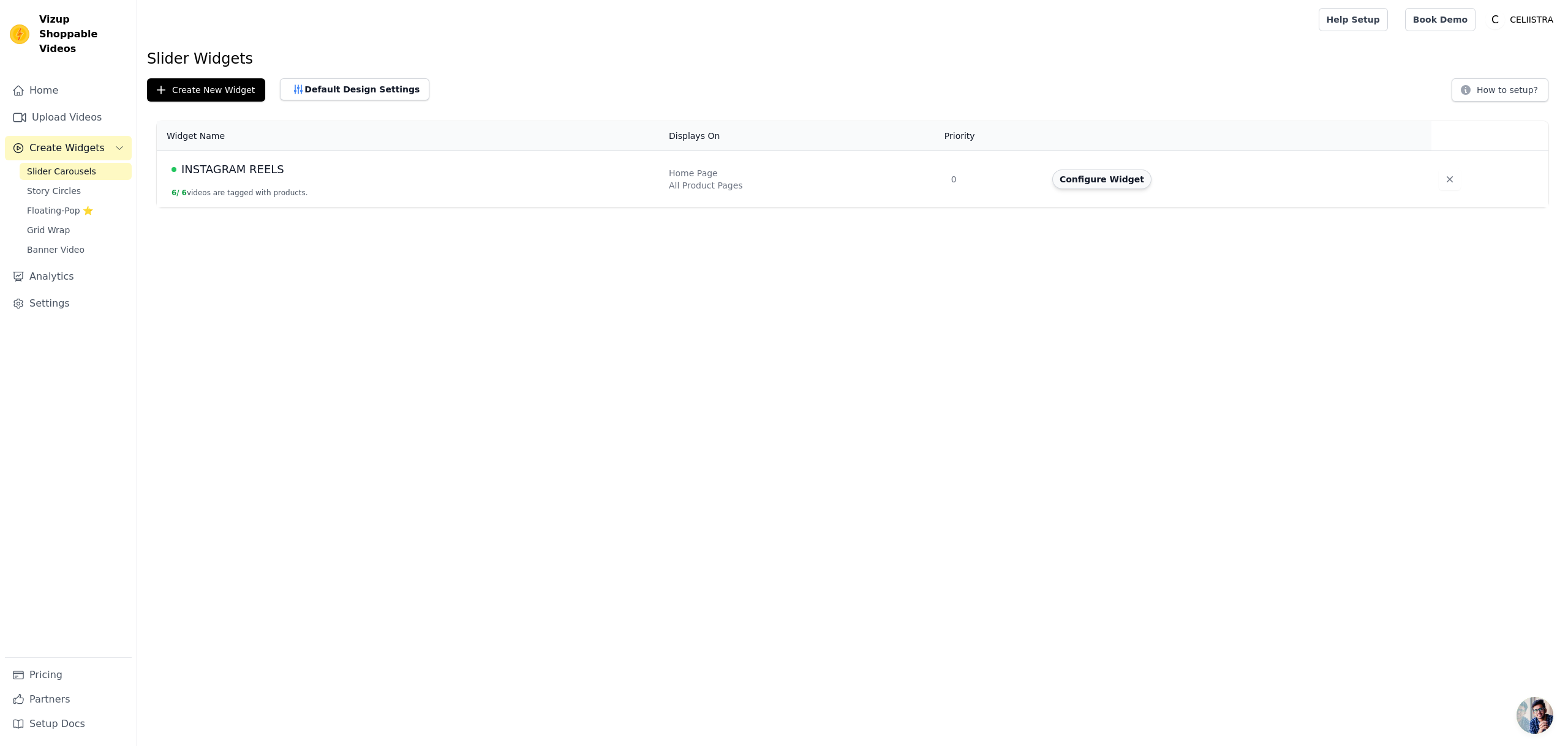
click at [1115, 180] on button "Configure Widget" at bounding box center [1102, 179] width 99 height 20
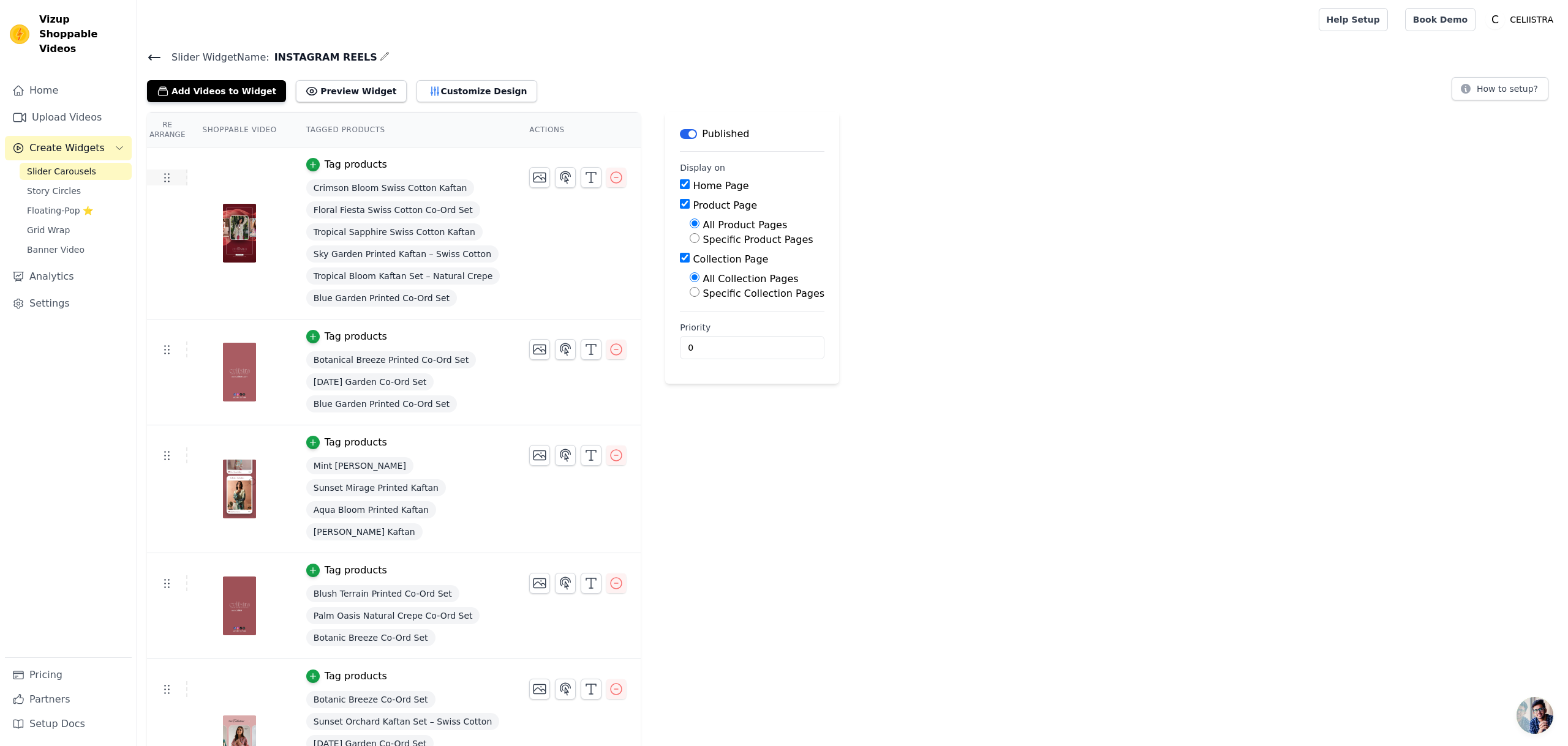
click at [166, 181] on icon at bounding box center [167, 177] width 15 height 15
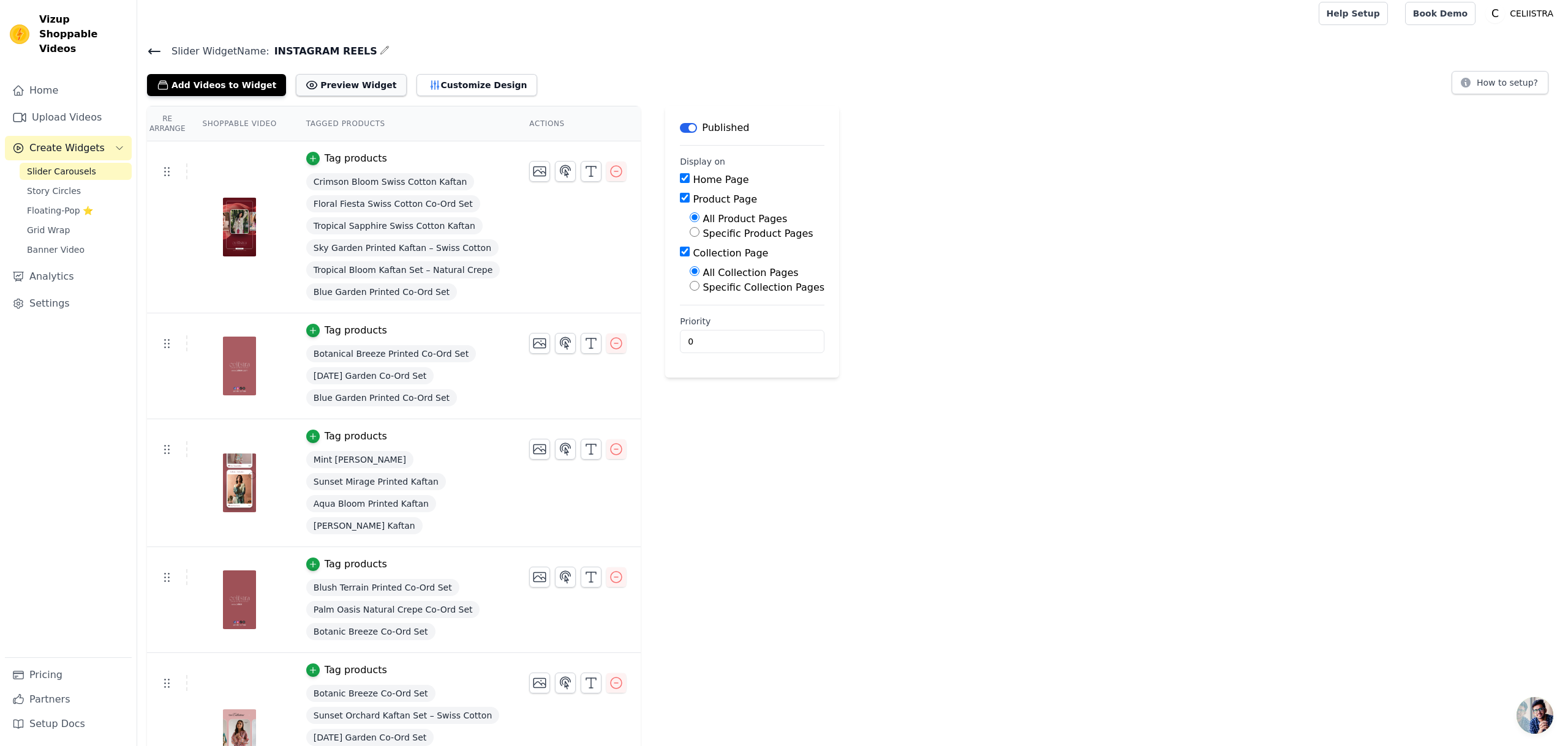
click at [318, 91] on button "Preview Widget" at bounding box center [351, 85] width 110 height 22
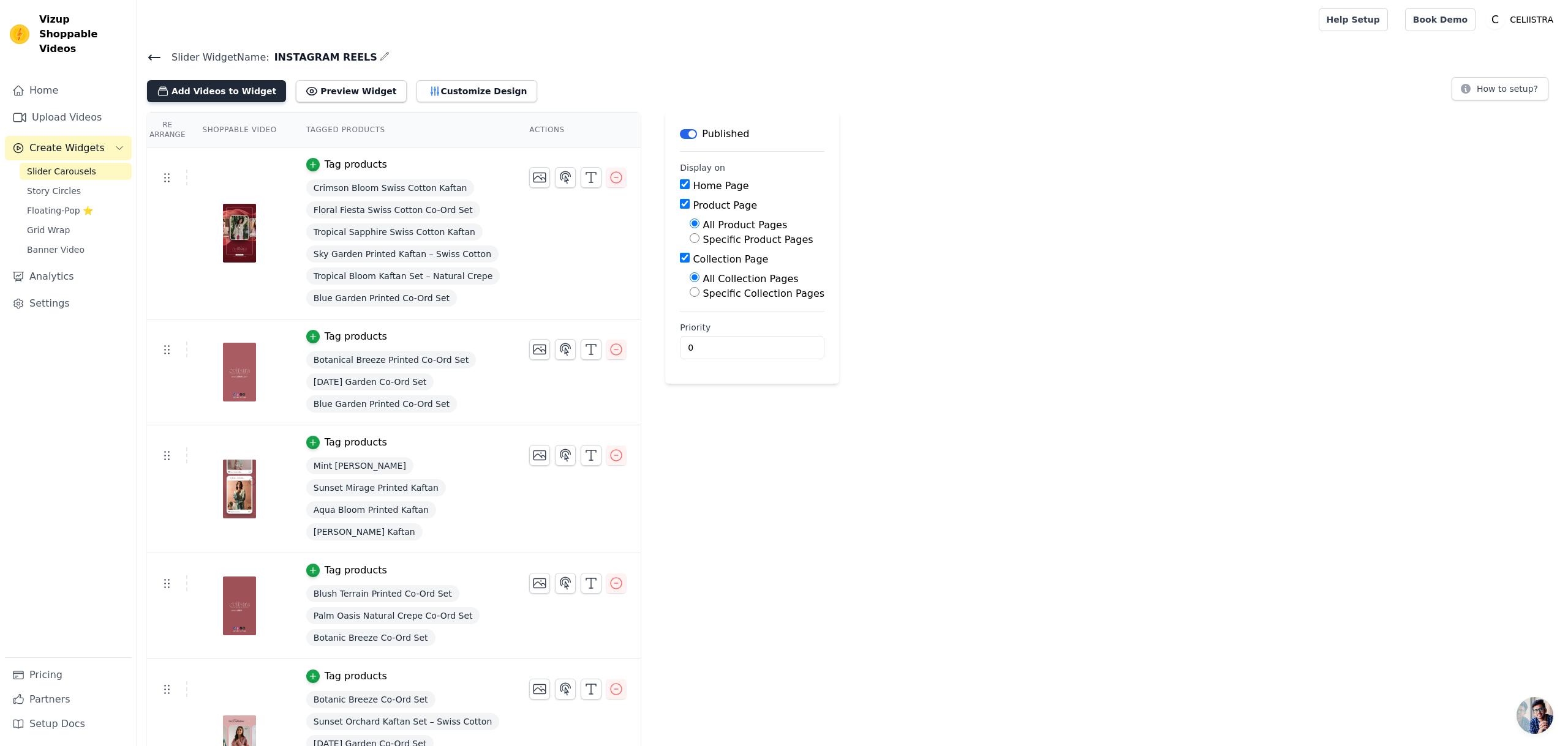
click at [203, 95] on button "Add Videos to Widget" at bounding box center [216, 91] width 139 height 22
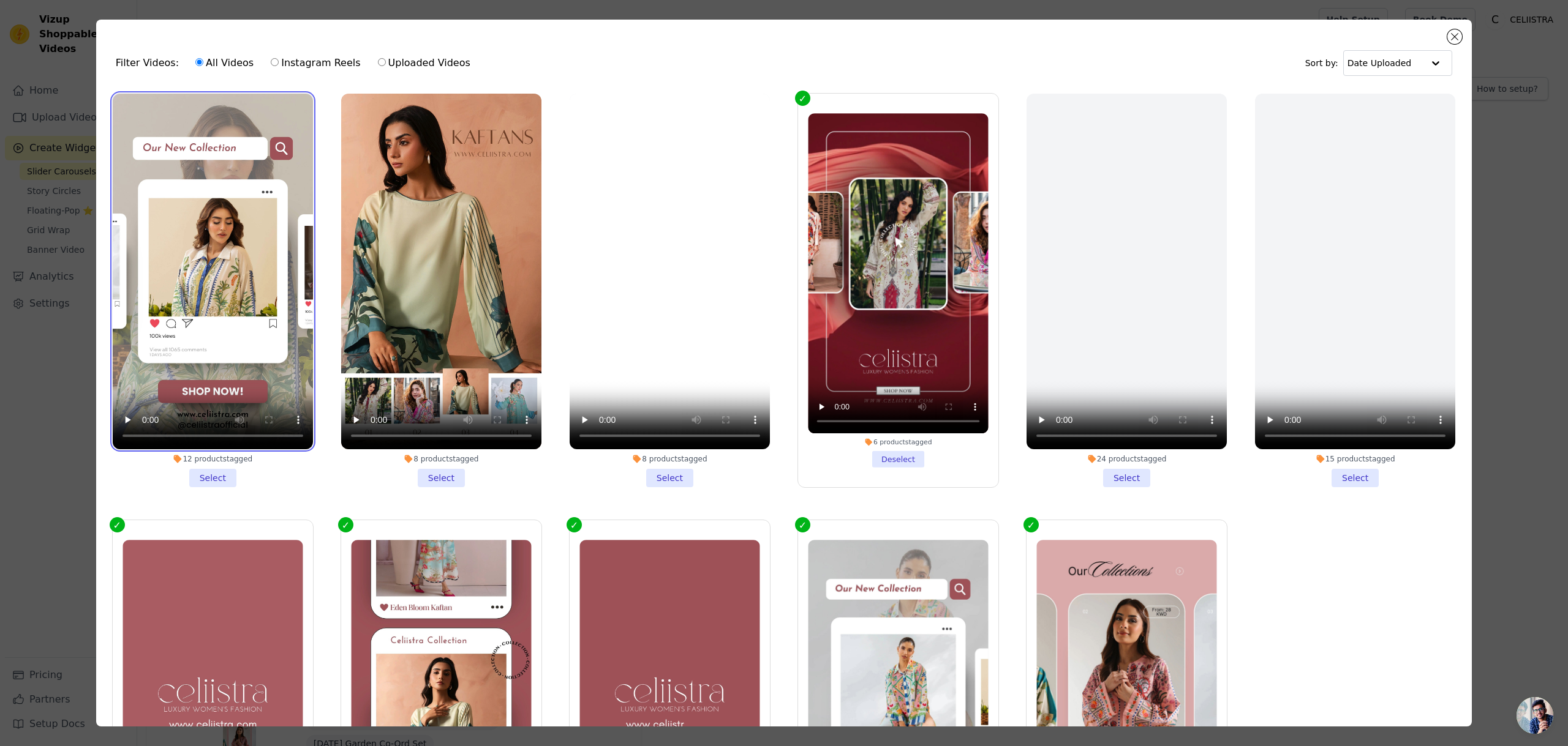
click at [232, 273] on video at bounding box center [213, 271] width 200 height 355
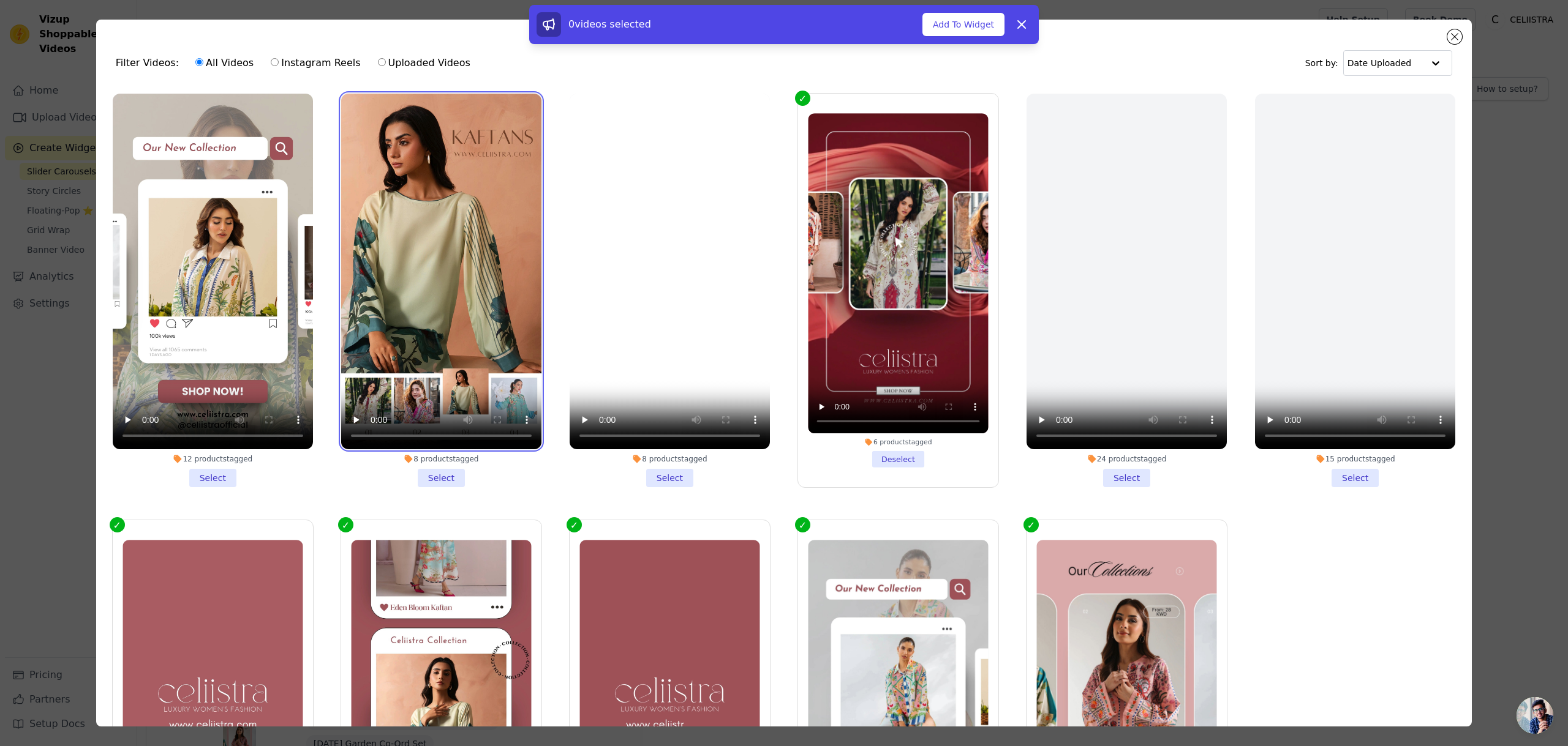
click at [462, 245] on video at bounding box center [441, 271] width 200 height 355
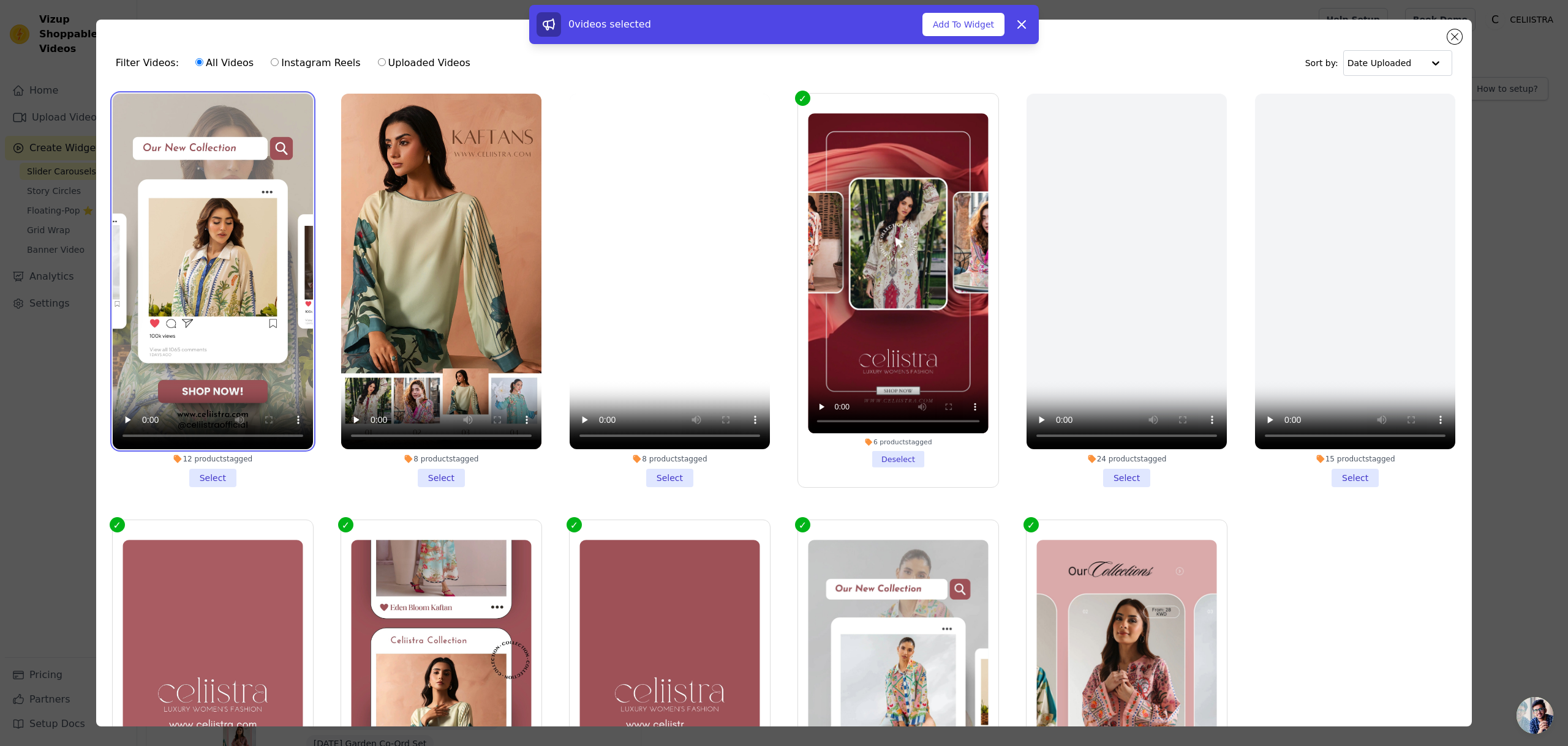
click at [250, 246] on video at bounding box center [213, 271] width 200 height 355
click at [218, 482] on li "12 products tagged Select" at bounding box center [213, 290] width 200 height 394
click at [0, 0] on input "12 products tagged Select" at bounding box center [0, 0] width 0 height 0
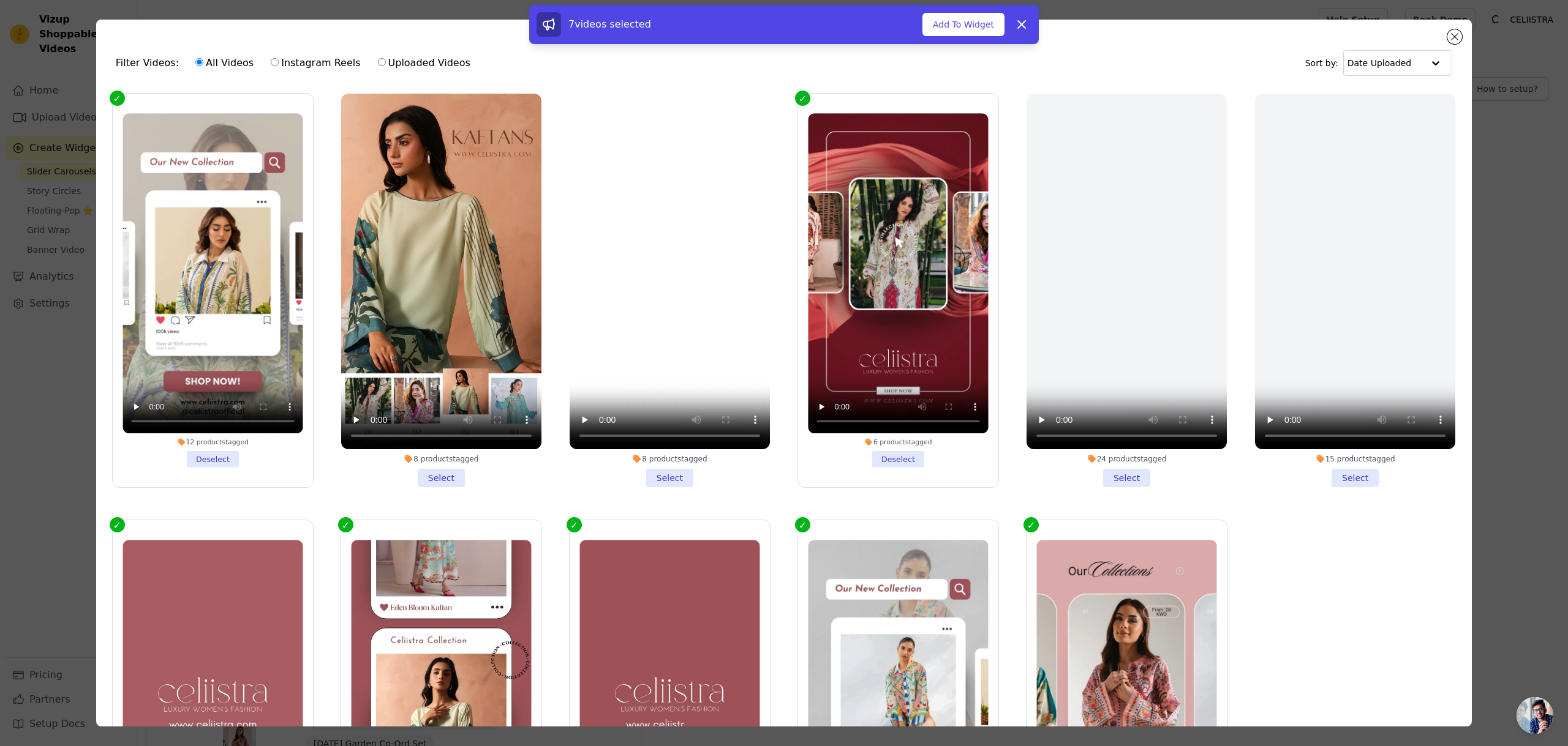
click at [454, 484] on li "8 products tagged Select" at bounding box center [441, 290] width 200 height 394
click at [0, 0] on input "8 products tagged Select" at bounding box center [0, 0] width 0 height 0
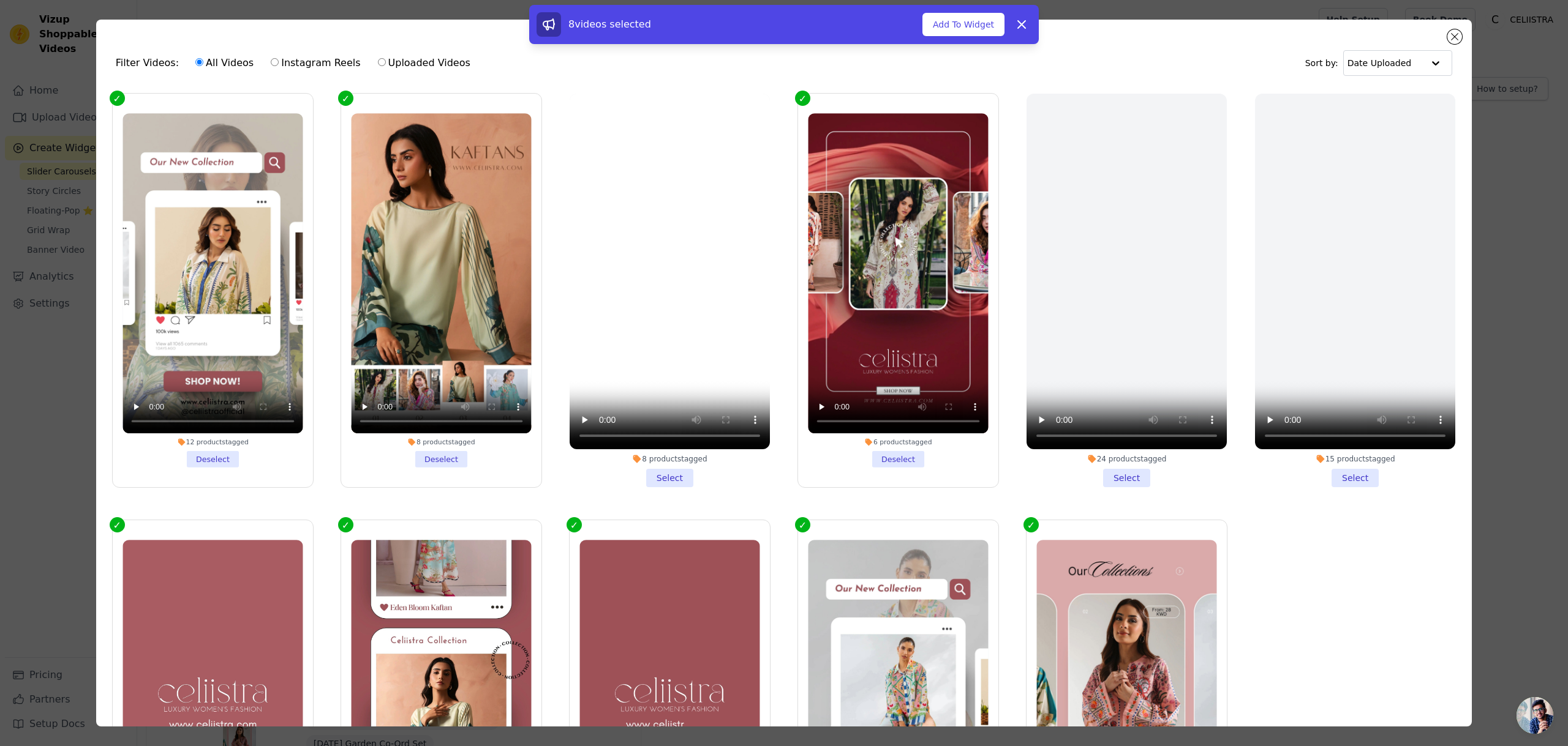
click at [671, 483] on li "8 products tagged Select" at bounding box center [670, 290] width 200 height 394
click at [0, 0] on input "8 products tagged Select" at bounding box center [0, 0] width 0 height 0
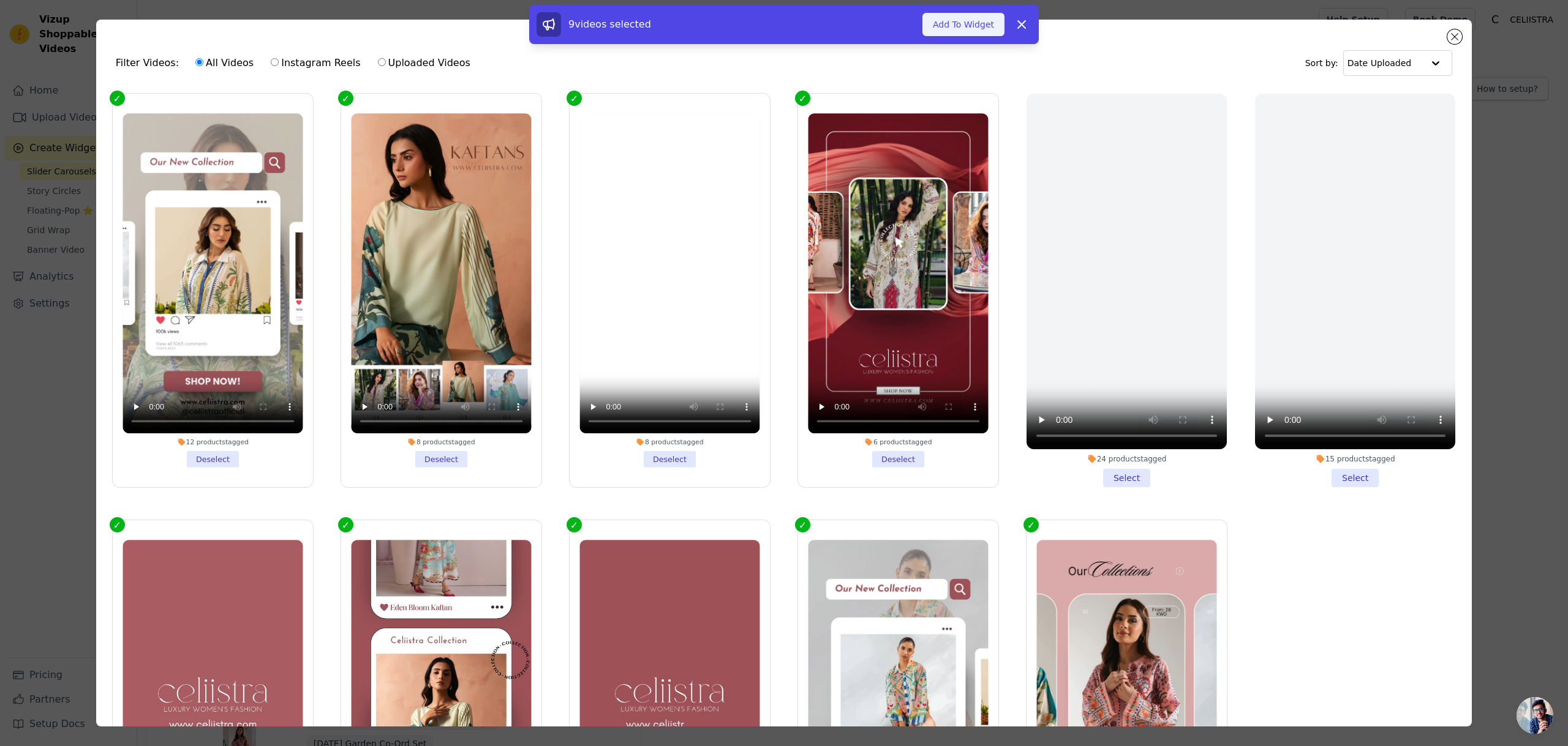
click at [979, 23] on button "Add To Widget" at bounding box center [963, 25] width 82 height 23
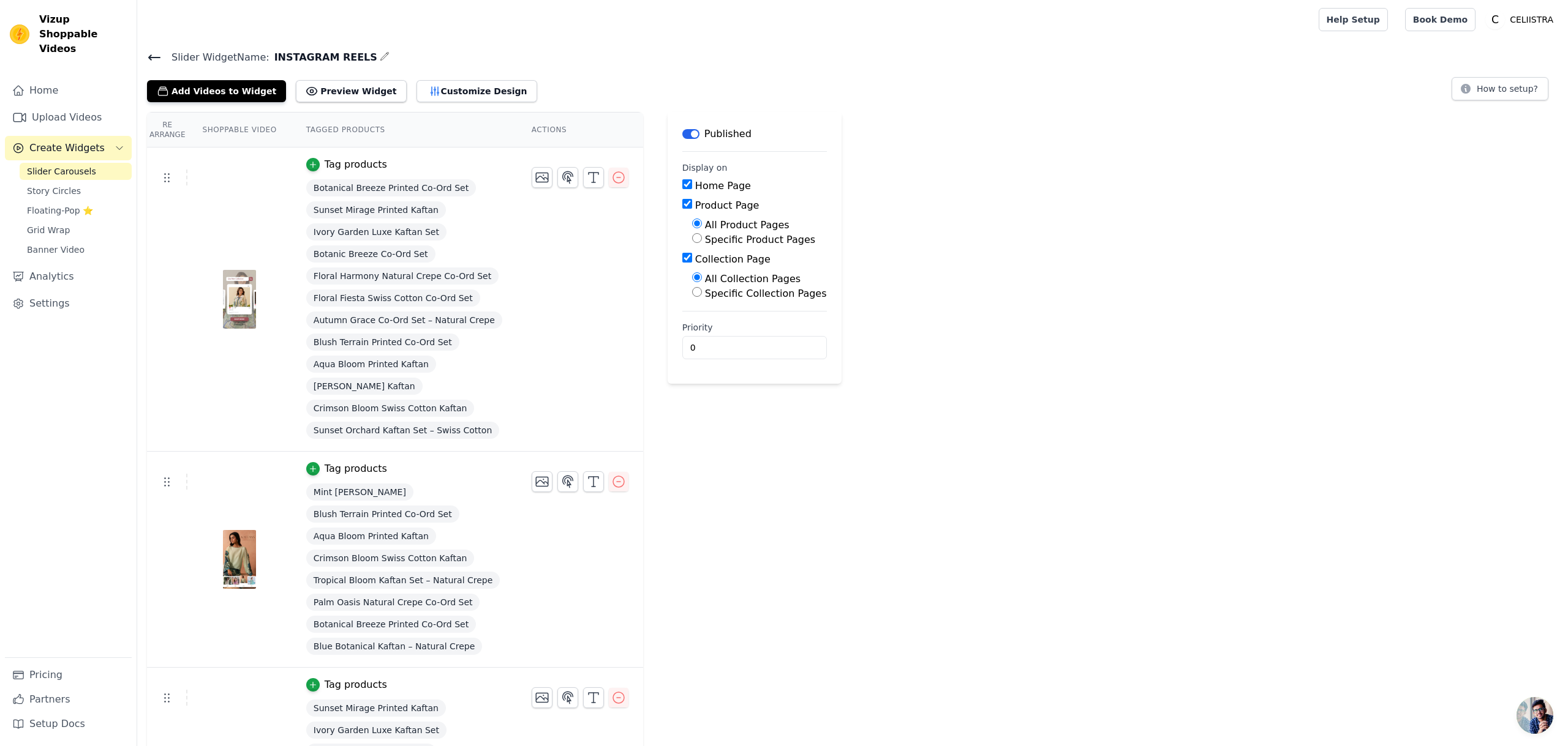
click at [156, 59] on icon at bounding box center [155, 57] width 15 height 15
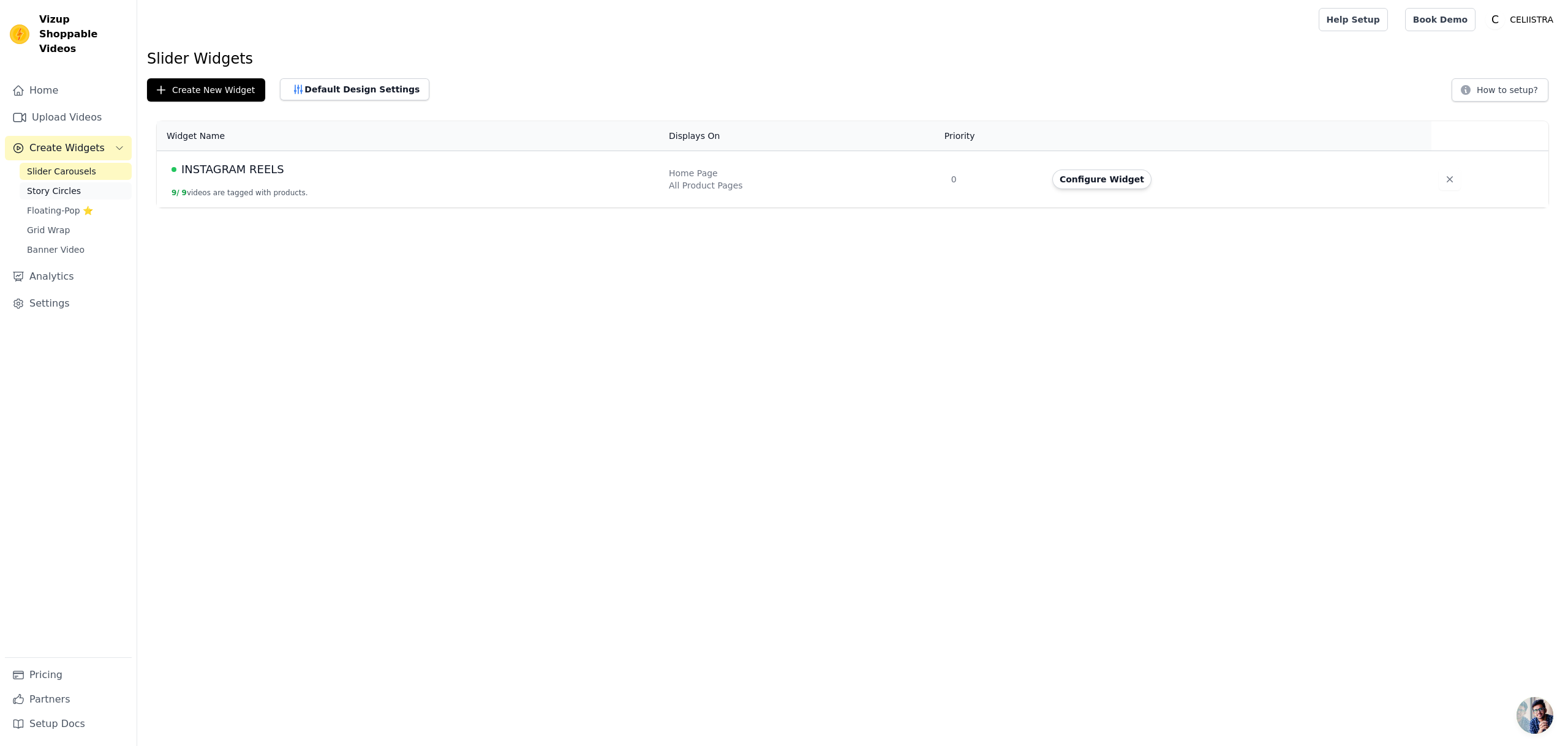
click at [44, 185] on span "Story Circles" at bounding box center [54, 191] width 54 height 12
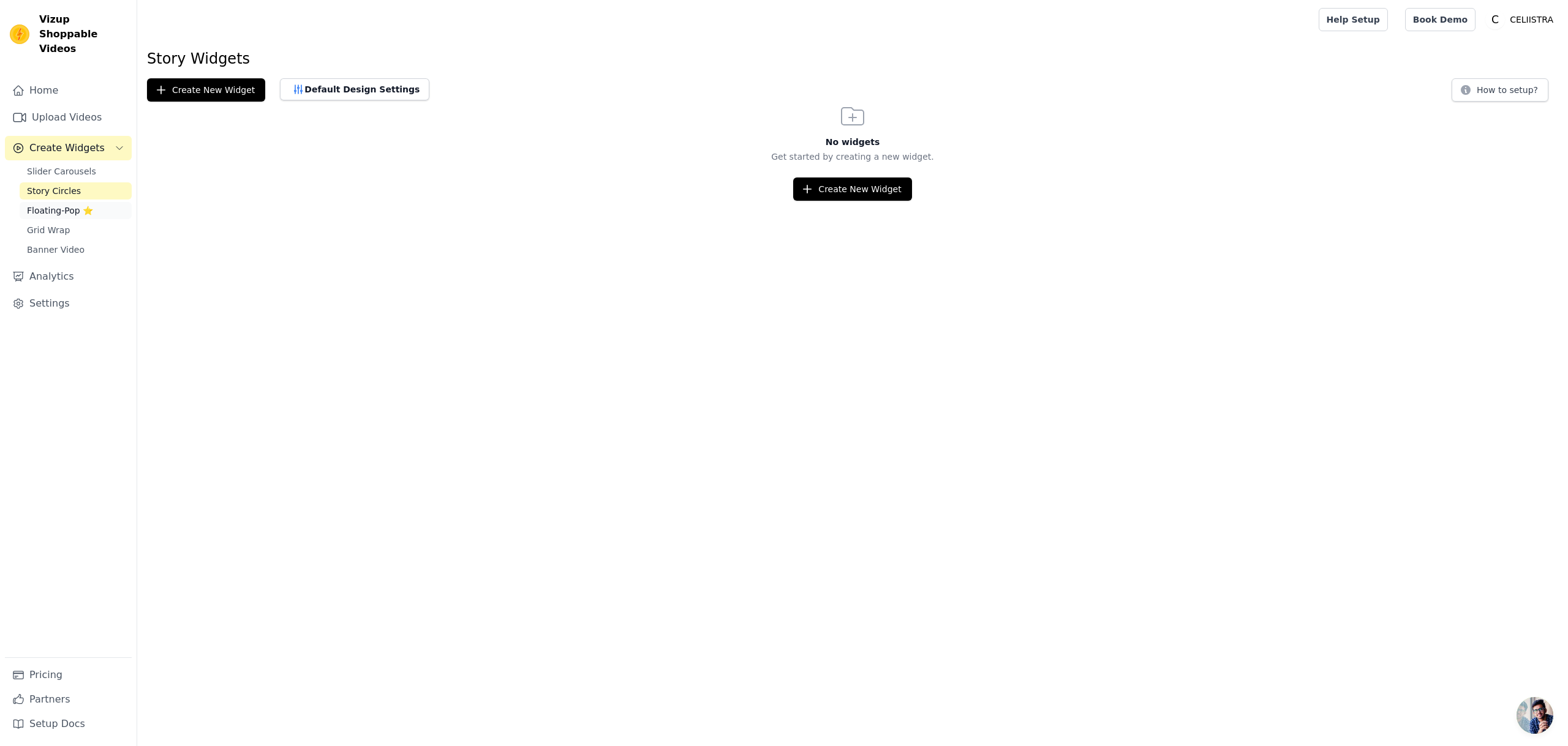
click at [74, 205] on span "Floating-Pop ⭐" at bounding box center [60, 211] width 66 height 12
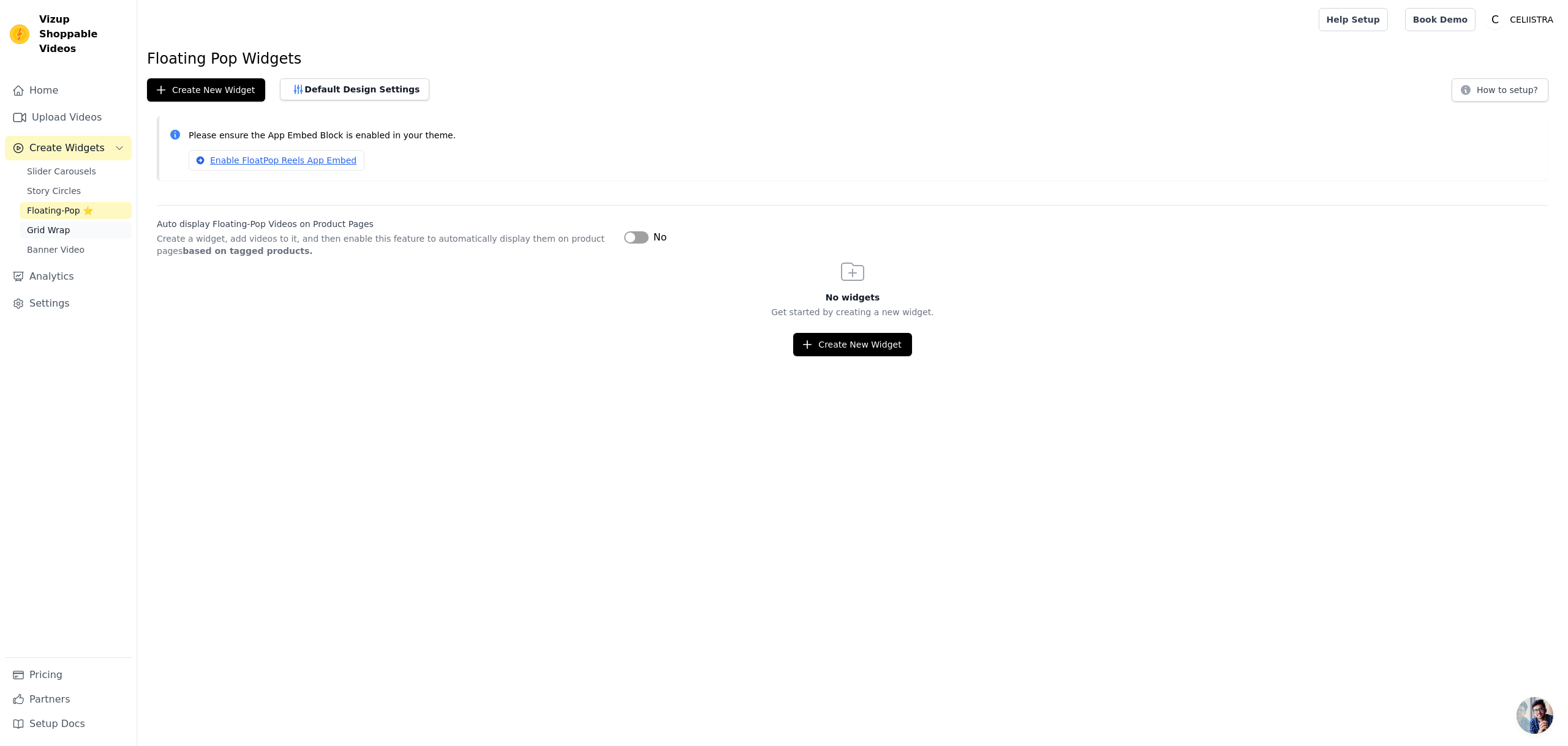
click at [58, 224] on span "Grid Wrap" at bounding box center [48, 231] width 43 height 12
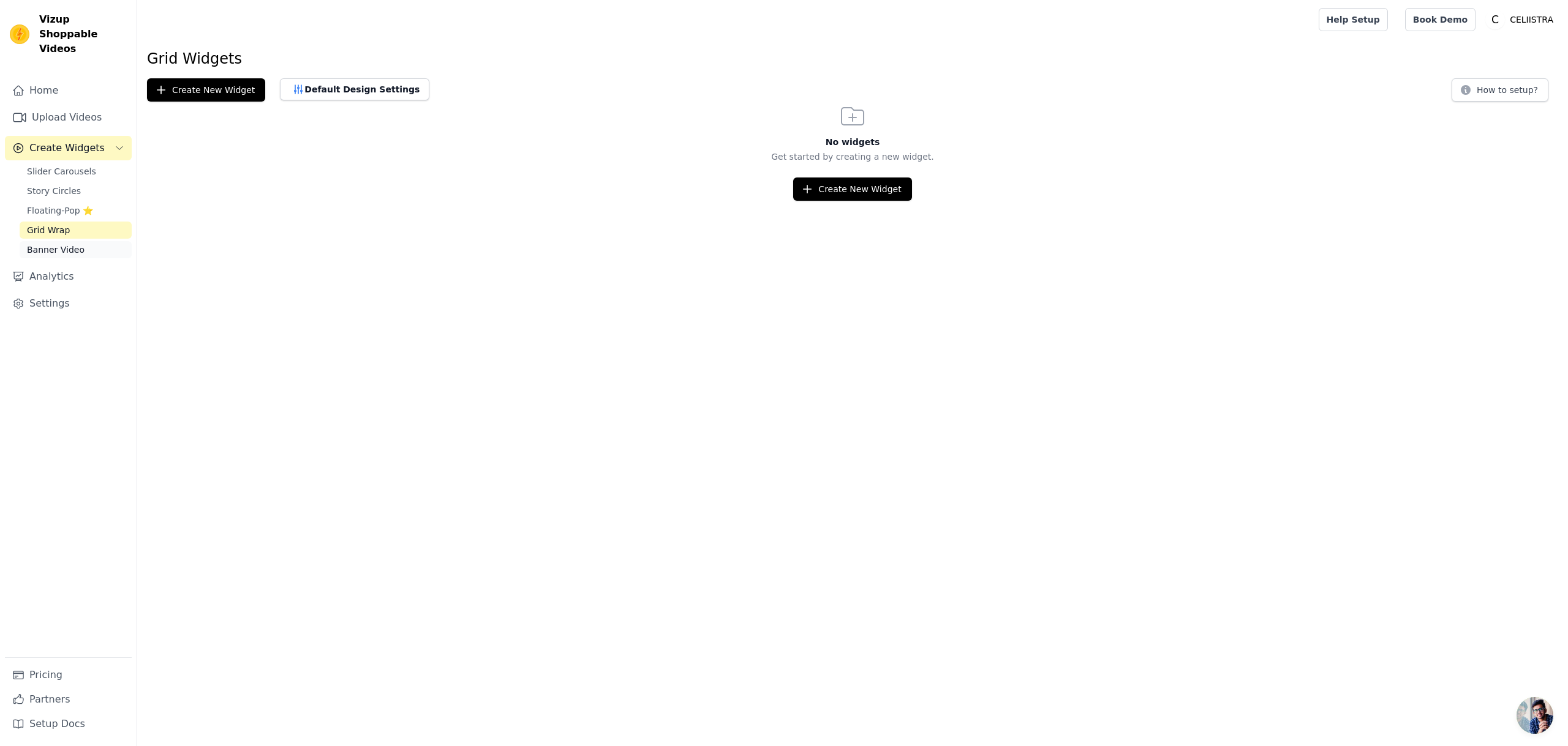
click at [82, 241] on link "Banner Video" at bounding box center [75, 250] width 112 height 17
click at [59, 141] on span "Create Widgets" at bounding box center [67, 148] width 75 height 15
click at [66, 105] on link "Upload Videos" at bounding box center [68, 117] width 127 height 25
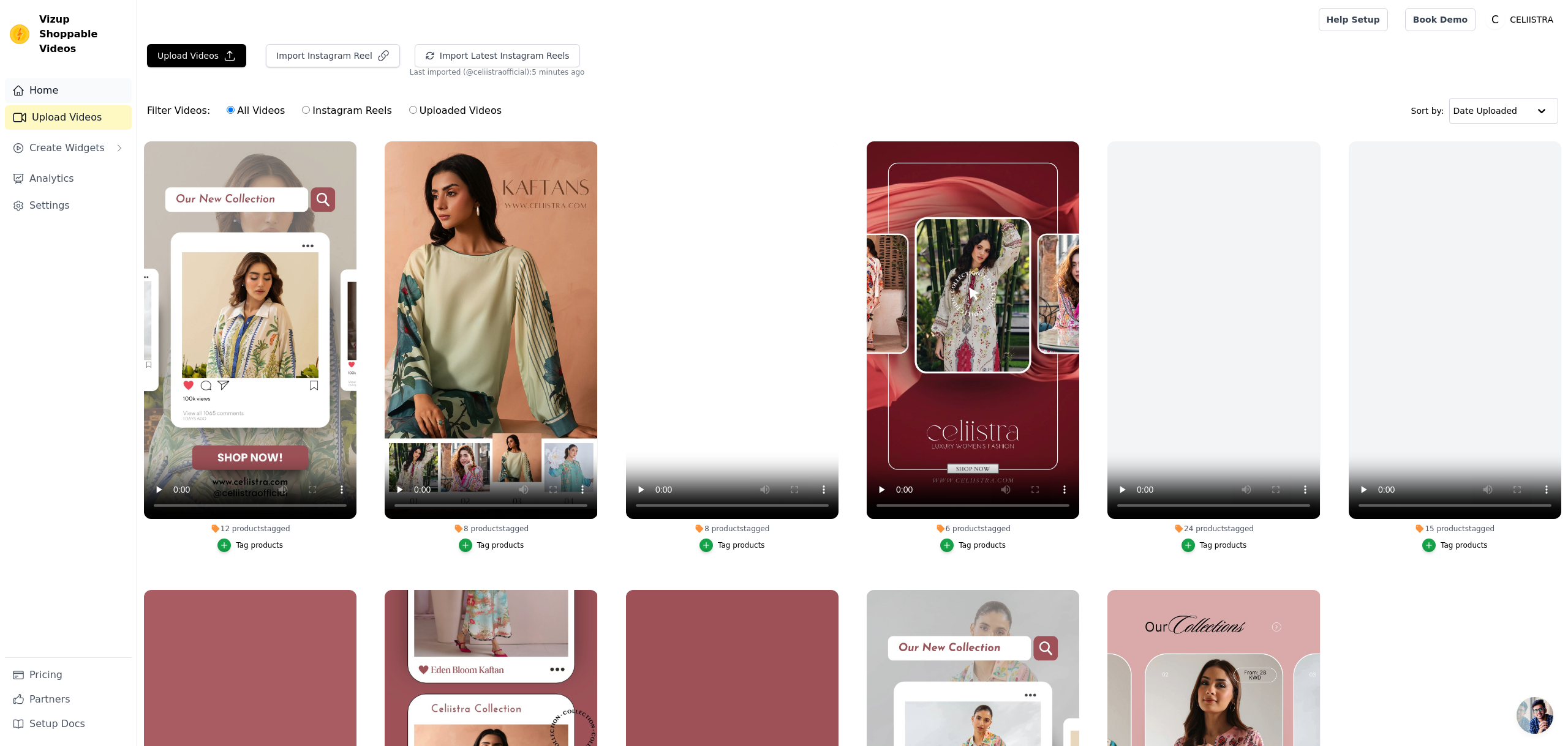
click at [62, 81] on link "Home" at bounding box center [68, 91] width 127 height 25
